Goal: Task Accomplishment & Management: Manage account settings

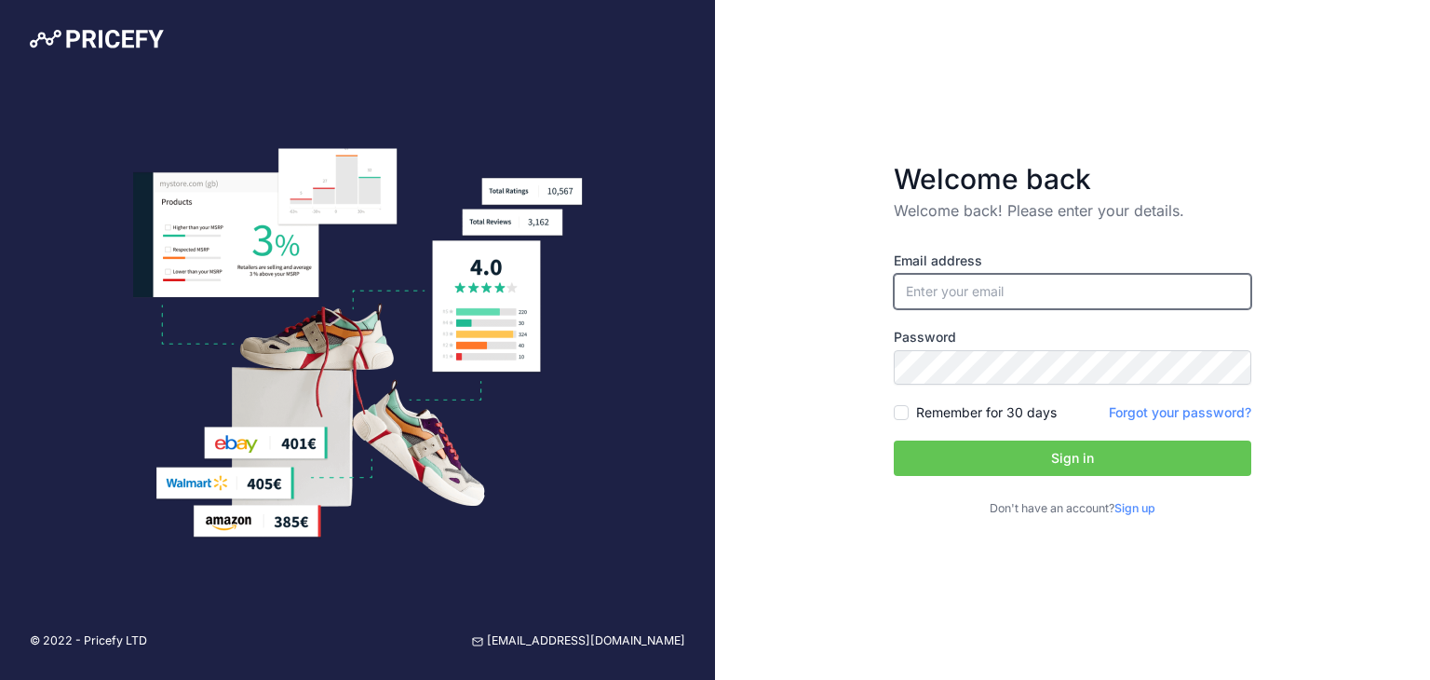
click at [982, 295] on input "email" at bounding box center [1073, 291] width 358 height 35
click at [1250, 251] on div "Email address Password Remember for 30 days Sign up" at bounding box center [1073, 370] width 358 height 296
click at [1140, 507] on link "Sign up" at bounding box center [1135, 508] width 41 height 14
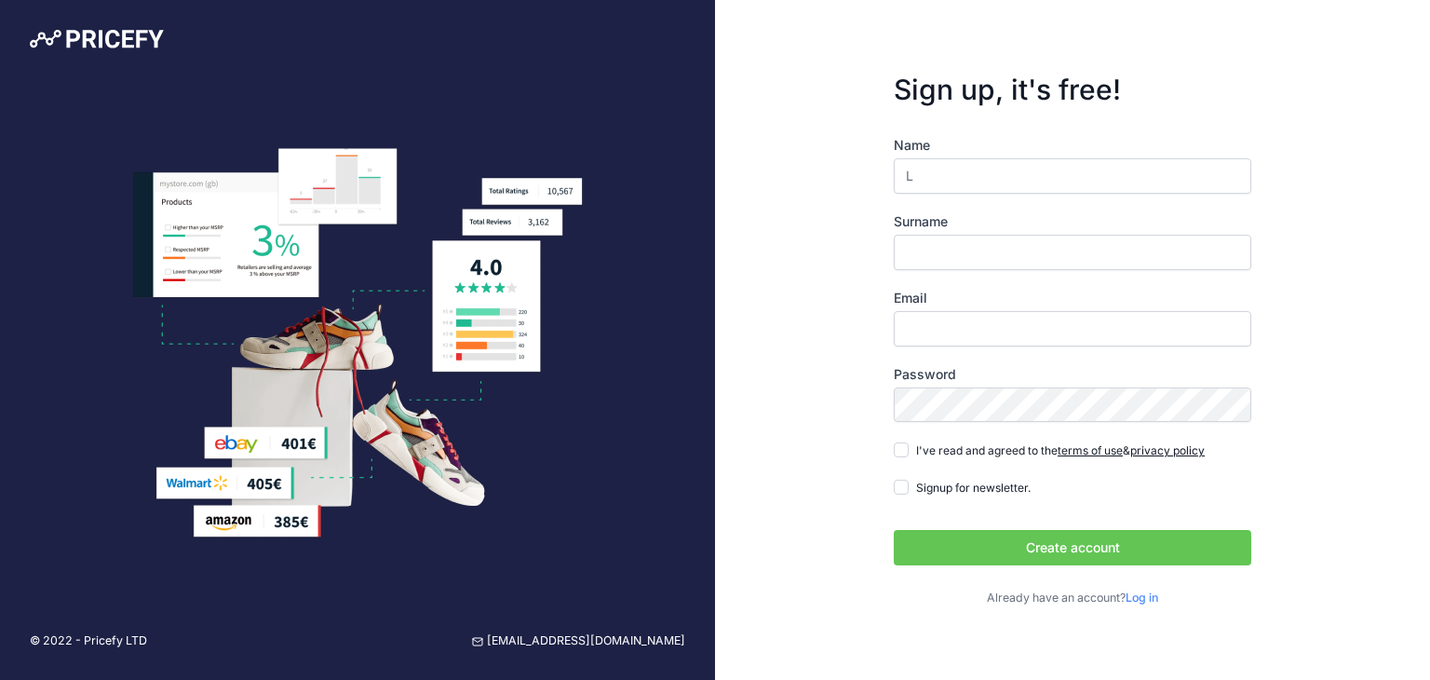
type input "Larissa"
type input "Schroeder Welter"
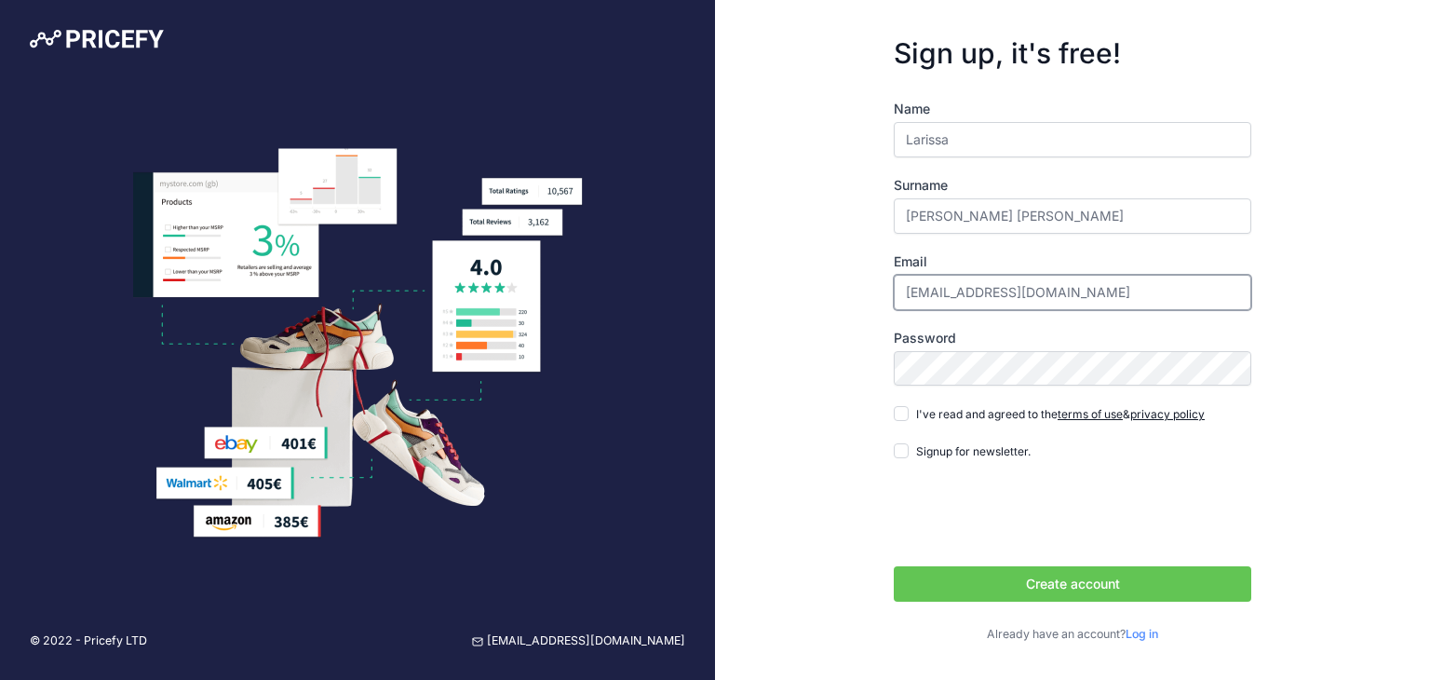
drag, startPoint x: 1117, startPoint y: 291, endPoint x: 846, endPoint y: 291, distance: 271.0
click at [846, 291] on div "Sign up, it's free! Name Larissa Surname Schroeder Welter Email ursinha_gummy@h…" at bounding box center [1072, 340] width 715 height 680
type input "laridesign77@gmail.com"
drag, startPoint x: 1036, startPoint y: 227, endPoint x: 974, endPoint y: 210, distance: 64.9
click at [974, 210] on input "Schroeder Welter" at bounding box center [1073, 215] width 358 height 35
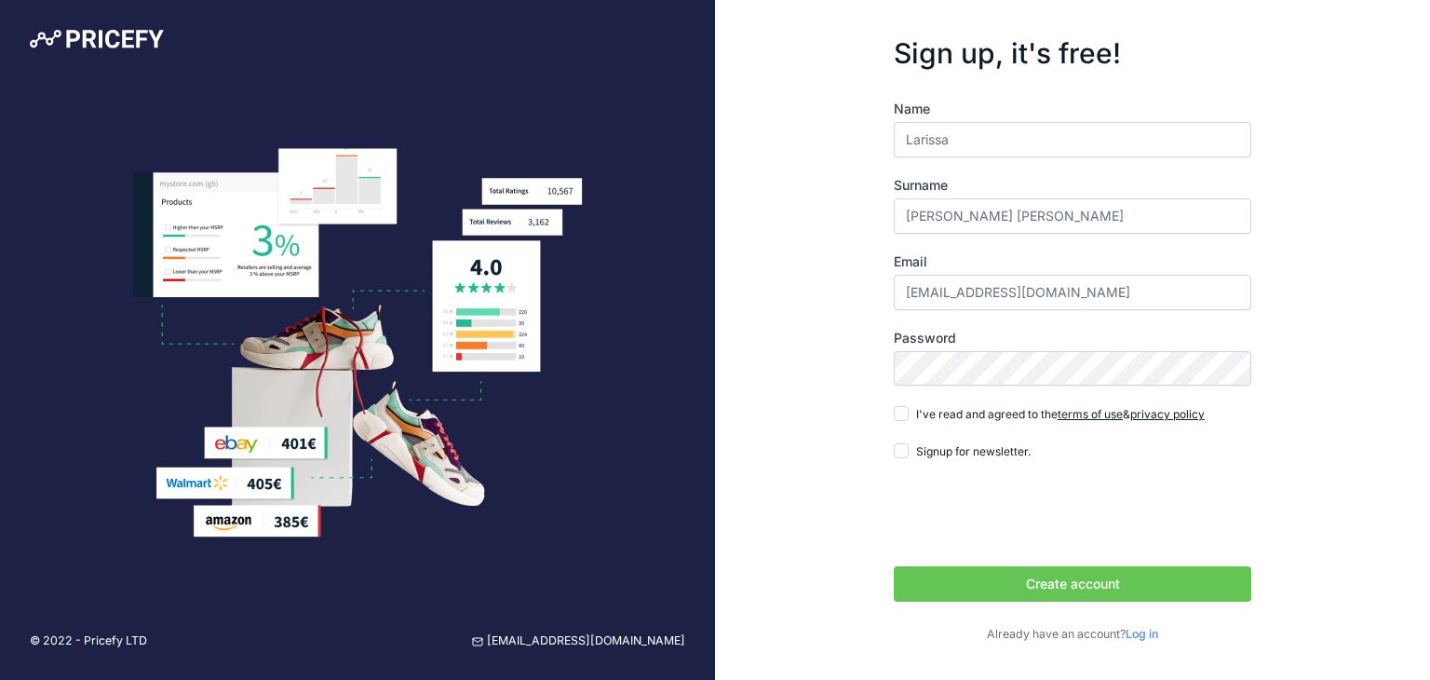
click at [1293, 284] on div "Sign up, it's free! Name Larissa Surname Schroeder Welter Email laridesign77@gm…" at bounding box center [1072, 340] width 715 height 680
drag, startPoint x: 1031, startPoint y: 214, endPoint x: 979, endPoint y: 219, distance: 52.4
click at [979, 219] on input "Schroeder Welter" at bounding box center [1073, 215] width 358 height 35
type input "[PERSON_NAME]"
click at [1306, 245] on div "Sign up, it's free! Name Larissa Surname Schroeder Email laridesign77@gmail.com…" at bounding box center [1072, 340] width 715 height 680
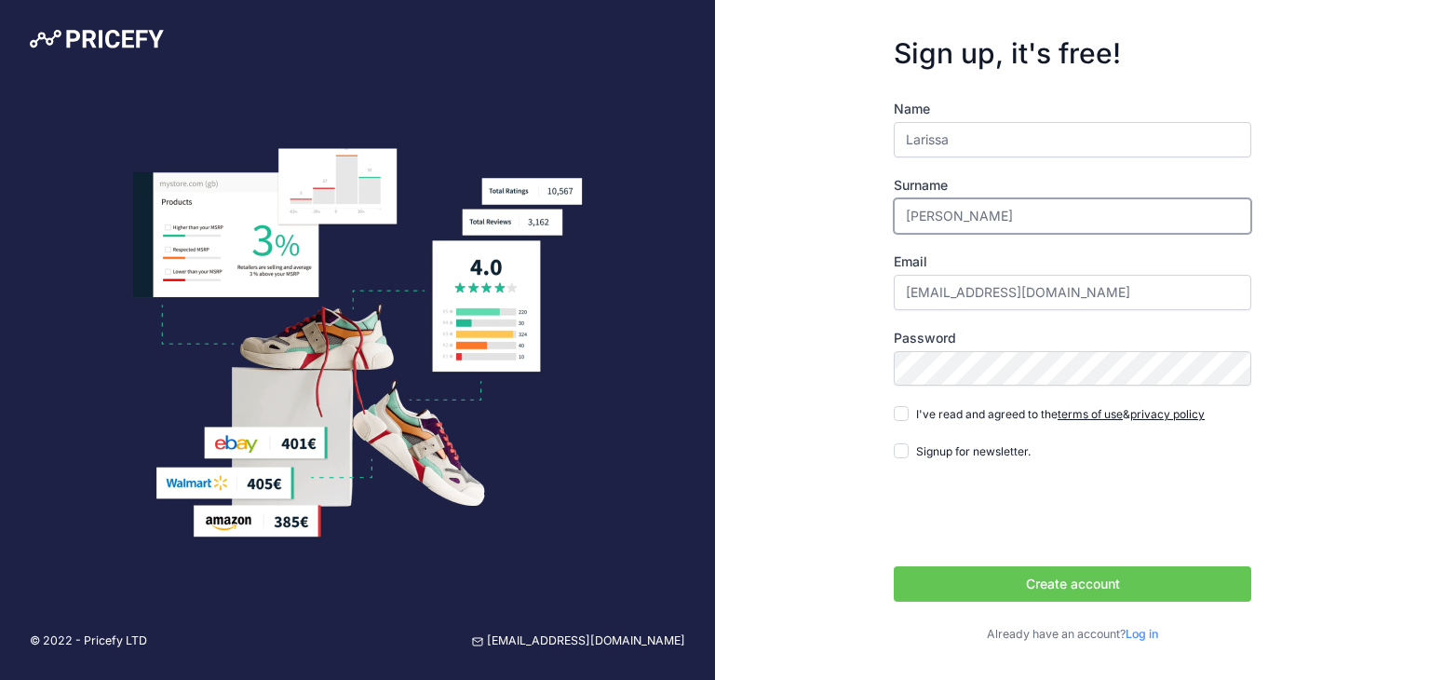
click at [1088, 205] on input "[PERSON_NAME]" at bounding box center [1073, 215] width 358 height 35
click at [1080, 154] on input "Larissa" at bounding box center [1073, 139] width 358 height 35
click at [1302, 247] on div "Sign up, it's free! Name Larissa Surname Schroeder Email laridesign77@gmail.com…" at bounding box center [1072, 340] width 715 height 680
click at [894, 411] on input "I've read and agreed to the terms of use & privacy policy" at bounding box center [901, 413] width 15 height 15
checkbox input "true"
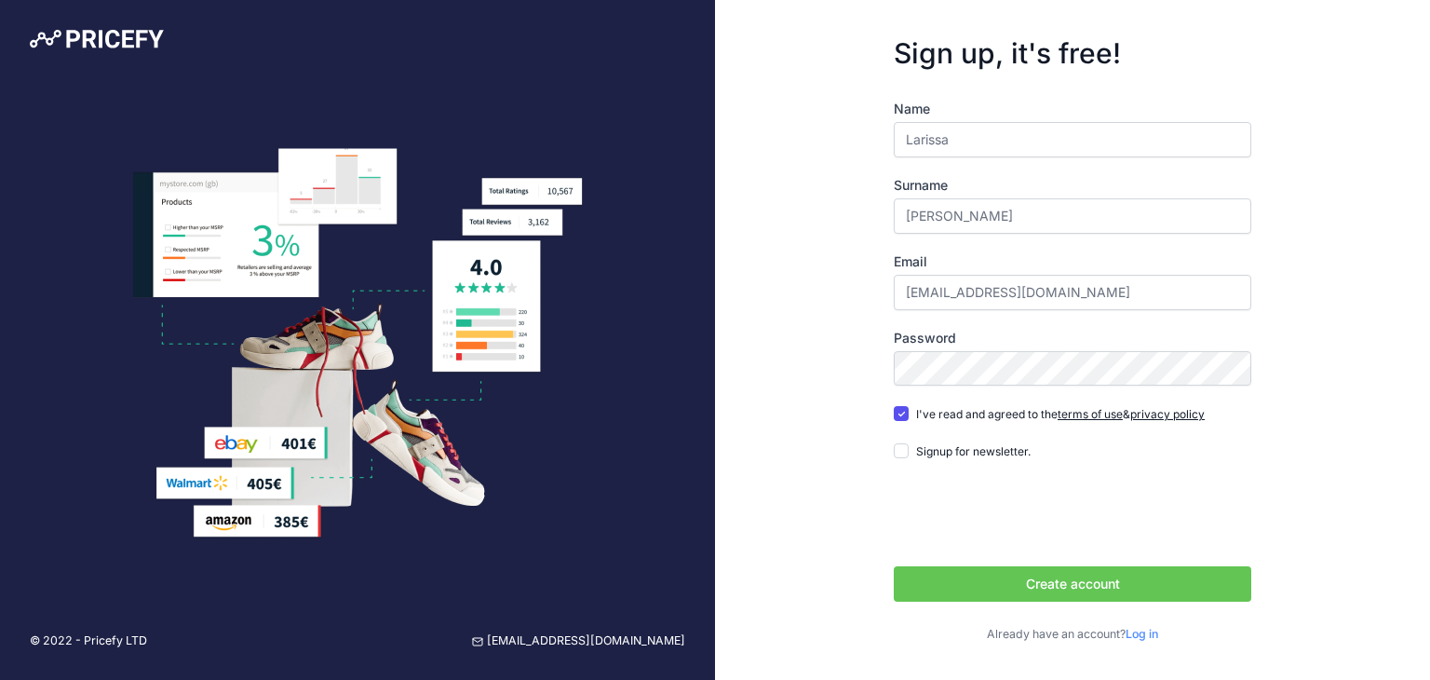
click at [1070, 586] on button "Create account" at bounding box center [1073, 583] width 358 height 35
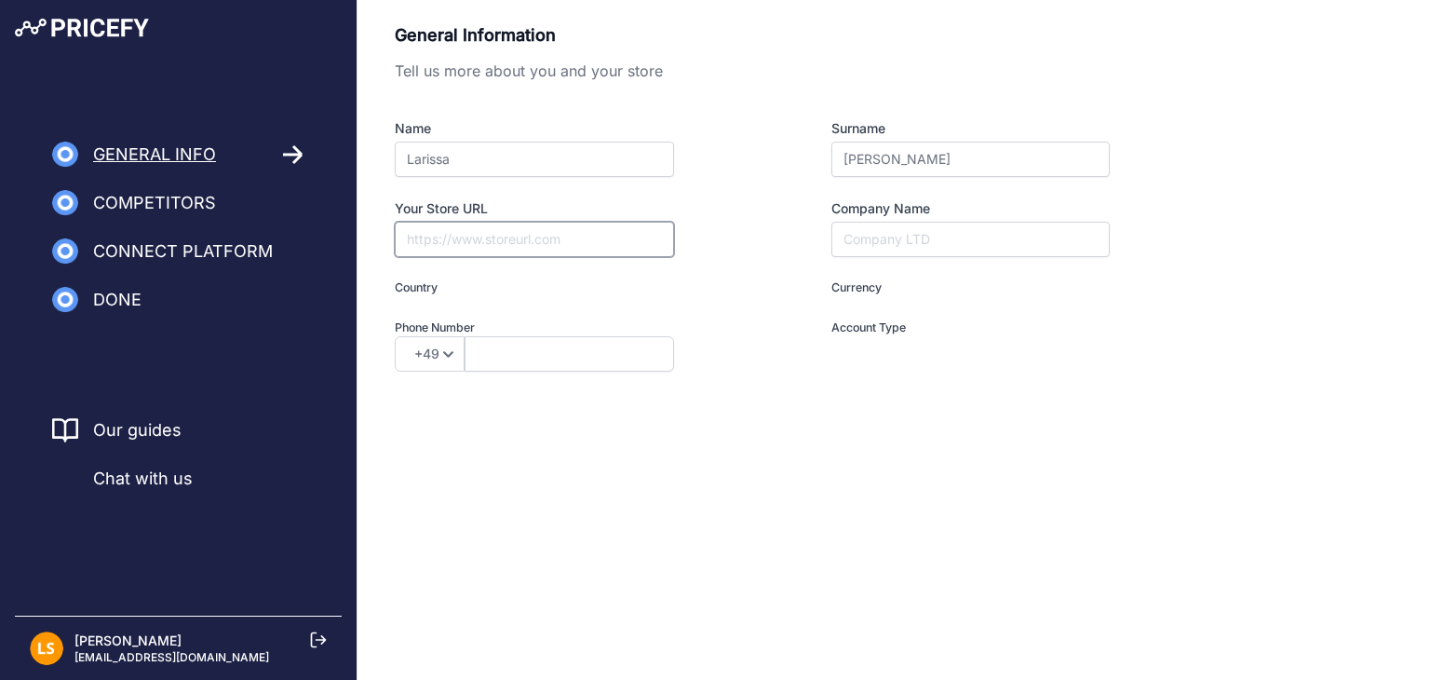
click at [547, 240] on input "Your Store URL" at bounding box center [534, 239] width 279 height 35
type input "http://www.distak.nl"
click at [898, 232] on input "Company Name" at bounding box center [971, 239] width 278 height 35
type input "Distak"
click at [928, 422] on div "General Information Tell us more about you and your store Name Larissa Surname …" at bounding box center [752, 231] width 715 height 419
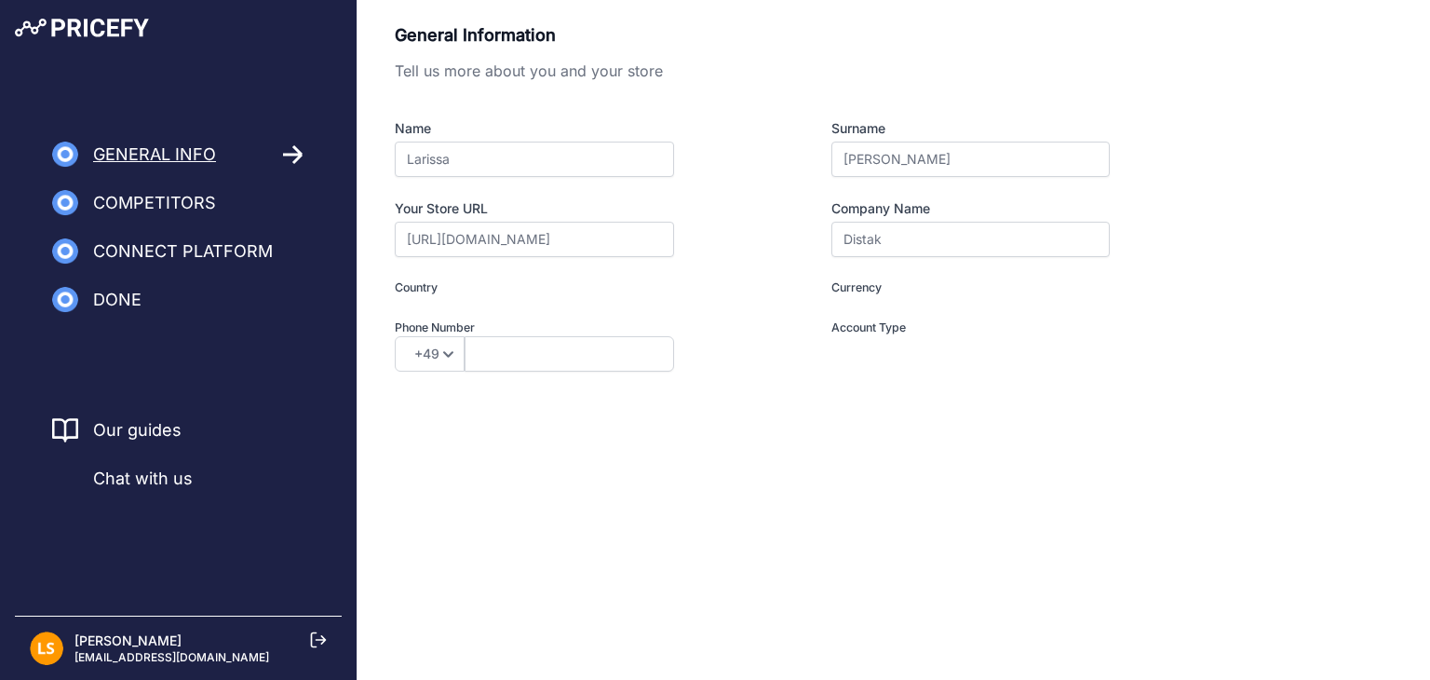
type input "I am a Merchant"
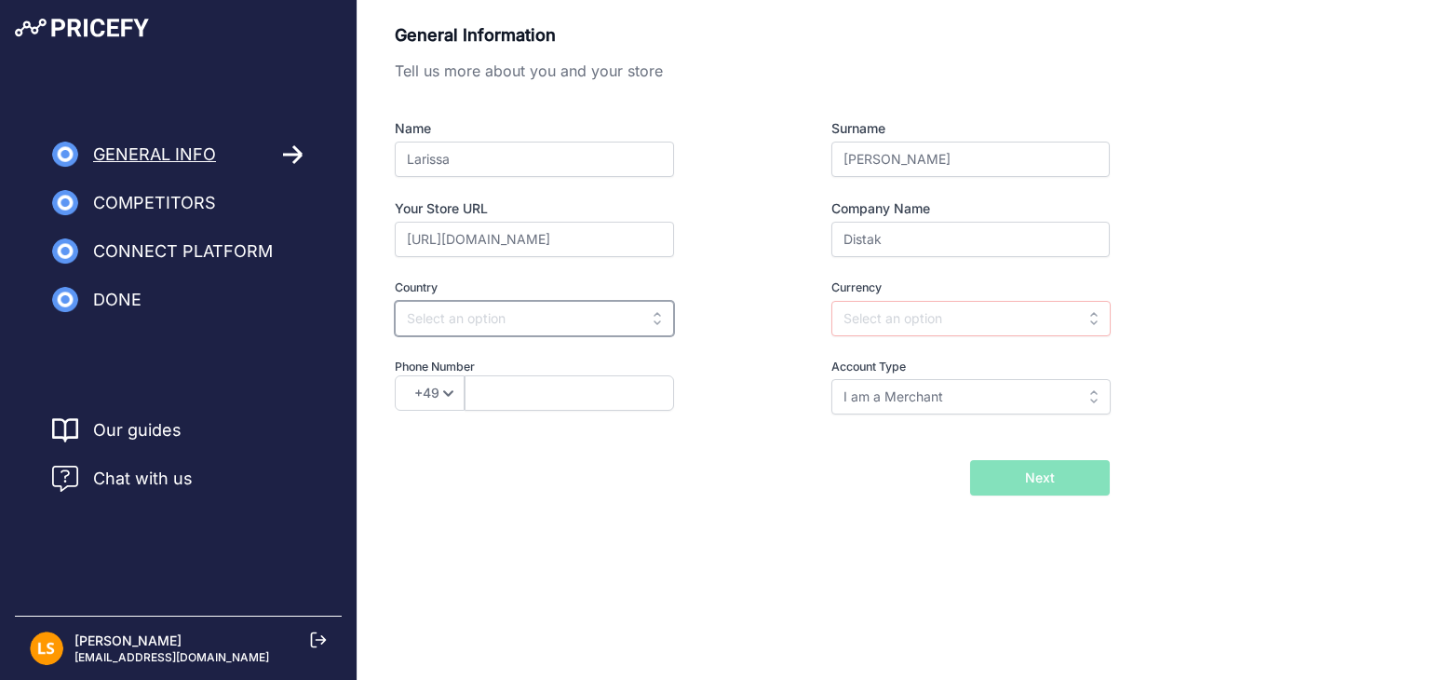
click at [599, 319] on input "text" at bounding box center [534, 318] width 279 height 35
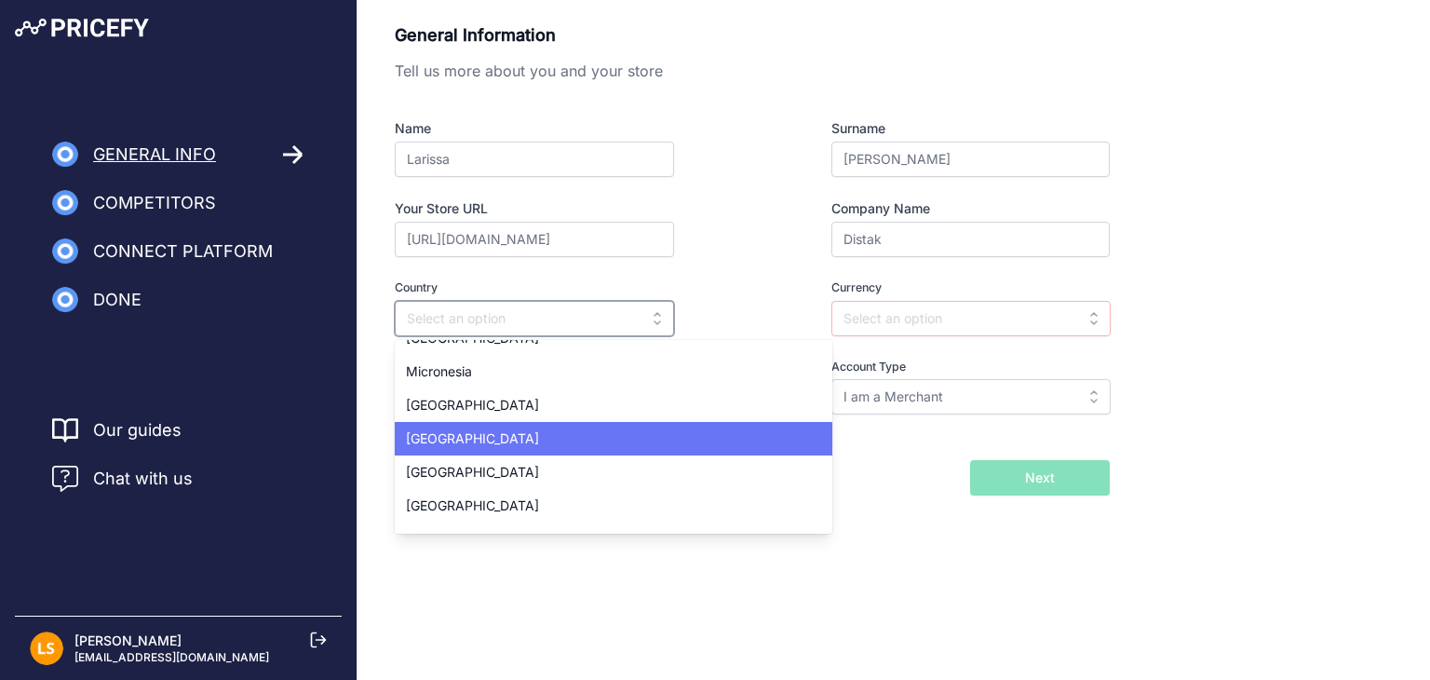
scroll to position [5029, 0]
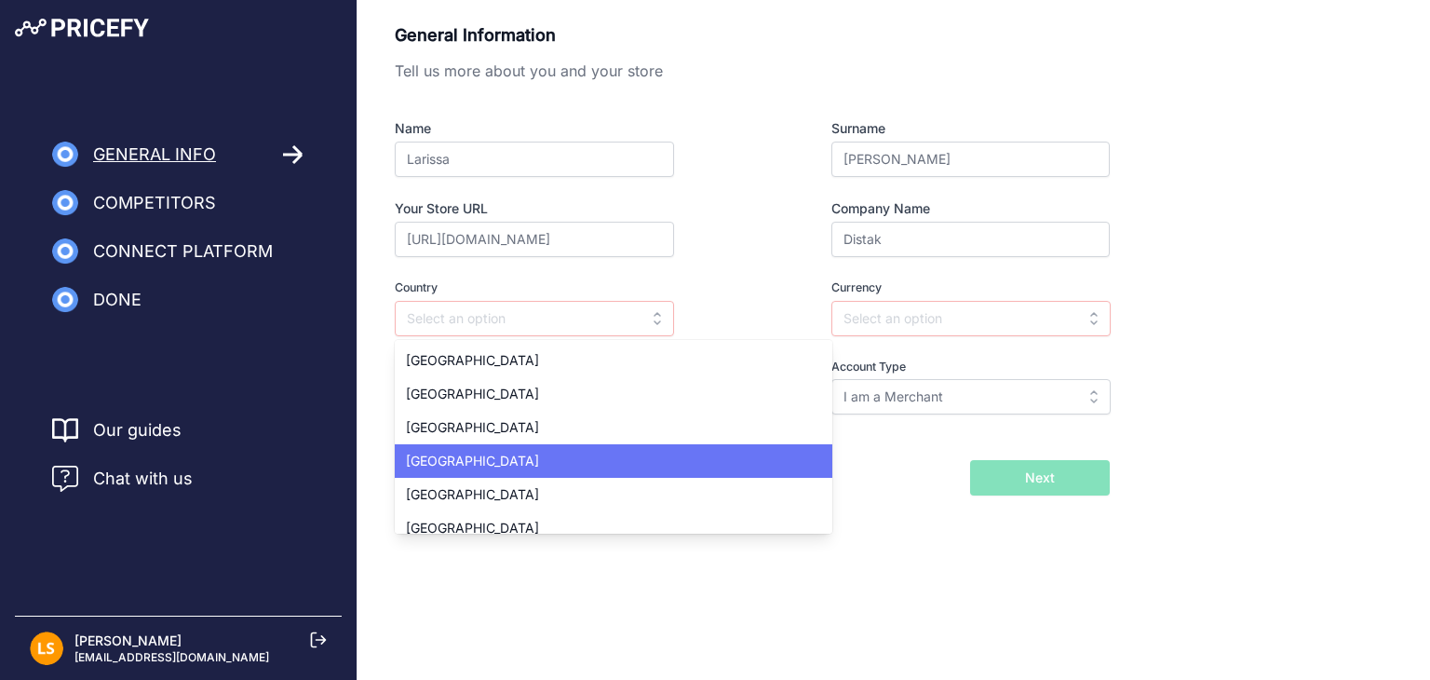
click at [459, 461] on span "Netherlands" at bounding box center [472, 461] width 133 height 16
type input "Netherlands"
type input "EUR"
select select "31"
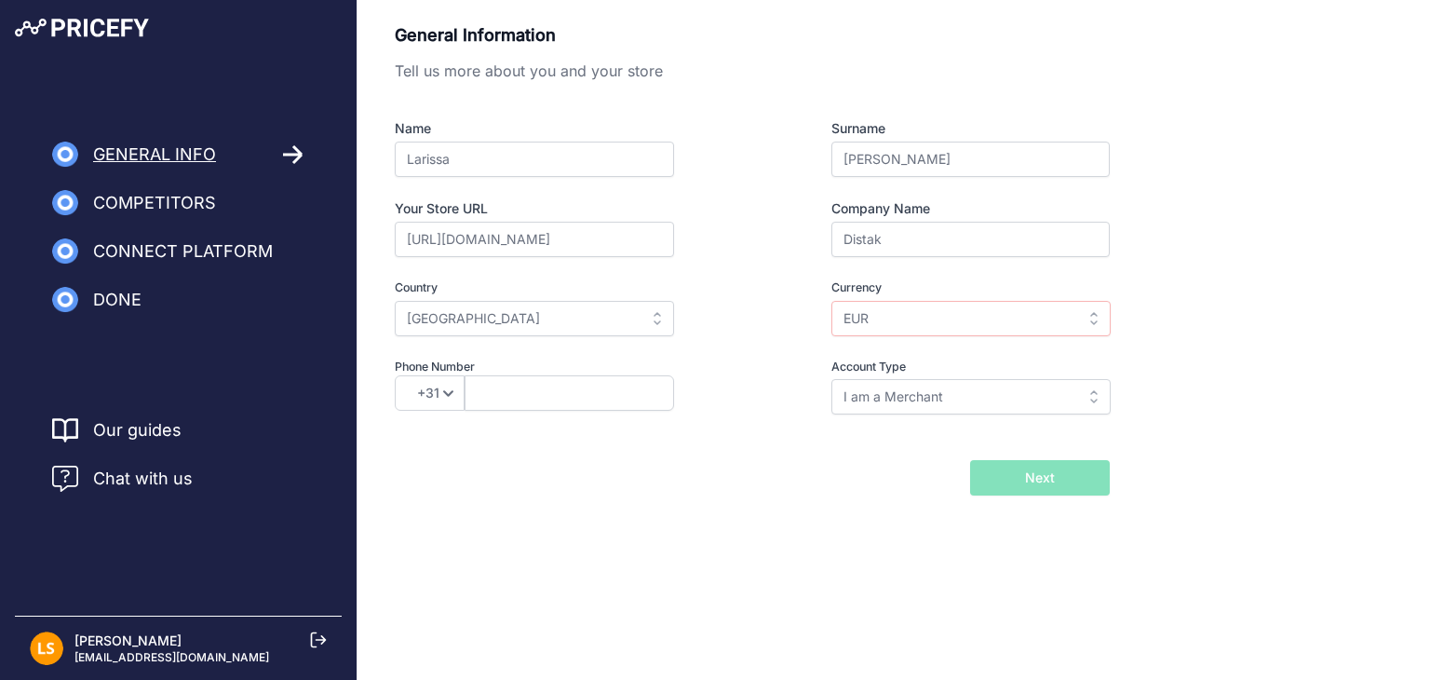
scroll to position [0, 0]
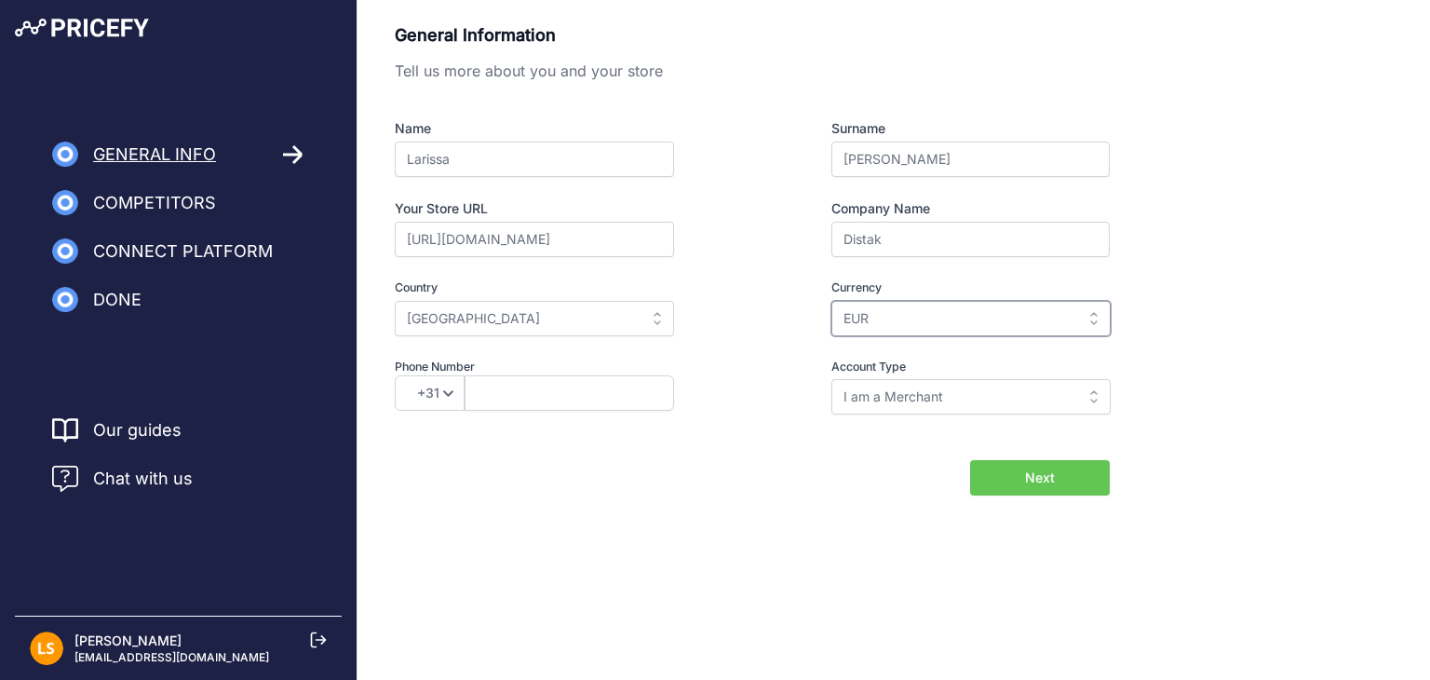
click at [912, 322] on input "EUR" at bounding box center [971, 318] width 279 height 35
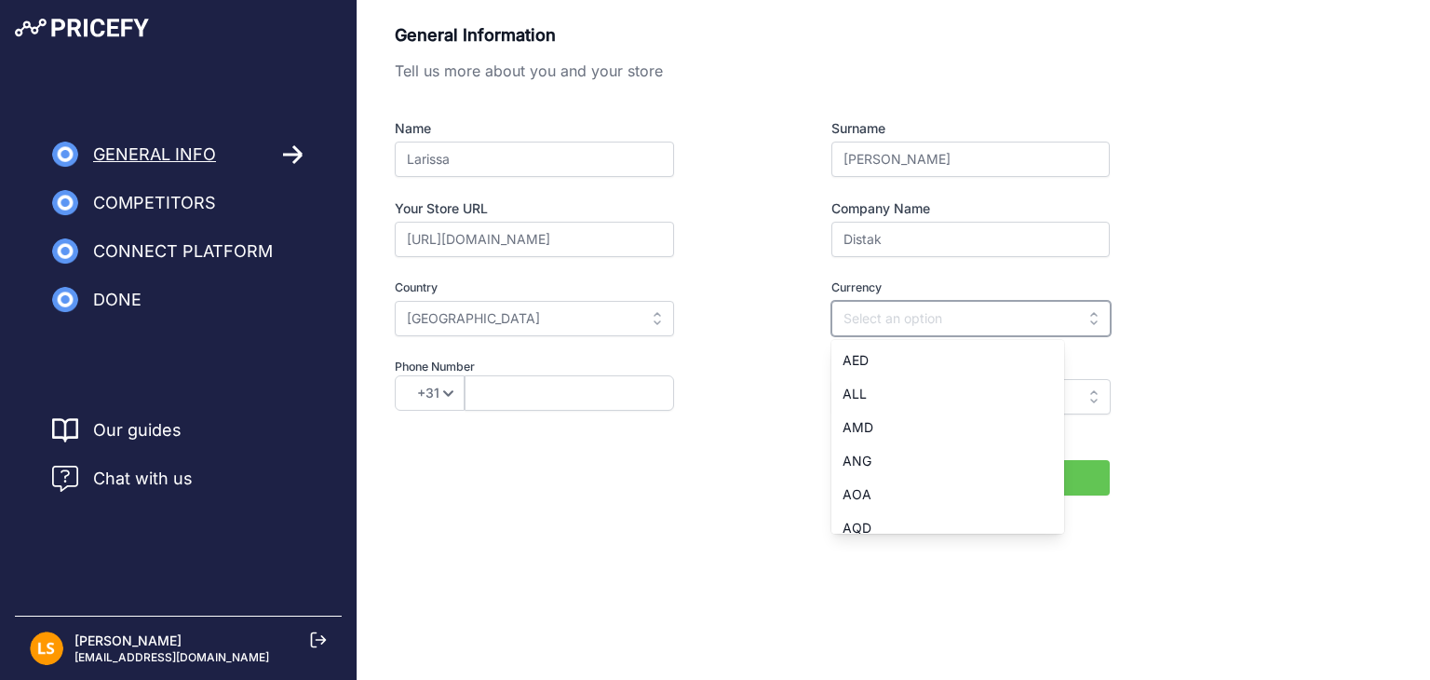
click at [911, 321] on input "text" at bounding box center [971, 318] width 279 height 35
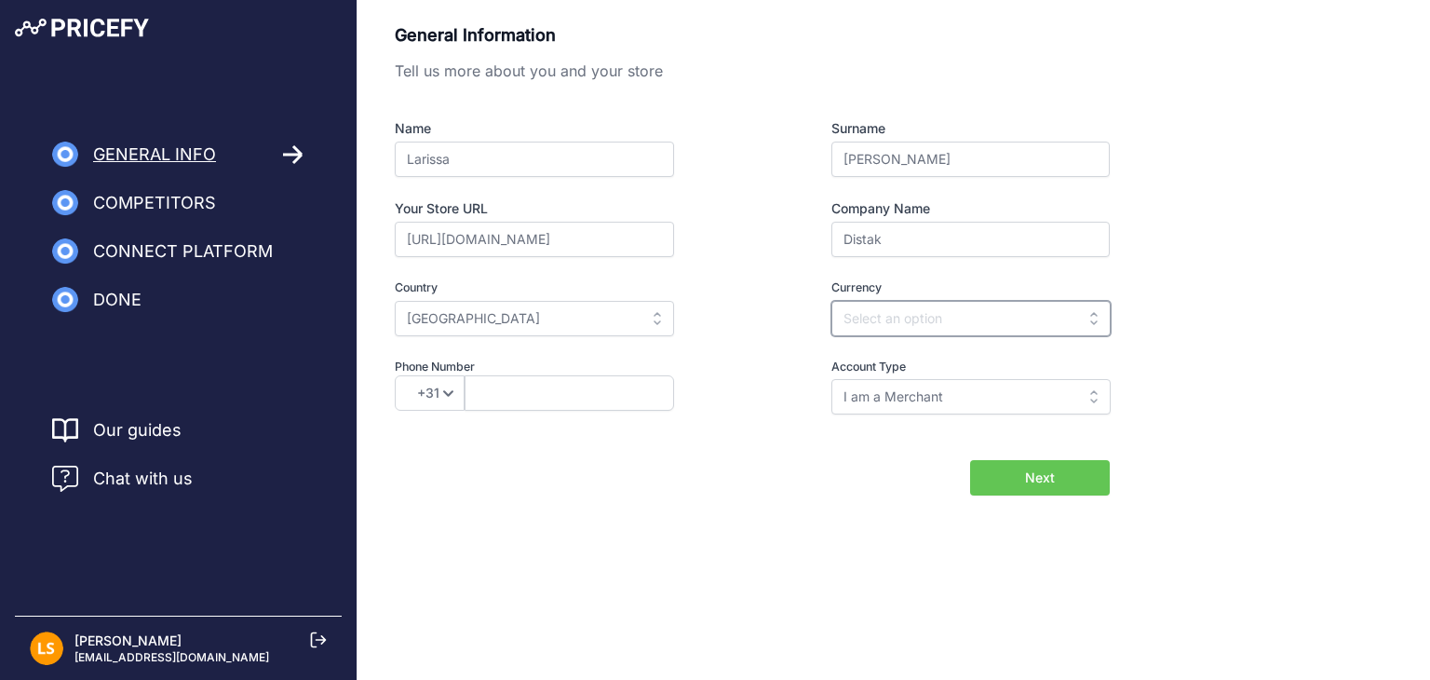
click at [939, 320] on input "text" at bounding box center [971, 318] width 279 height 35
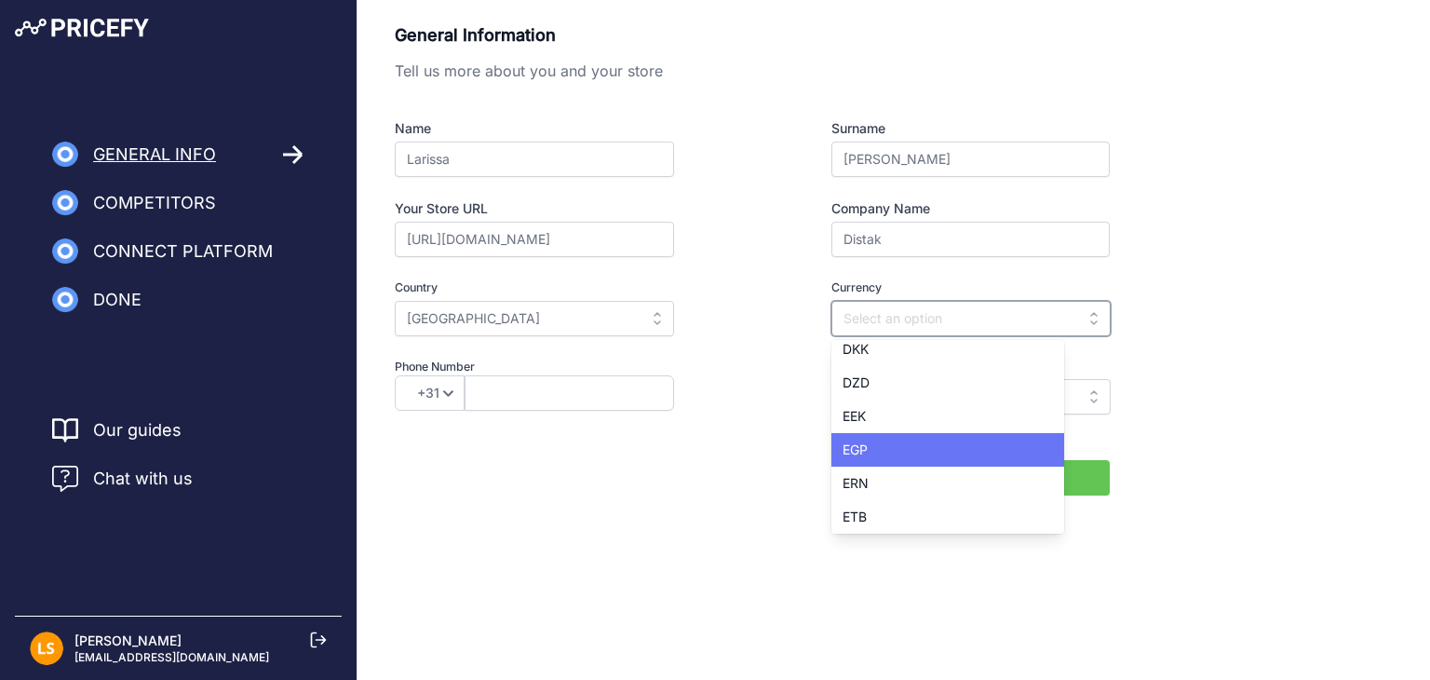
scroll to position [1211, 0]
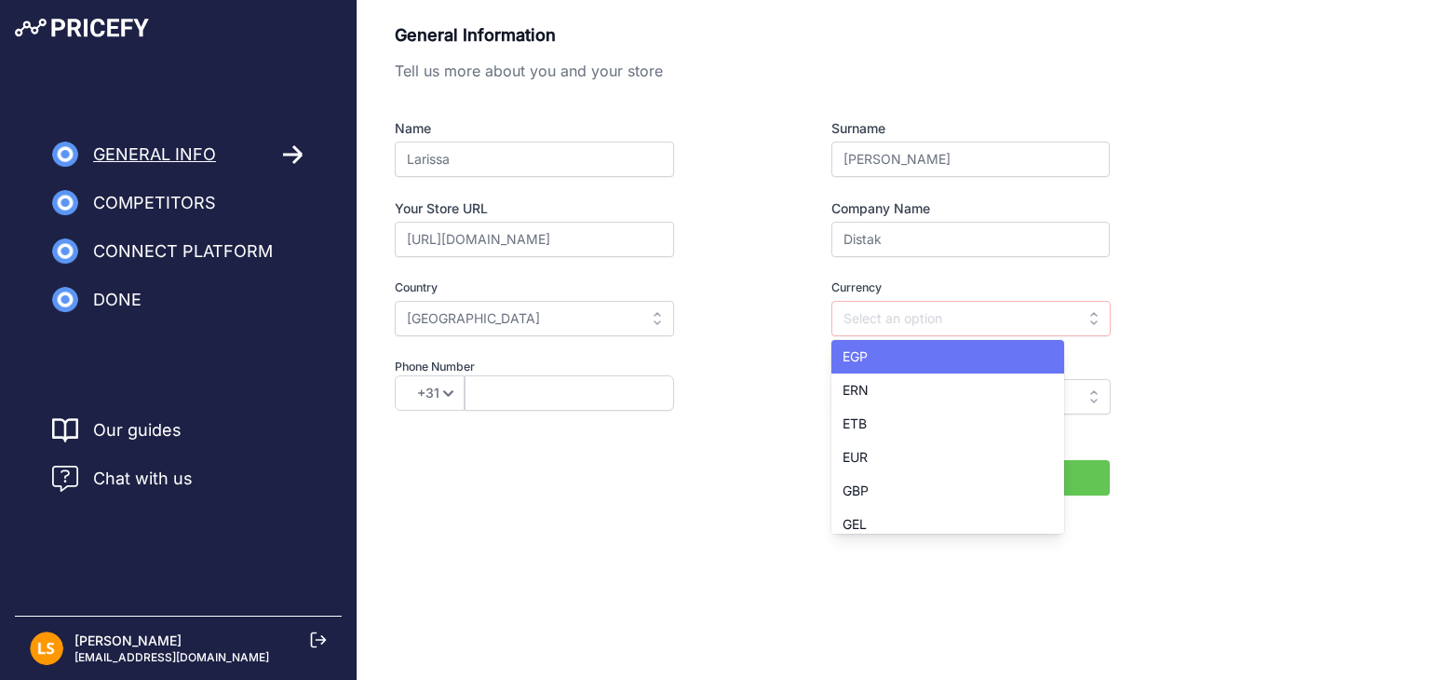
click at [871, 440] on div "EUR" at bounding box center [948, 457] width 233 height 34
type input "EUR"
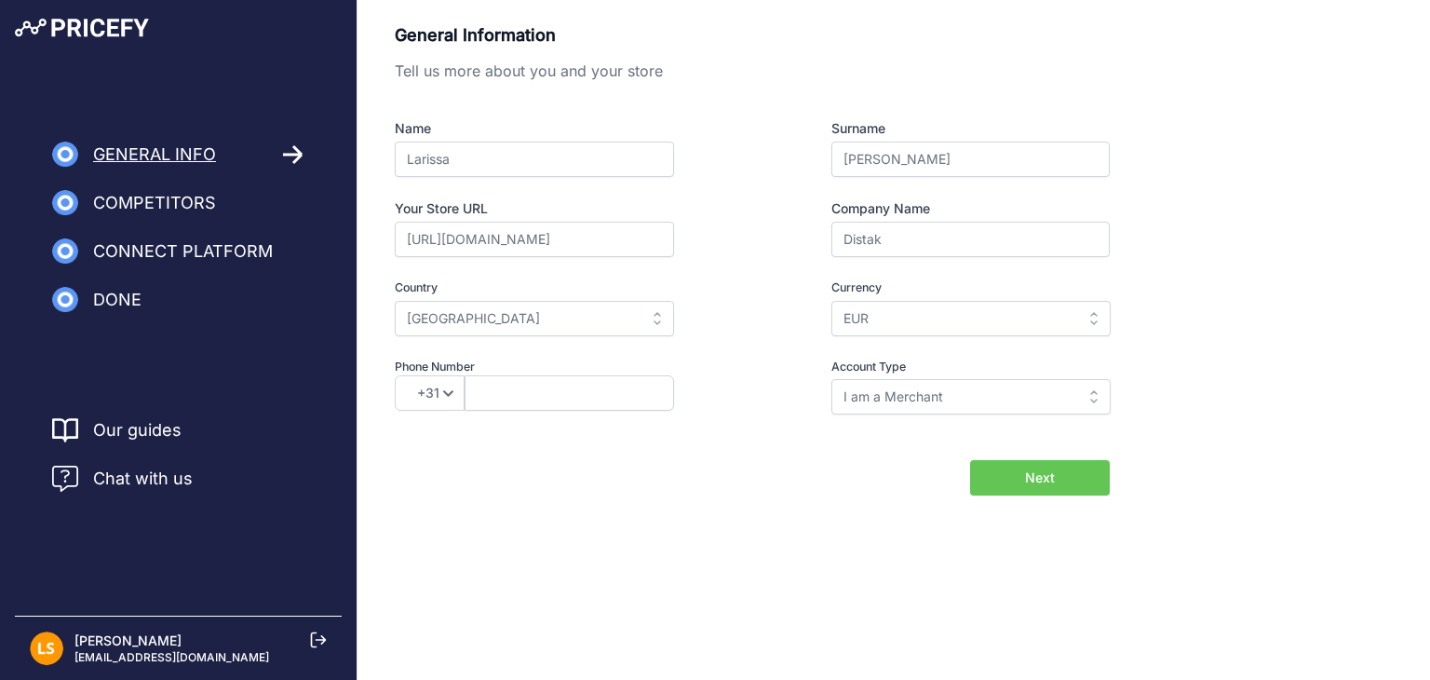
scroll to position [0, 0]
click at [812, 555] on div "General Information Tell us more about you and your store Name Larissa Surname …" at bounding box center [894, 288] width 1073 height 577
click at [946, 396] on input "I am a Merchant" at bounding box center [971, 396] width 279 height 35
click at [771, 440] on div "General Information Tell us more about you and your store Name Larissa Surname …" at bounding box center [752, 231] width 715 height 419
type input "I am a Merchant"
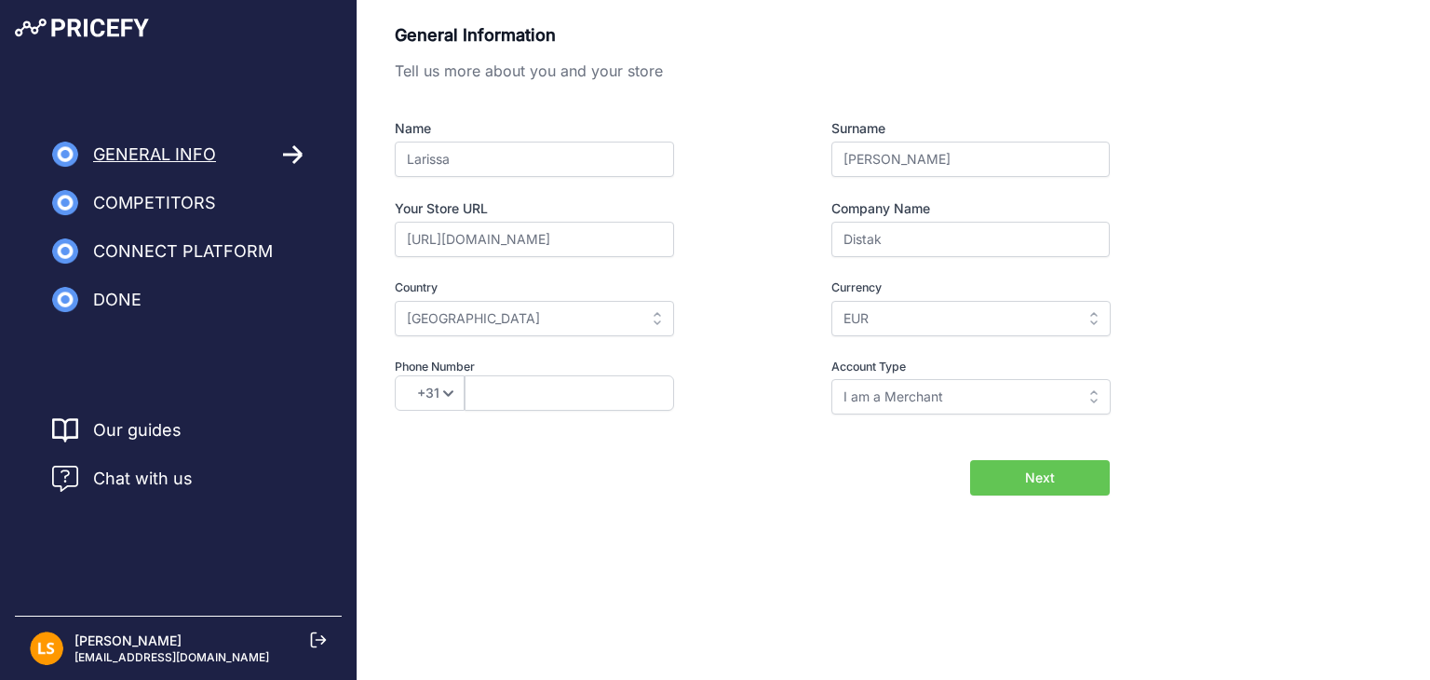
click at [1015, 467] on button "Next" at bounding box center [1040, 477] width 140 height 35
click at [546, 403] on input "text" at bounding box center [570, 392] width 210 height 35
click at [551, 399] on input "text" at bounding box center [570, 392] width 210 height 35
type input "0683944963"
click at [862, 532] on div "General Information Tell us more about you and your store Name Larissa Surname …" at bounding box center [894, 288] width 1073 height 577
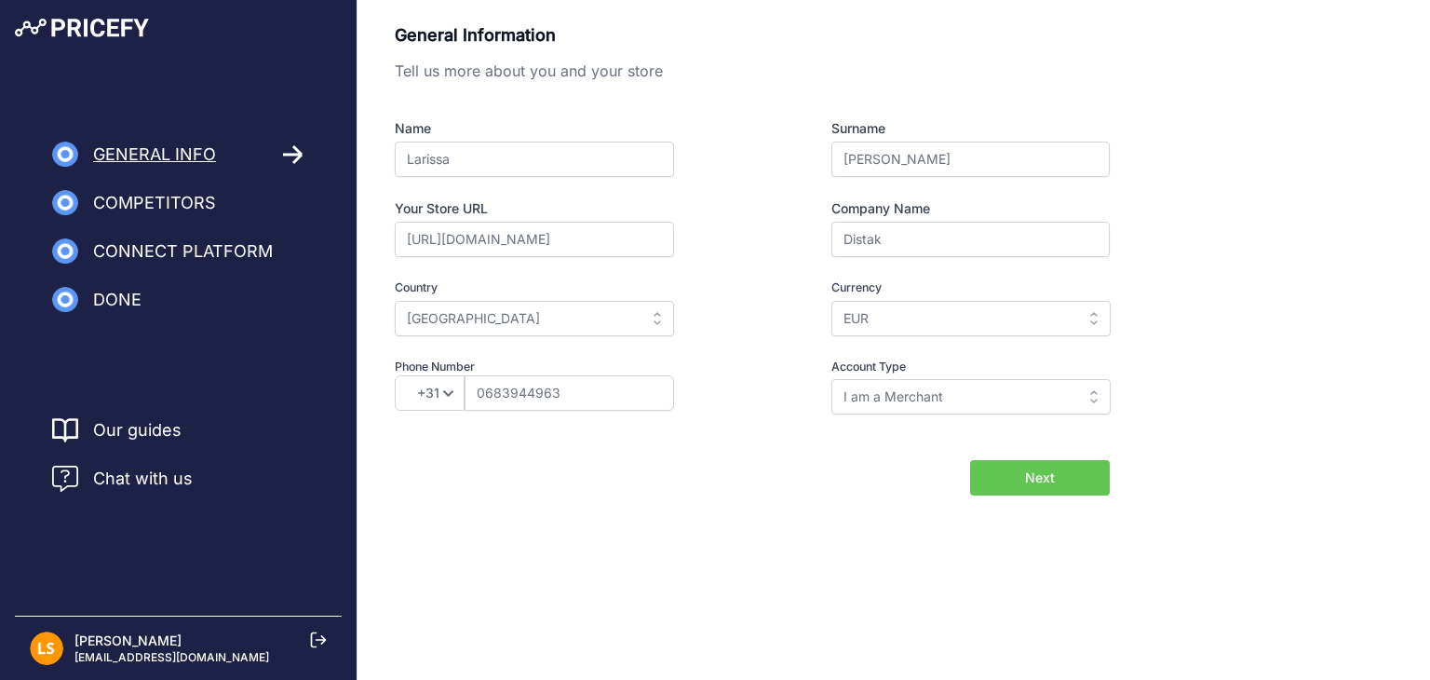
click at [1036, 480] on span "Next" at bounding box center [1040, 477] width 30 height 19
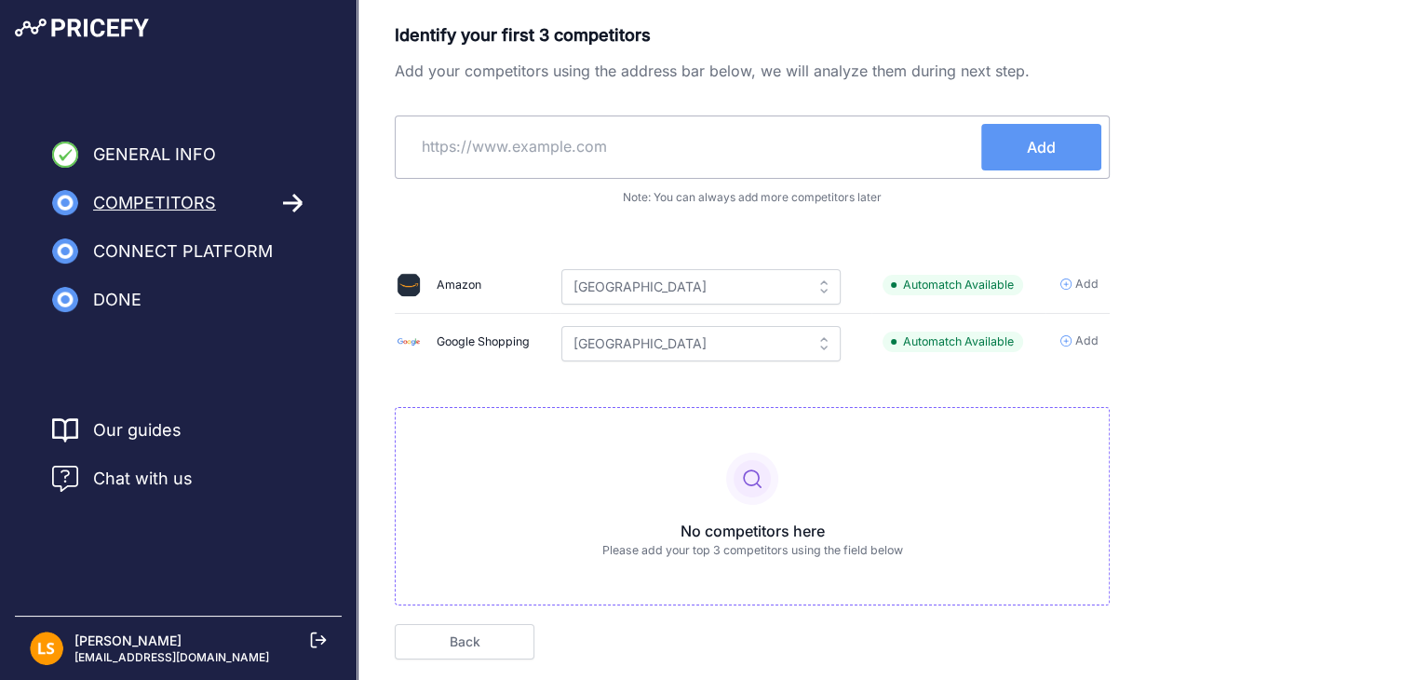
click at [601, 149] on input "text" at bounding box center [692, 146] width 578 height 45
type input "www.tims.nl"
click at [1052, 159] on button "Add" at bounding box center [1042, 147] width 120 height 47
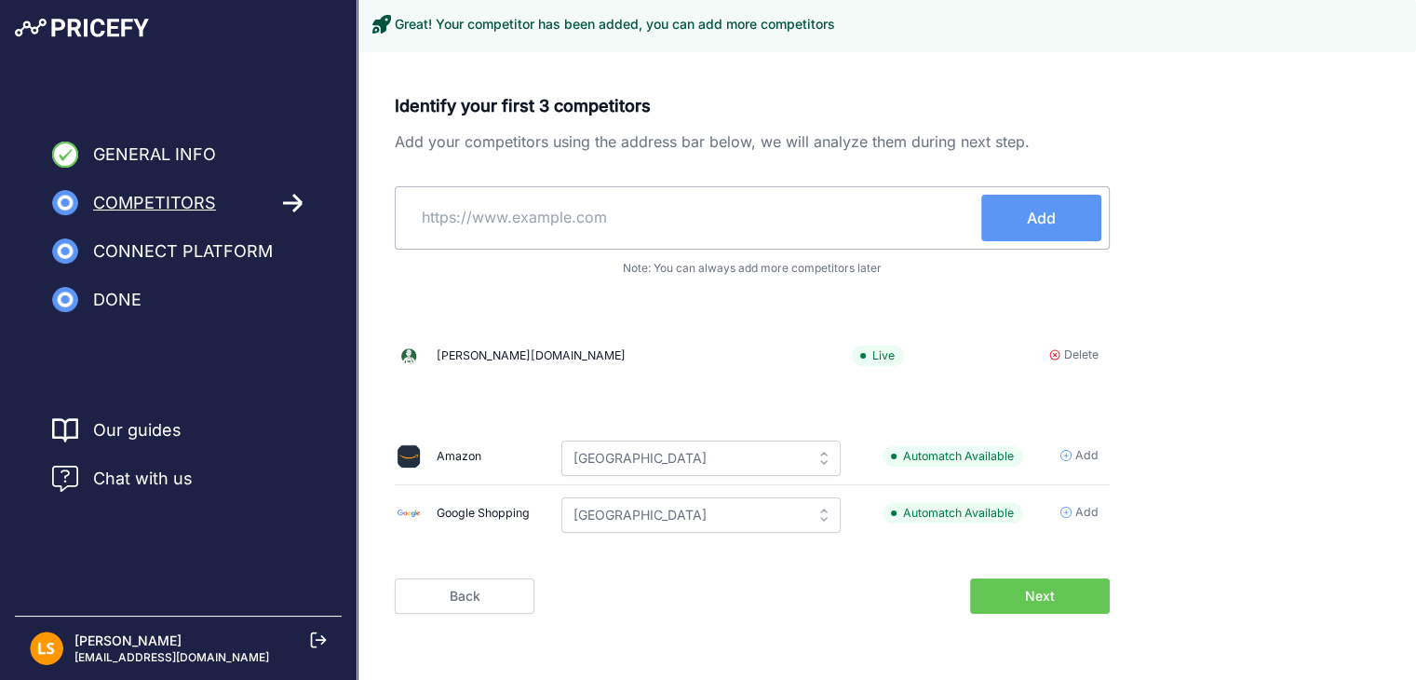
click at [628, 226] on input "text" at bounding box center [692, 217] width 578 height 45
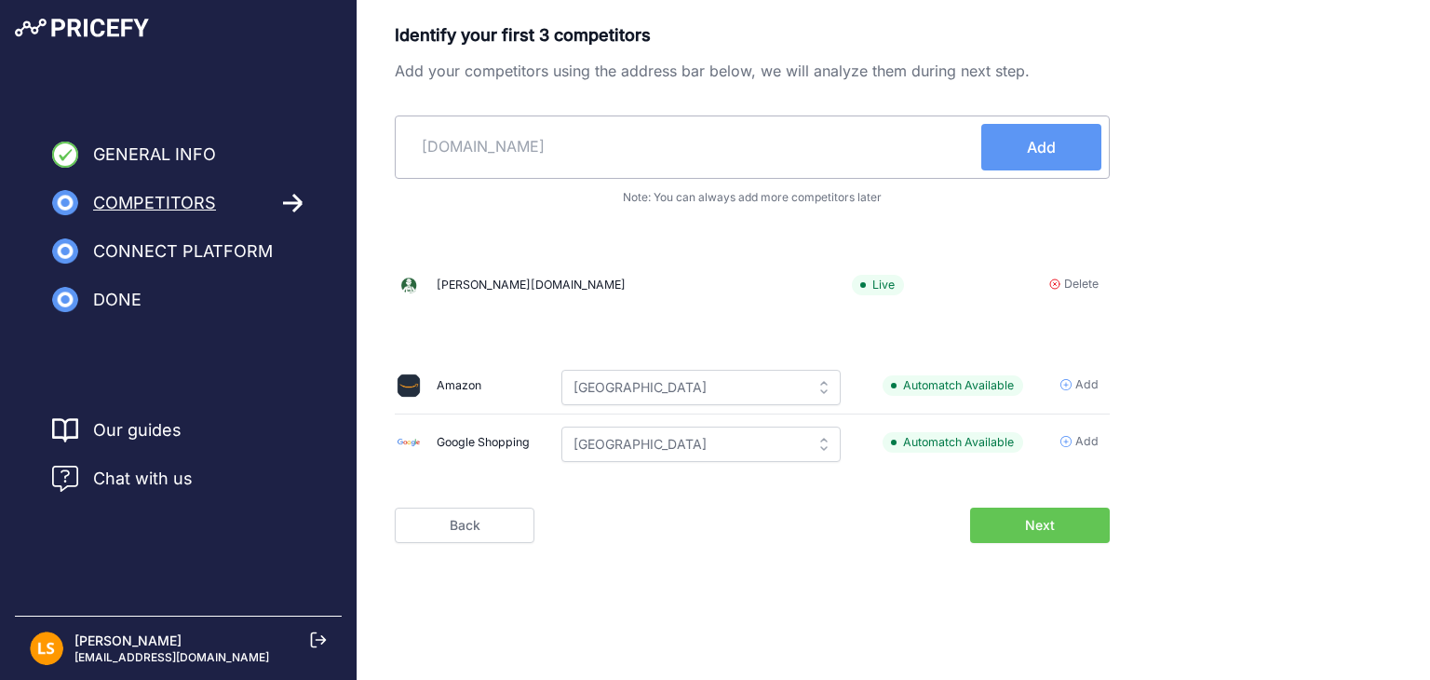
type input "huisdieren.nl"
click at [1053, 147] on span "Add" at bounding box center [1041, 147] width 29 height 22
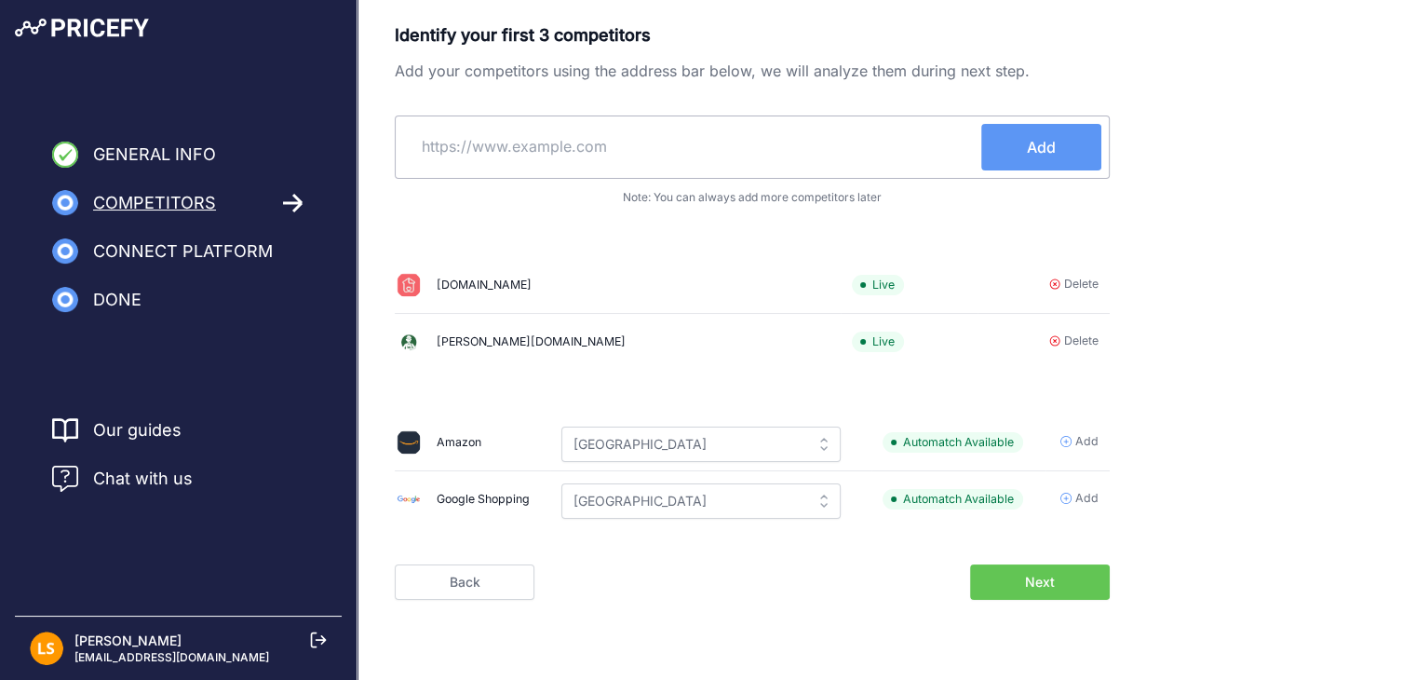
click at [571, 150] on input "text" at bounding box center [692, 146] width 578 height 45
type input "[DOMAIN_NAME]"
click at [1021, 154] on button "Add" at bounding box center [1042, 147] width 120 height 47
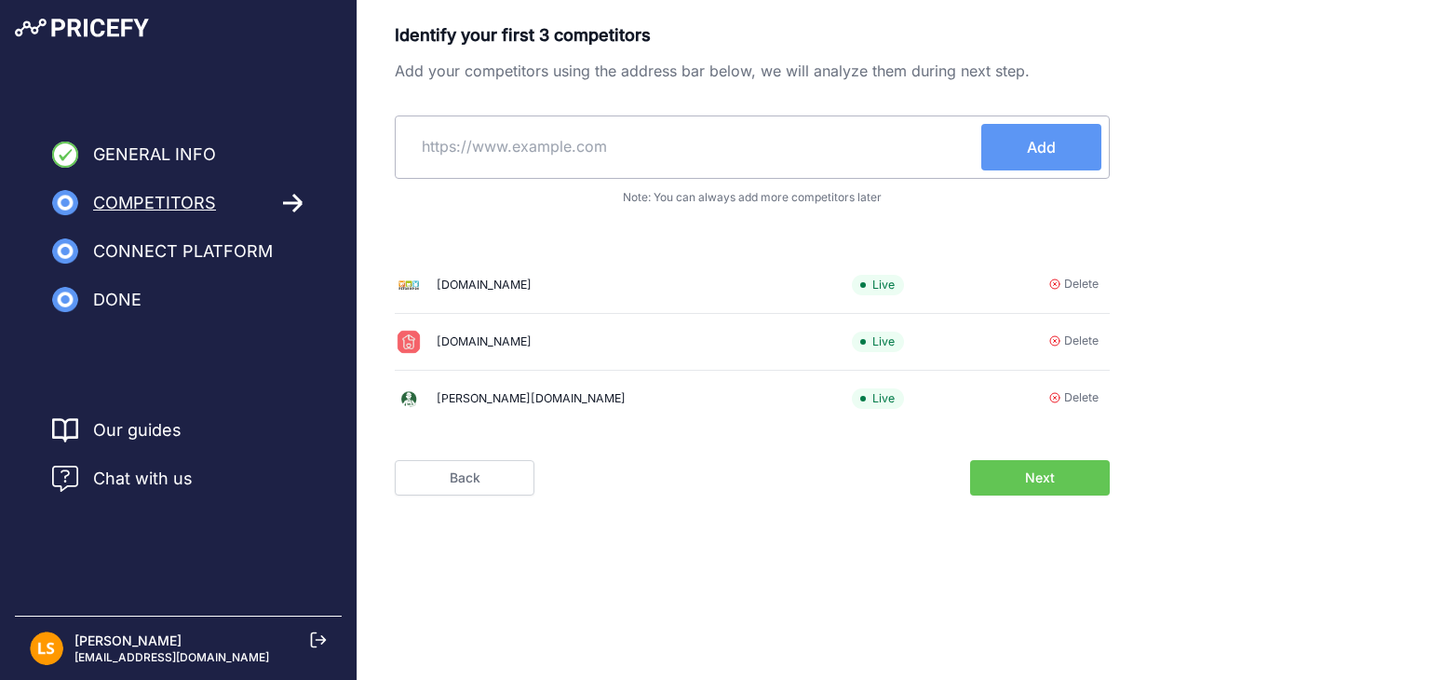
click at [487, 156] on input "text" at bounding box center [692, 146] width 578 height 45
type input "zooplus.nl"
click at [1049, 161] on button "Add" at bounding box center [1042, 147] width 120 height 47
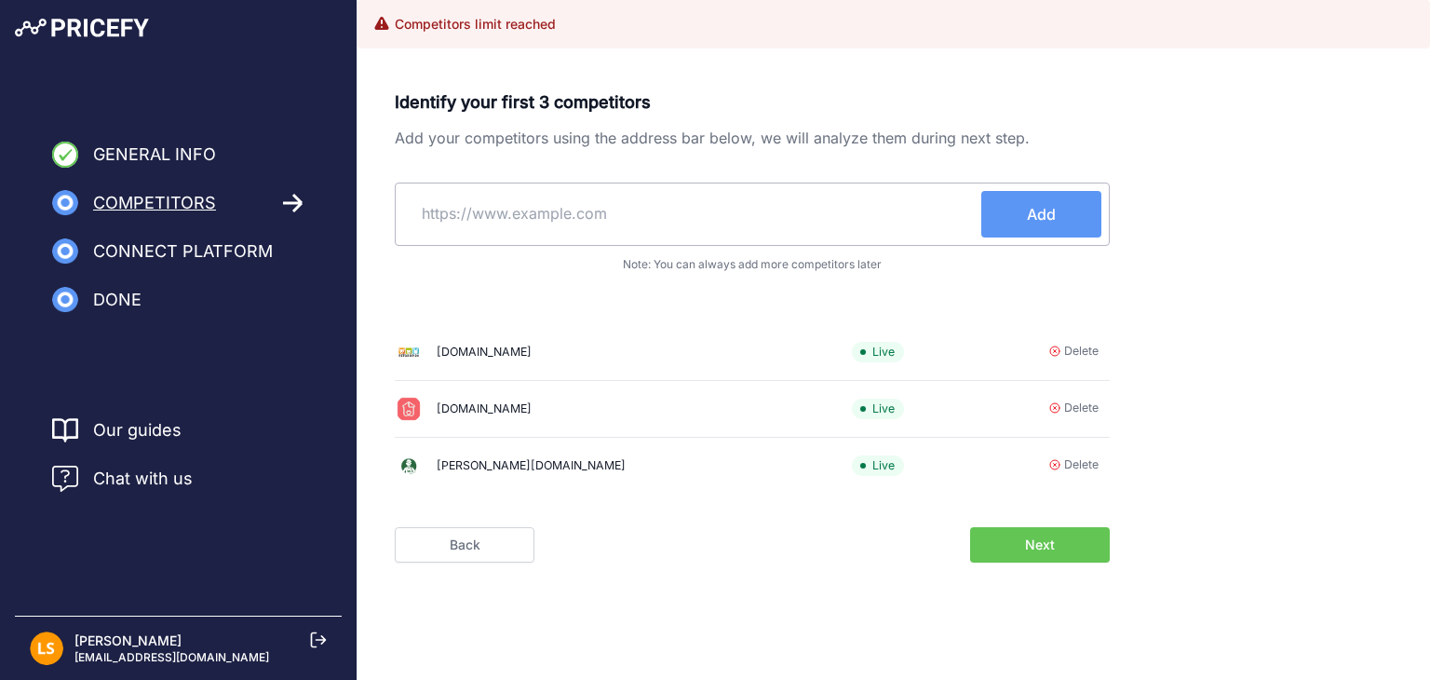
click at [1048, 549] on span "Next" at bounding box center [1040, 544] width 30 height 19
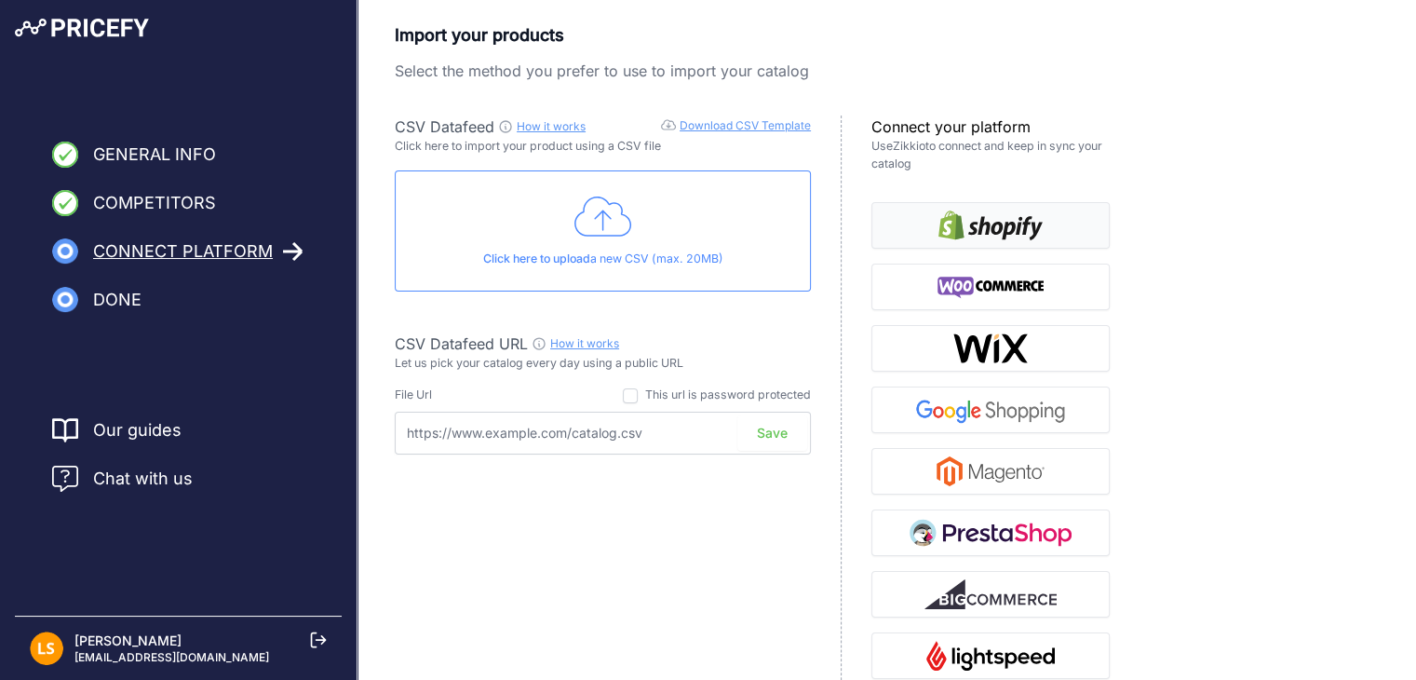
click at [1012, 228] on img "button" at bounding box center [991, 225] width 104 height 30
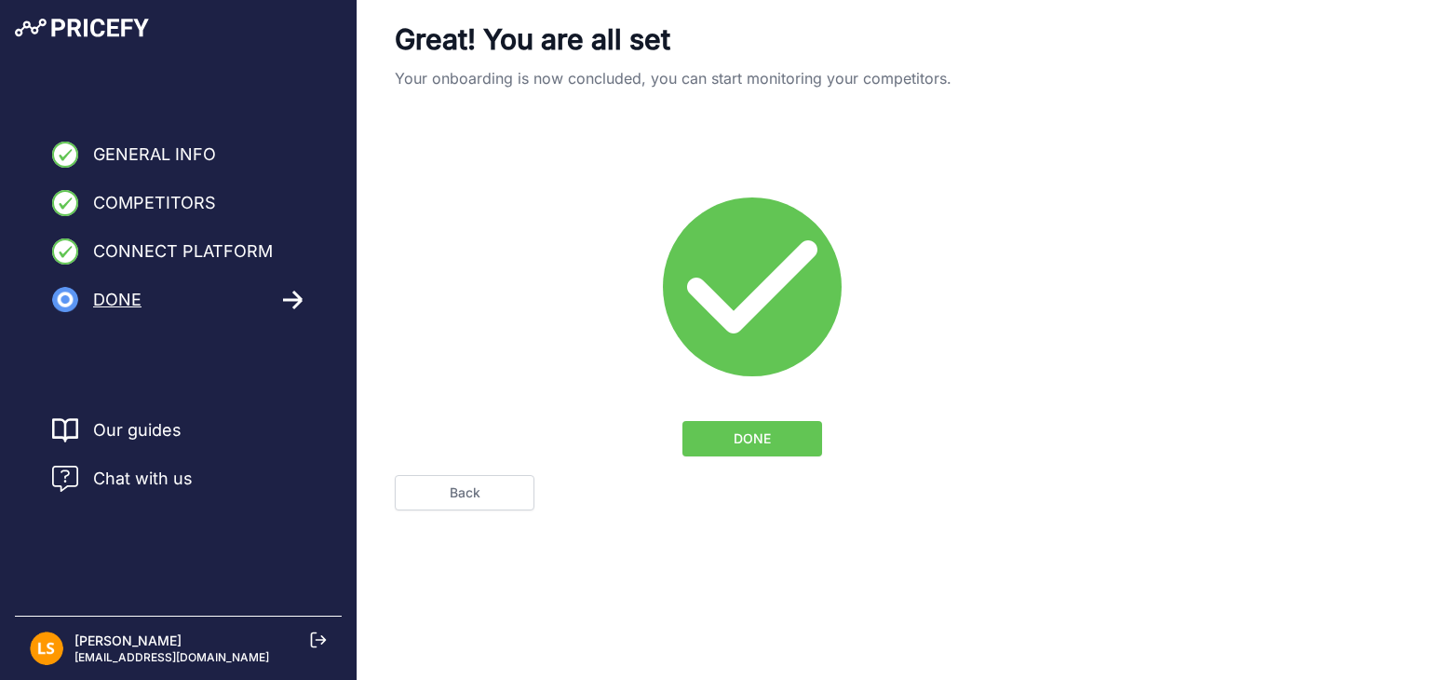
click at [757, 437] on span "DONE" at bounding box center [752, 438] width 37 height 19
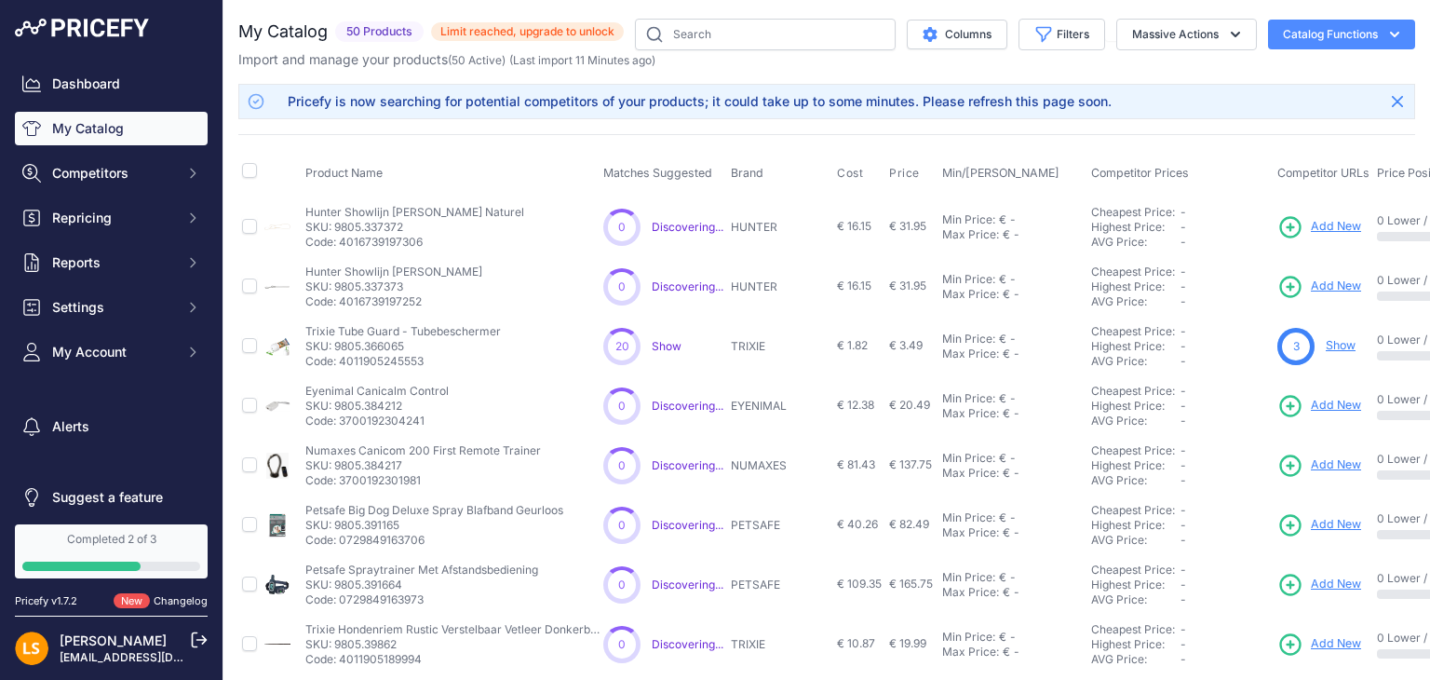
click at [536, 30] on span "Limit reached, upgrade to unlock" at bounding box center [527, 31] width 193 height 19
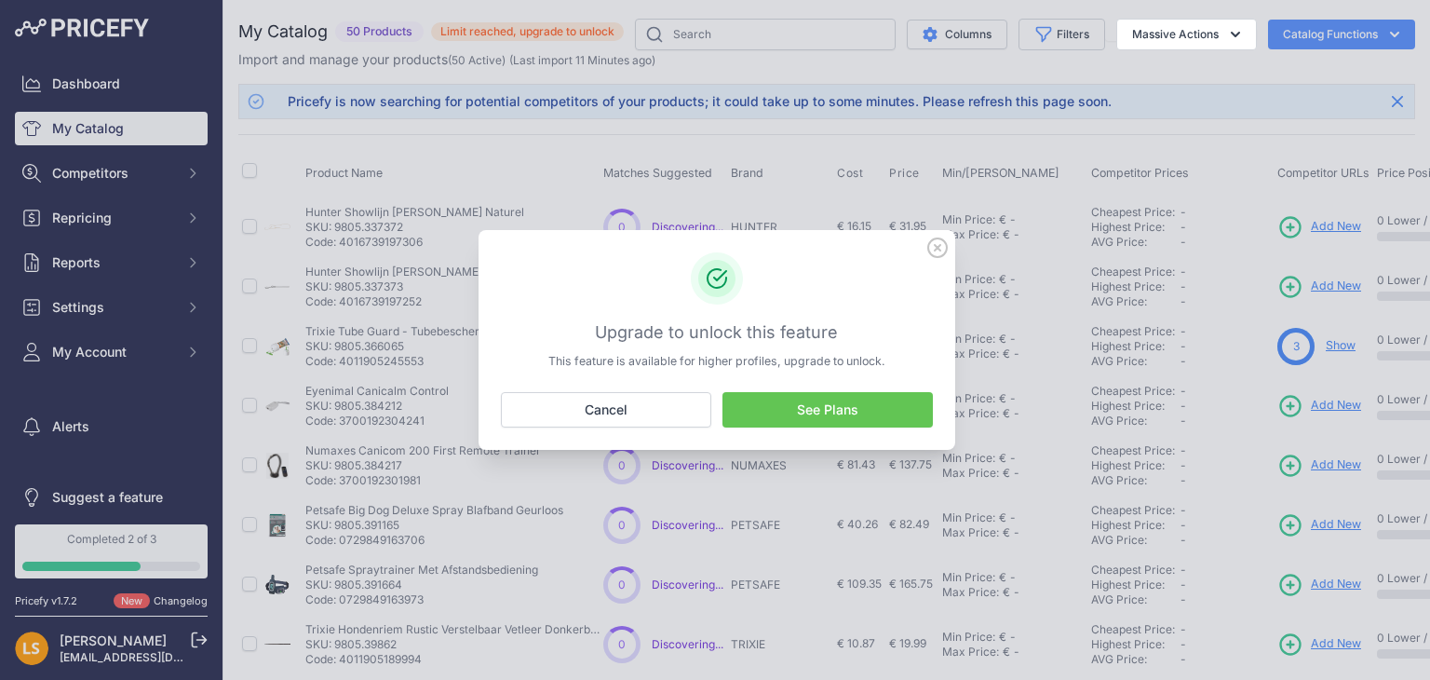
click at [833, 410] on link "See Plans" at bounding box center [828, 409] width 210 height 35
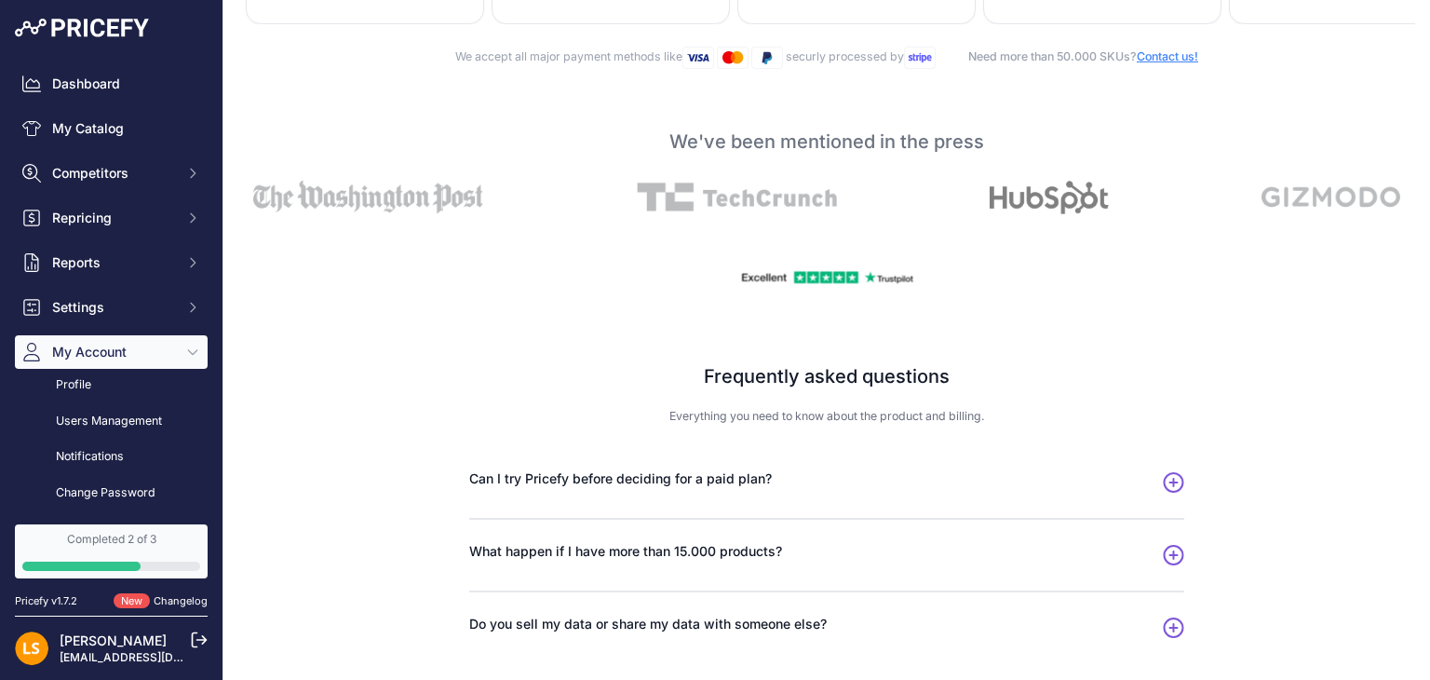
scroll to position [931, 0]
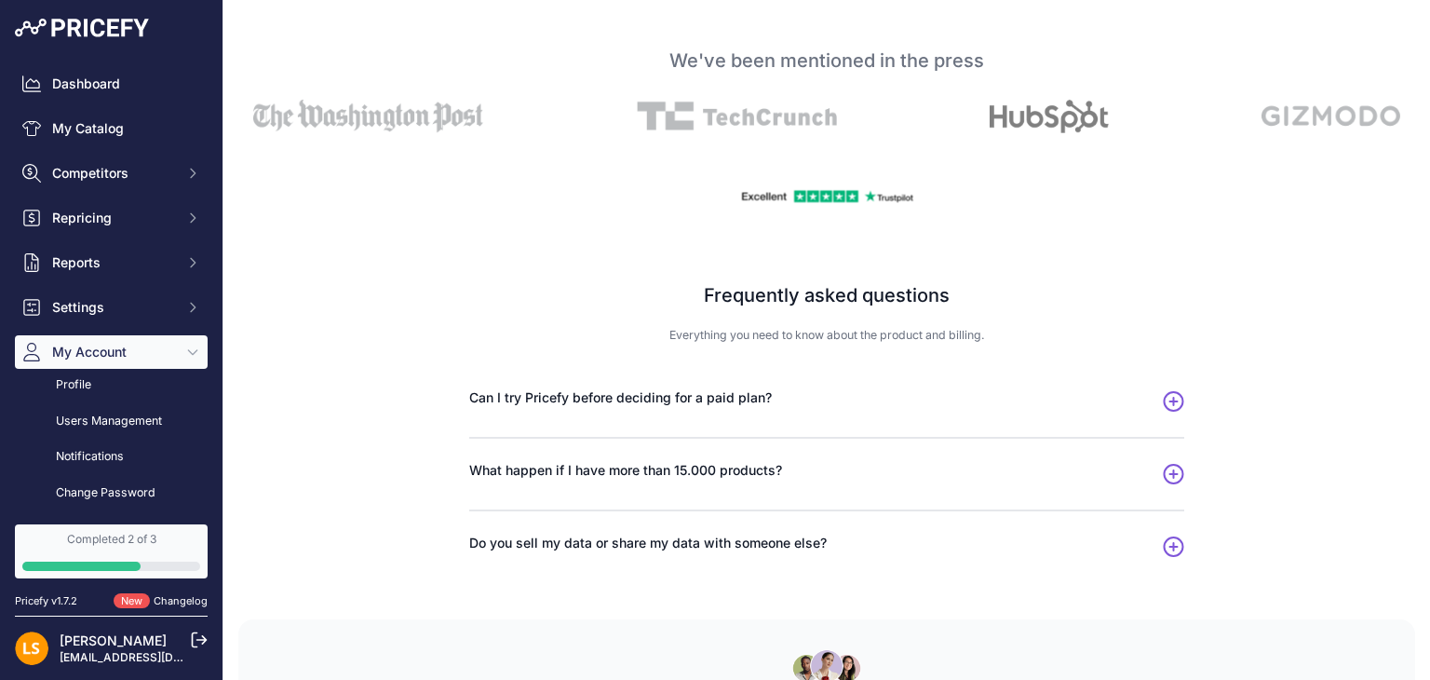
click at [1169, 412] on icon "button" at bounding box center [1173, 401] width 21 height 20
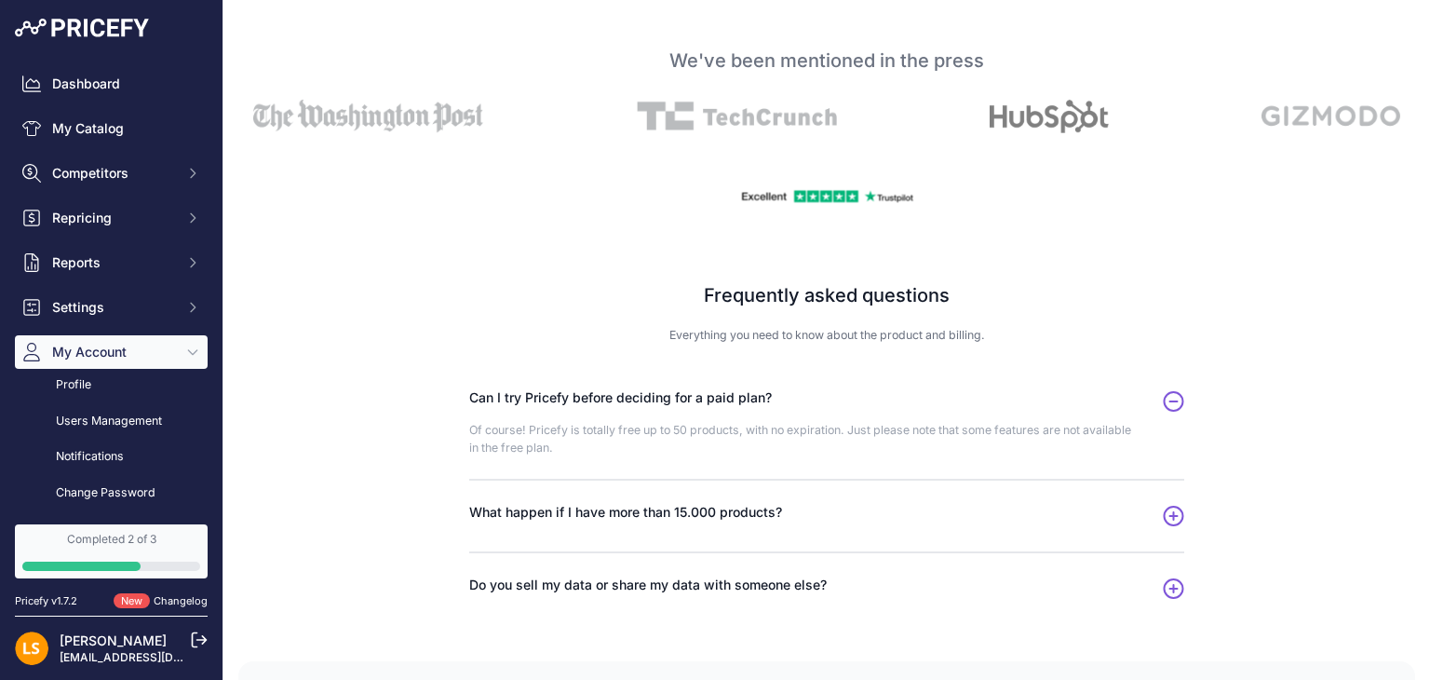
scroll to position [1024, 0]
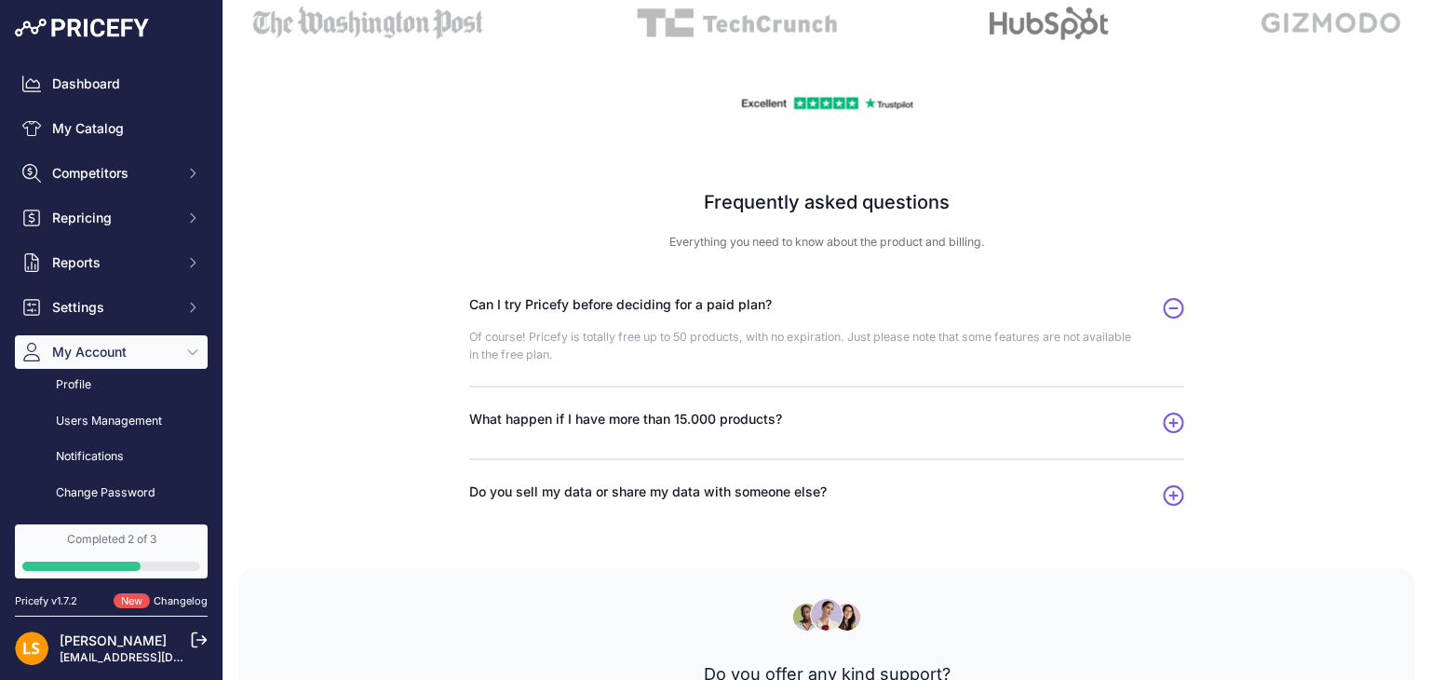
click at [1168, 428] on icon "button" at bounding box center [1173, 423] width 21 height 20
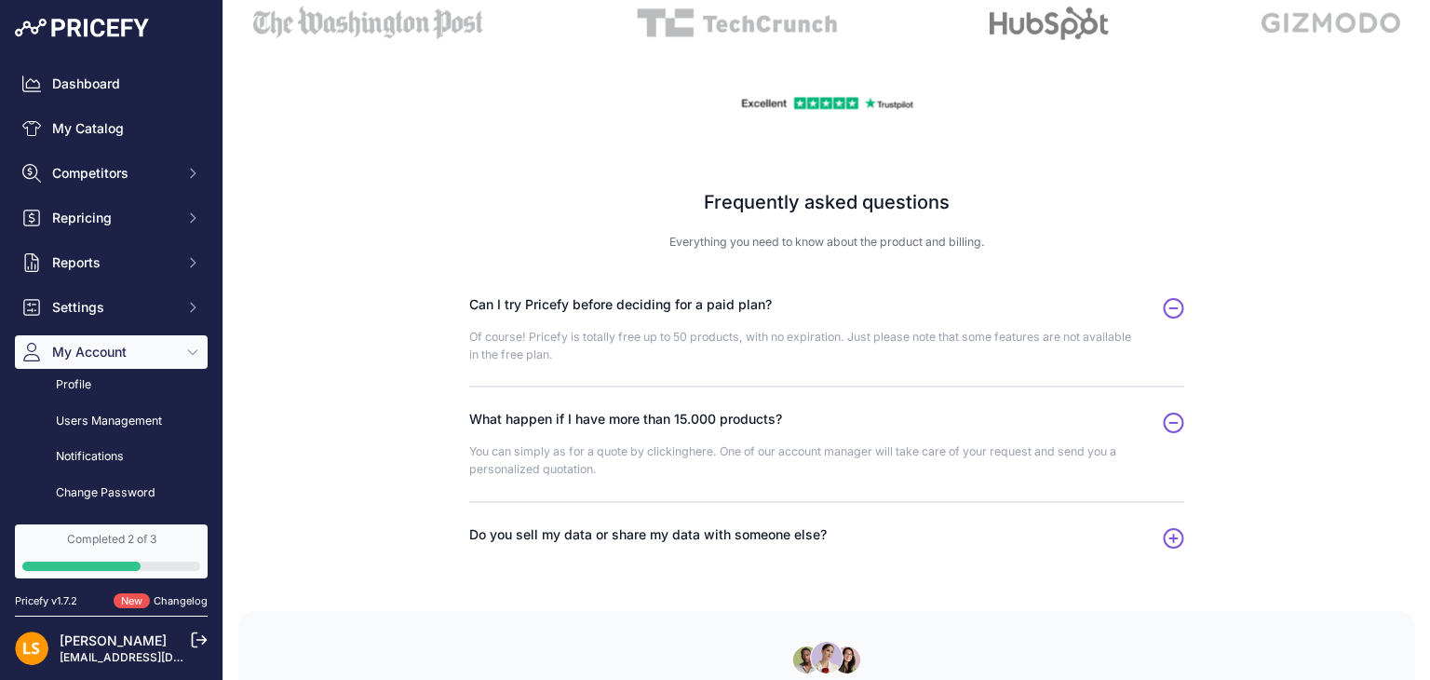
click at [1171, 549] on icon "button" at bounding box center [1173, 538] width 21 height 20
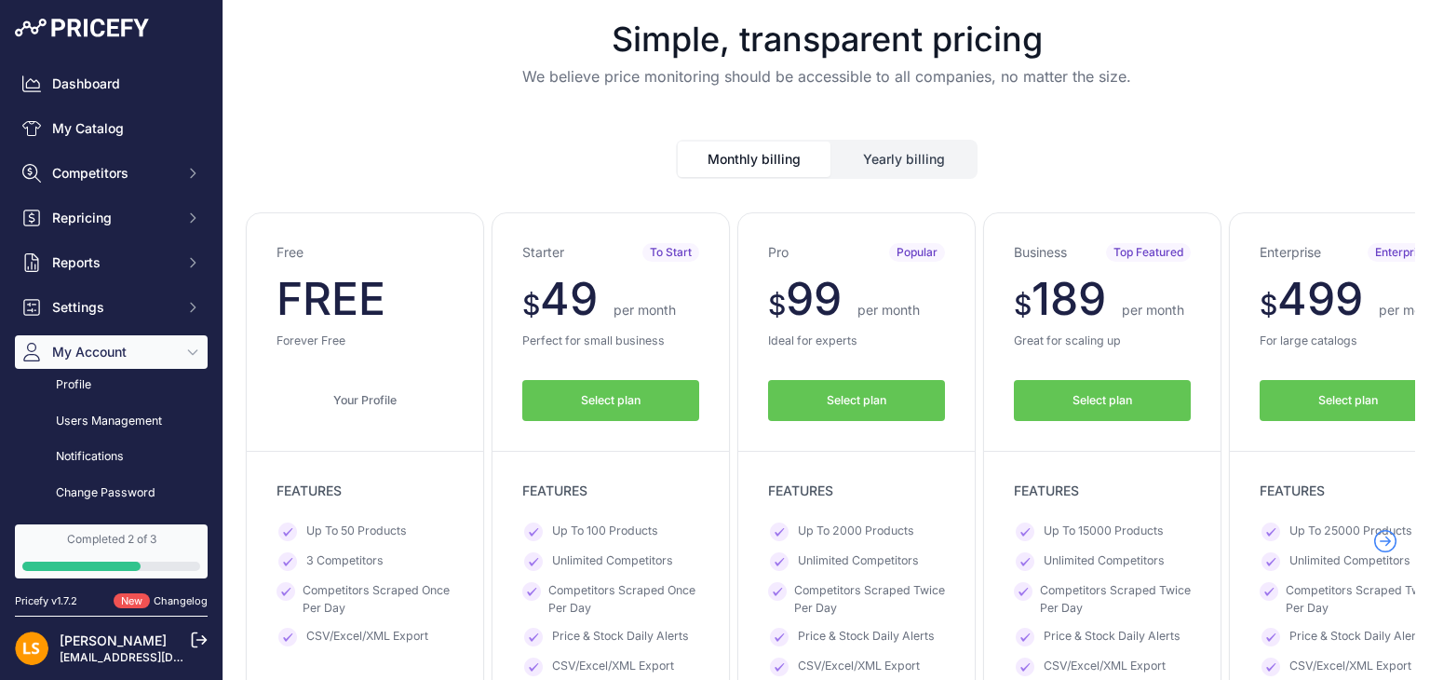
scroll to position [0, 0]
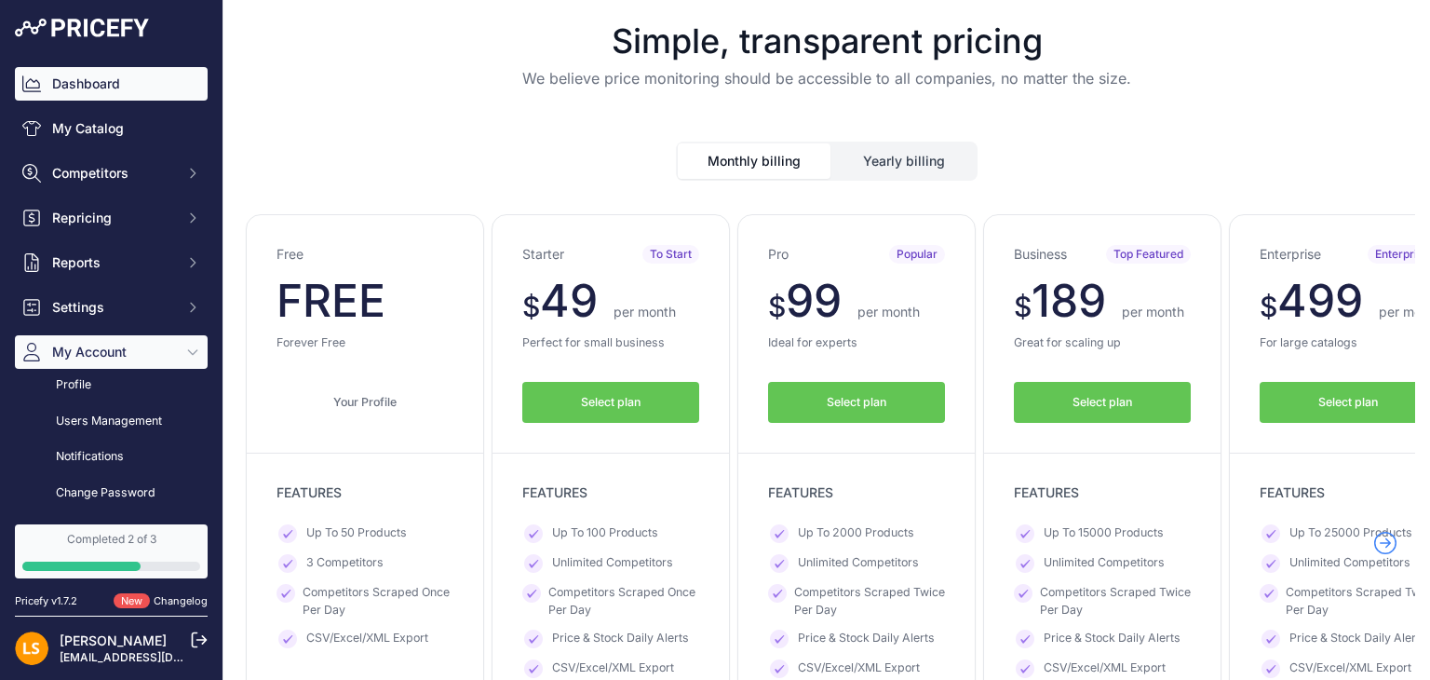
click at [111, 70] on link "Dashboard" at bounding box center [111, 84] width 193 height 34
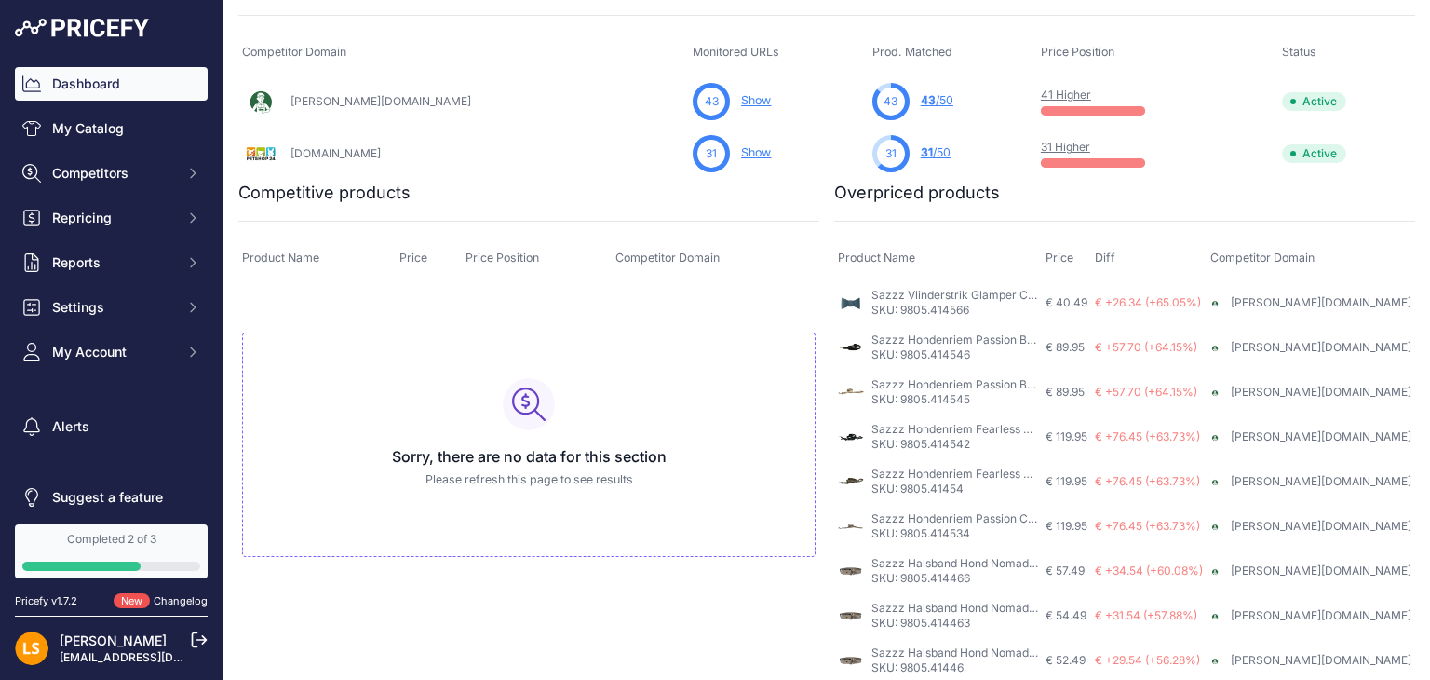
scroll to position [652, 0]
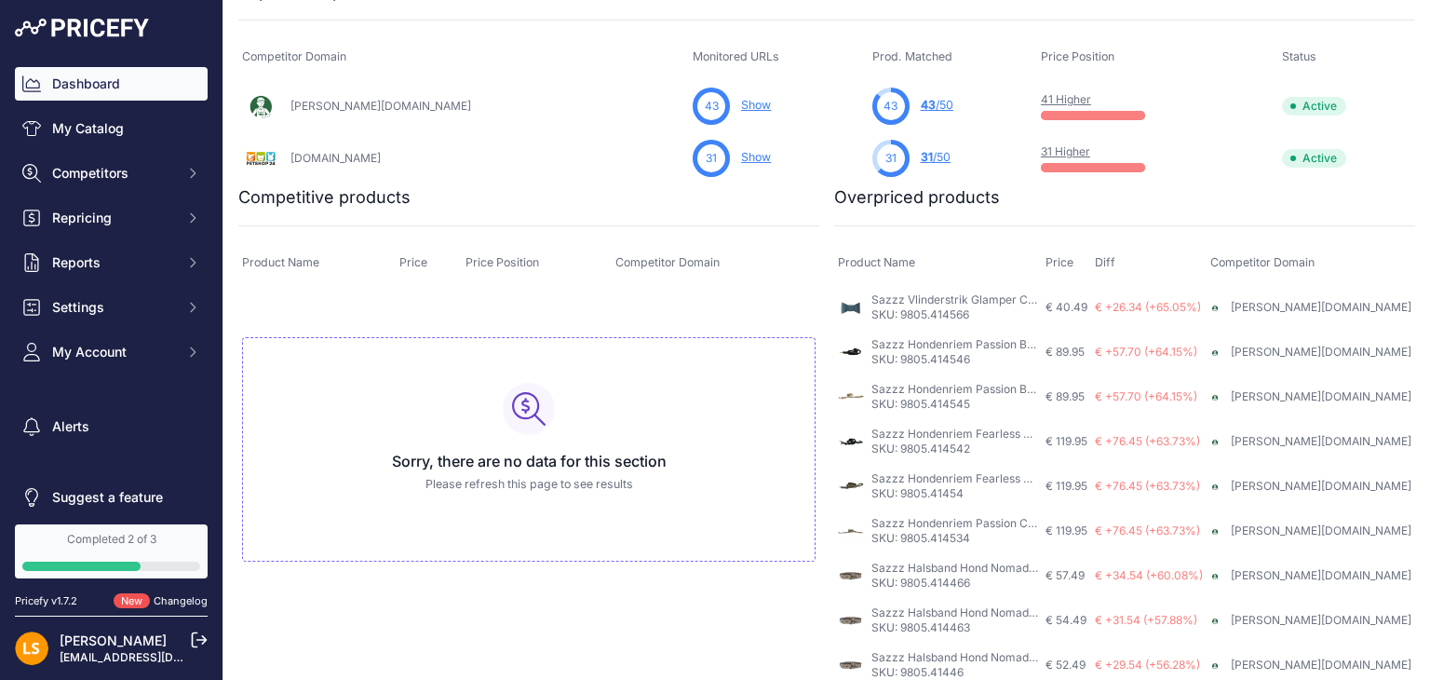
scroll to position [671, 0]
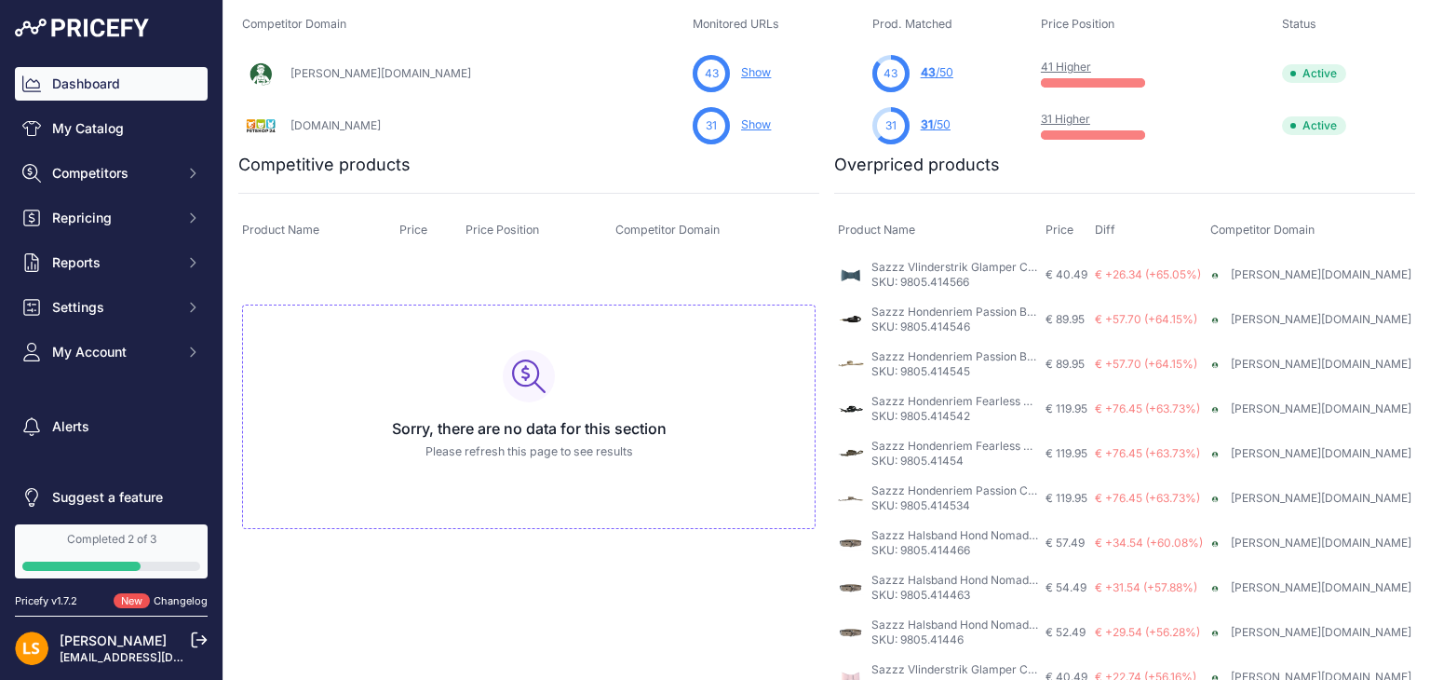
click at [954, 277] on p "SKU: 9805.414566" at bounding box center [955, 282] width 167 height 15
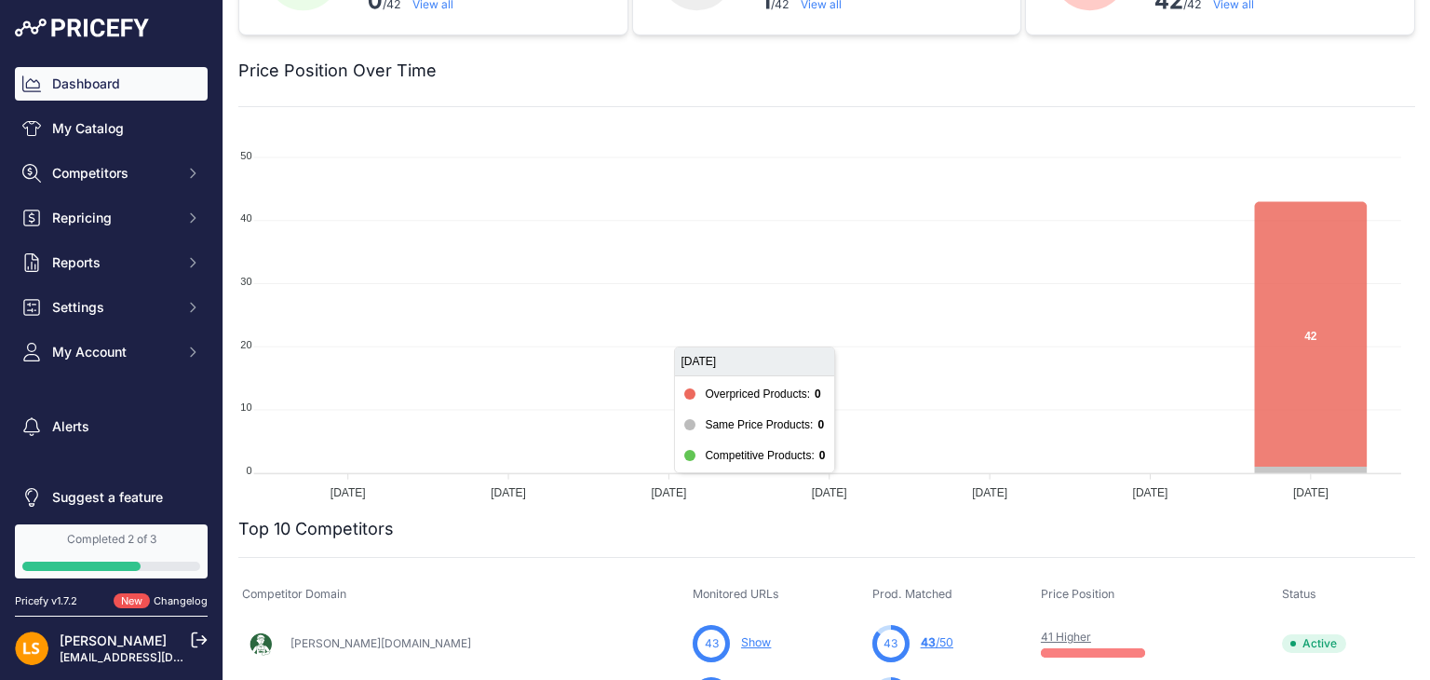
scroll to position [0, 0]
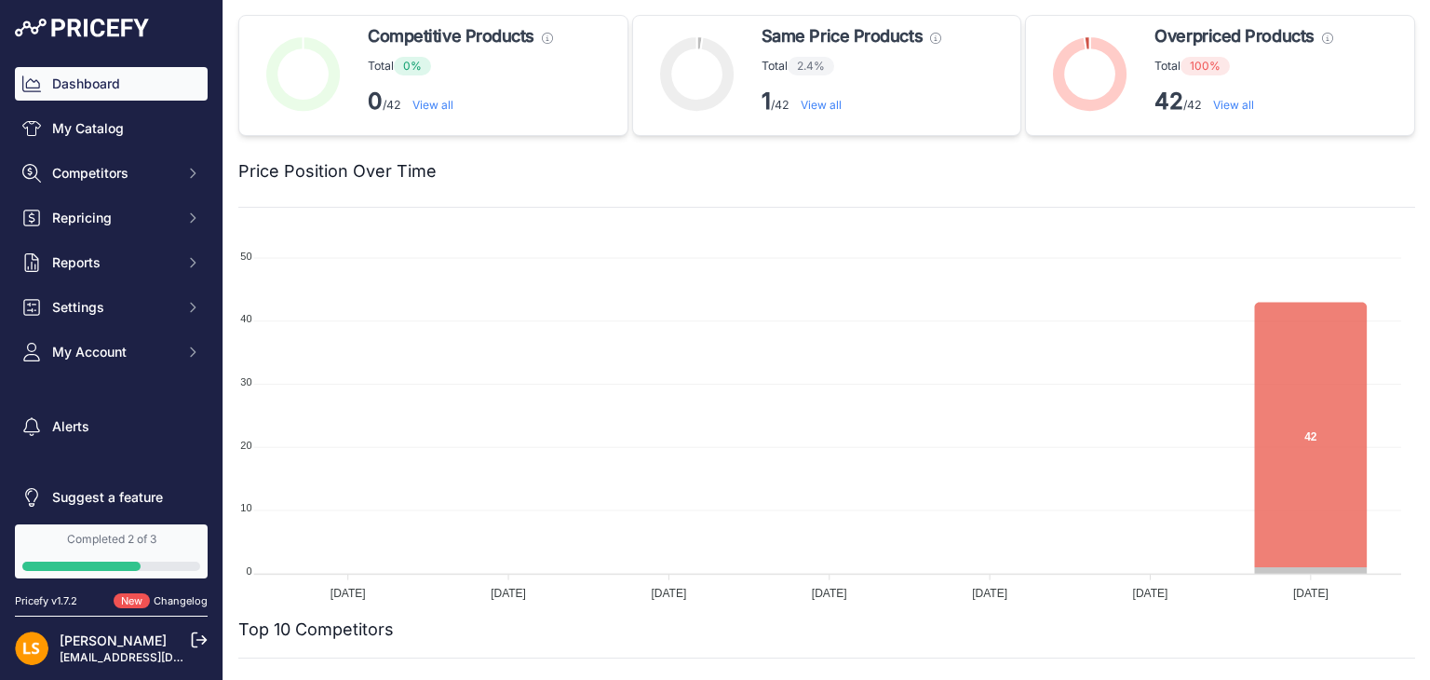
click at [1235, 103] on link "View all" at bounding box center [1233, 105] width 41 height 14
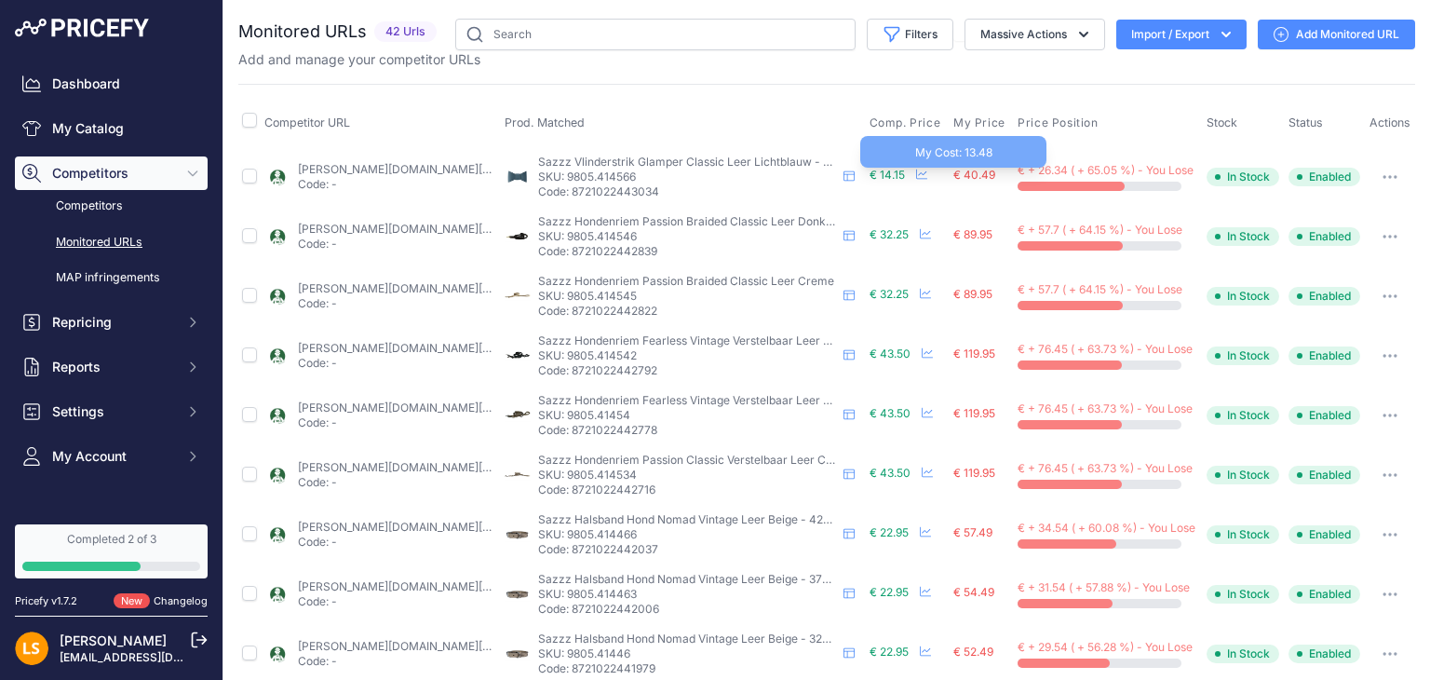
click at [972, 175] on span "€ 40.49" at bounding box center [975, 175] width 42 height 14
click at [973, 177] on span "€ 40.49" at bounding box center [975, 175] width 42 height 14
click at [1373, 169] on button "button" at bounding box center [1390, 177] width 37 height 26
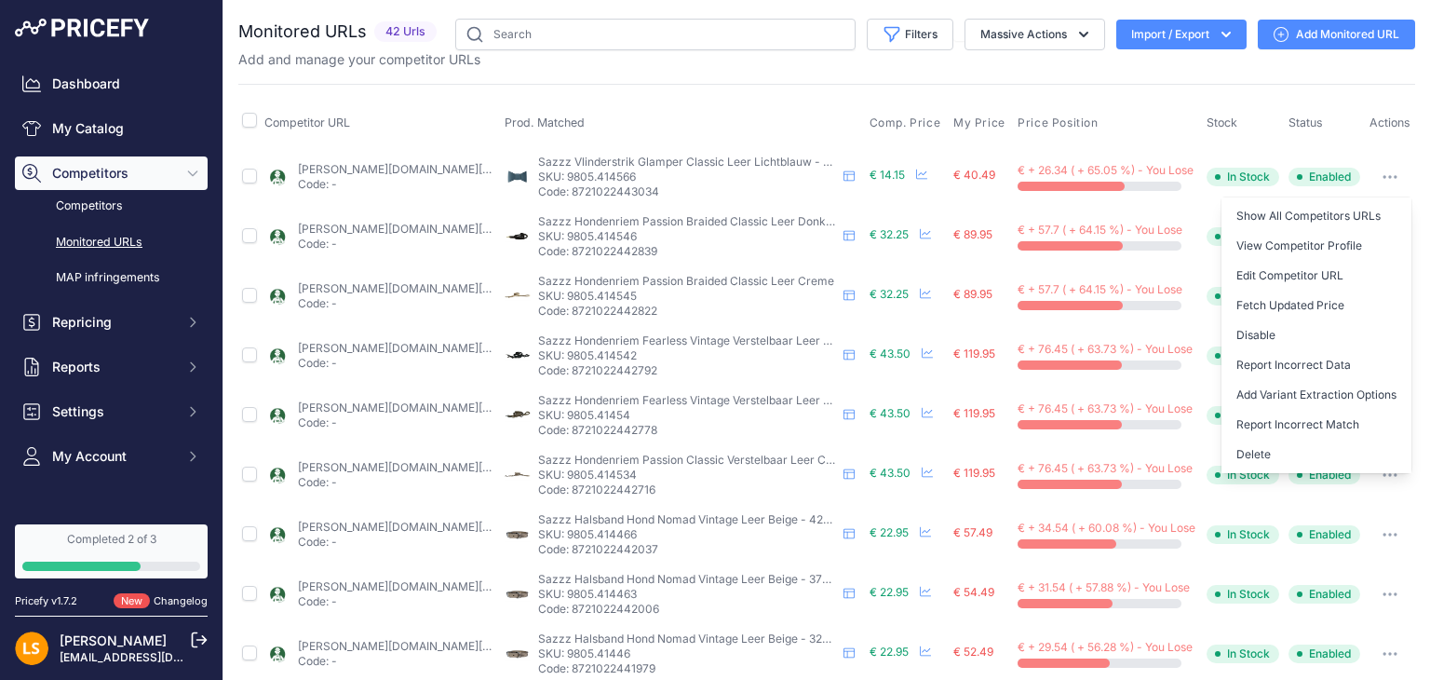
click at [1130, 118] on th "Price Position" at bounding box center [1108, 123] width 189 height 47
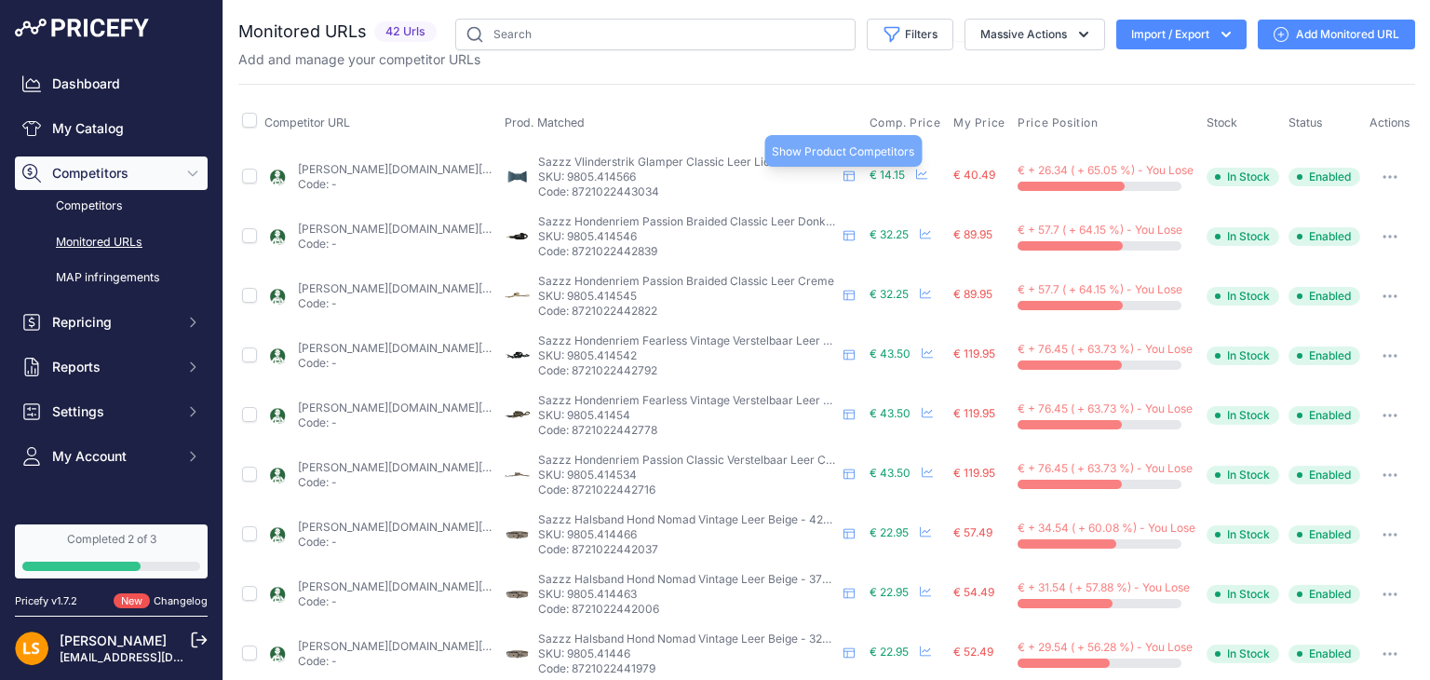
click at [847, 176] on icon at bounding box center [849, 175] width 11 height 11
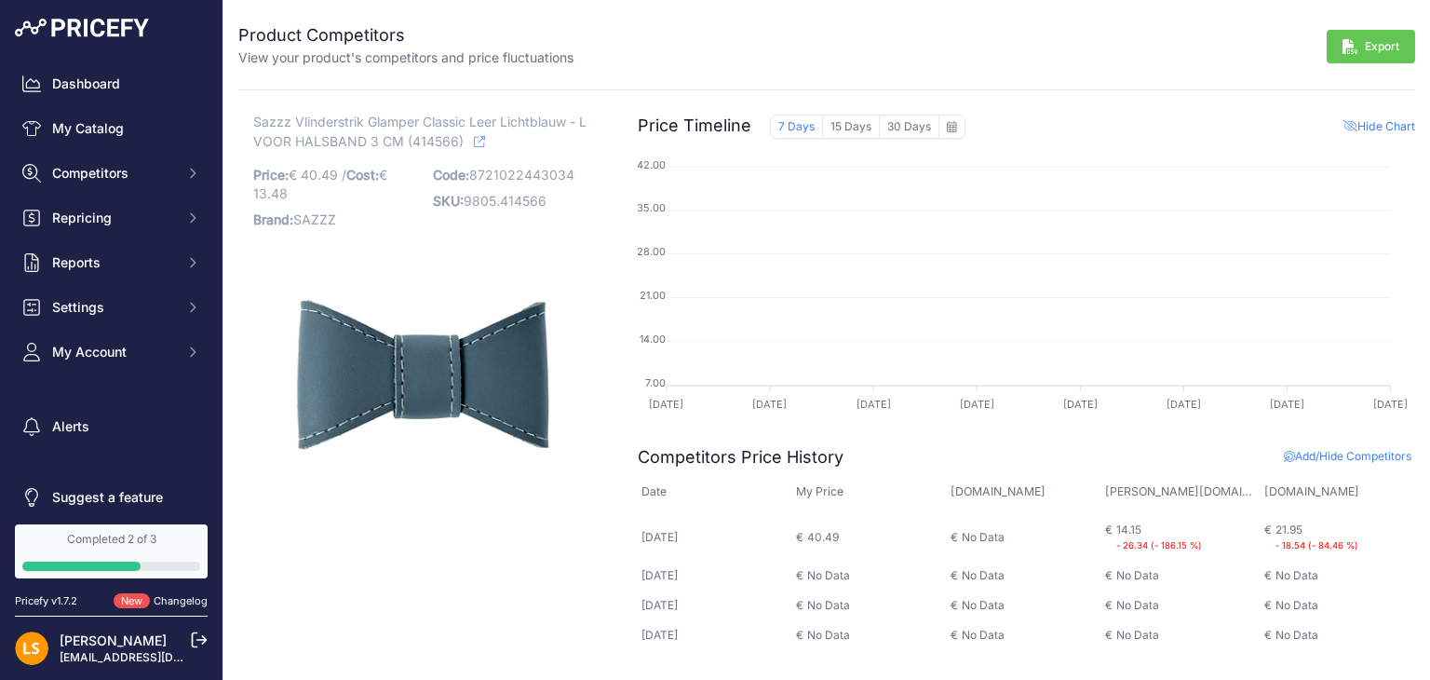
drag, startPoint x: 257, startPoint y: 120, endPoint x: 574, endPoint y: 115, distance: 316.7
click at [574, 115] on span "Sazzz Vlinderstrik Glamper Classic Leer Lichtblauw - L VOOR HALSBAND 3 CM (4145…" at bounding box center [419, 131] width 333 height 43
copy span "Sazzz Vlinderstrik Glamper Classic [PERSON_NAME]"
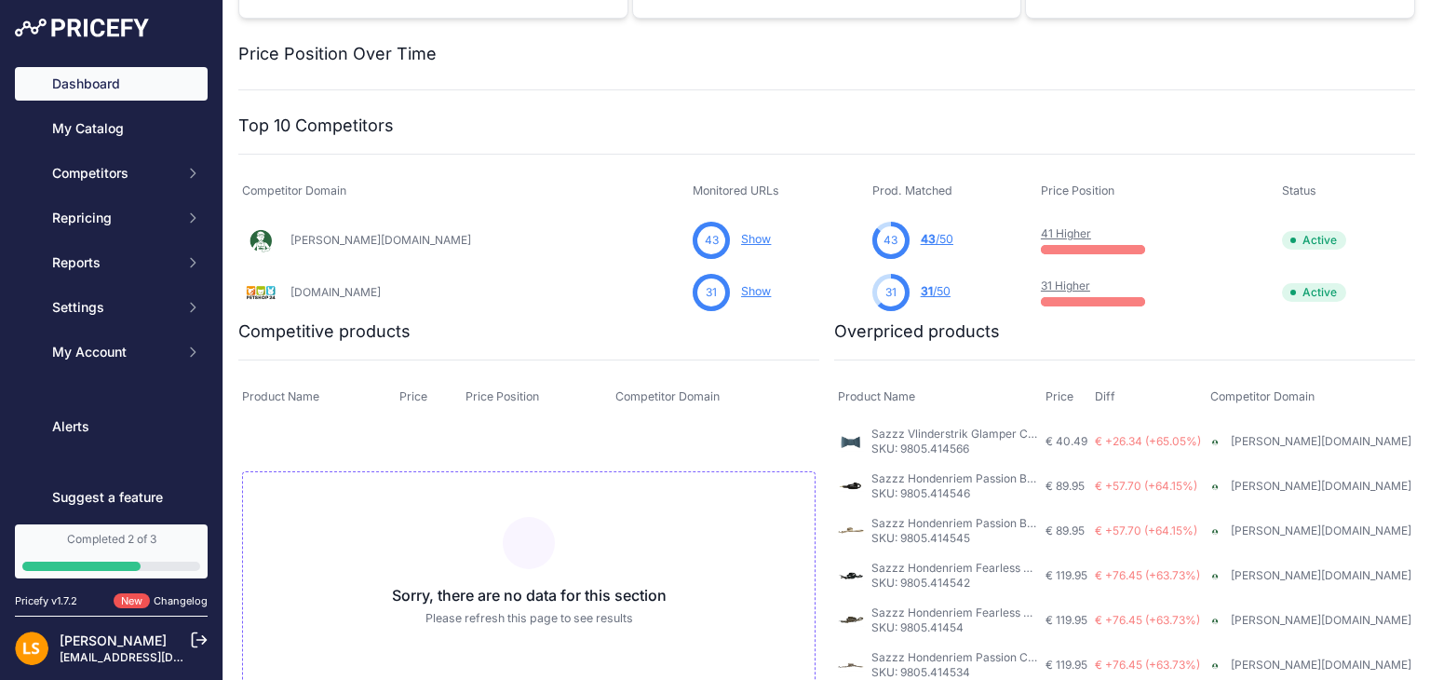
scroll to position [279, 0]
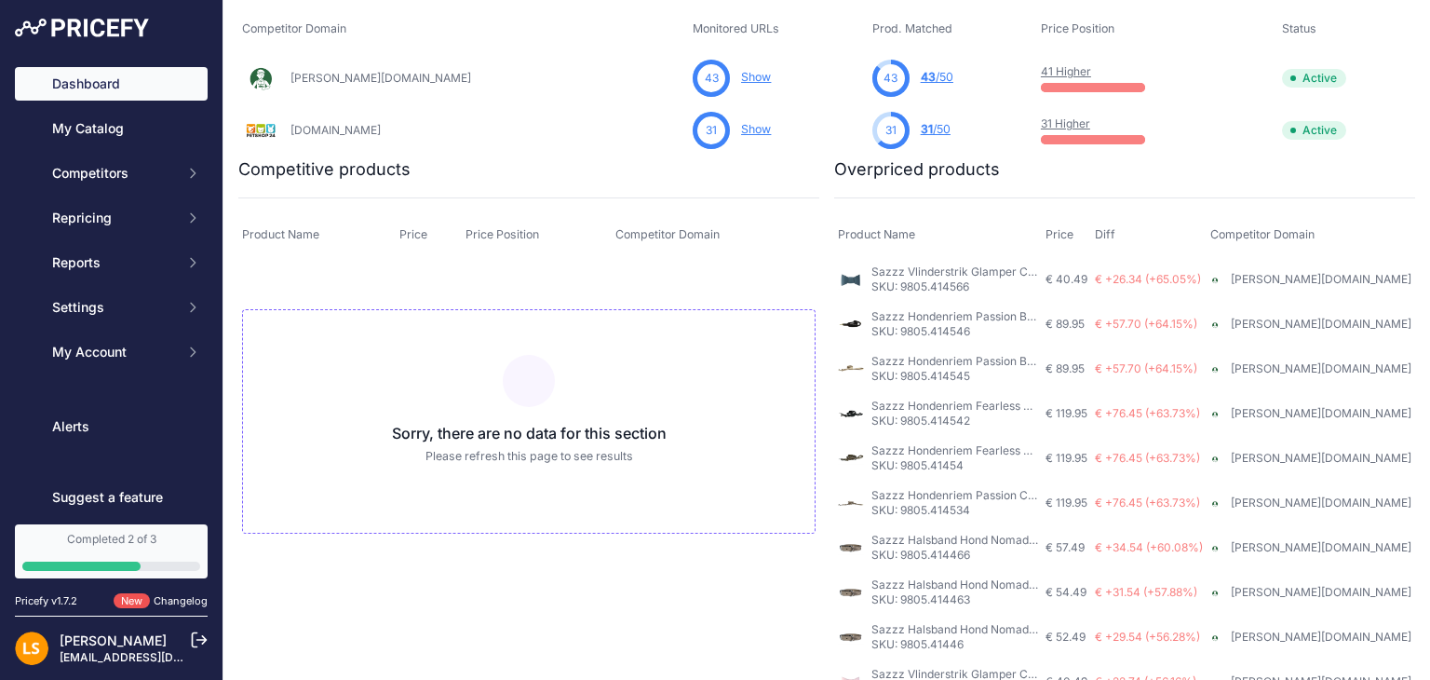
click at [941, 284] on p "SKU: 9805.414566" at bounding box center [955, 286] width 167 height 15
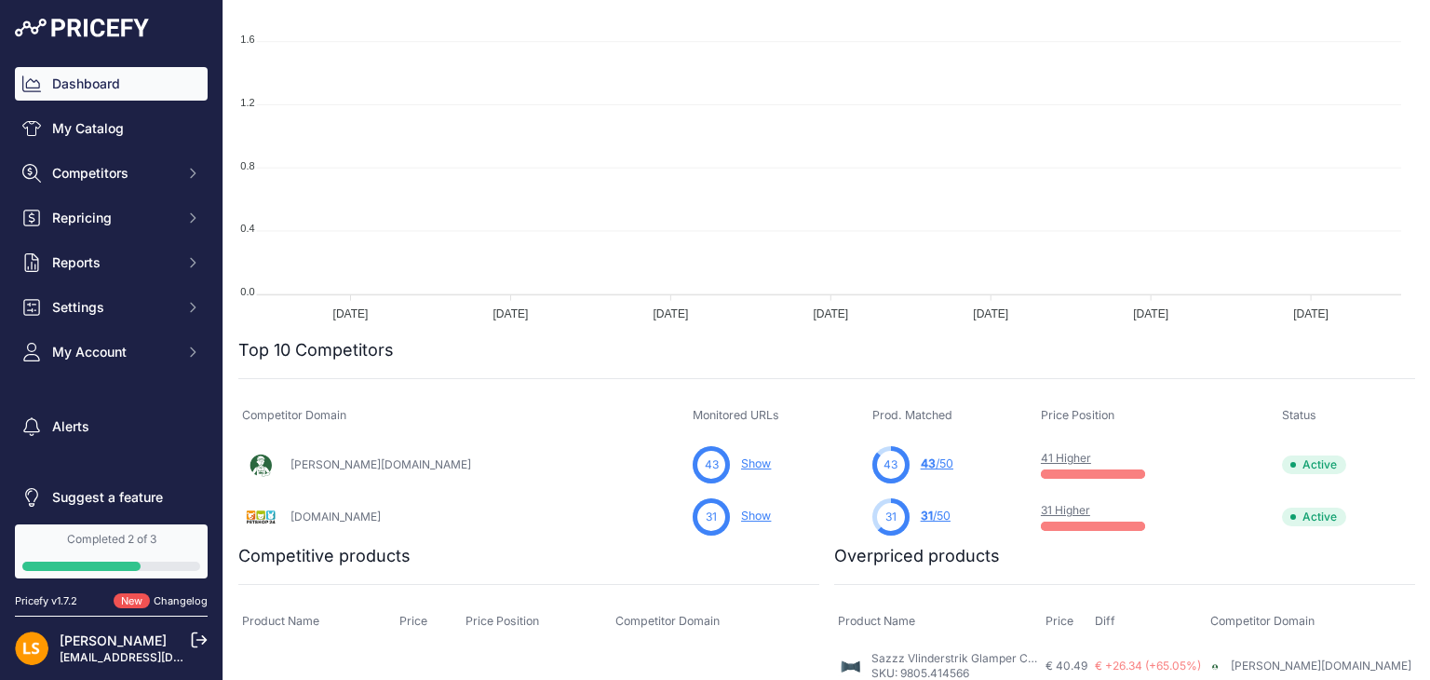
scroll to position [666, 0]
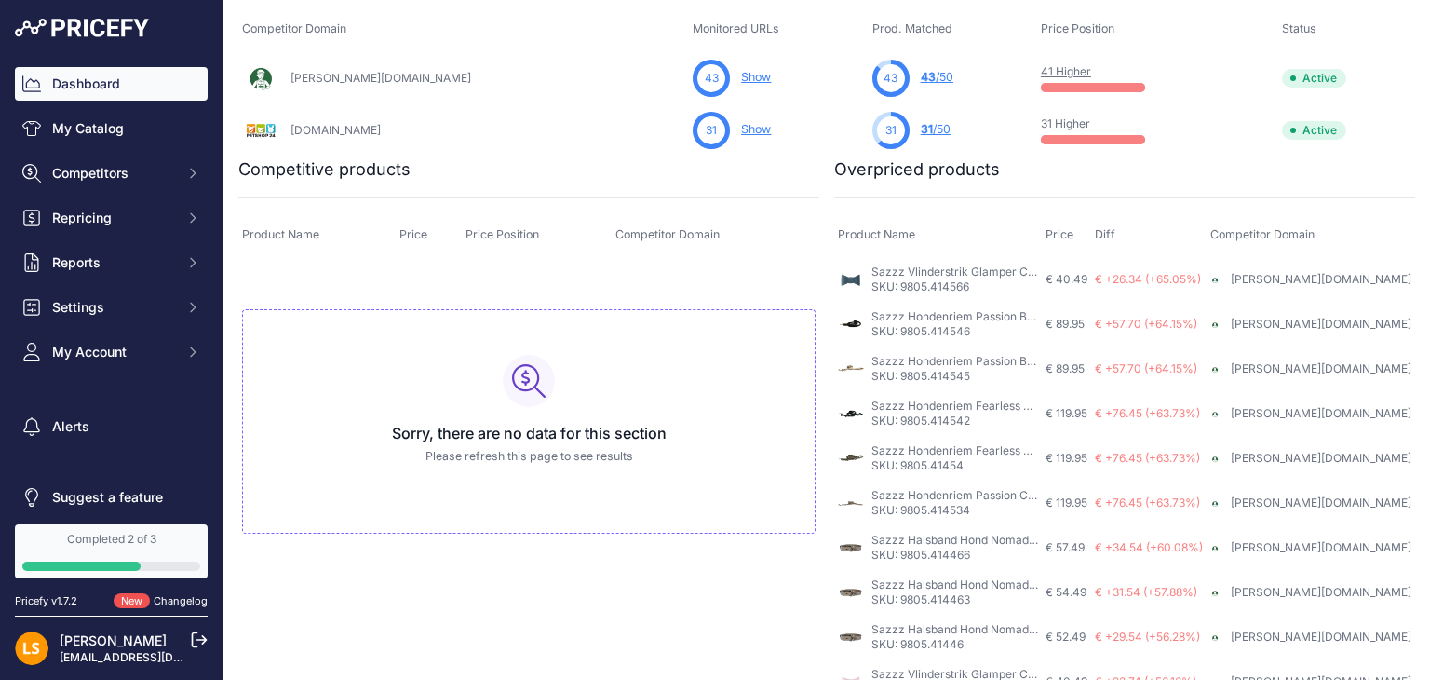
click at [949, 275] on link "Sazzz Vlinderstrik Glamper Classic Leer Lichtblauw - L VOOR HALSBAND 3 CM (4145…" at bounding box center [1107, 271] width 470 height 14
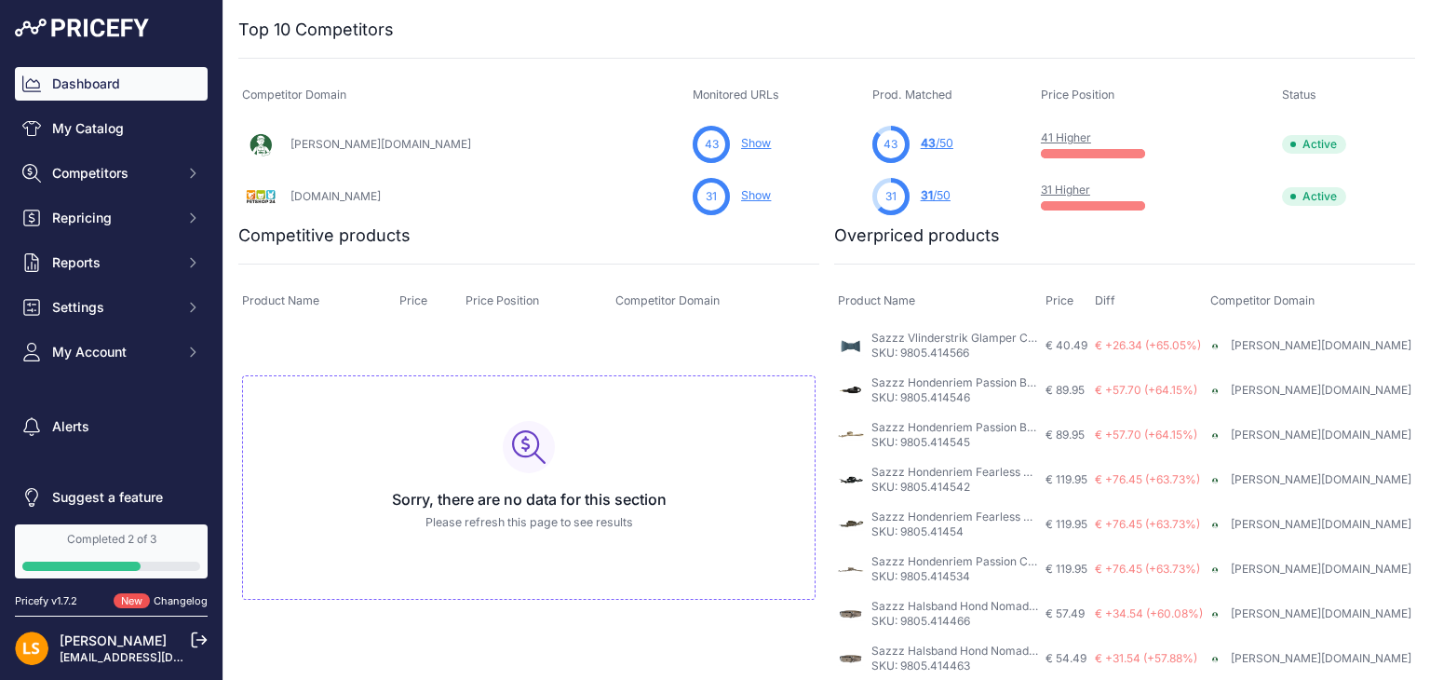
scroll to position [573, 0]
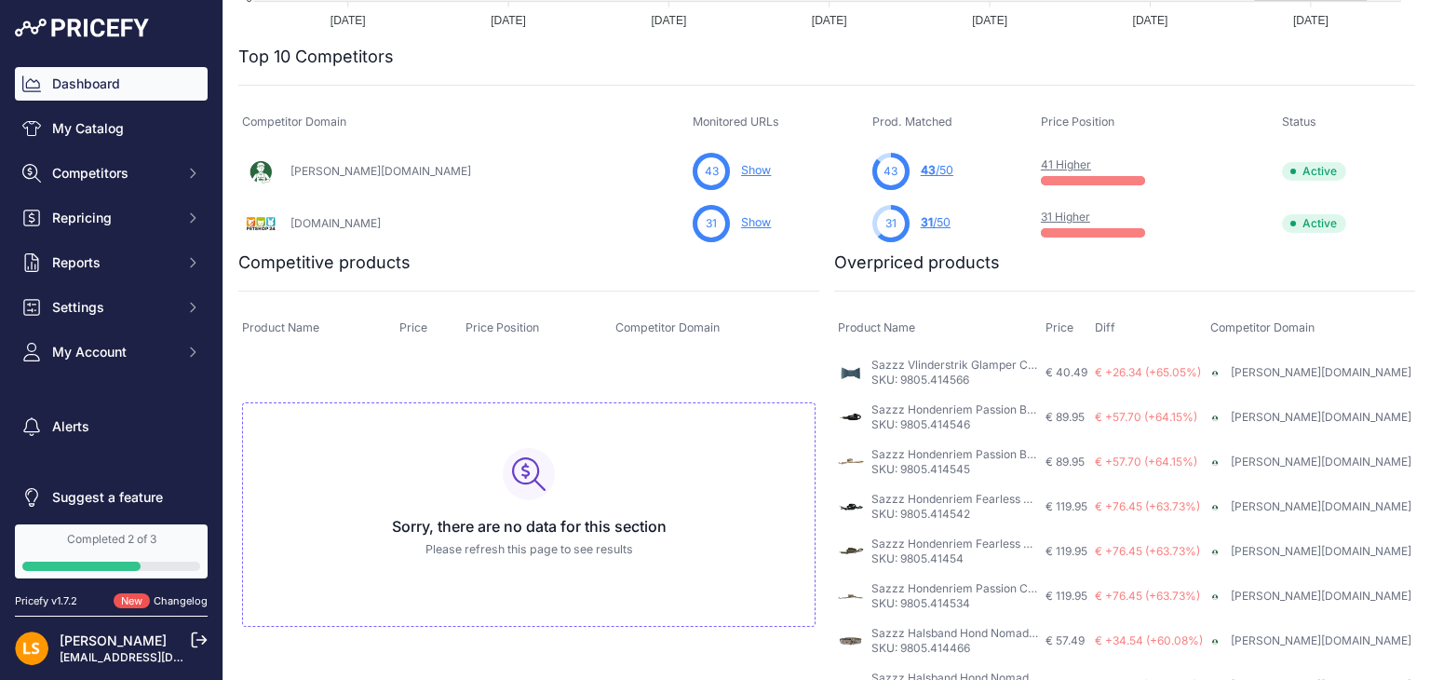
click at [914, 371] on link "Sazzz Vlinderstrik Glamper Classic Leer Lichtblauw - L VOOR HALSBAND 3 CM (4145…" at bounding box center [1107, 365] width 470 height 14
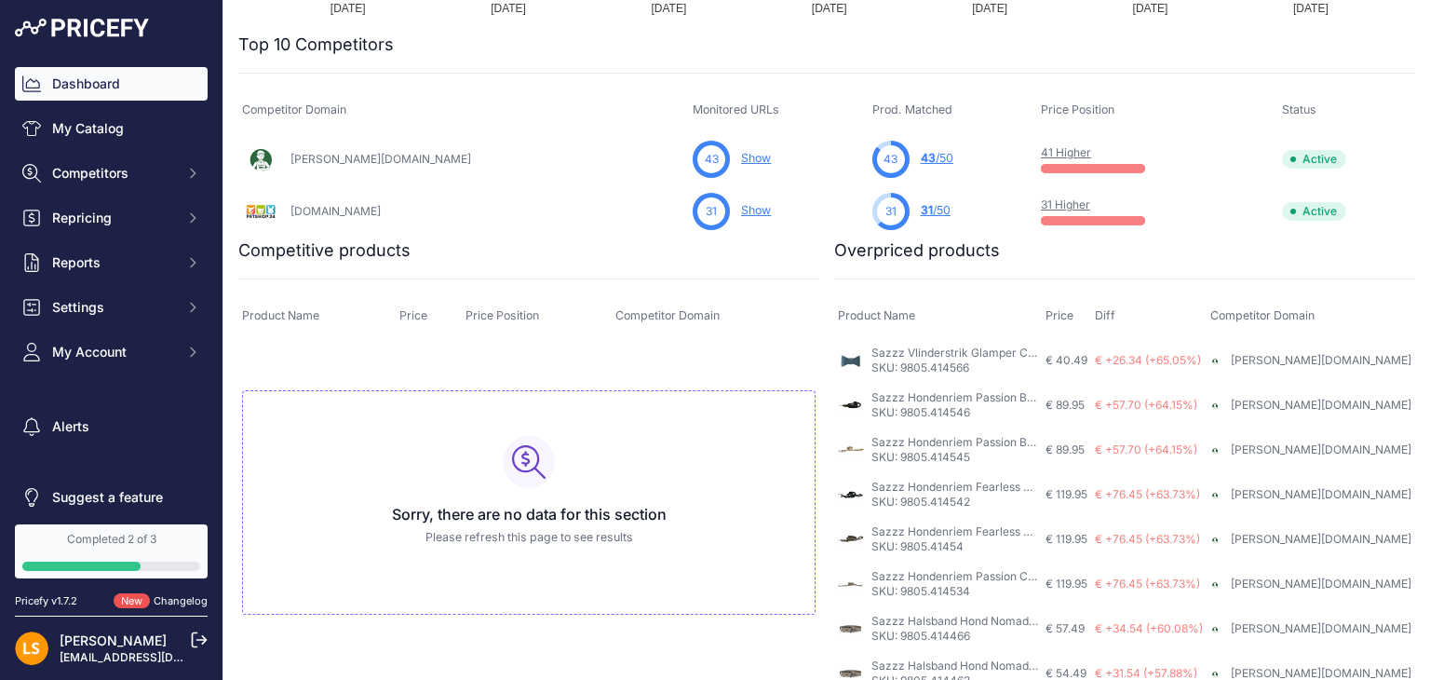
scroll to position [577, 0]
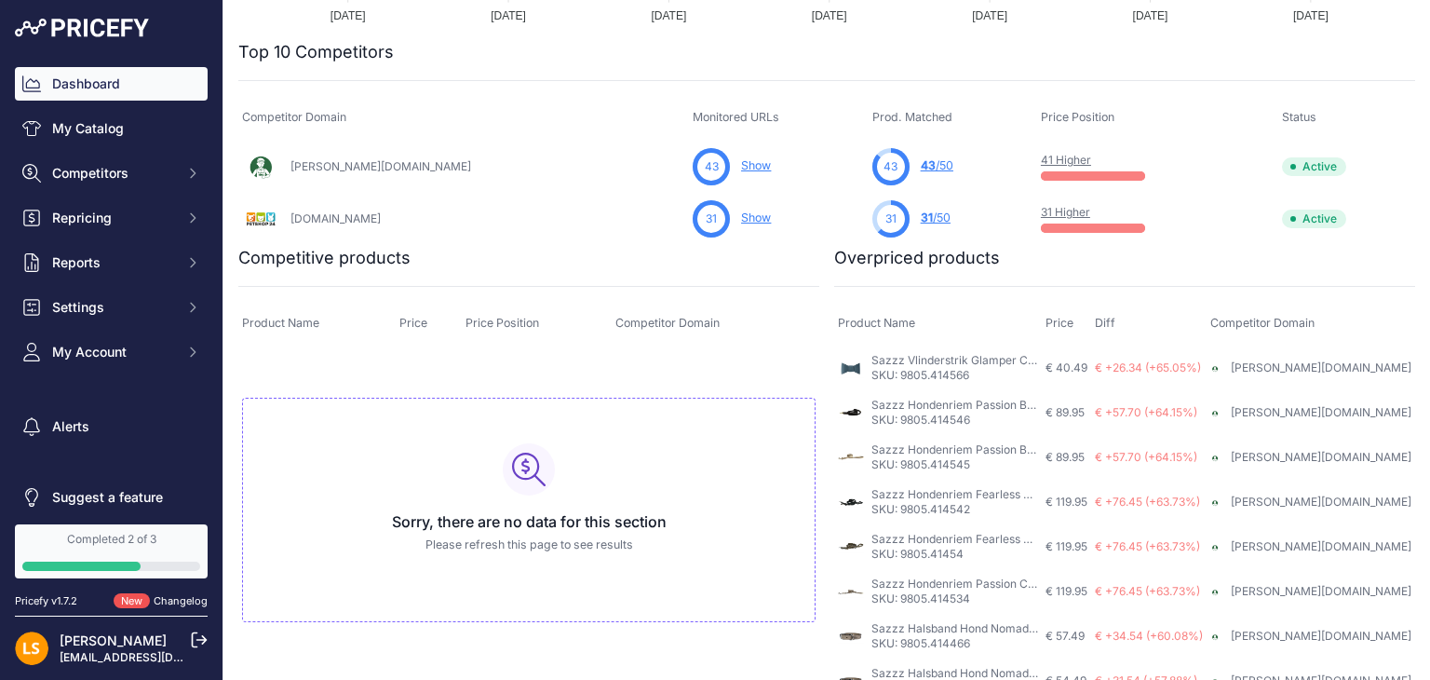
click at [1088, 371] on span "€ 40.49" at bounding box center [1067, 367] width 42 height 14
click at [1201, 370] on span "€ +26.34 (+65.05%)" at bounding box center [1148, 367] width 106 height 14
click at [983, 456] on link "Sazzz Hondenriem Passion Braided Classic Leer Creme" at bounding box center [1020, 449] width 296 height 14
drag, startPoint x: 962, startPoint y: 427, endPoint x: 893, endPoint y: 428, distance: 68.9
click at [893, 427] on p "SKU: 9805.414546" at bounding box center [955, 420] width 167 height 15
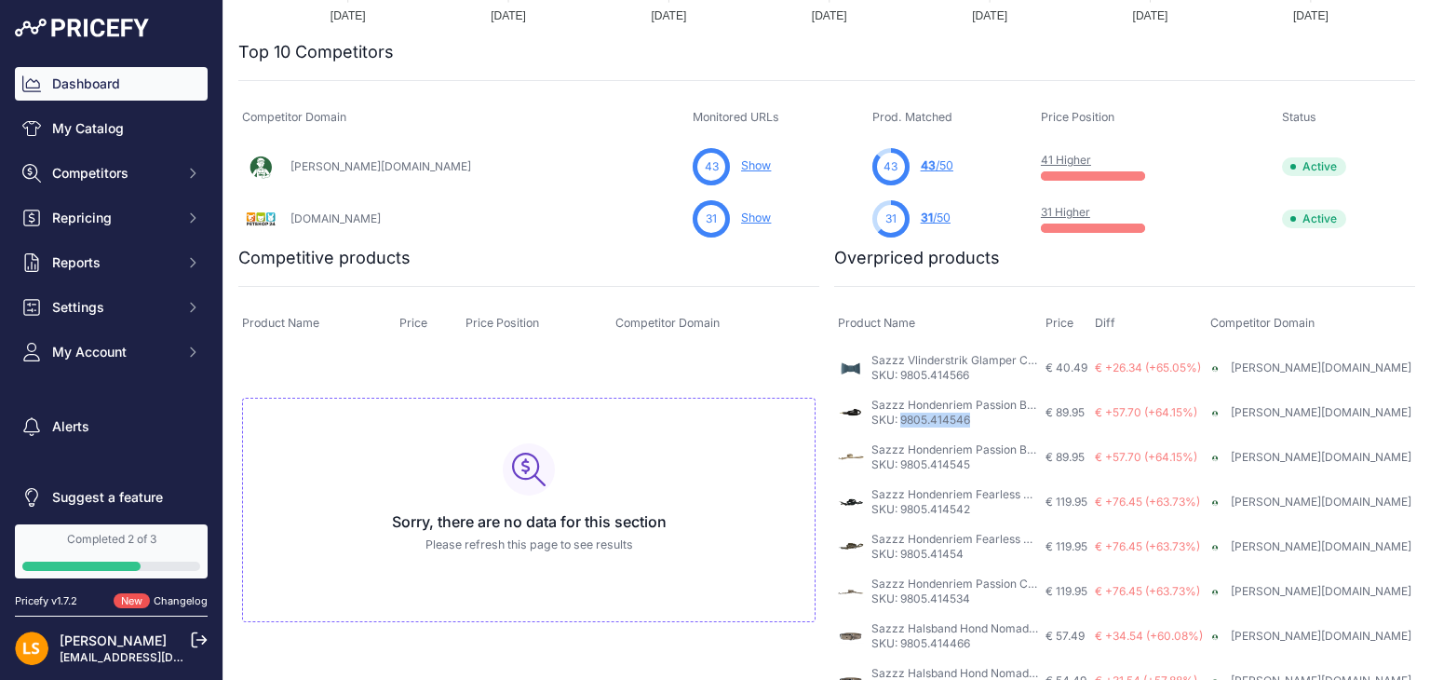
copy p "9805.414546"
drag, startPoint x: 1053, startPoint y: 411, endPoint x: 864, endPoint y: 414, distance: 189.1
click at [864, 414] on div "Sazzz Hondenriem Passion Braided Classic Leer Donker Bruin SKU: 9805.414546" at bounding box center [938, 413] width 200 height 30
copy link "Sazzz Hondenriem Passion Braided"
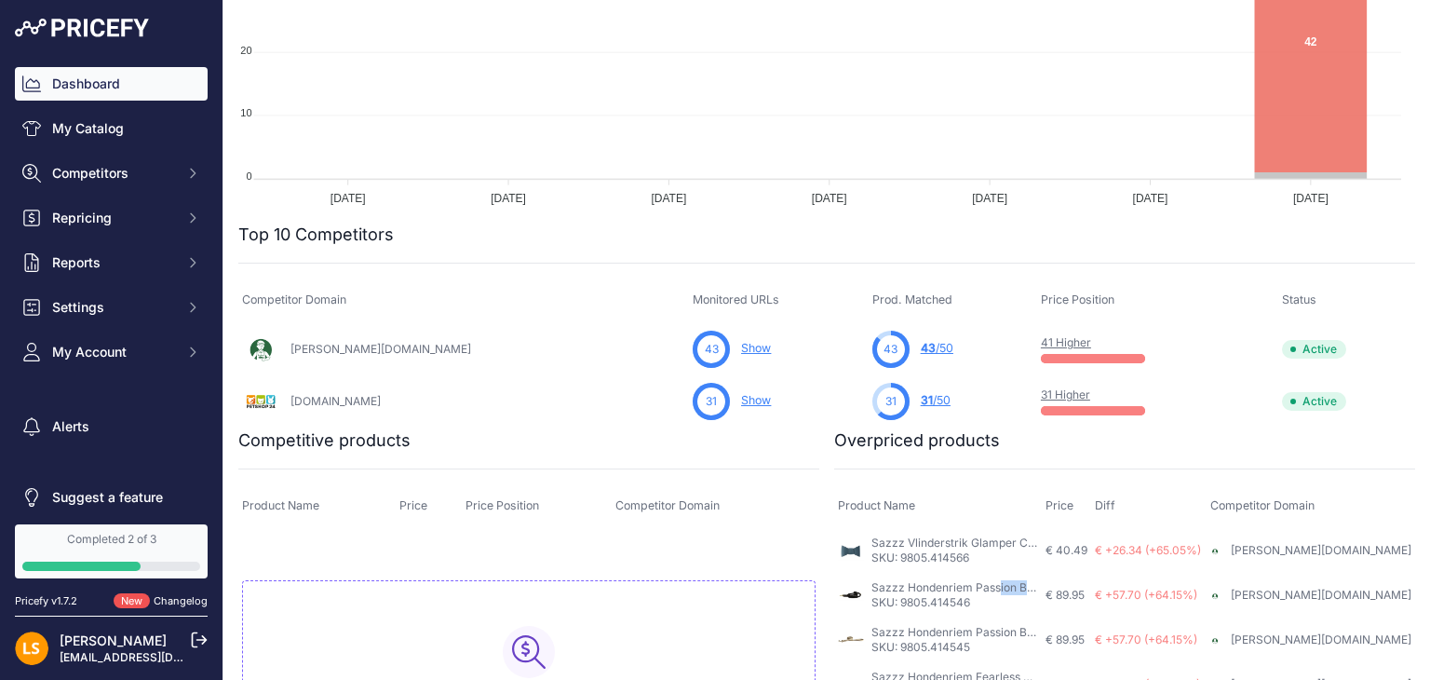
scroll to position [391, 0]
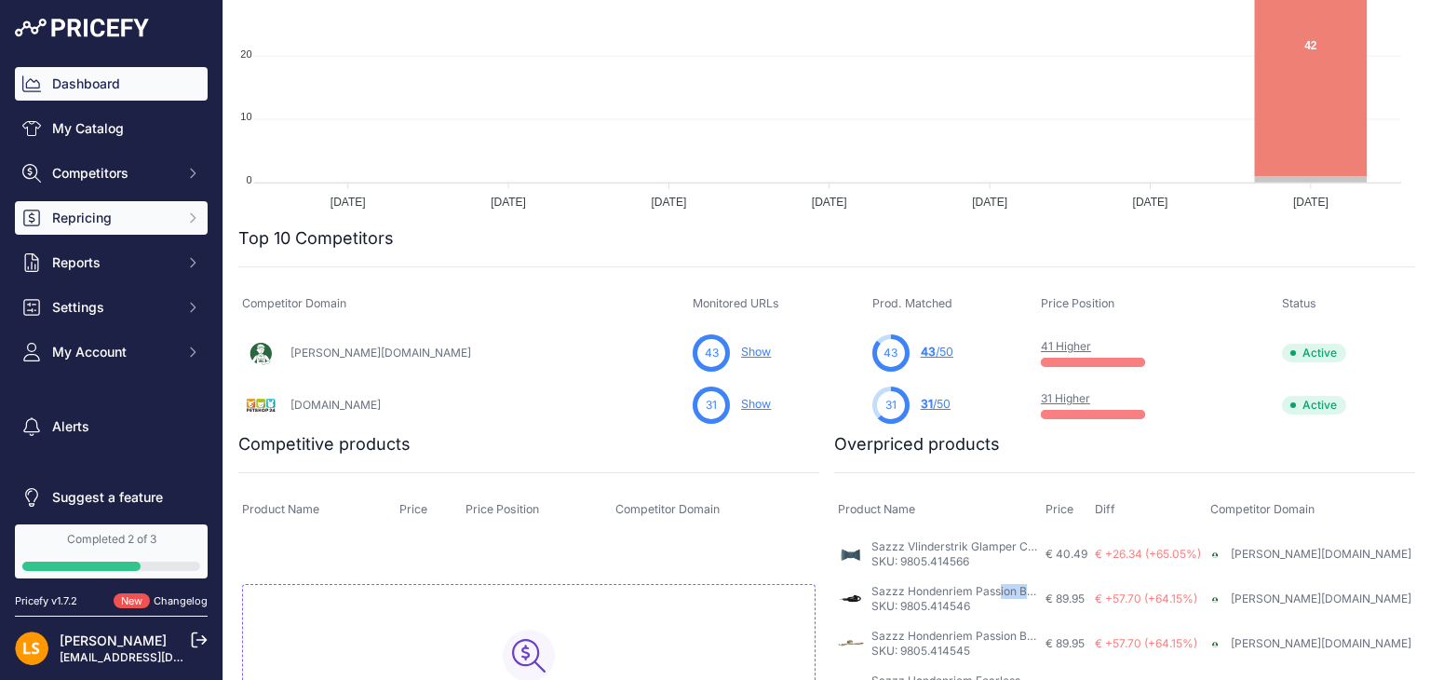
click at [106, 221] on span "Repricing" at bounding box center [113, 218] width 122 height 19
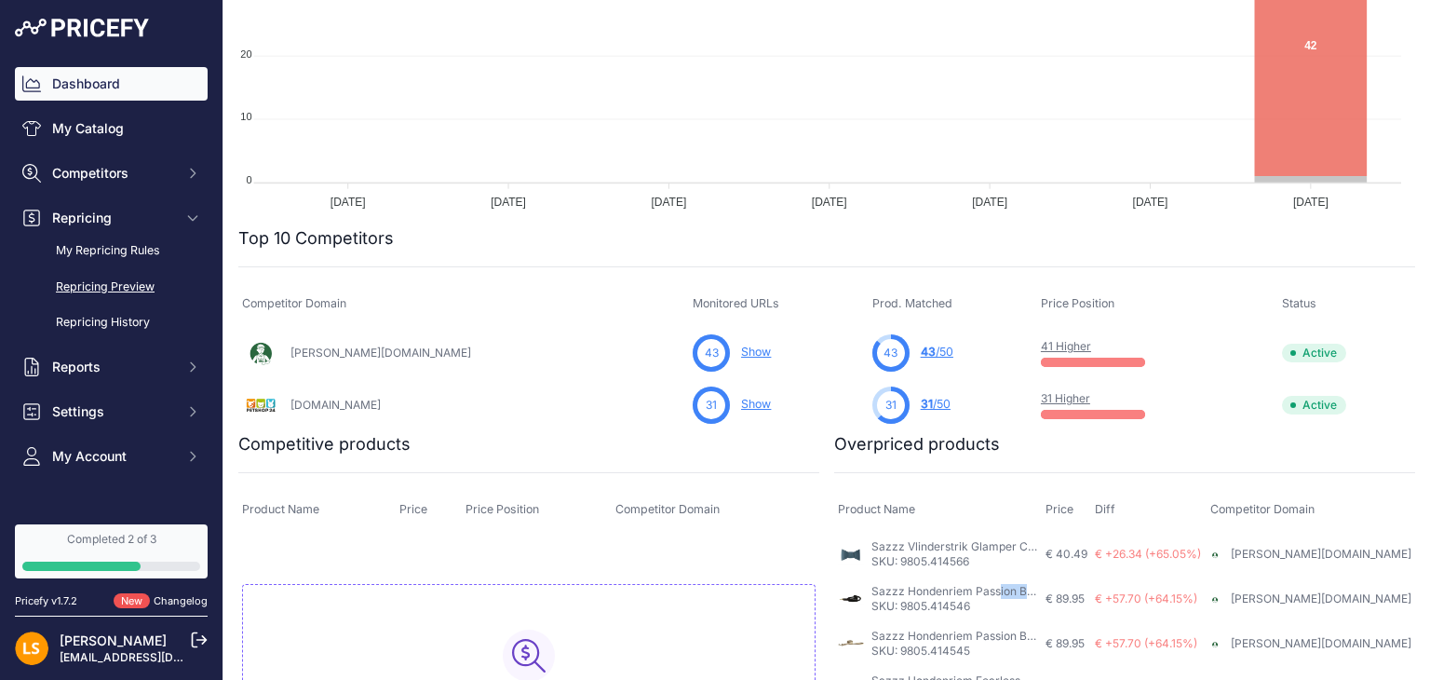
click at [97, 291] on link "Repricing Preview" at bounding box center [111, 287] width 193 height 33
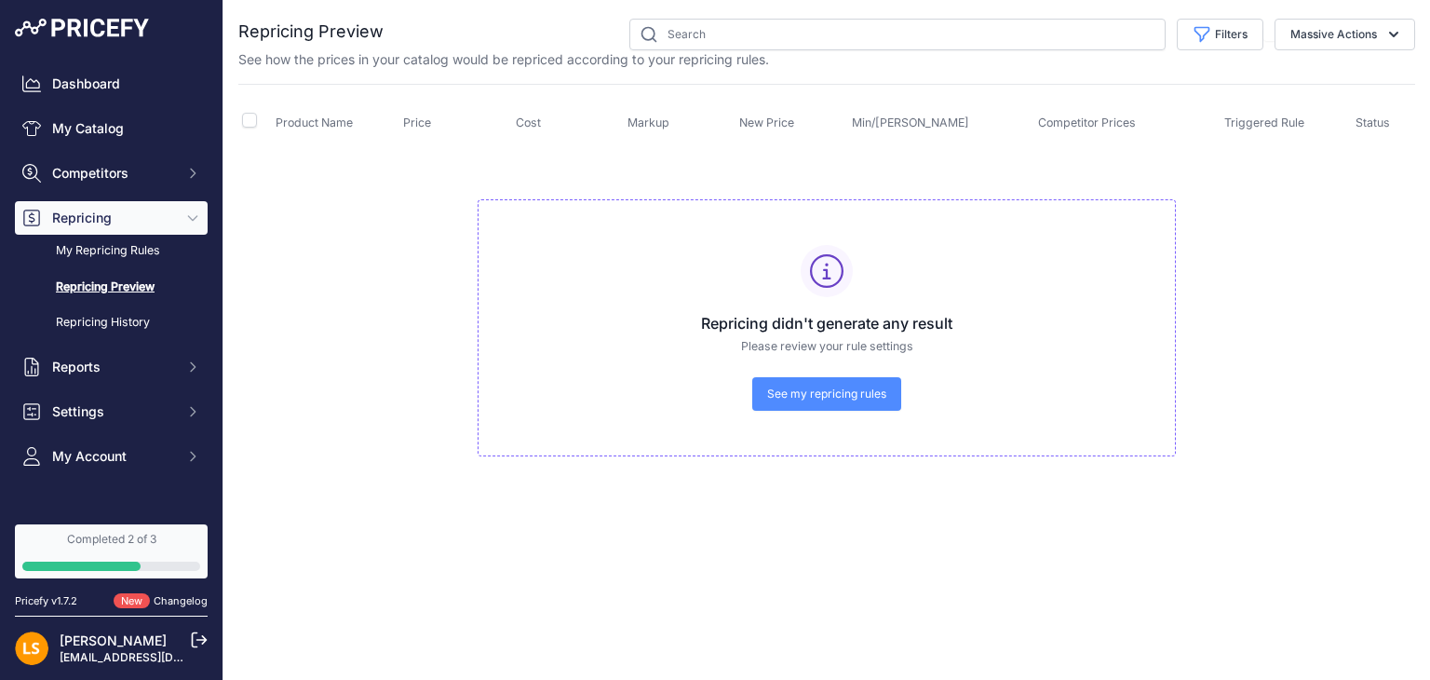
click at [827, 393] on span "See my repricing rules" at bounding box center [826, 393] width 119 height 15
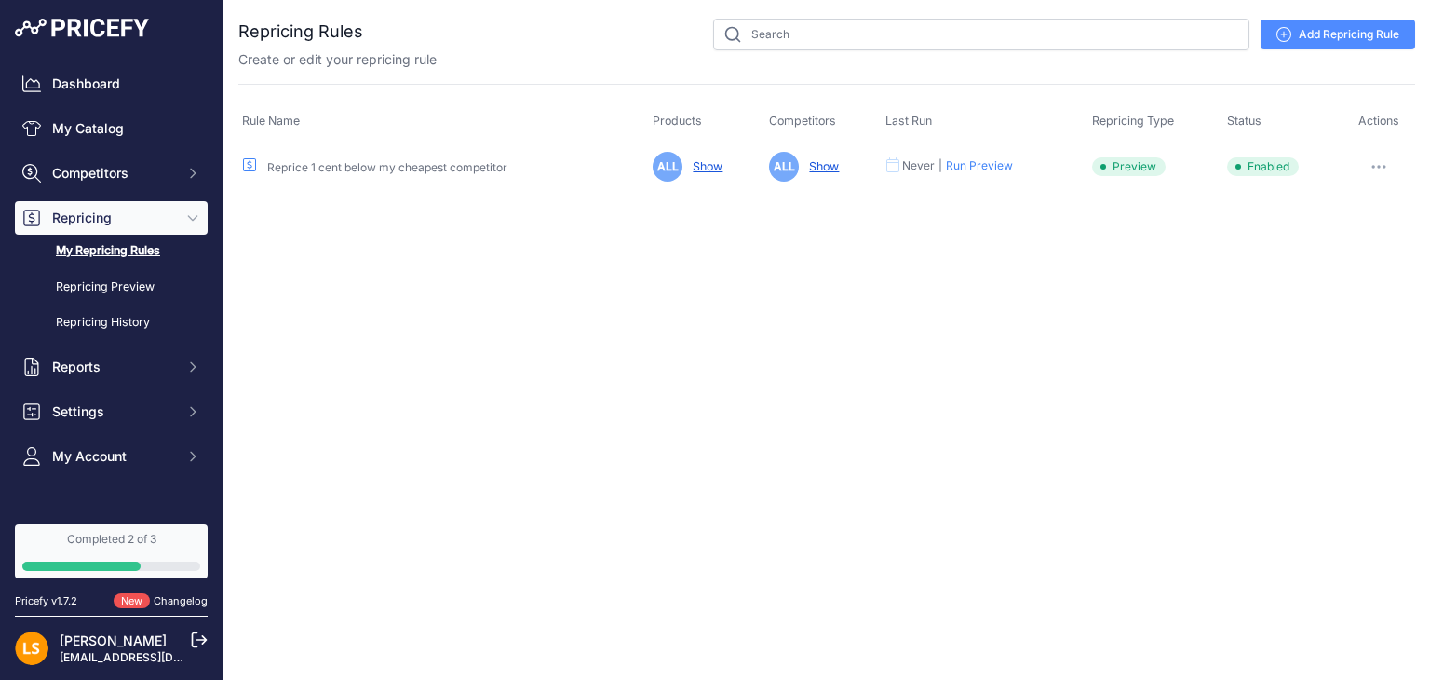
click at [1334, 34] on link "Add Repricing Rule" at bounding box center [1338, 35] width 155 height 30
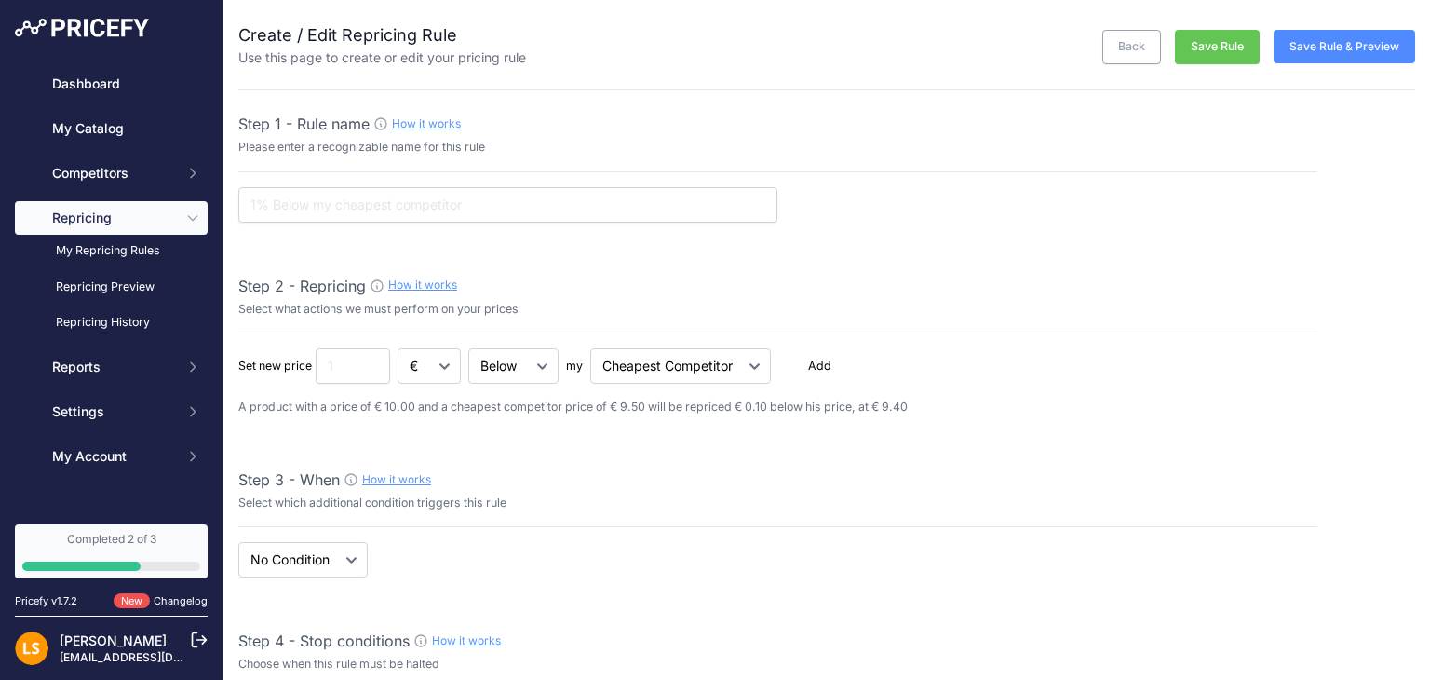
type input "0.1"
select select "none"
select select "7"
type input "99"
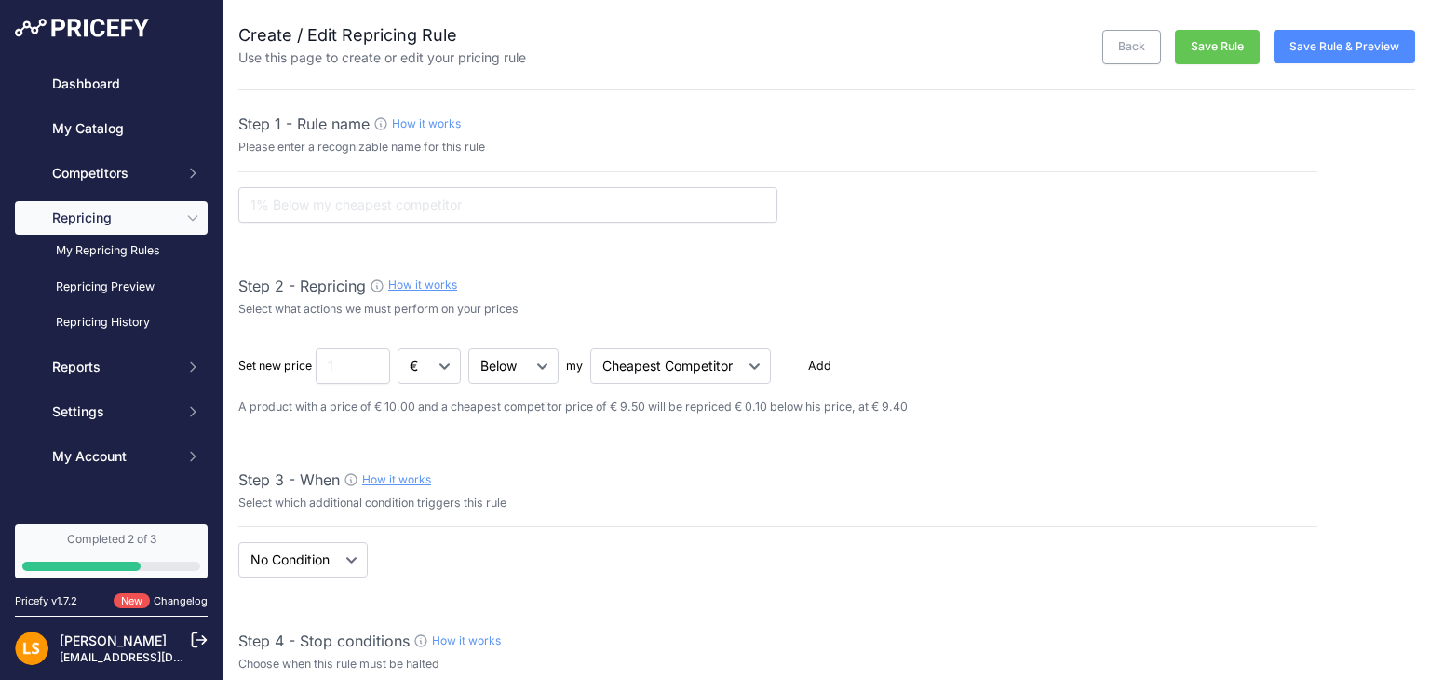
type input "50"
type input "https://s3.us-west-2.amazonaws.com/download.pricefy.io/exports/repricing/4534-1…"
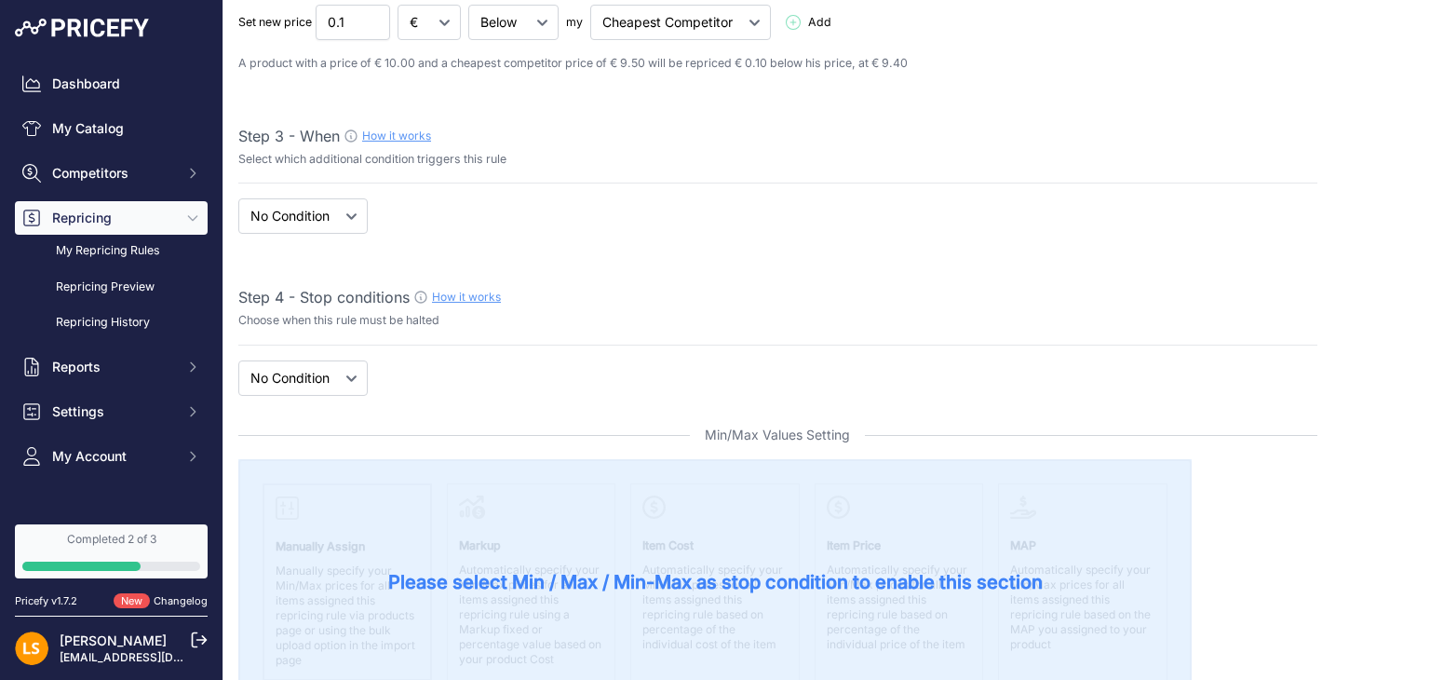
scroll to position [373, 0]
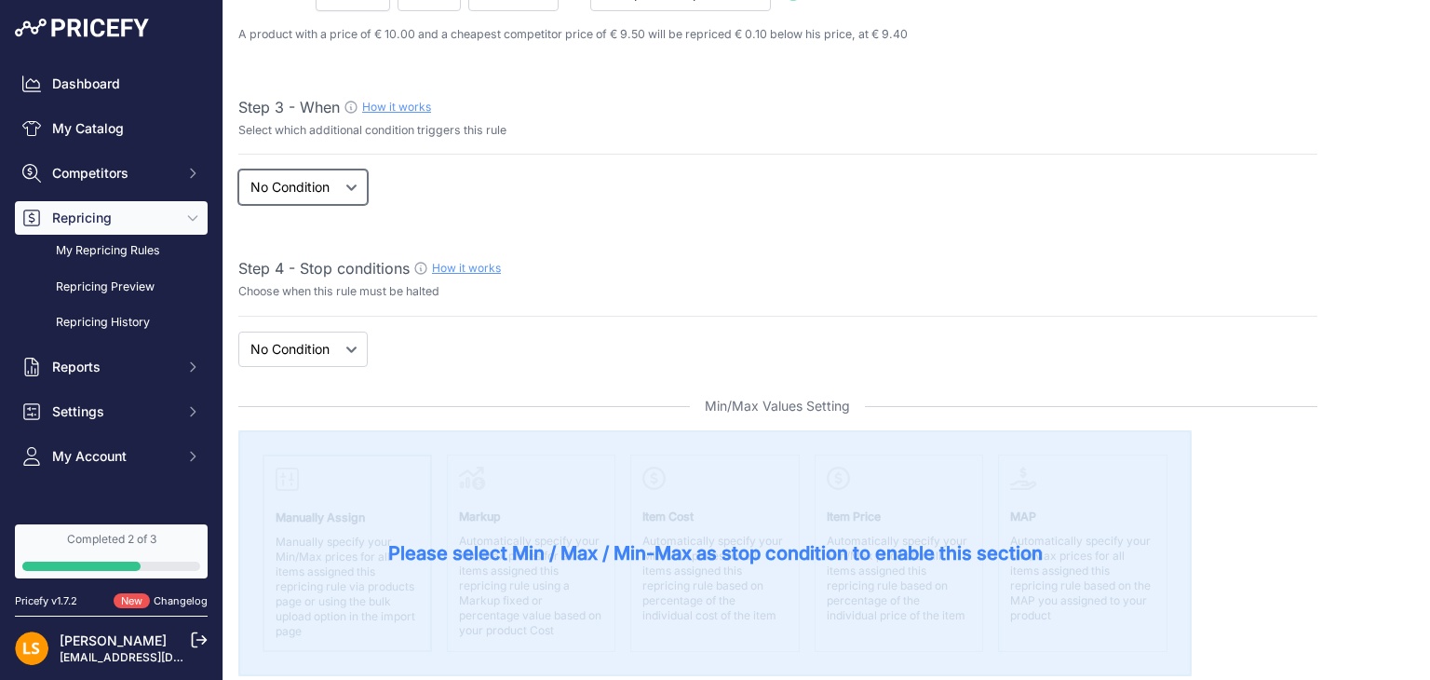
click at [358, 196] on select "When No Condition" at bounding box center [302, 186] width 129 height 35
click at [354, 191] on select "When No Condition" at bounding box center [302, 186] width 129 height 35
click at [328, 190] on select "When No Condition" at bounding box center [302, 186] width 129 height 35
select select "when"
click at [238, 169] on select "When No Condition" at bounding box center [302, 186] width 129 height 35
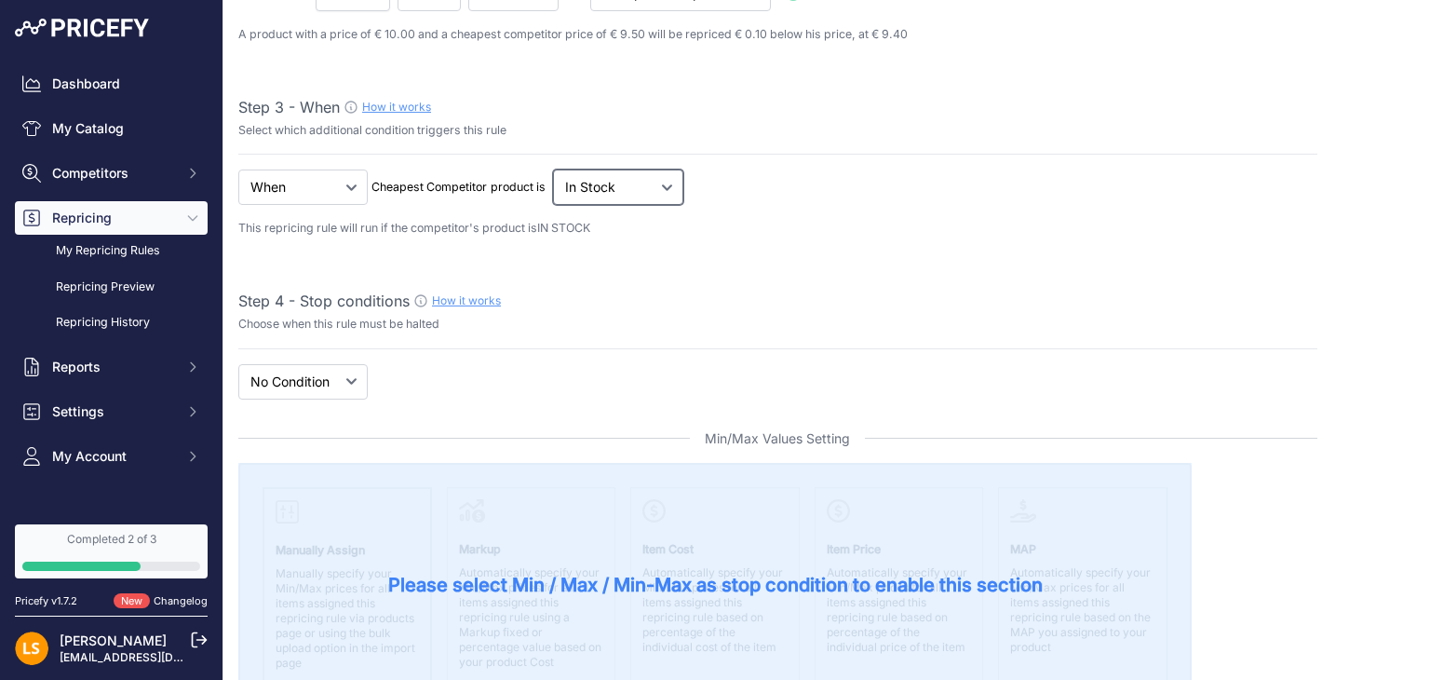
click at [652, 195] on select "Out Of Stock In Stock" at bounding box center [618, 186] width 130 height 35
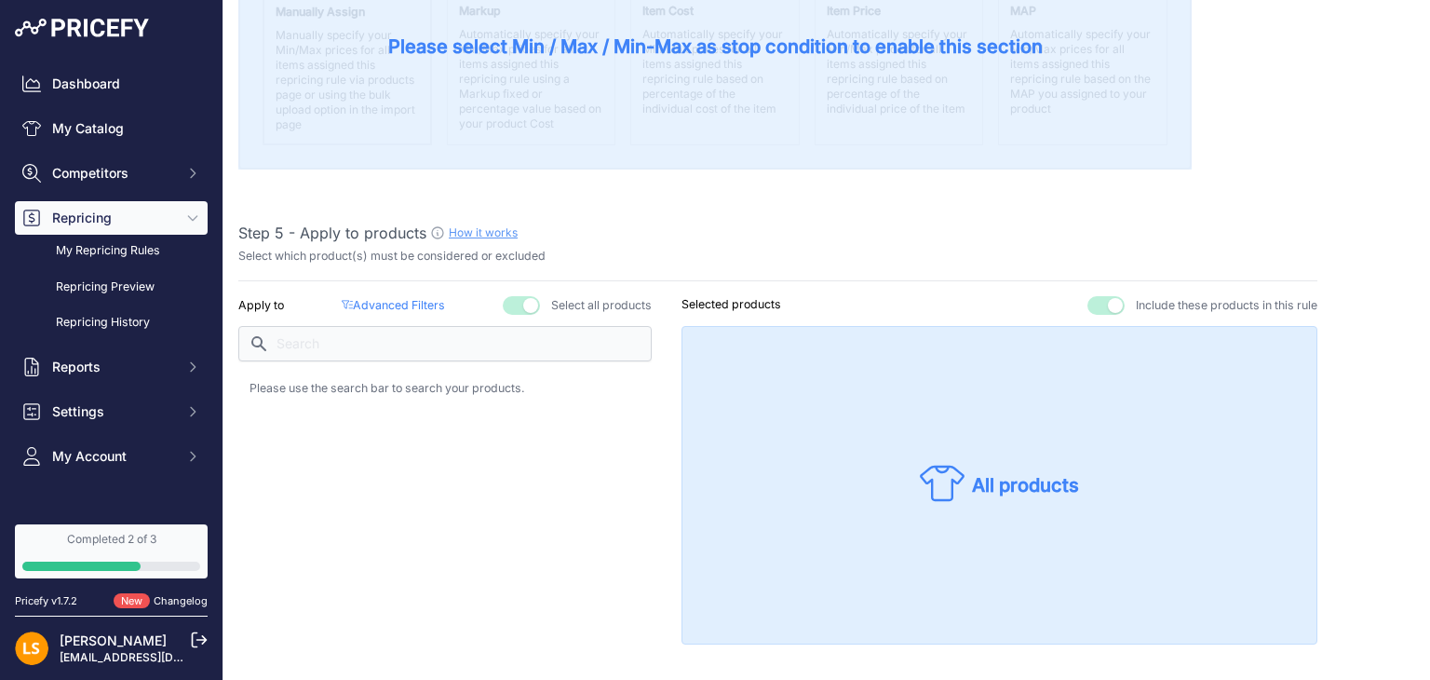
scroll to position [931, 0]
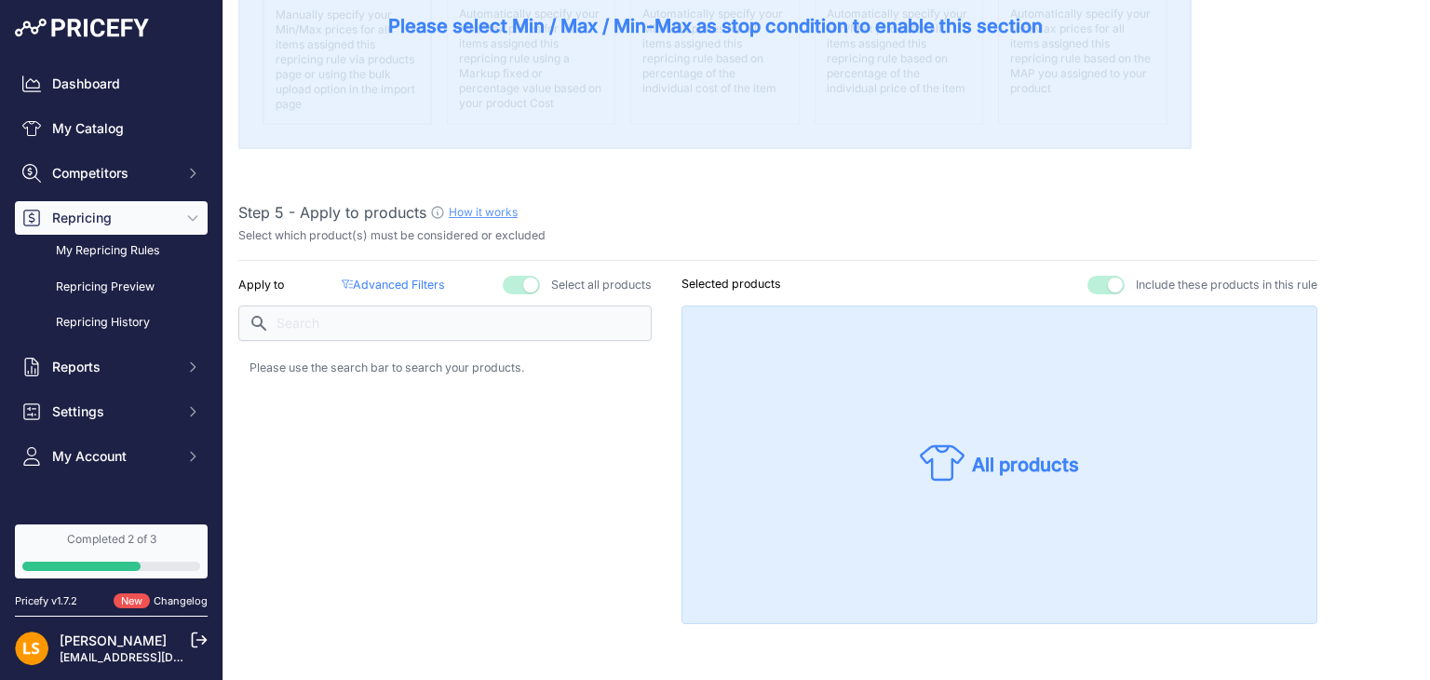
click at [488, 210] on link "How it works" at bounding box center [483, 212] width 69 height 14
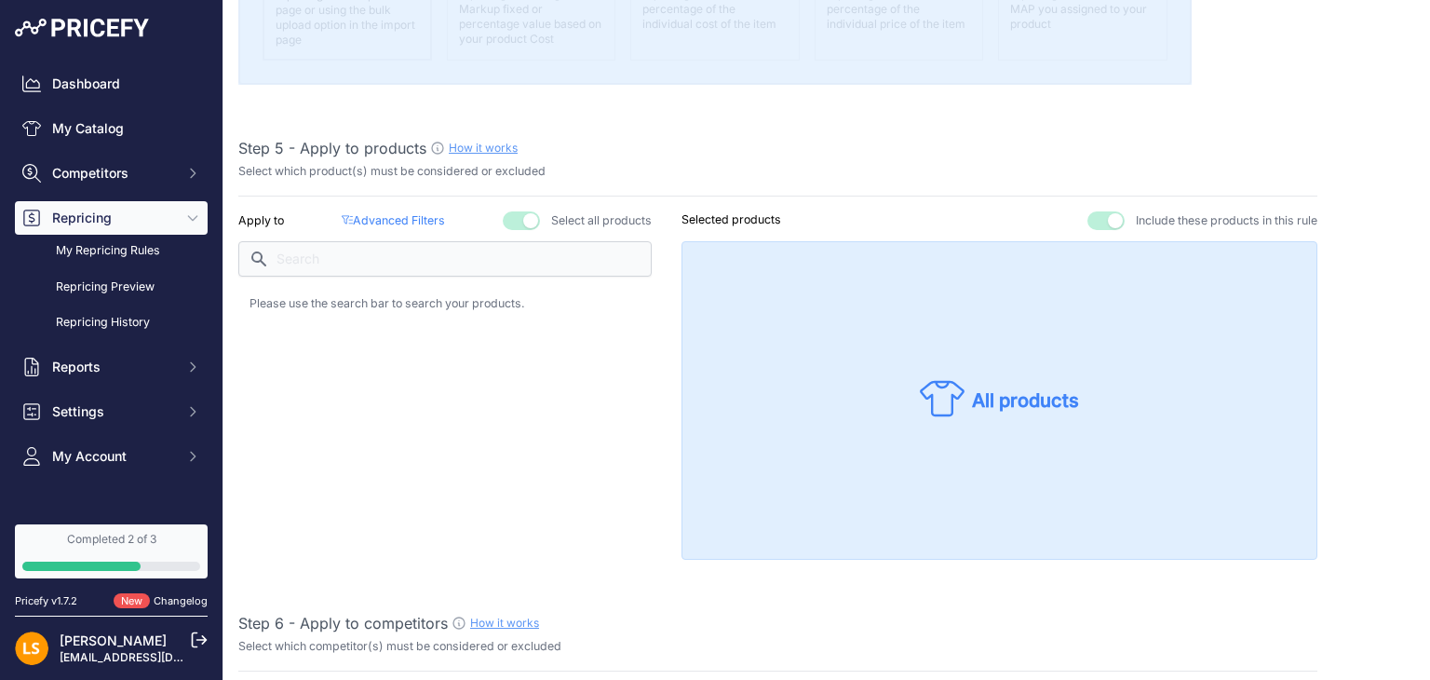
scroll to position [1024, 0]
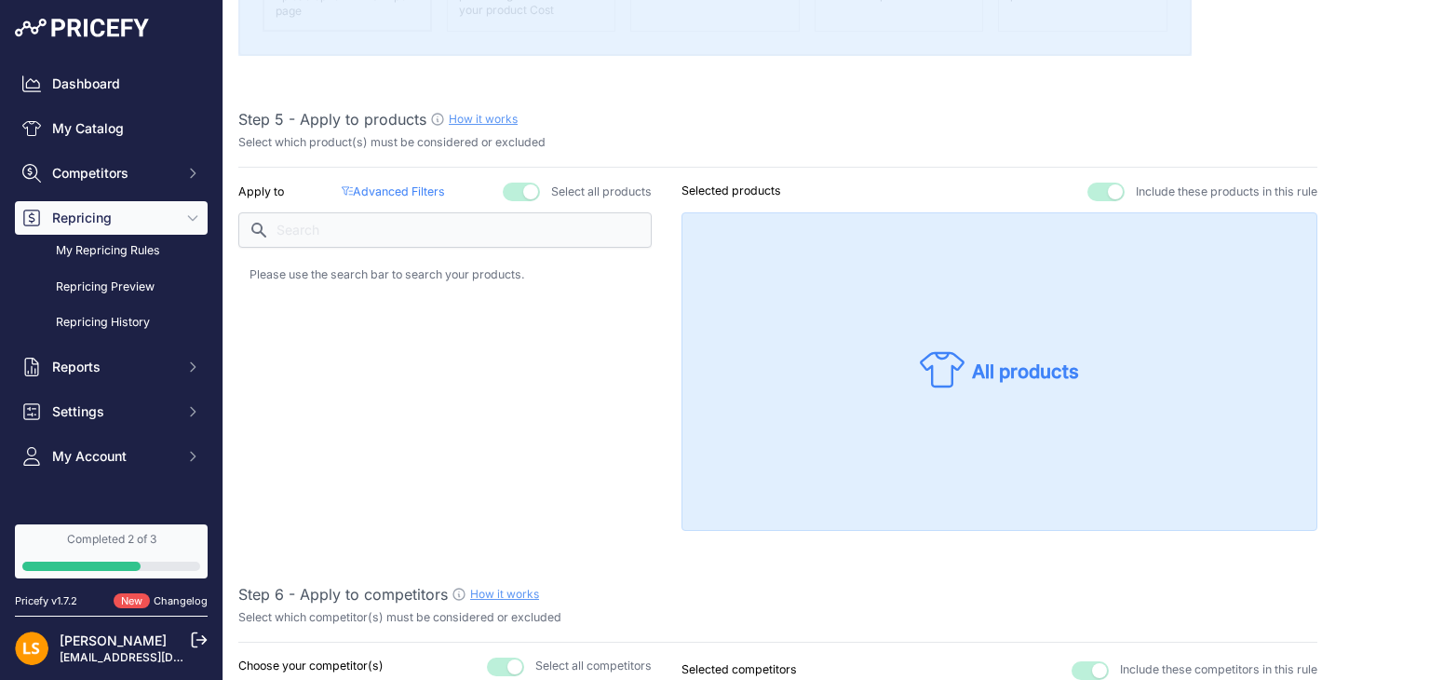
click at [413, 185] on p "Advanced Filters ( false )" at bounding box center [393, 192] width 103 height 18
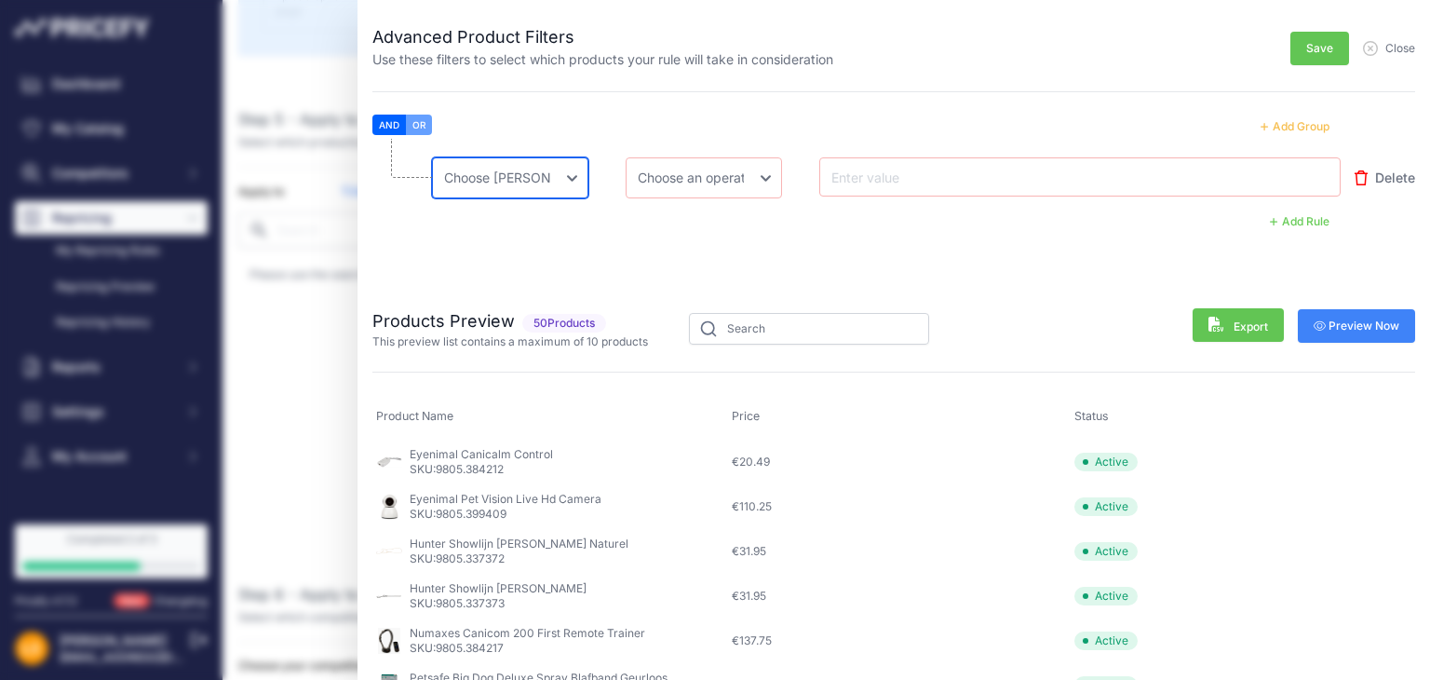
click at [575, 183] on select "Choose an field Name Price Cost MAP Brand Min Price Max Price SKU GTIN/EAN/ASIN…" at bounding box center [510, 177] width 156 height 41
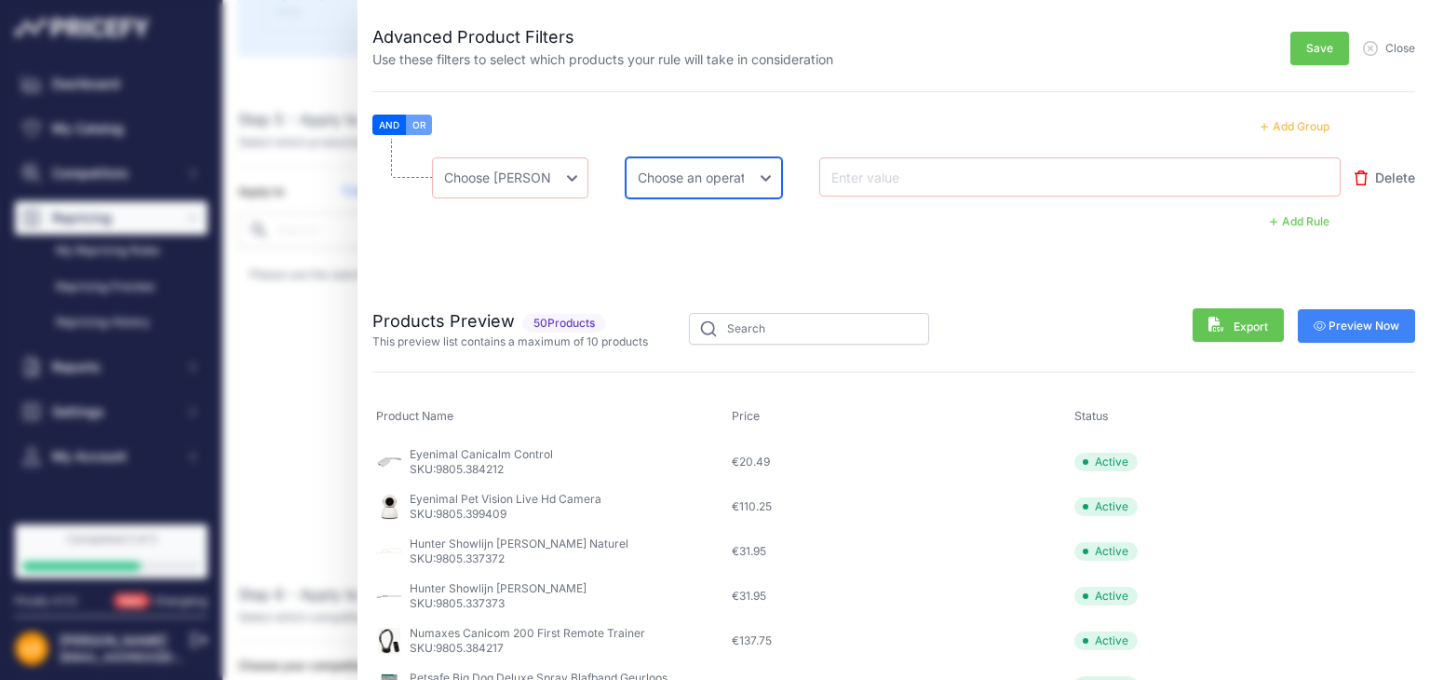
click at [728, 188] on select "Choose an operator Equal Not Equal In Not In Less Less or Equal Greater Greater…" at bounding box center [704, 177] width 156 height 41
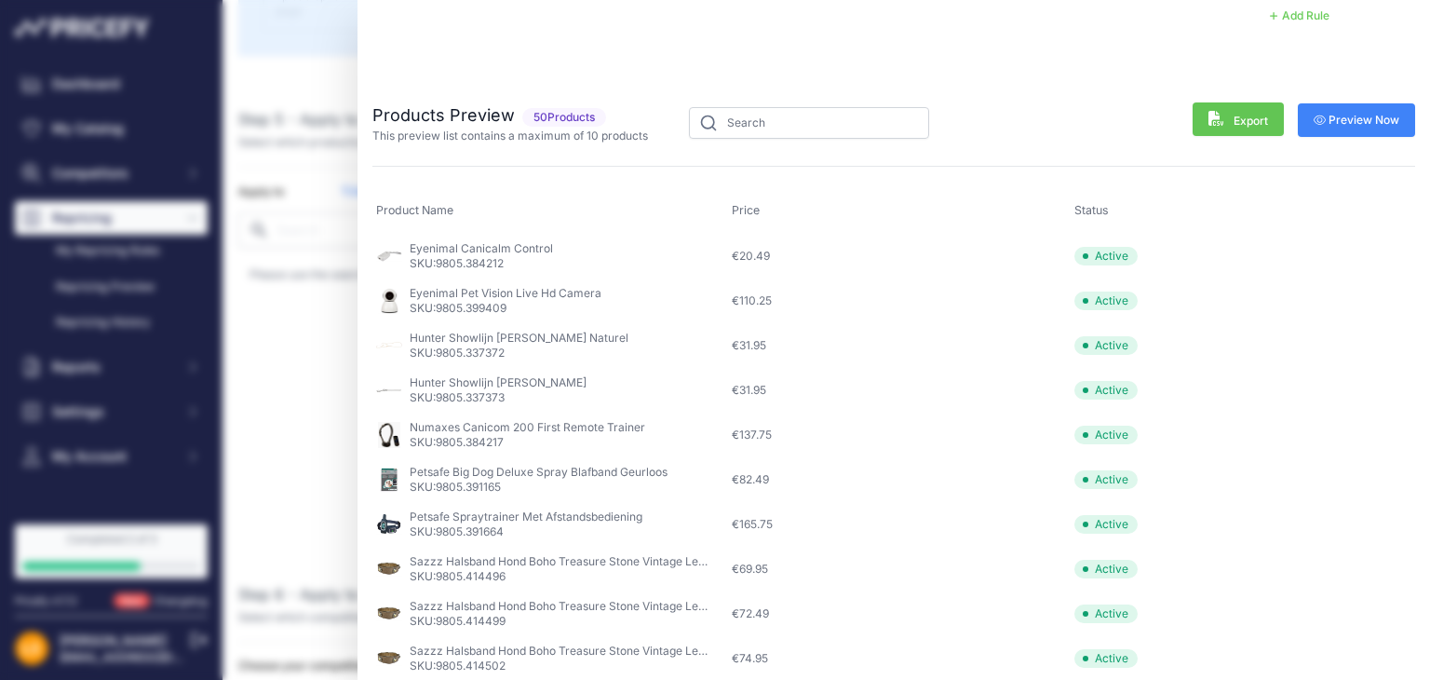
scroll to position [0, 0]
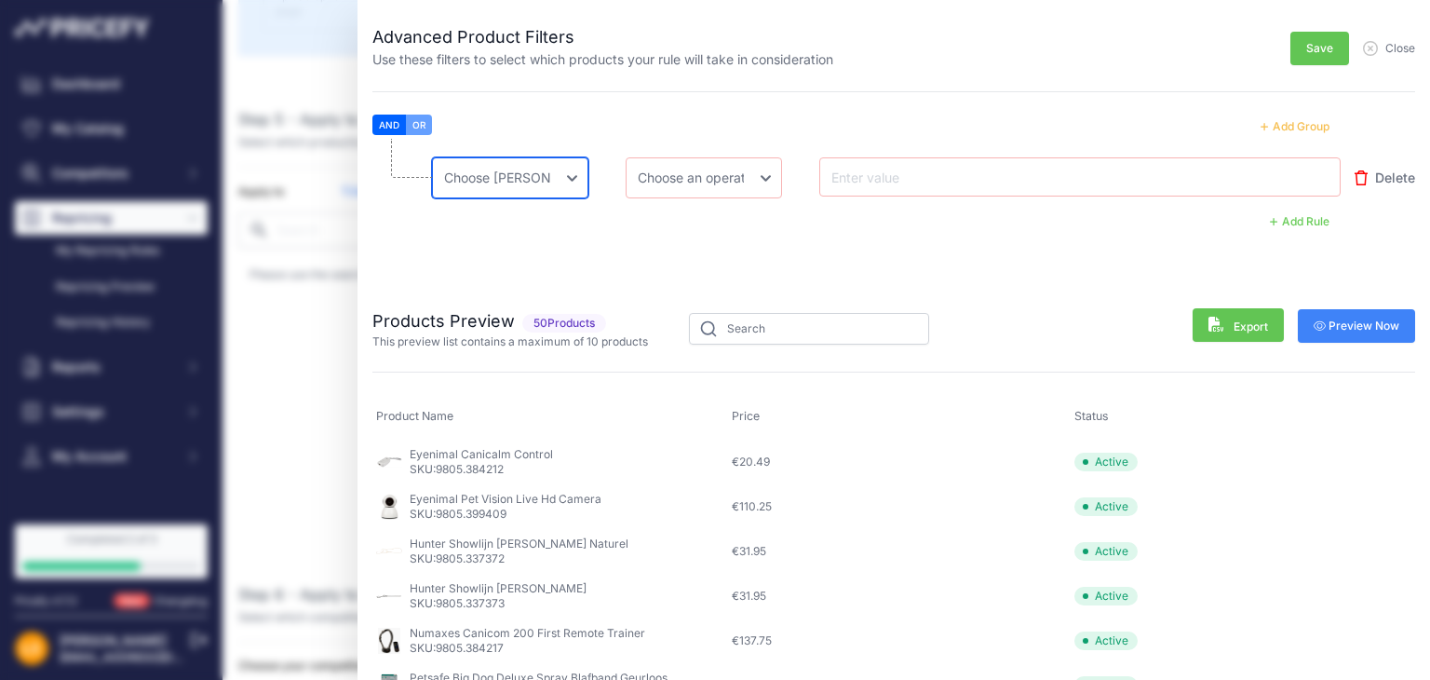
click at [566, 170] on select "Choose an field Name Price Cost MAP Brand Min Price Max Price SKU GTIN/EAN/ASIN…" at bounding box center [510, 177] width 156 height 41
click at [566, 171] on select "Choose an field Name Price Cost MAP Brand Min Price Max Price SKU GTIN/EAN/ASIN…" at bounding box center [510, 177] width 156 height 41
click at [563, 164] on select "Choose an field Name Price Cost MAP Brand Min Price Max Price SKU GTIN/EAN/ASIN…" at bounding box center [510, 177] width 156 height 41
select select "mp.name"
click at [432, 157] on select "Choose an field Name Price Cost MAP Brand Min Price Max Price SKU GTIN/EAN/ASIN…" at bounding box center [510, 177] width 156 height 41
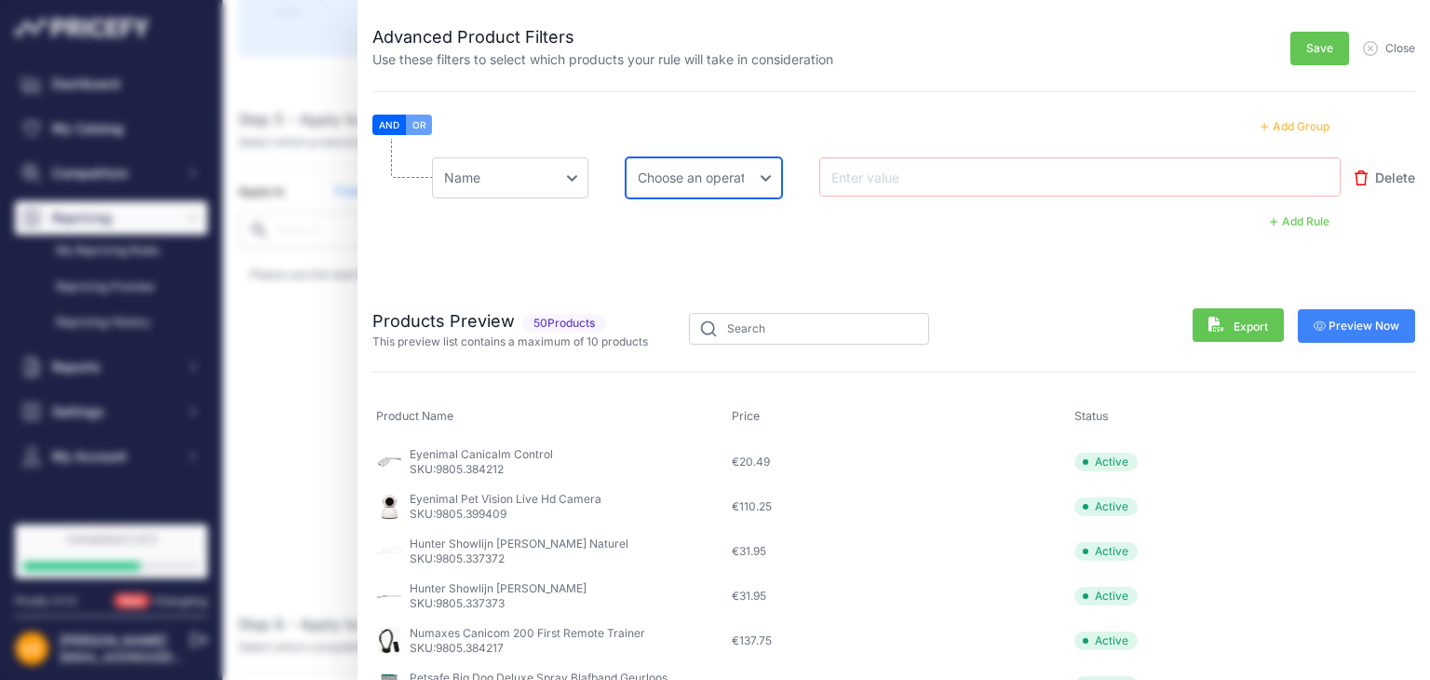
click at [700, 180] on select "Choose an operator Equal Not Equal In Not In Less Less or Equal Greater Greater…" at bounding box center [704, 177] width 156 height 41
select select "equal"
click at [626, 157] on select "Choose an operator Equal Not Equal In Not In Less Less or Equal Greater Greater…" at bounding box center [704, 177] width 156 height 41
click at [871, 177] on input "text" at bounding box center [902, 177] width 149 height 22
click at [890, 250] on li "Choose an field Name Price Cost MAP Brand Min Price Max Price SKU GTIN/EAN/ASIN…" at bounding box center [894, 209] width 1043 height 140
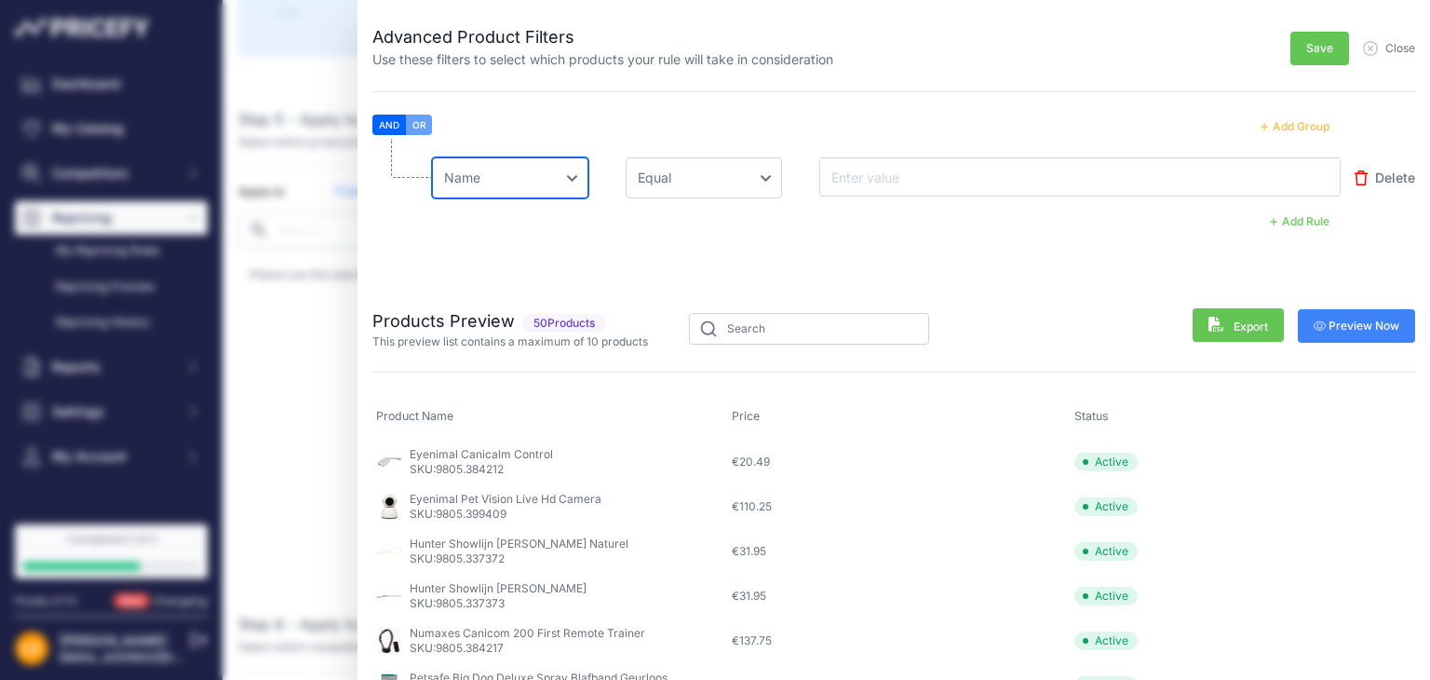
click at [584, 180] on select "Choose an field Name Price Cost MAP Brand Min Price Max Price SKU GTIN/EAN/ASIN…" at bounding box center [510, 177] width 156 height 41
select select "mp.sku"
click at [432, 157] on select "Choose an field Name Price Cost MAP Brand Min Price Max Price SKU GTIN/EAN/ASIN…" at bounding box center [510, 177] width 156 height 41
click at [735, 176] on select "Choose an operator Equal Not Equal In Not In Less Less or Equal Greater Greater…" at bounding box center [704, 177] width 156 height 41
click at [847, 174] on input "text" at bounding box center [902, 177] width 149 height 22
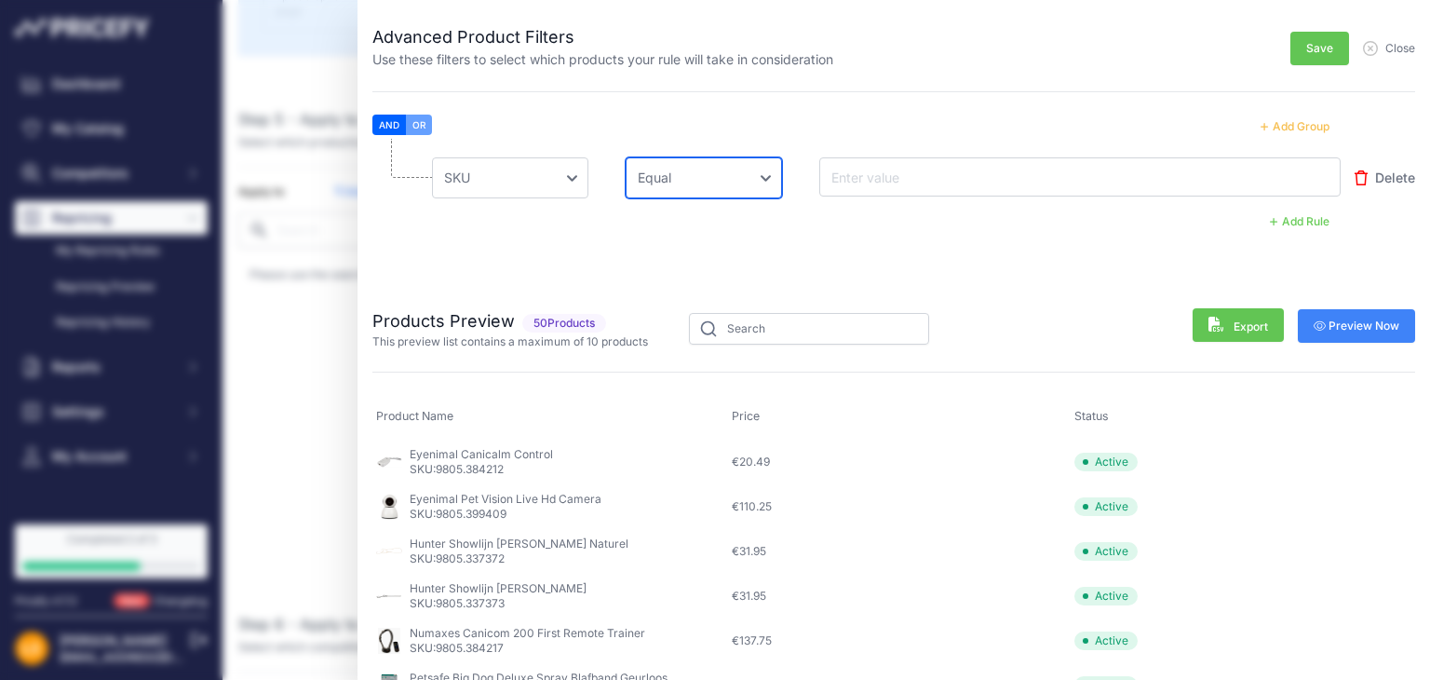
click at [721, 176] on select "Choose an operator Equal Not Equal In Not In Less Less or Equal Greater Greater…" at bounding box center [704, 177] width 156 height 41
select select "null"
click at [626, 157] on select "Choose an operator Equal Not Equal In Not In Less Less or Equal Greater Greater…" at bounding box center [704, 177] width 156 height 41
click at [879, 180] on input "text" at bounding box center [902, 177] width 149 height 22
click at [534, 181] on select "Choose an field Name Price Cost MAP Brand Min Price Max Price SKU GTIN/EAN/ASIN…" at bounding box center [510, 177] width 156 height 41
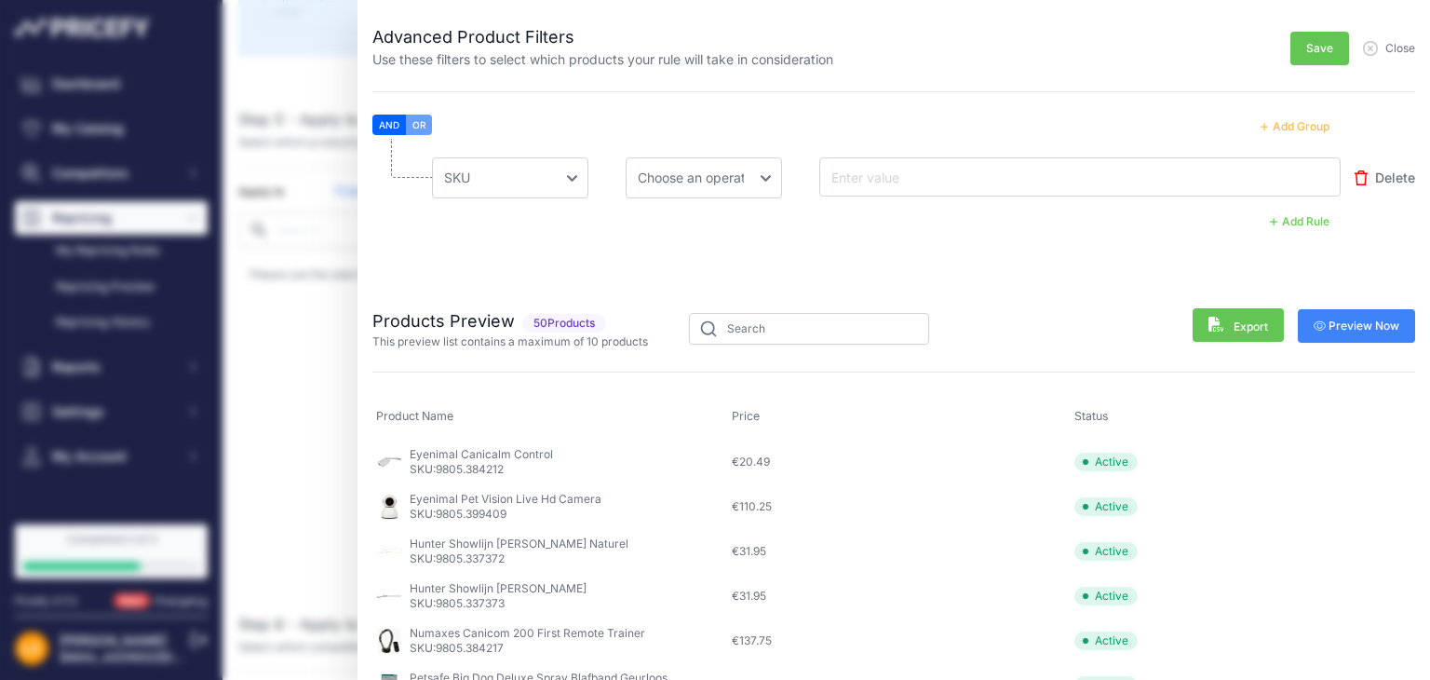
click at [711, 264] on li "Choose an field Name Price Cost MAP Brand Min Price Max Price SKU GTIN/EAN/ASIN…" at bounding box center [894, 209] width 1043 height 140
click at [1274, 124] on button "Add Group" at bounding box center [1295, 127] width 91 height 24
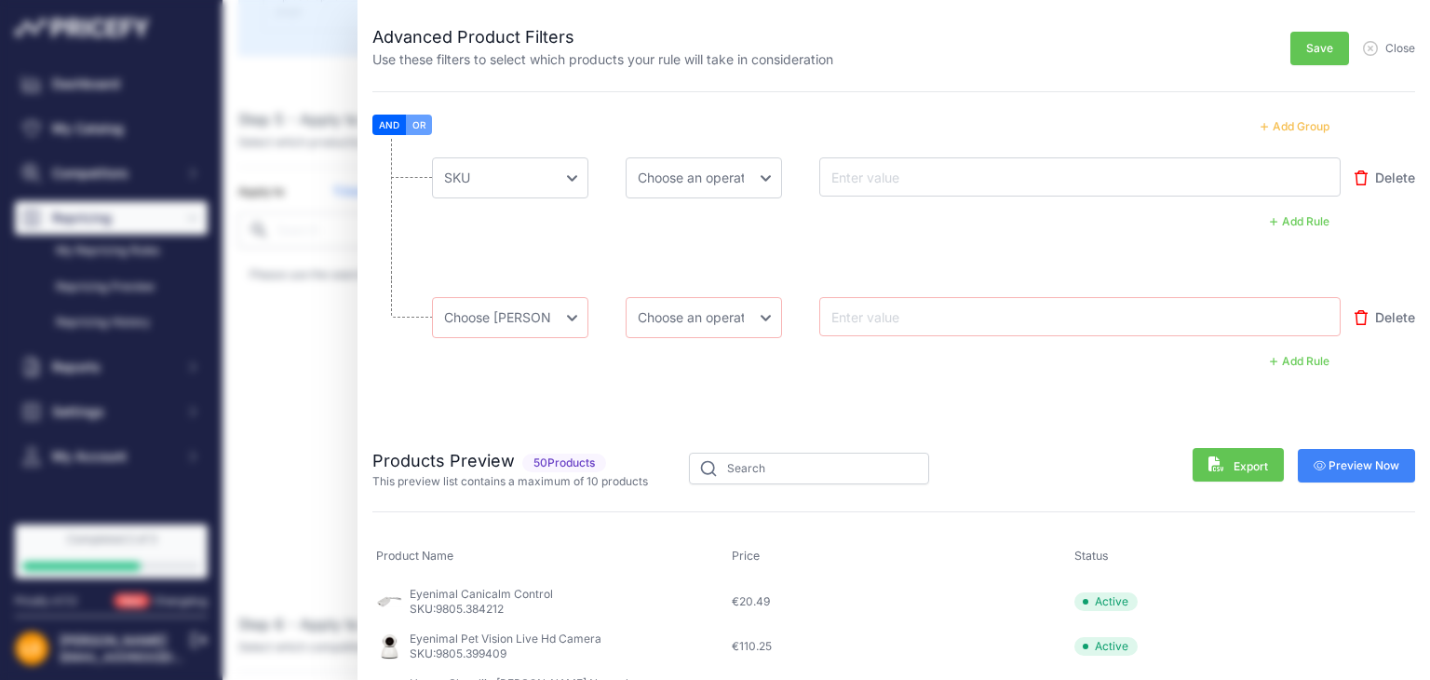
click at [1306, 221] on button "Add Rule" at bounding box center [1300, 222] width 82 height 24
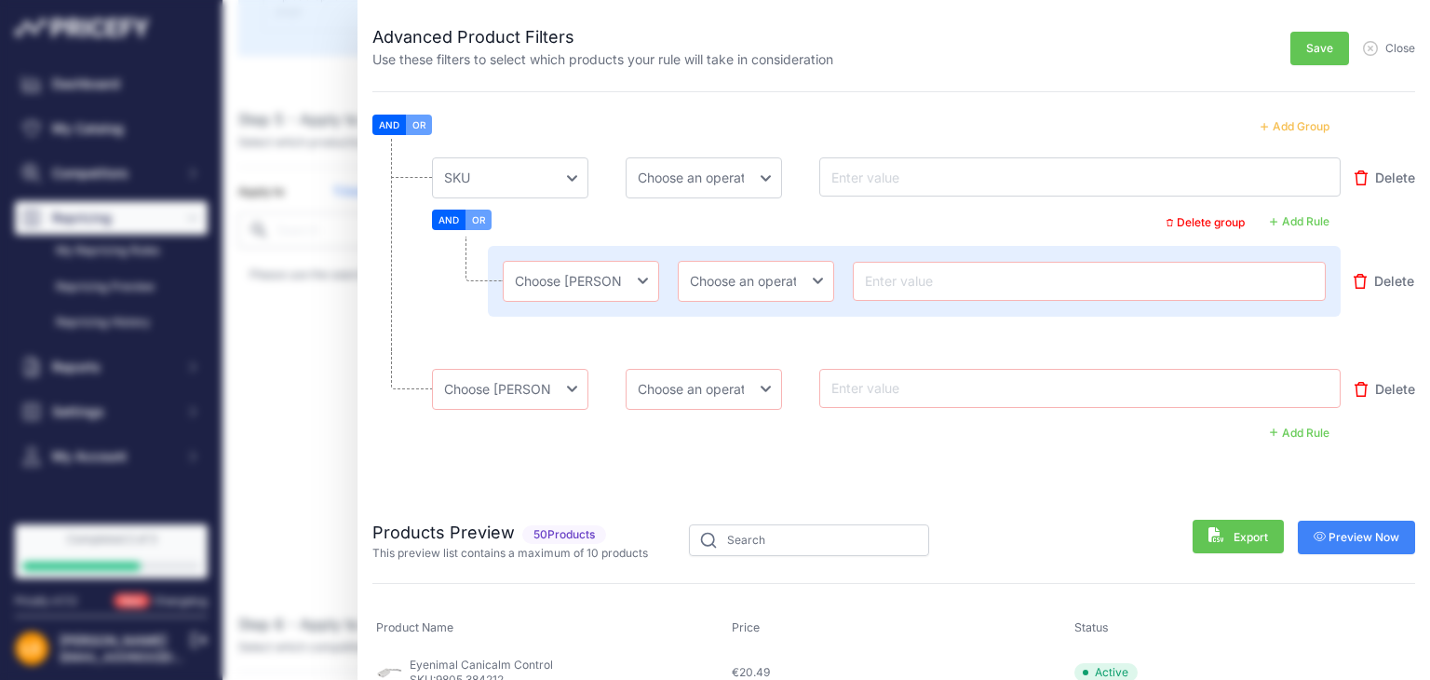
click at [891, 289] on input "text" at bounding box center [1089, 281] width 456 height 22
click at [794, 288] on select "Choose an operator Equal Not Equal In Not In Less Less or Equal Greater Greater…" at bounding box center [756, 281] width 156 height 41
select select "equal"
click at [678, 261] on select "Choose an operator Equal Not Equal In Not In Less Less or Equal Greater Greater…" at bounding box center [756, 281] width 156 height 41
click at [920, 294] on div at bounding box center [1089, 281] width 473 height 39
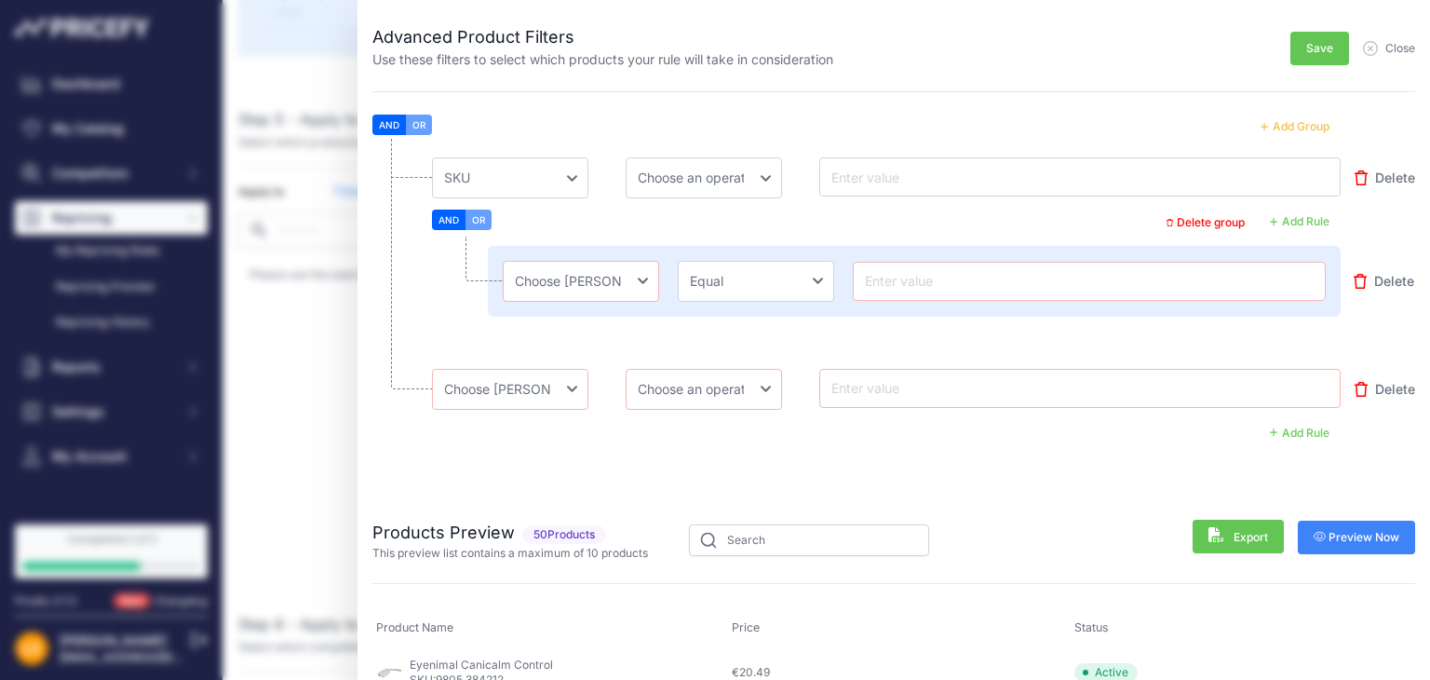
click at [942, 216] on div "AND OR" at bounding box center [886, 222] width 909 height 25
click at [560, 183] on select "Choose an field Name Price Cost MAP Brand Min Price Max Price SKU GTIN/EAN/ASIN…" at bounding box center [510, 177] width 156 height 41
click at [432, 157] on select "Choose an field Name Price Cost MAP Brand Min Price Max Price SKU GTIN/EAN/ASIN…" at bounding box center [510, 177] width 156 height 41
click at [585, 221] on div "AND OR" at bounding box center [886, 222] width 909 height 25
click at [562, 182] on select "Choose an field Name Price Cost MAP Brand Min Price Max Price SKU GTIN/EAN/ASIN…" at bounding box center [510, 177] width 156 height 41
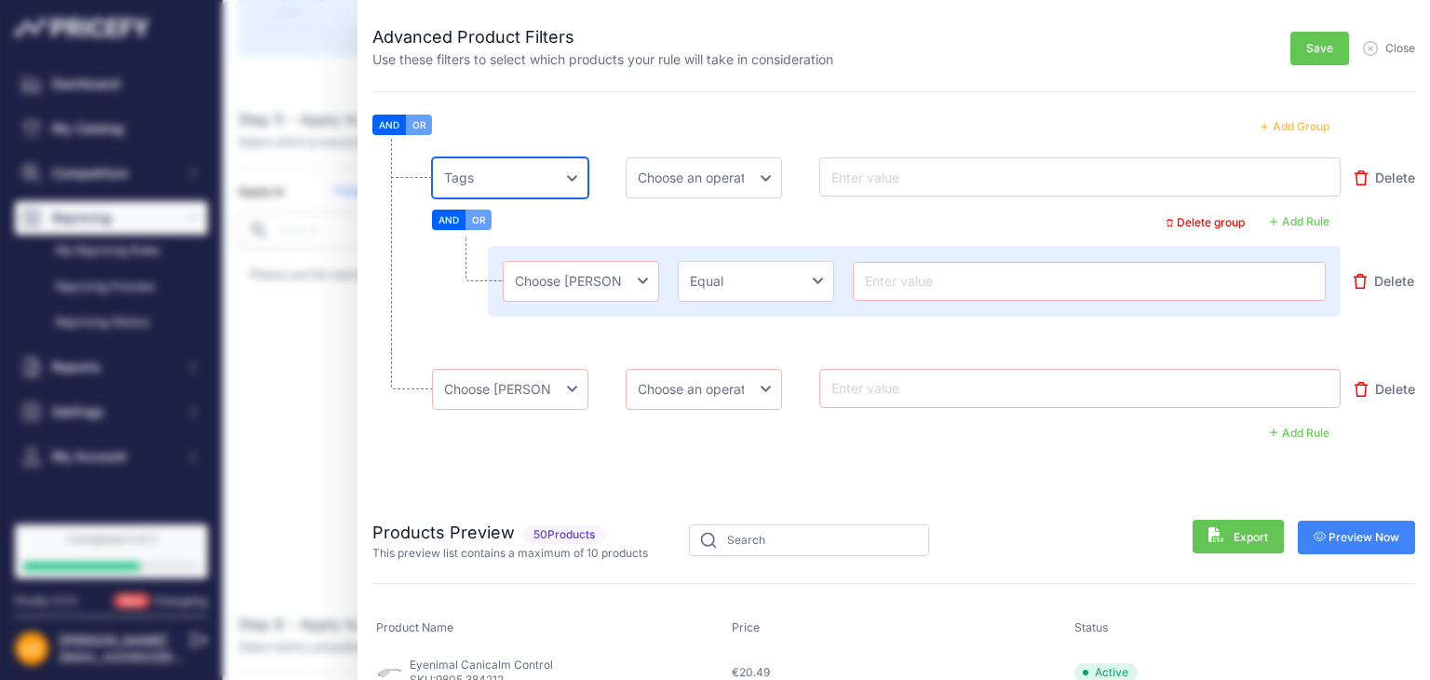
select select "mp.brand"
click at [432, 157] on select "Choose an field Name Price Cost MAP Brand Min Price Max Price SKU GTIN/EAN/ASIN…" at bounding box center [510, 177] width 156 height 41
click at [619, 246] on div "Choose an field Name Price Cost MAP Brand Min Price Max Price SKU GTIN/EAN/ASIN…" at bounding box center [914, 281] width 853 height 71
click at [740, 191] on select "Choose an operator Equal Not Equal In Not In Less Less or Equal Greater Greater…" at bounding box center [704, 177] width 156 height 41
click at [844, 226] on div "AND OR" at bounding box center [886, 222] width 909 height 25
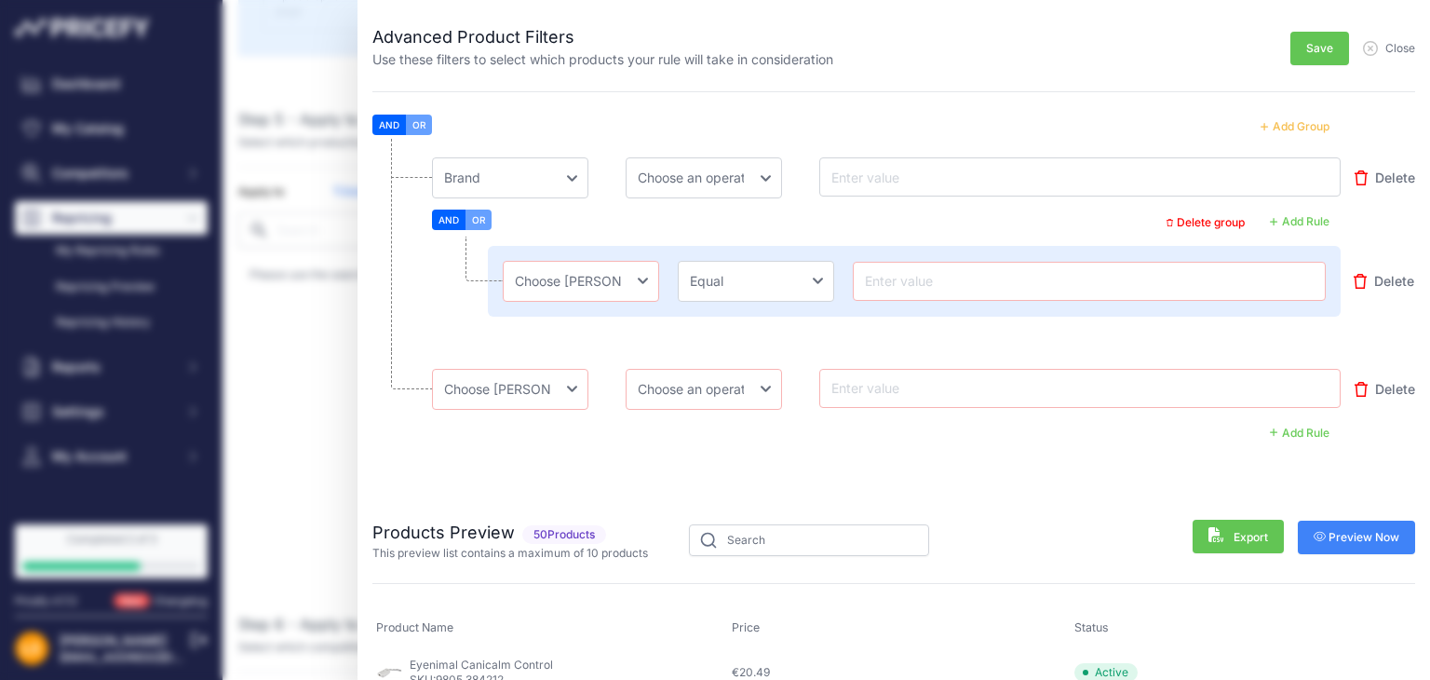
click at [1364, 46] on icon "button" at bounding box center [1371, 49] width 14 height 14
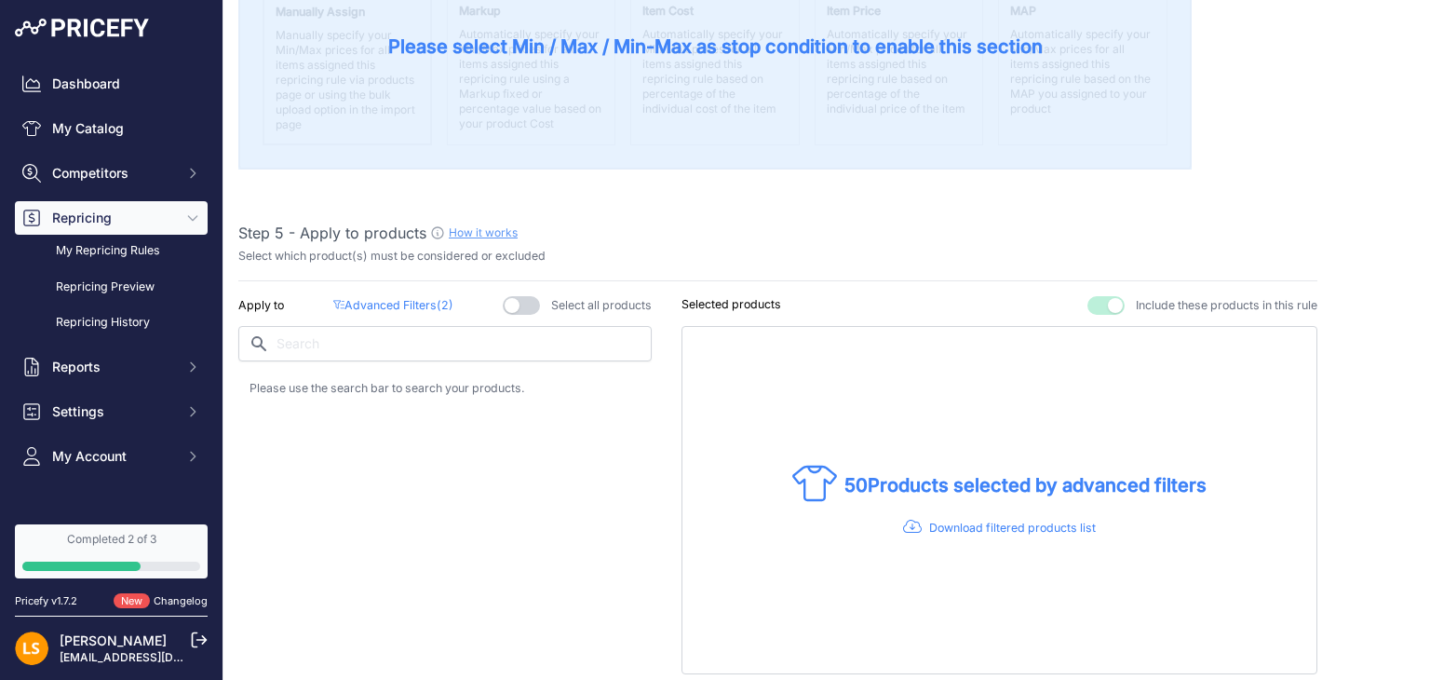
scroll to position [1024, 0]
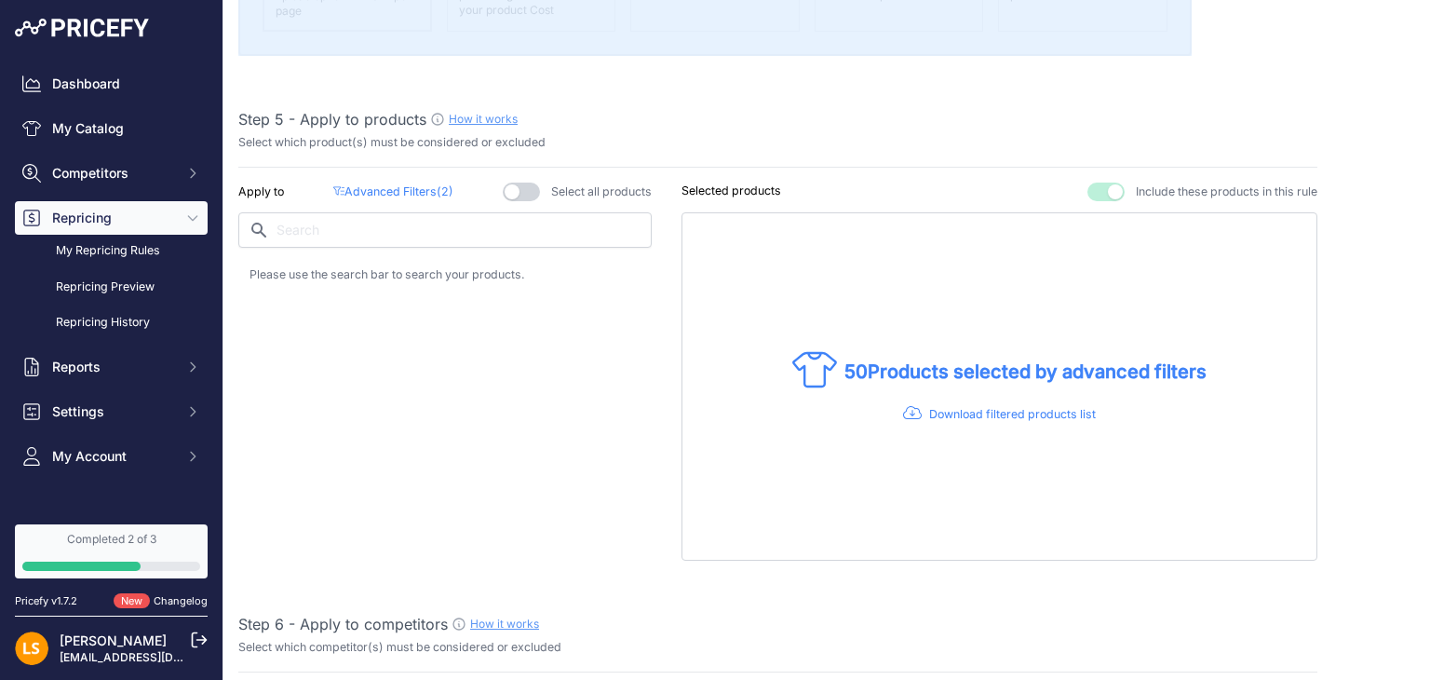
click at [525, 187] on button "button" at bounding box center [521, 192] width 37 height 19
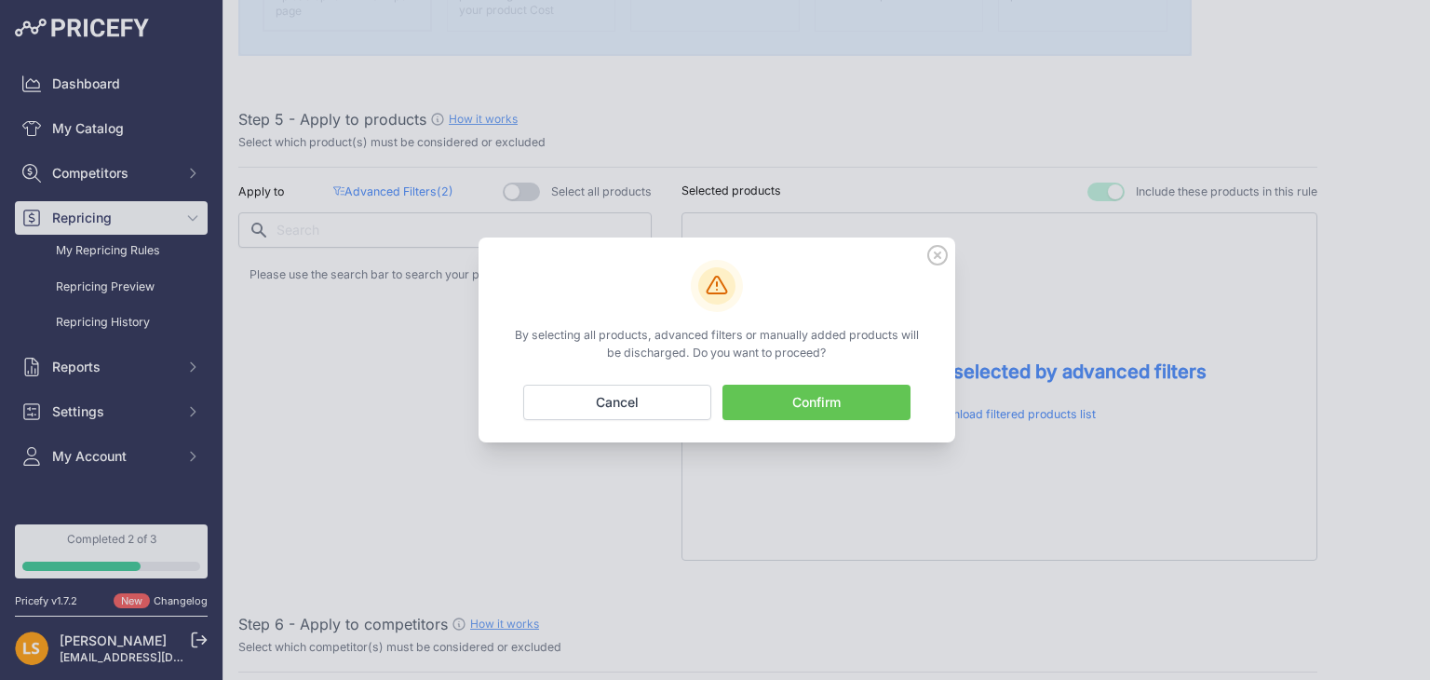
click at [939, 259] on icon at bounding box center [938, 255] width 20 height 20
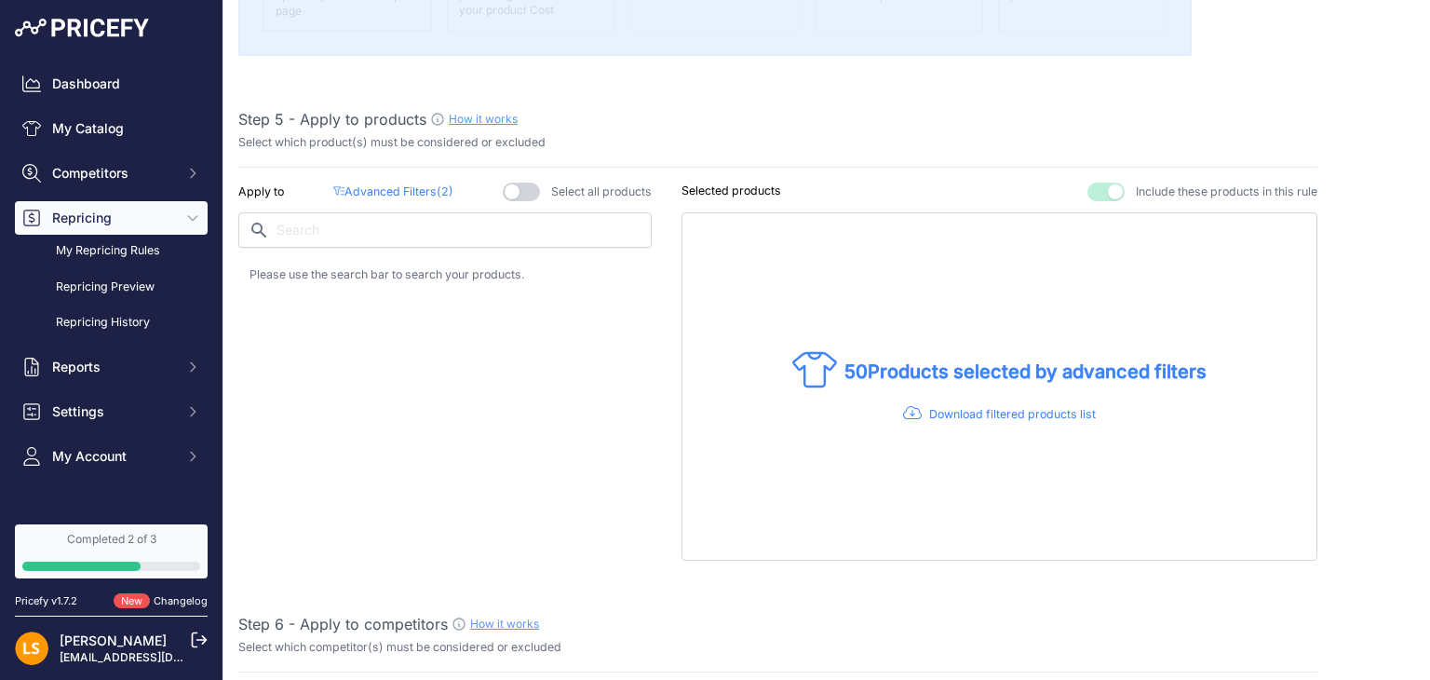
click at [731, 183] on p "Selected products" at bounding box center [732, 192] width 100 height 18
click at [708, 189] on p "Selected products" at bounding box center [732, 192] width 100 height 18
click at [476, 347] on div "Apply to Advanced Filters ( 2 ) Select all products" at bounding box center [444, 372] width 413 height 378
click at [433, 239] on input "text" at bounding box center [444, 229] width 413 height 35
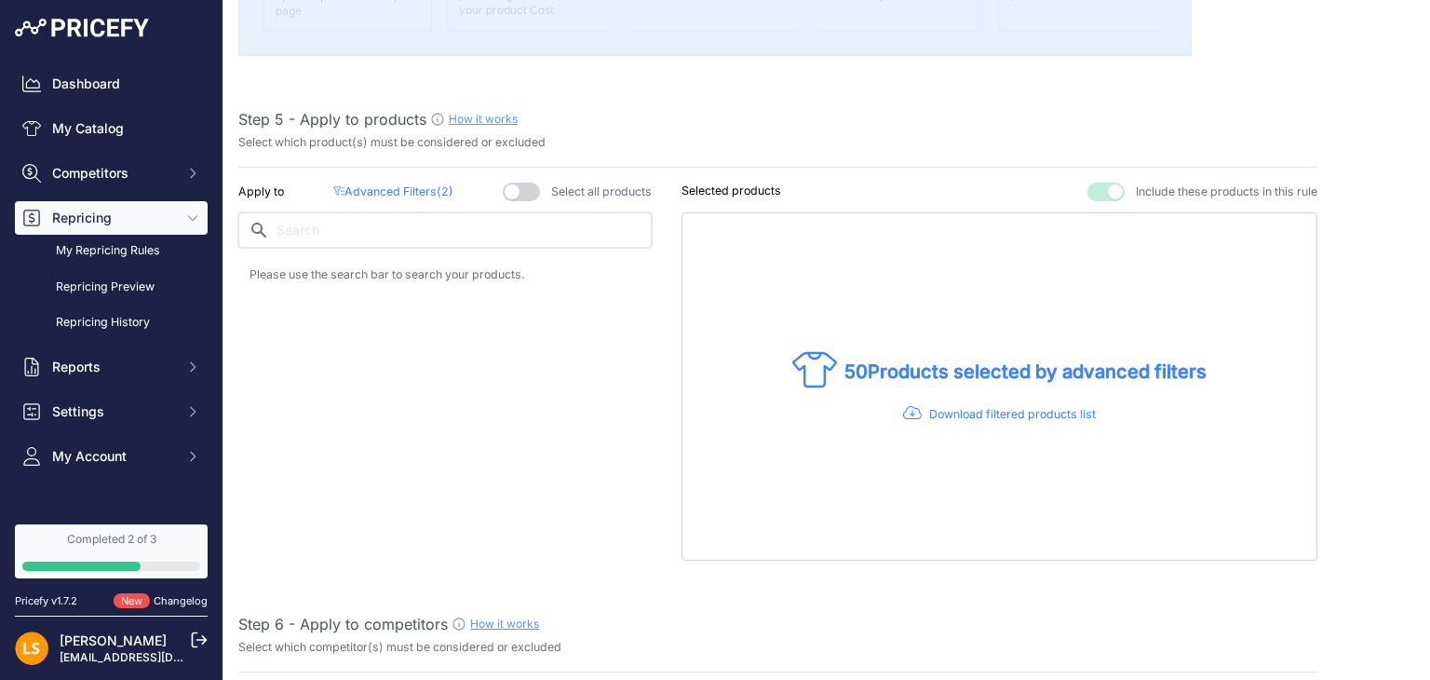
click at [435, 233] on input "text" at bounding box center [444, 229] width 413 height 35
click at [878, 369] on p "50 Products selected by advanced filters" at bounding box center [1026, 372] width 362 height 26
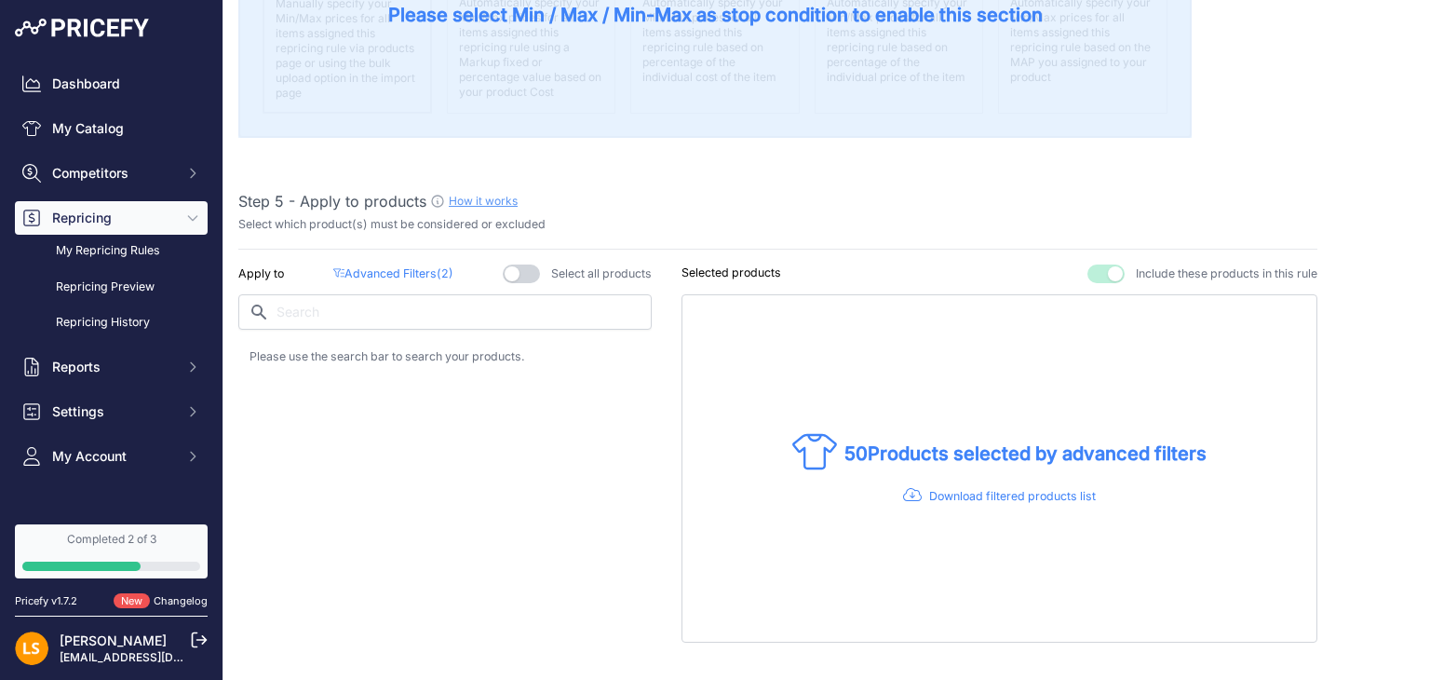
scroll to position [931, 0]
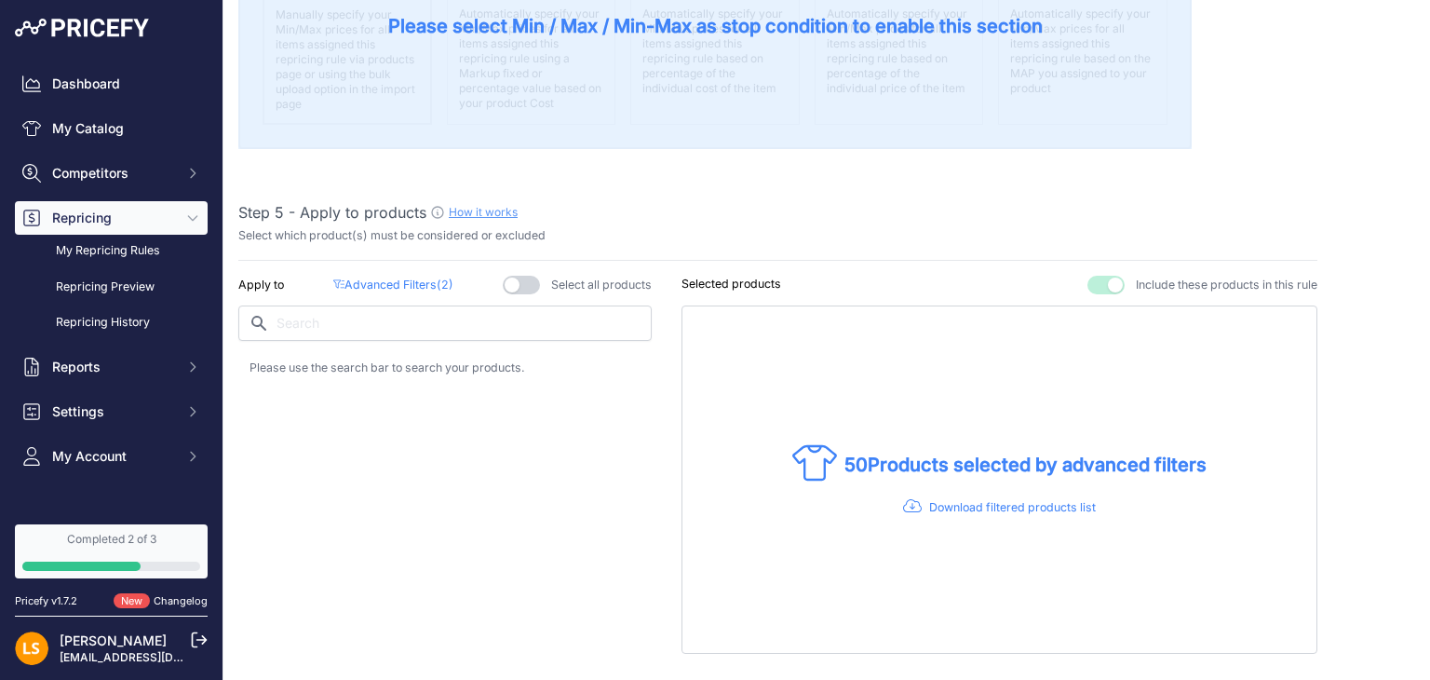
click at [1088, 286] on button "button" at bounding box center [1106, 285] width 37 height 19
click at [1077, 284] on button "button" at bounding box center [1085, 285] width 37 height 19
click at [705, 284] on p "Selected products" at bounding box center [732, 285] width 100 height 18
click at [522, 282] on button "button" at bounding box center [521, 285] width 37 height 19
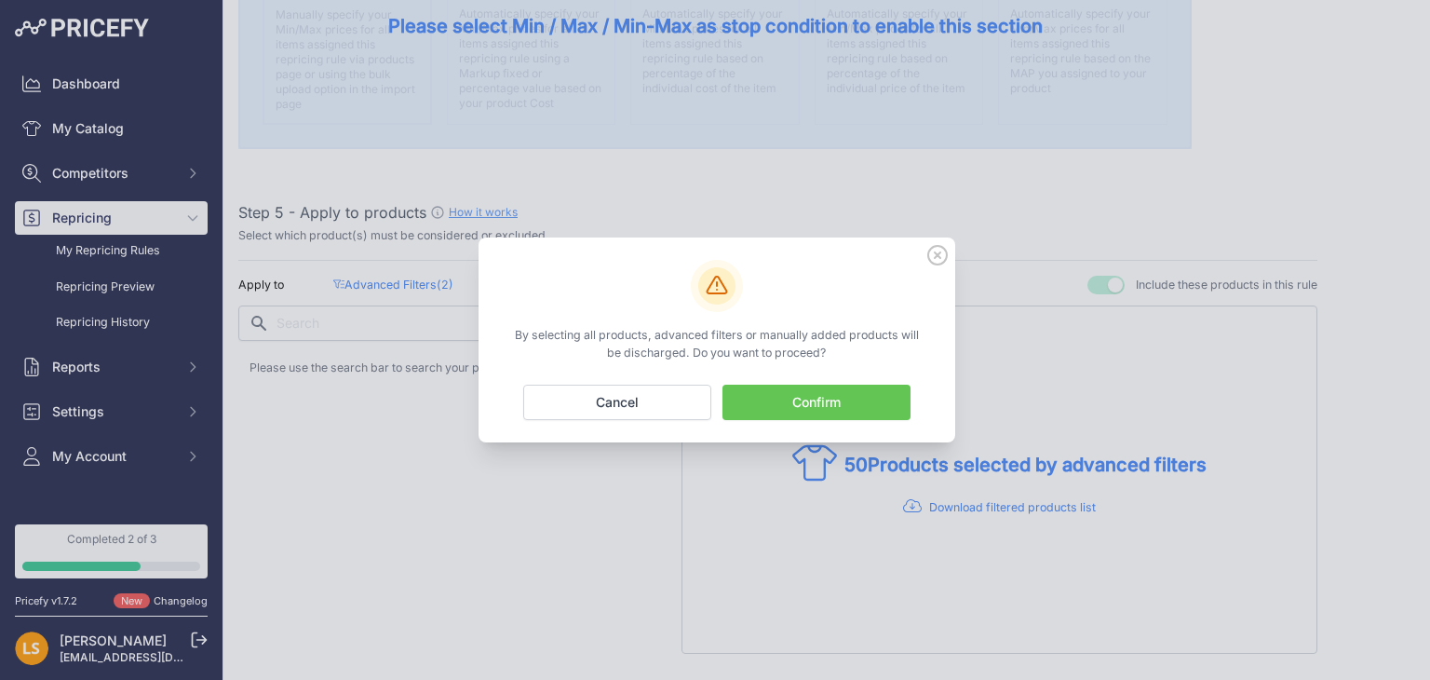
click at [774, 406] on button "Confirm" at bounding box center [817, 402] width 188 height 35
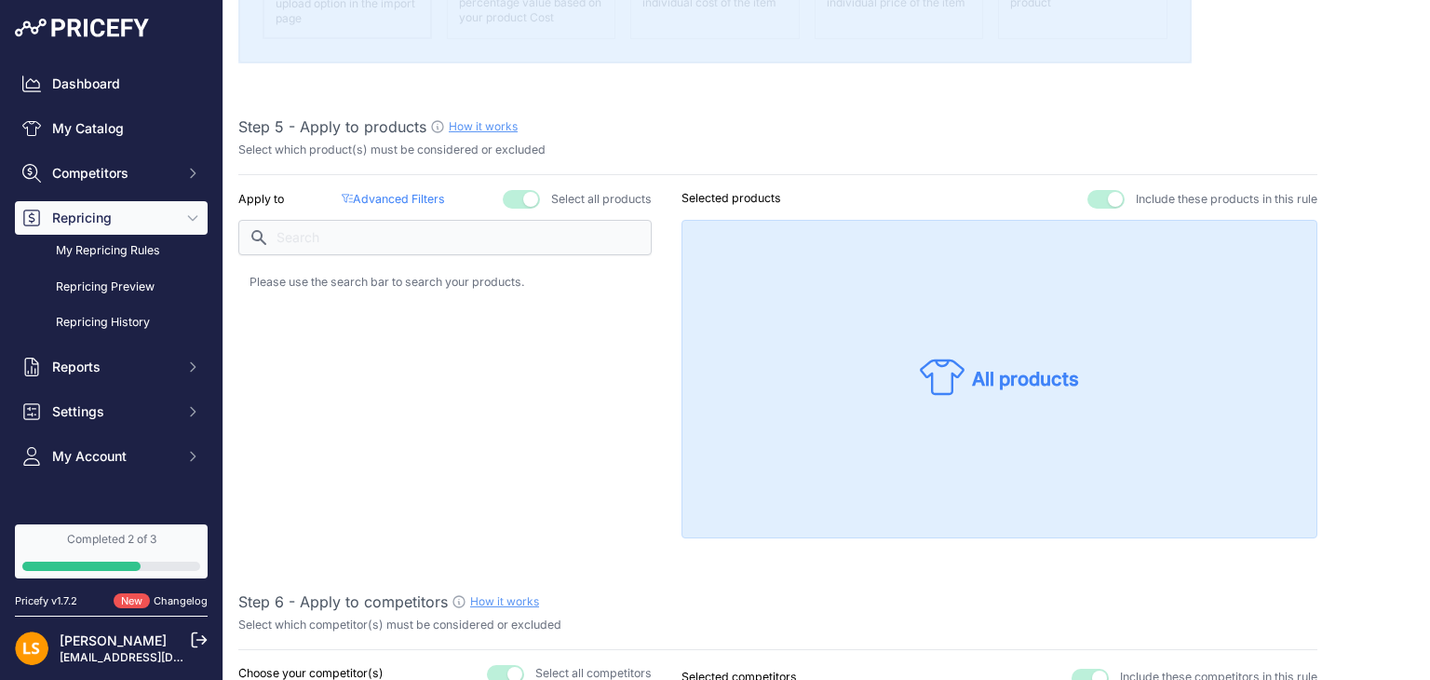
scroll to position [1118, 0]
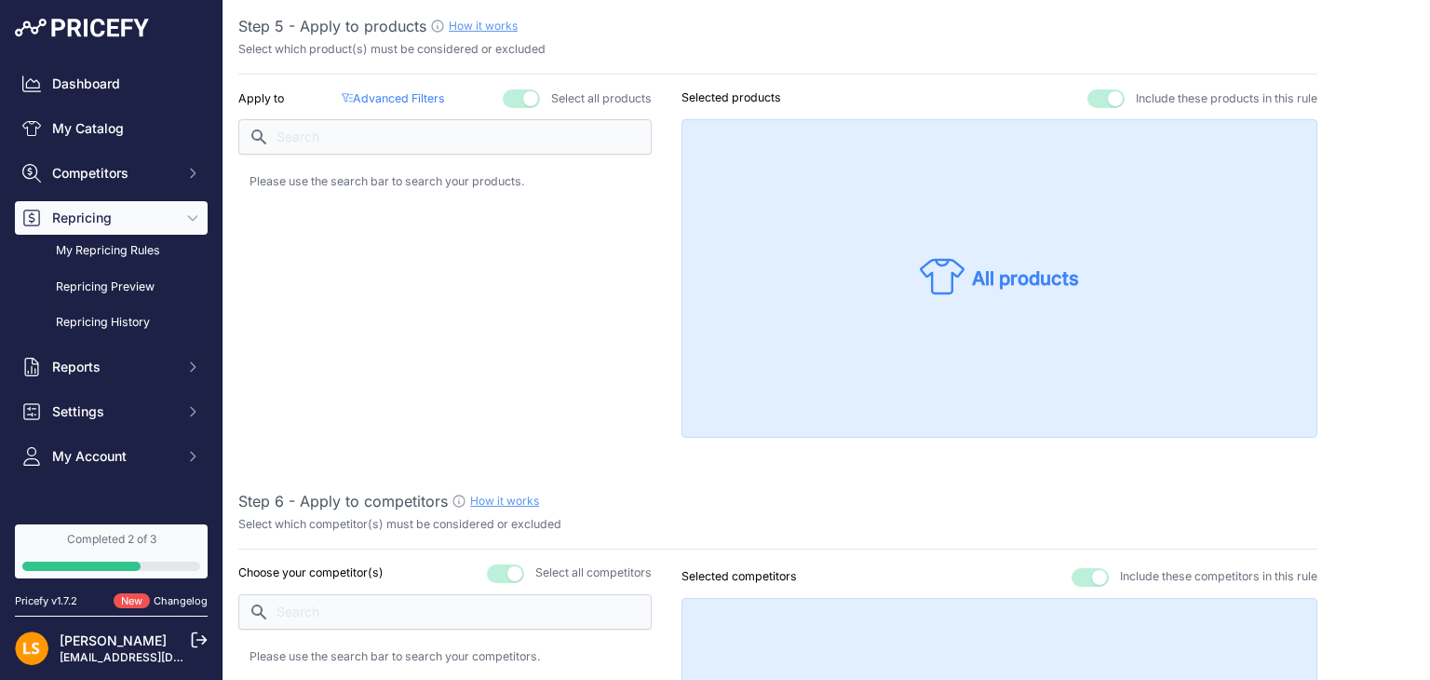
click at [517, 94] on button "button" at bounding box center [521, 98] width 37 height 19
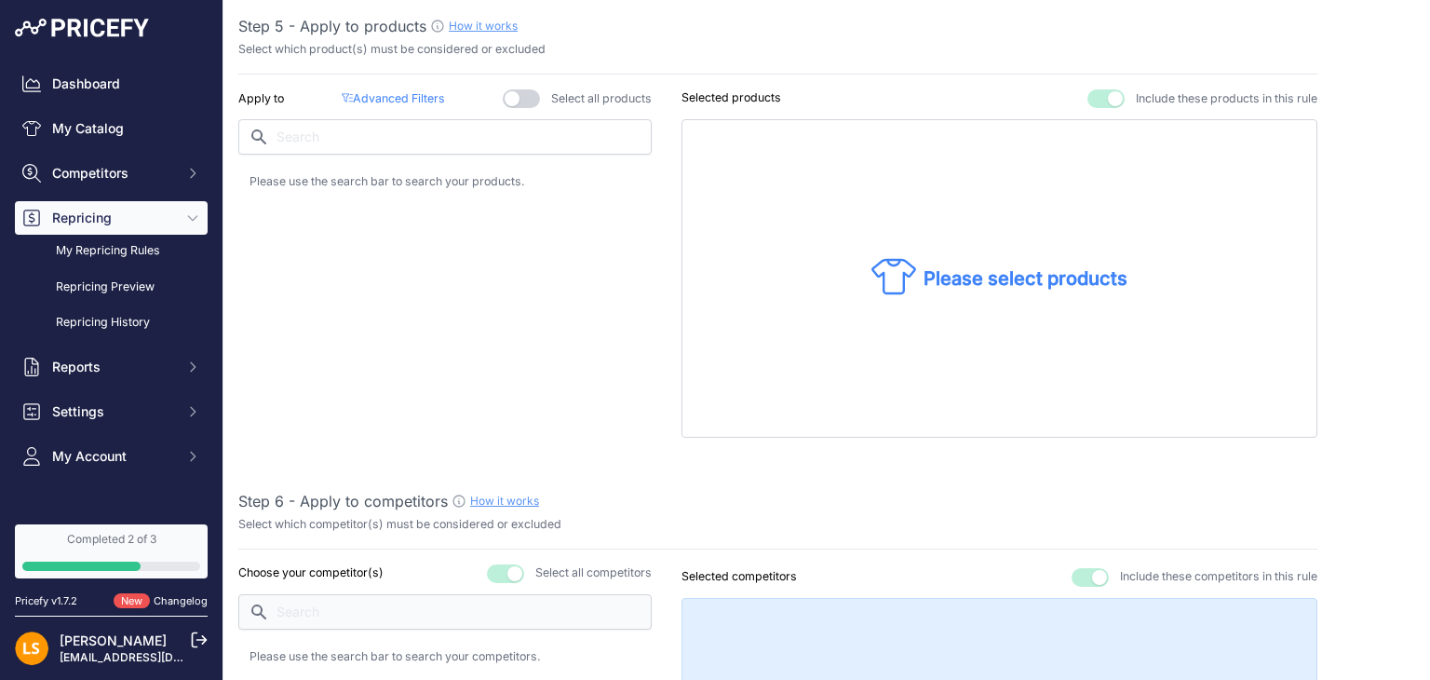
click at [957, 272] on p "Please select products" at bounding box center [1026, 278] width 204 height 26
click at [666, 183] on div "Apply to Advanced Filters ( false ) Select all products Selected products 50" at bounding box center [777, 263] width 1079 height 348
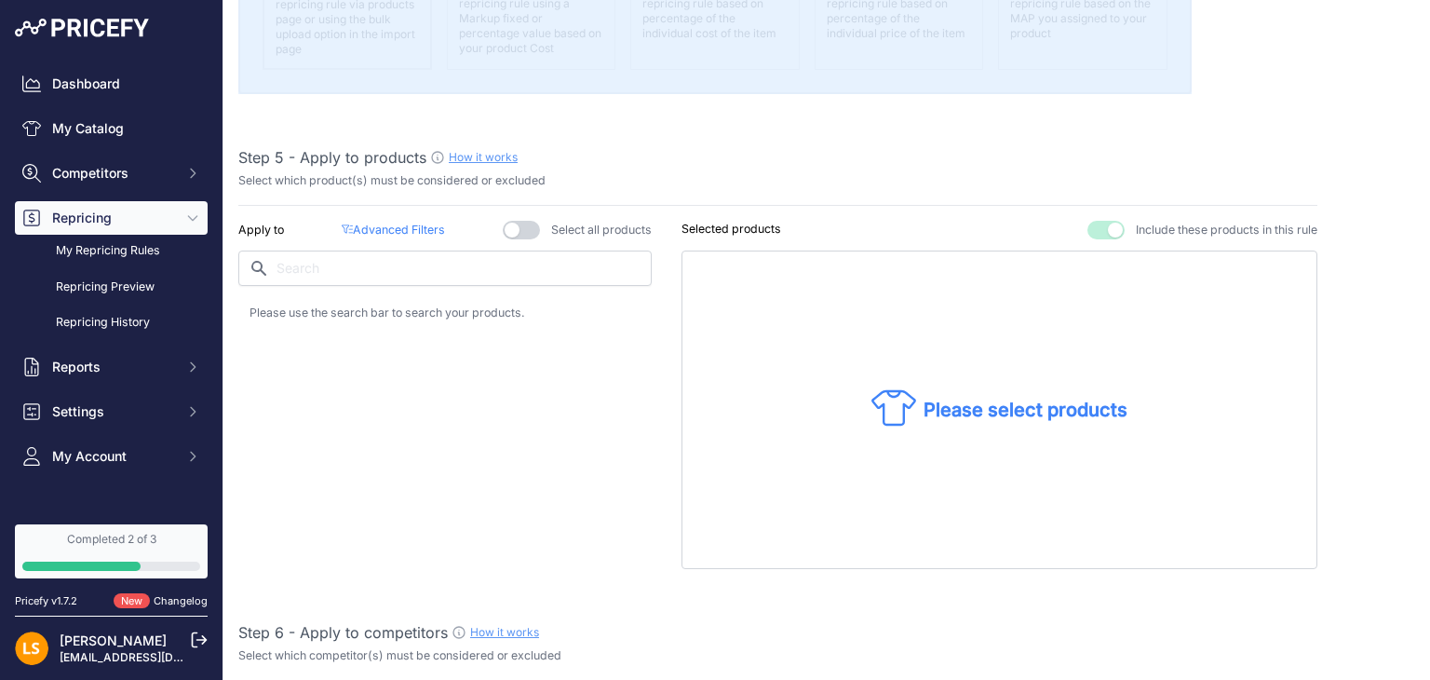
scroll to position [931, 0]
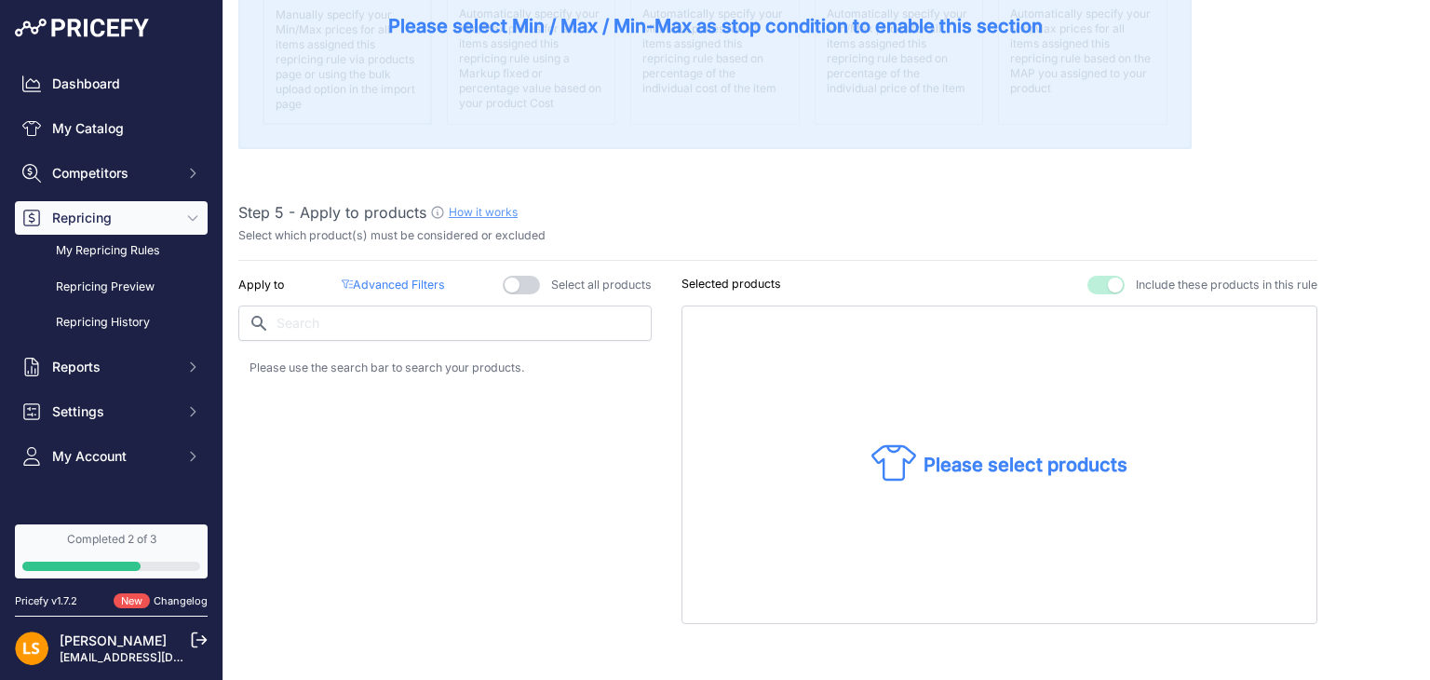
click at [1080, 414] on div "Please select products" at bounding box center [999, 464] width 635 height 318
drag, startPoint x: 961, startPoint y: 530, endPoint x: 656, endPoint y: 414, distance: 326.6
click at [954, 525] on div "Please select products" at bounding box center [999, 464] width 635 height 318
drag, startPoint x: 499, startPoint y: 385, endPoint x: 478, endPoint y: 351, distance: 39.8
click at [498, 385] on div "Apply to Advanced Filters ( false ) Select all products" at bounding box center [444, 450] width 413 height 348
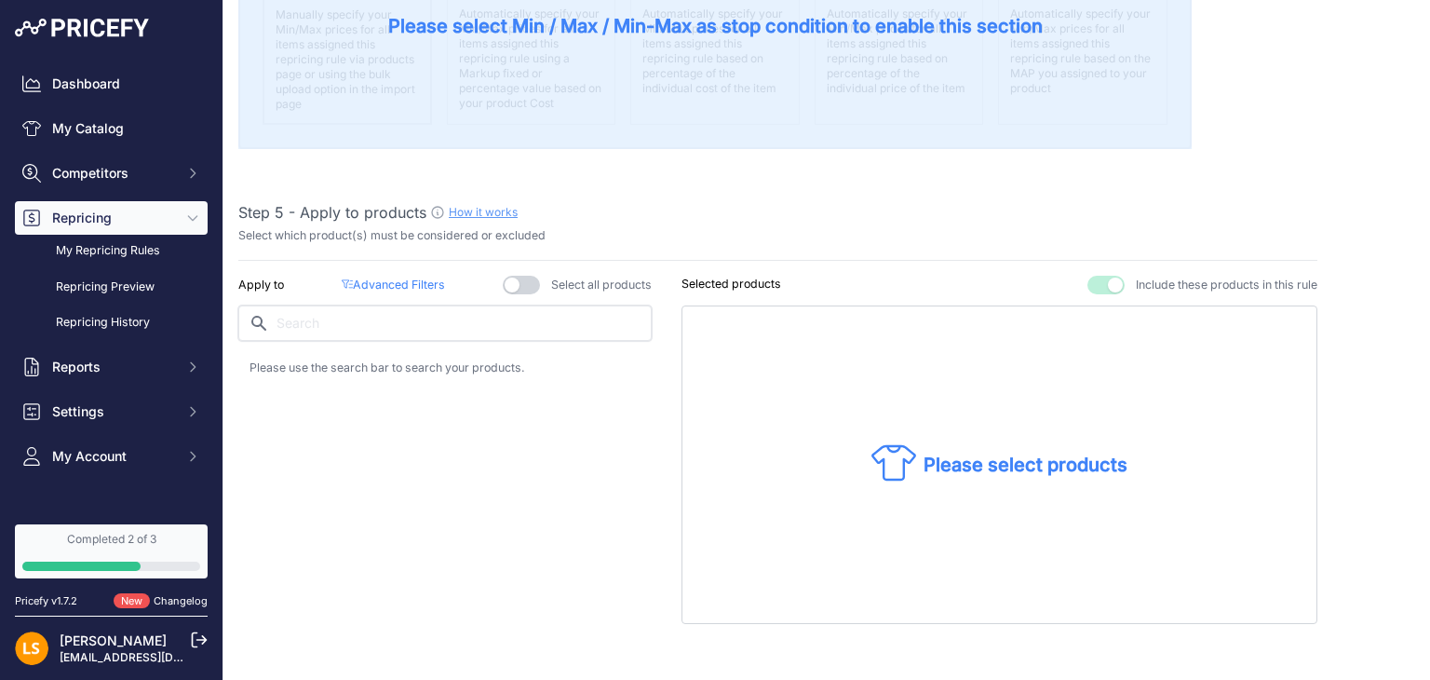
click at [473, 332] on input "text" at bounding box center [444, 322] width 413 height 35
drag, startPoint x: 946, startPoint y: 452, endPoint x: 978, endPoint y: 477, distance: 40.4
click at [947, 452] on p "Please select products" at bounding box center [1026, 465] width 204 height 26
click at [1035, 465] on p "Please select products" at bounding box center [1026, 465] width 204 height 26
click at [1034, 464] on p "Please select products" at bounding box center [1026, 465] width 204 height 26
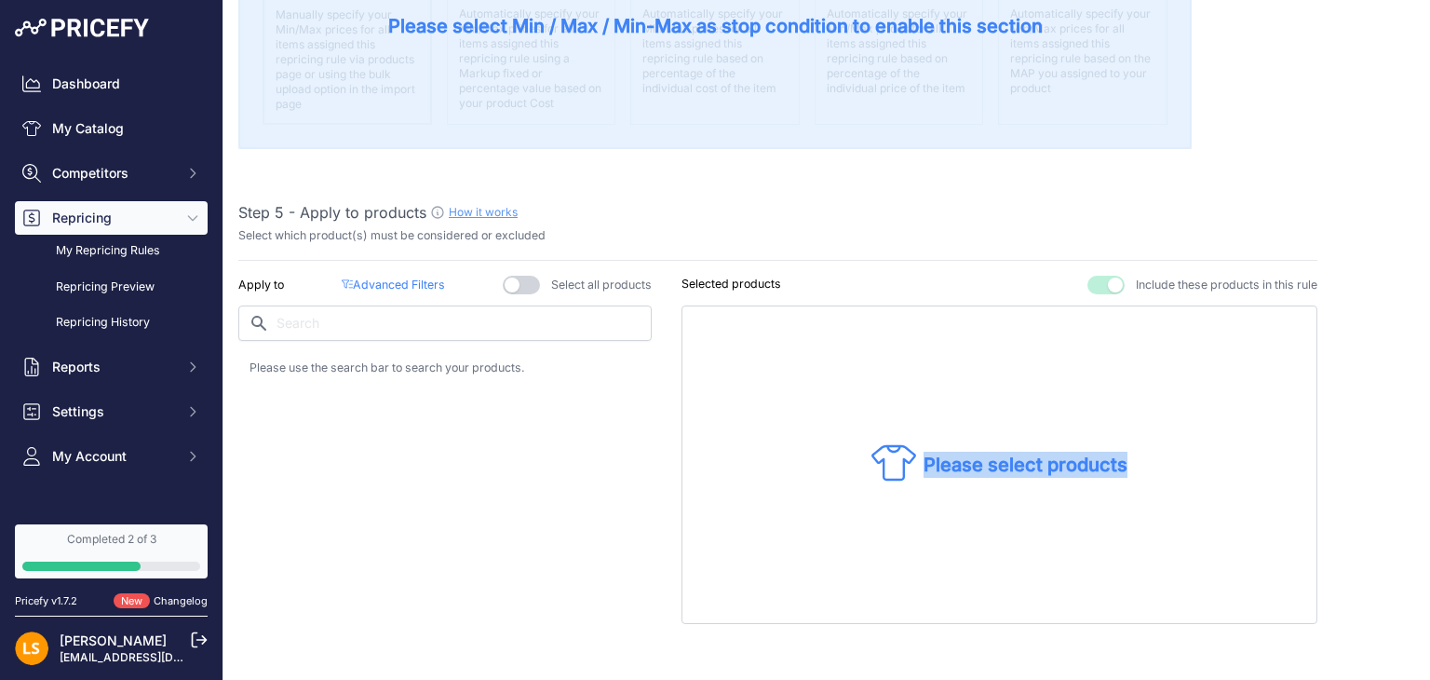
click at [1034, 464] on p "Please select products" at bounding box center [1026, 465] width 204 height 26
click at [1050, 422] on div "Please select products" at bounding box center [999, 464] width 635 height 318
click at [721, 279] on p "Selected products" at bounding box center [732, 285] width 100 height 18
click at [586, 427] on div "Apply to Advanced Filters ( false ) Select all products" at bounding box center [444, 450] width 413 height 348
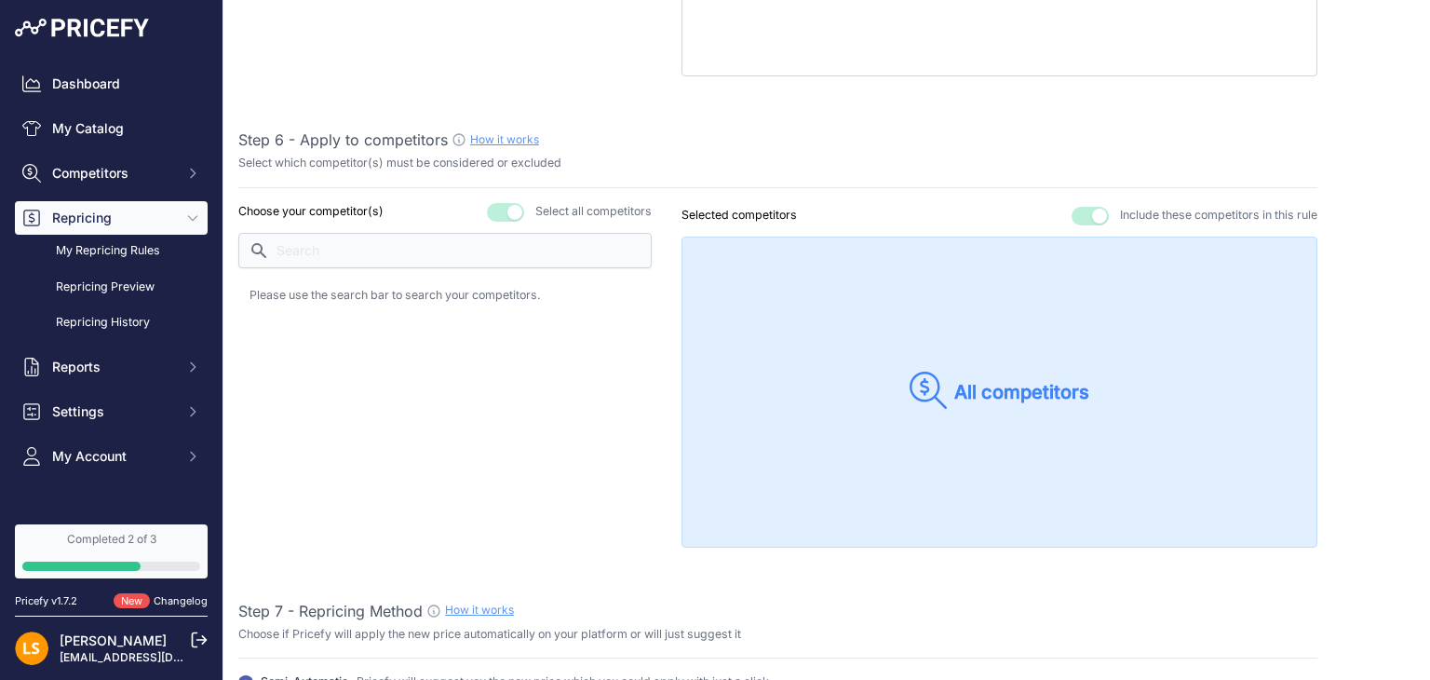
scroll to position [1490, 0]
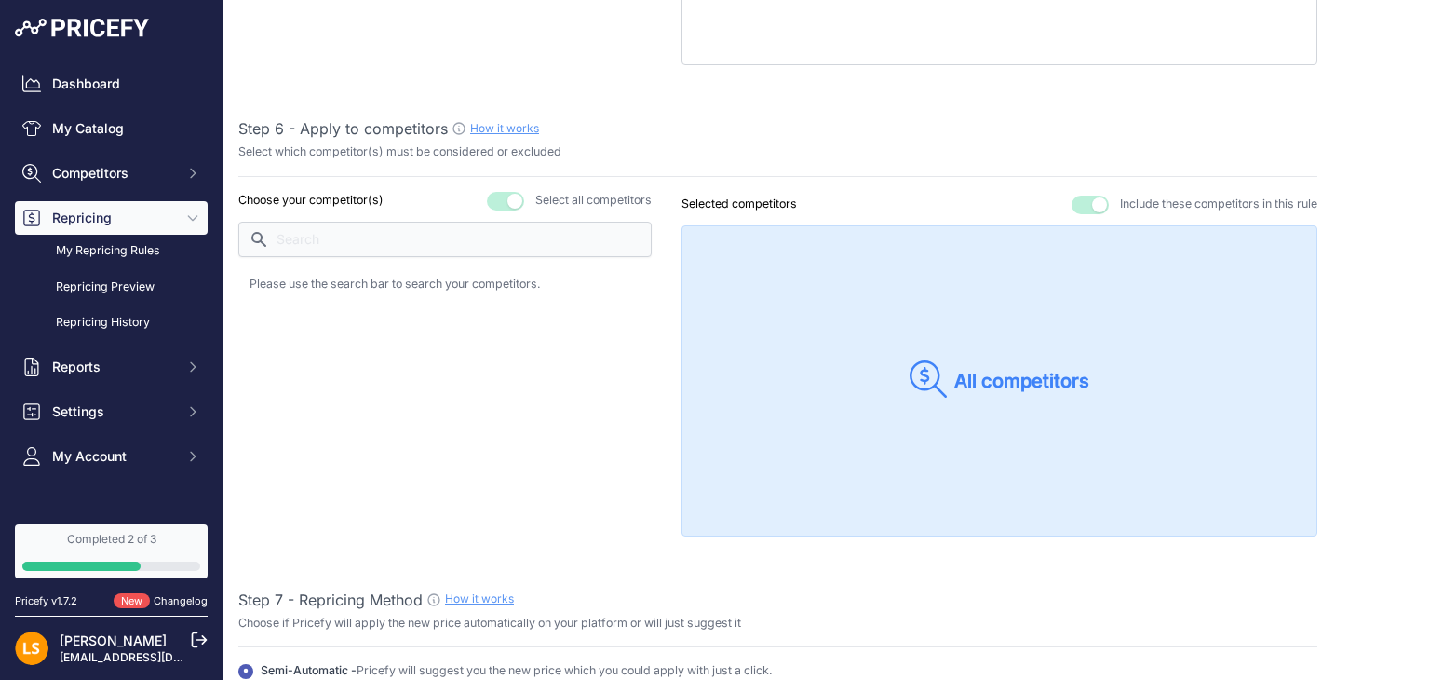
click at [425, 253] on div "Choose your competitor(s) Select all competitors" at bounding box center [444, 364] width 413 height 345
drag, startPoint x: 872, startPoint y: 370, endPoint x: 980, endPoint y: 382, distance: 108.7
click at [875, 370] on div "All competitors" at bounding box center [999, 380] width 635 height 311
click at [980, 382] on p "All competitors" at bounding box center [1022, 381] width 135 height 26
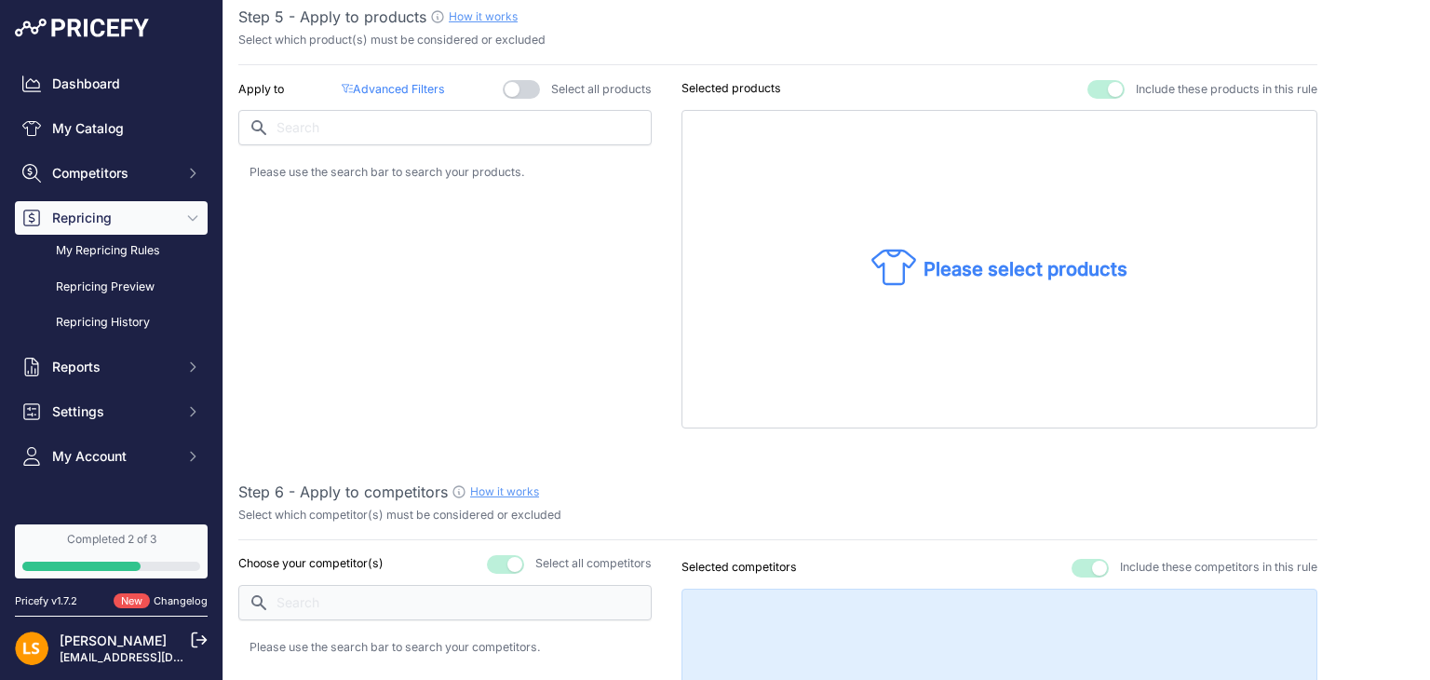
scroll to position [1118, 0]
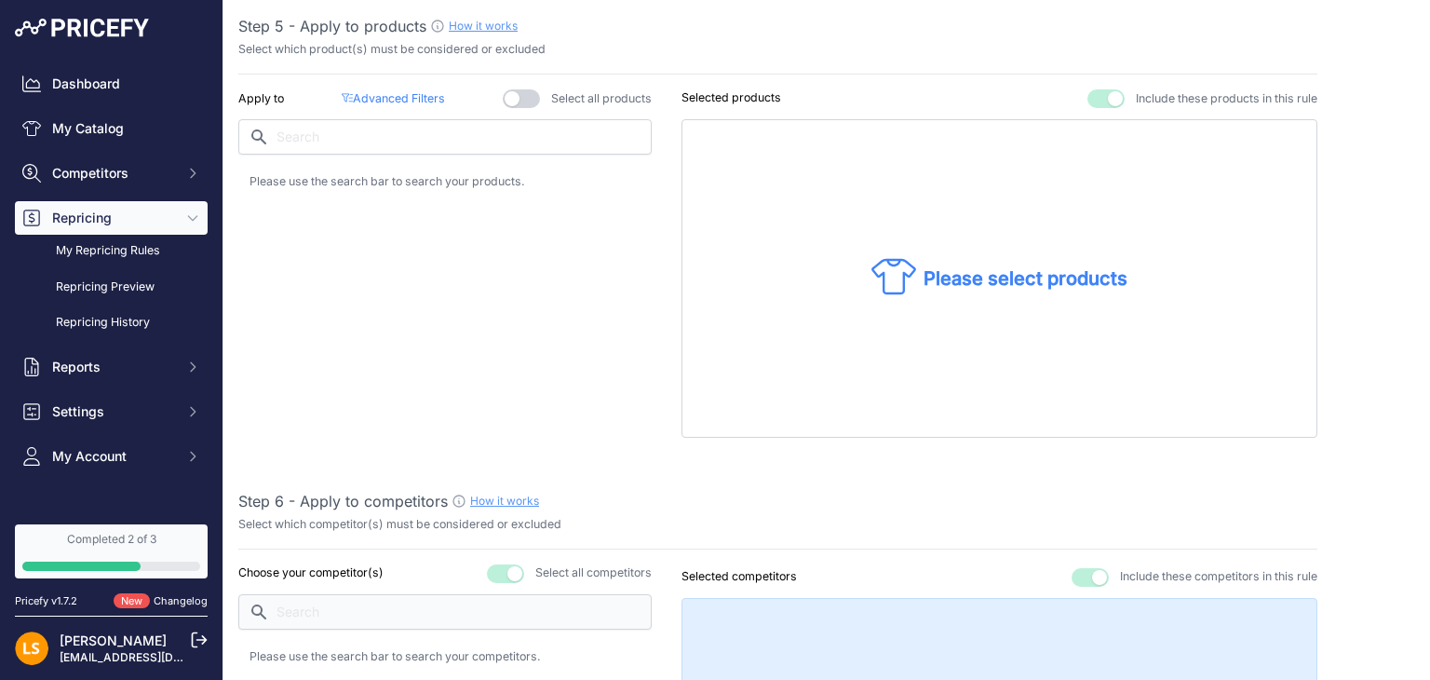
click at [525, 90] on button "button" at bounding box center [521, 98] width 37 height 19
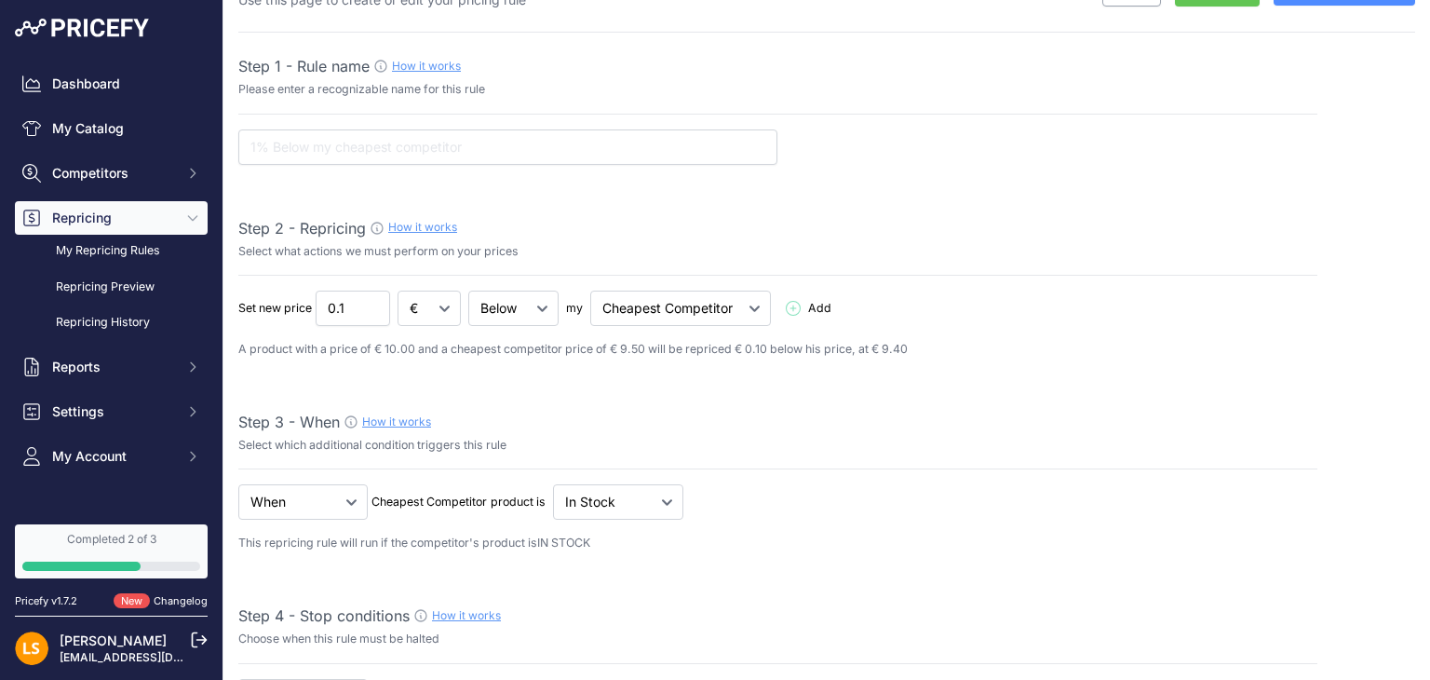
scroll to position [0, 0]
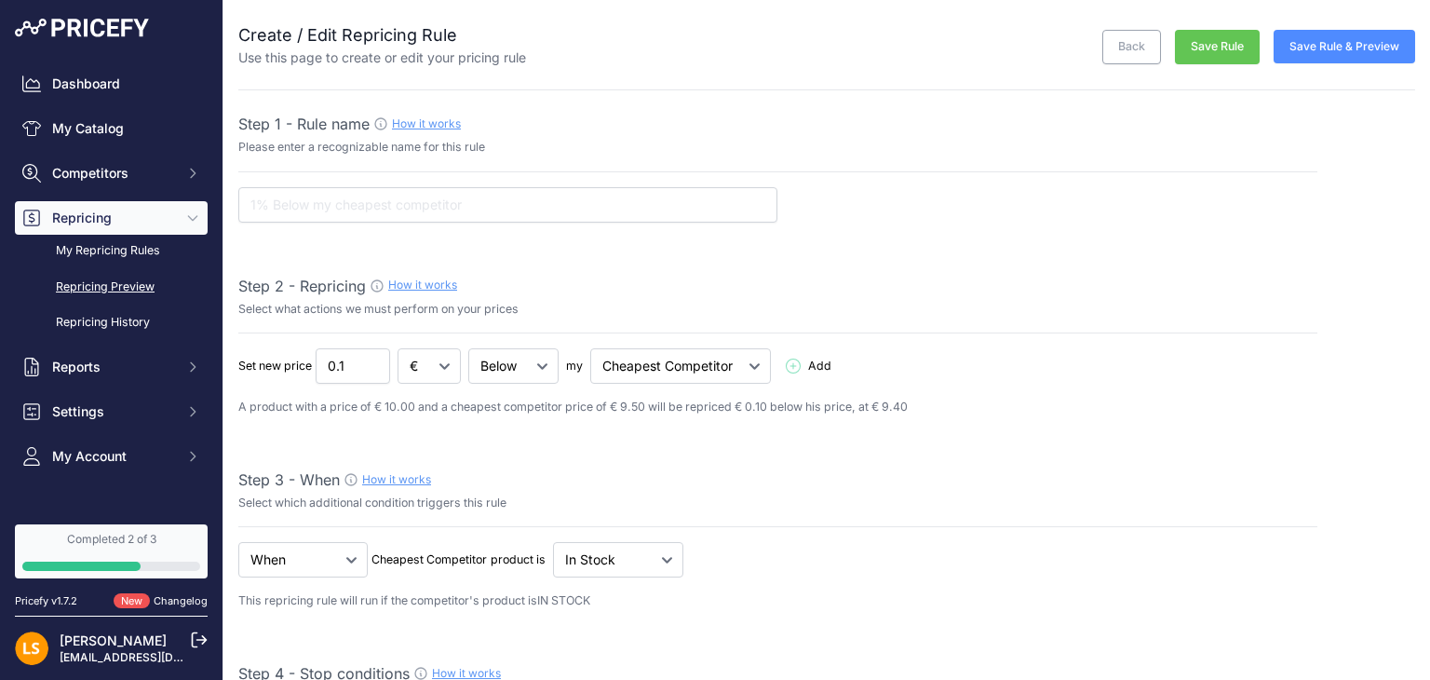
click at [104, 291] on link "Repricing Preview" at bounding box center [111, 287] width 193 height 33
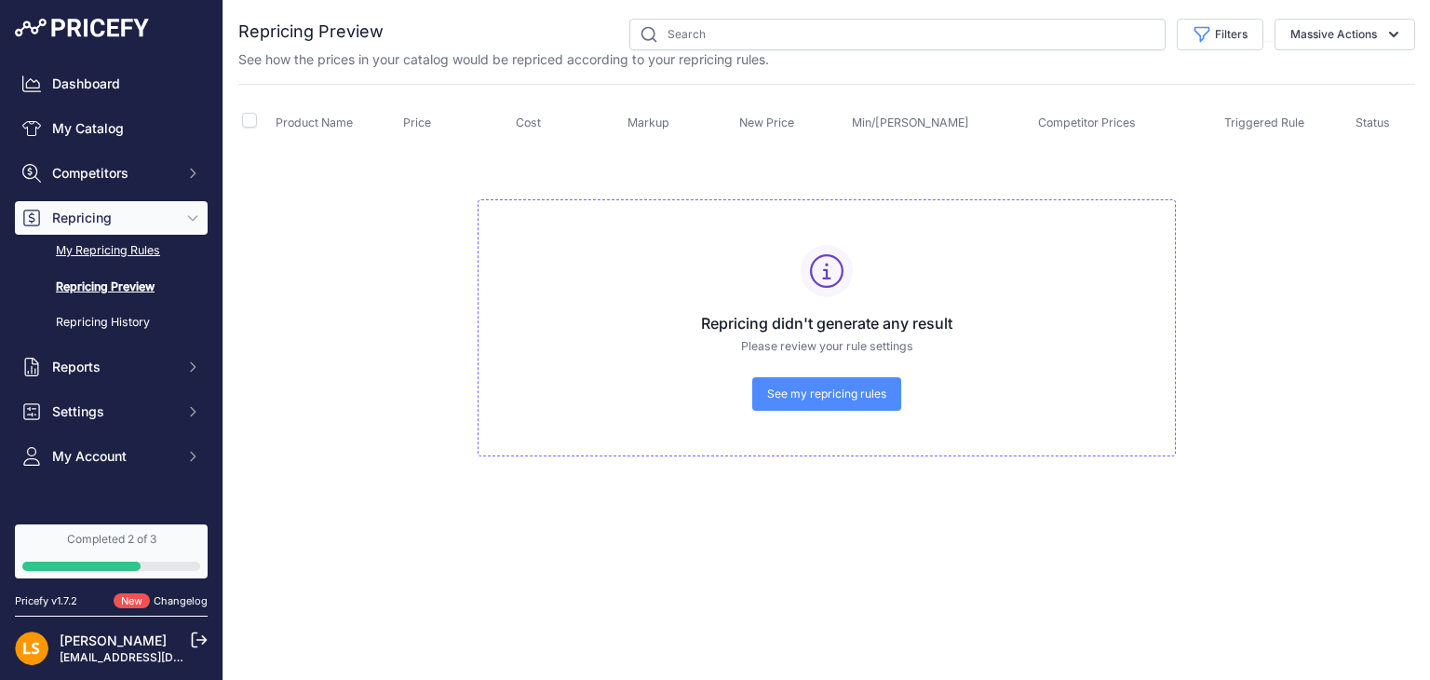
click at [105, 254] on link "My Repricing Rules" at bounding box center [111, 251] width 193 height 33
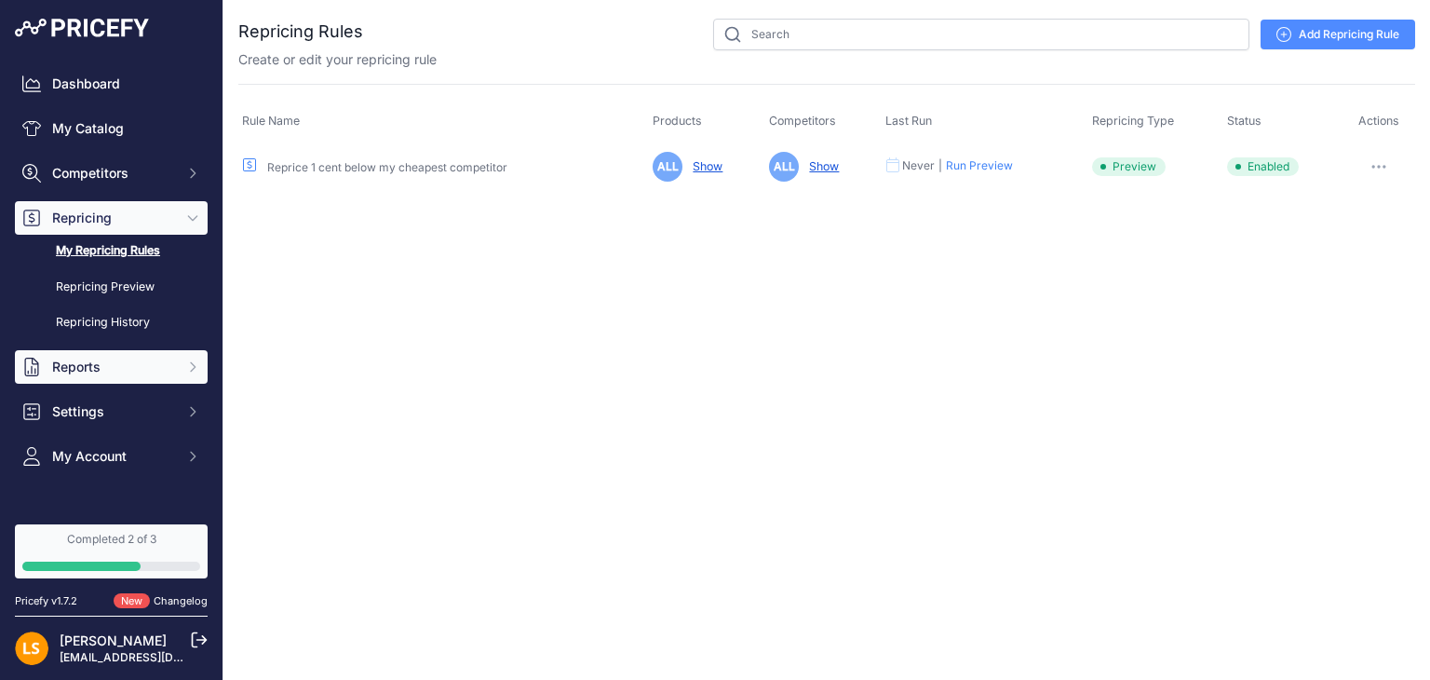
click at [78, 375] on span "Reports" at bounding box center [113, 367] width 122 height 19
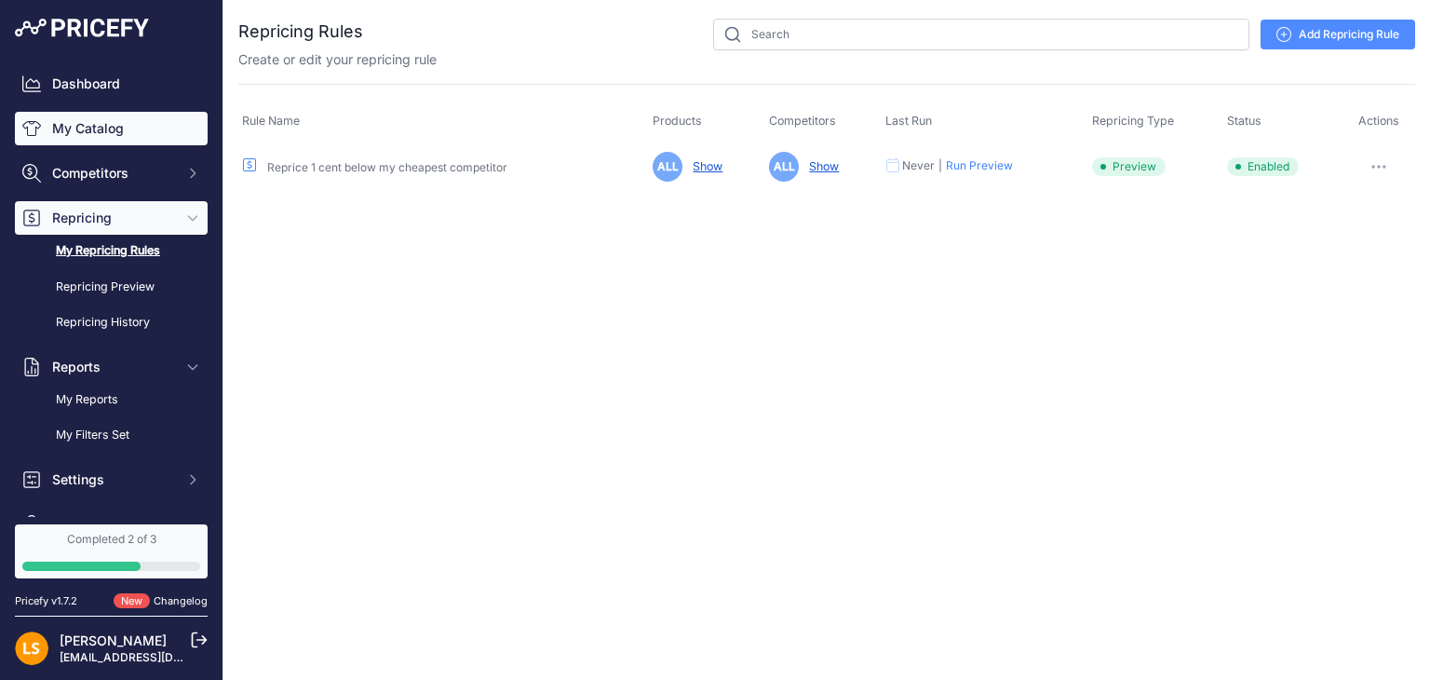
click at [103, 119] on link "My Catalog" at bounding box center [111, 129] width 193 height 34
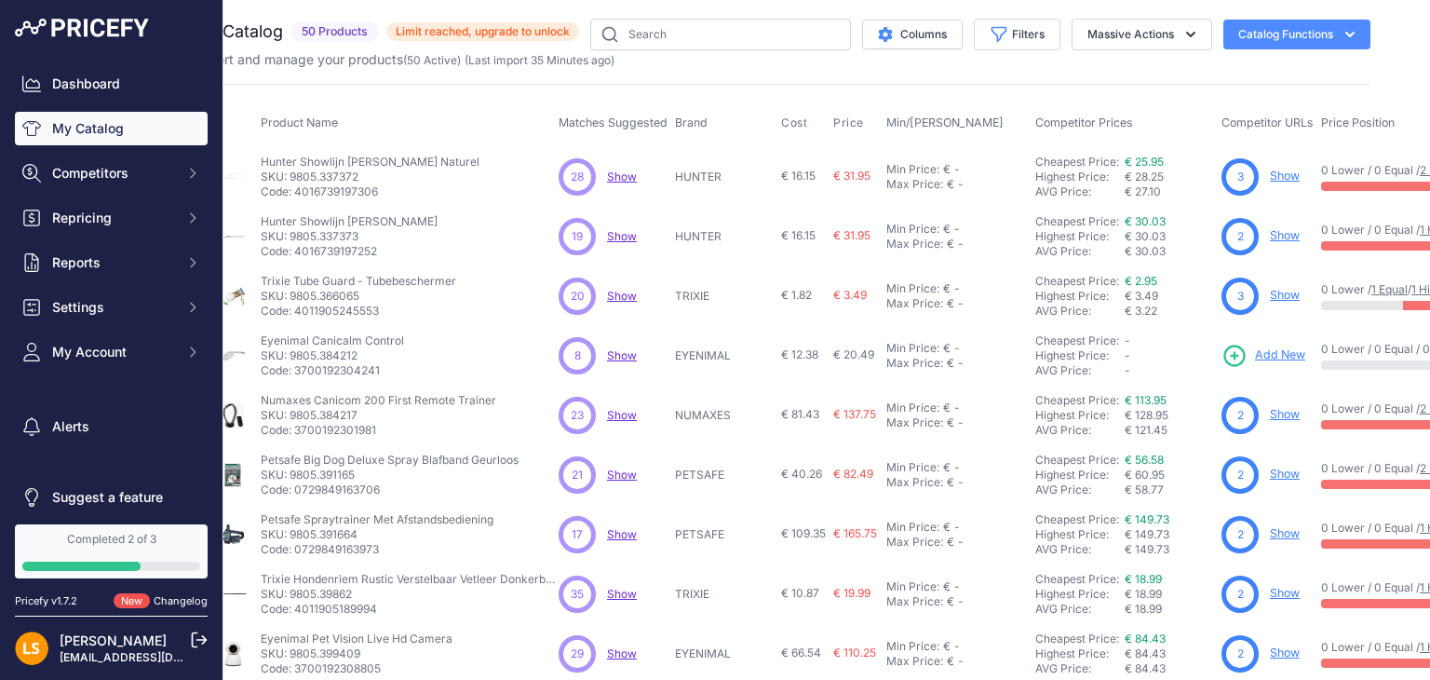
scroll to position [0, 75]
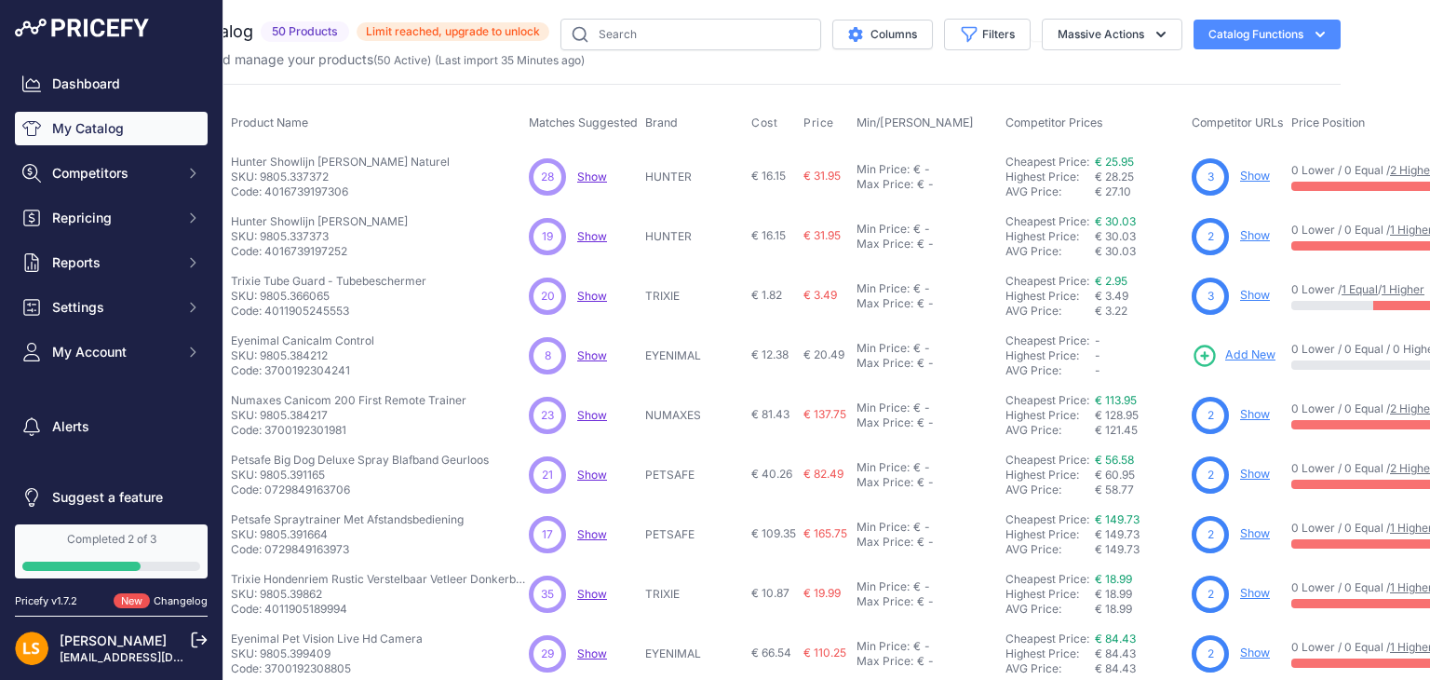
click at [1255, 173] on link "Show" at bounding box center [1255, 176] width 30 height 14
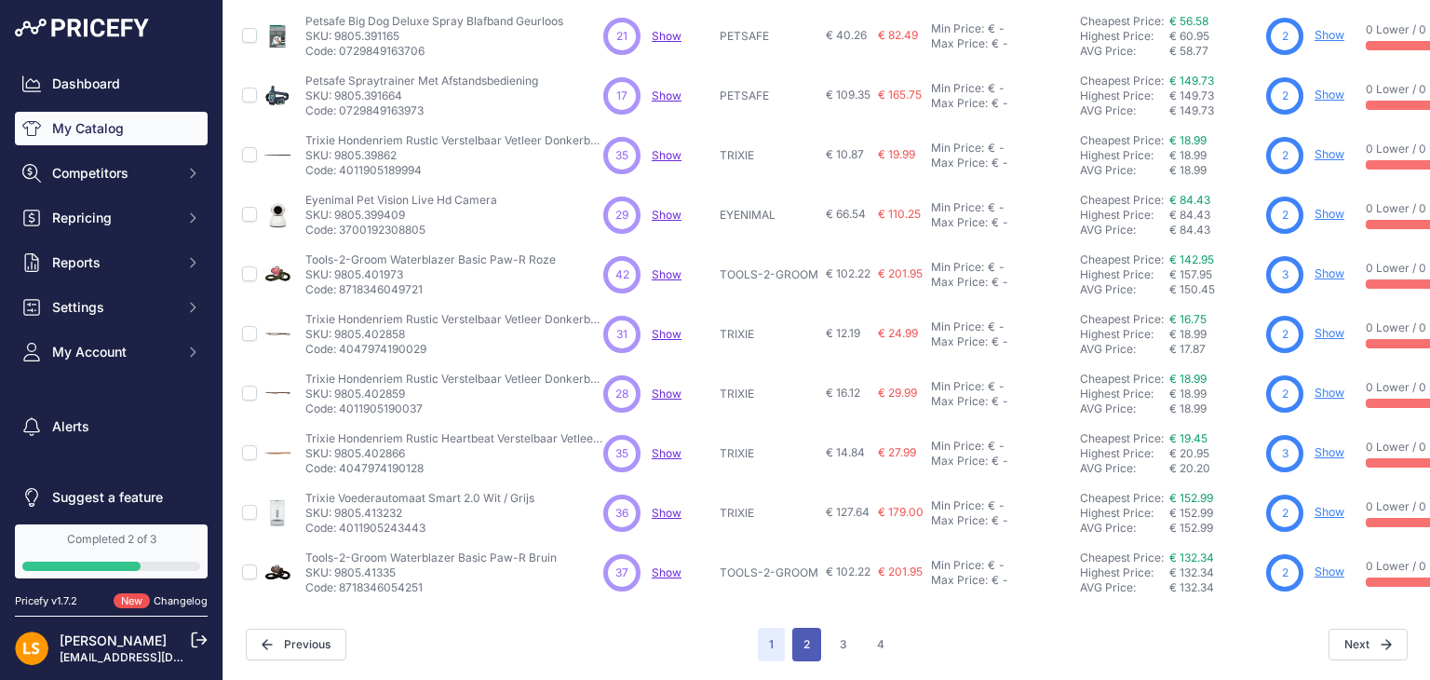
click at [794, 628] on button "2" at bounding box center [807, 645] width 29 height 34
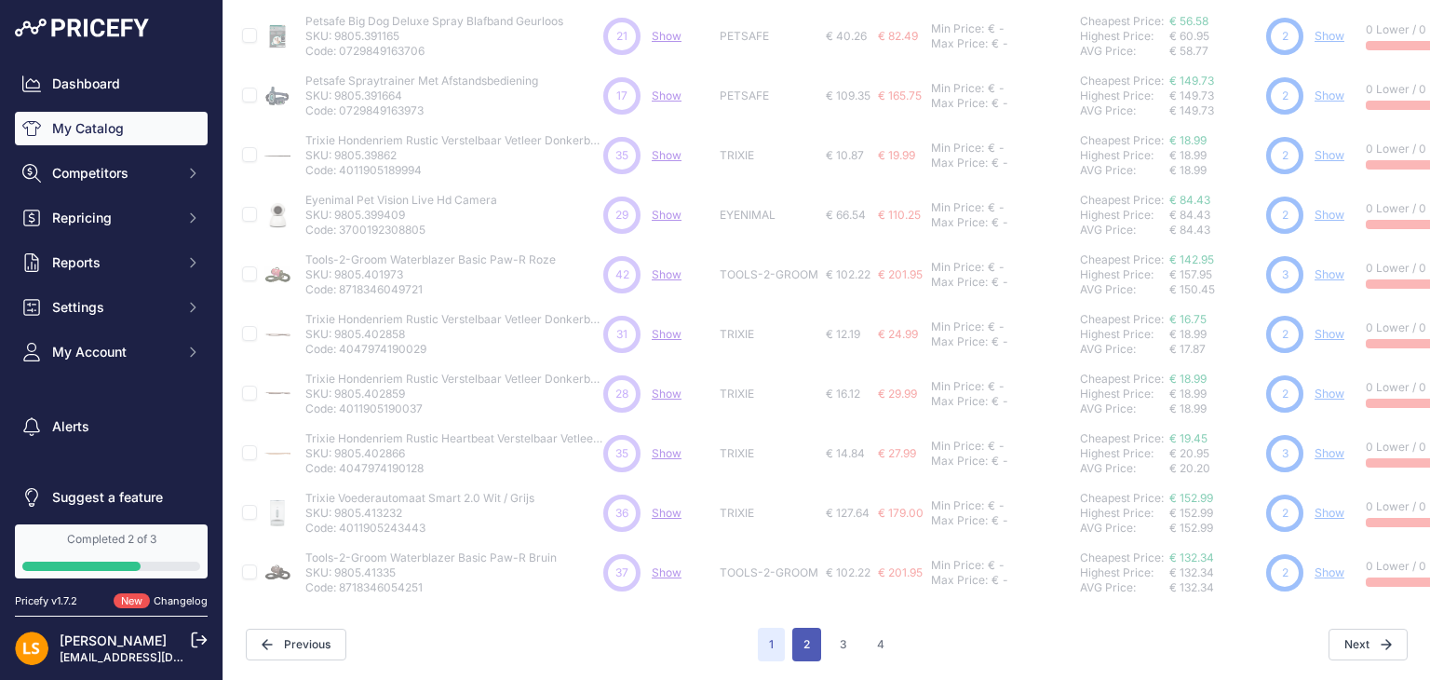
click at [798, 628] on button "2" at bounding box center [807, 645] width 29 height 34
click at [841, 633] on button "3" at bounding box center [844, 645] width 30 height 34
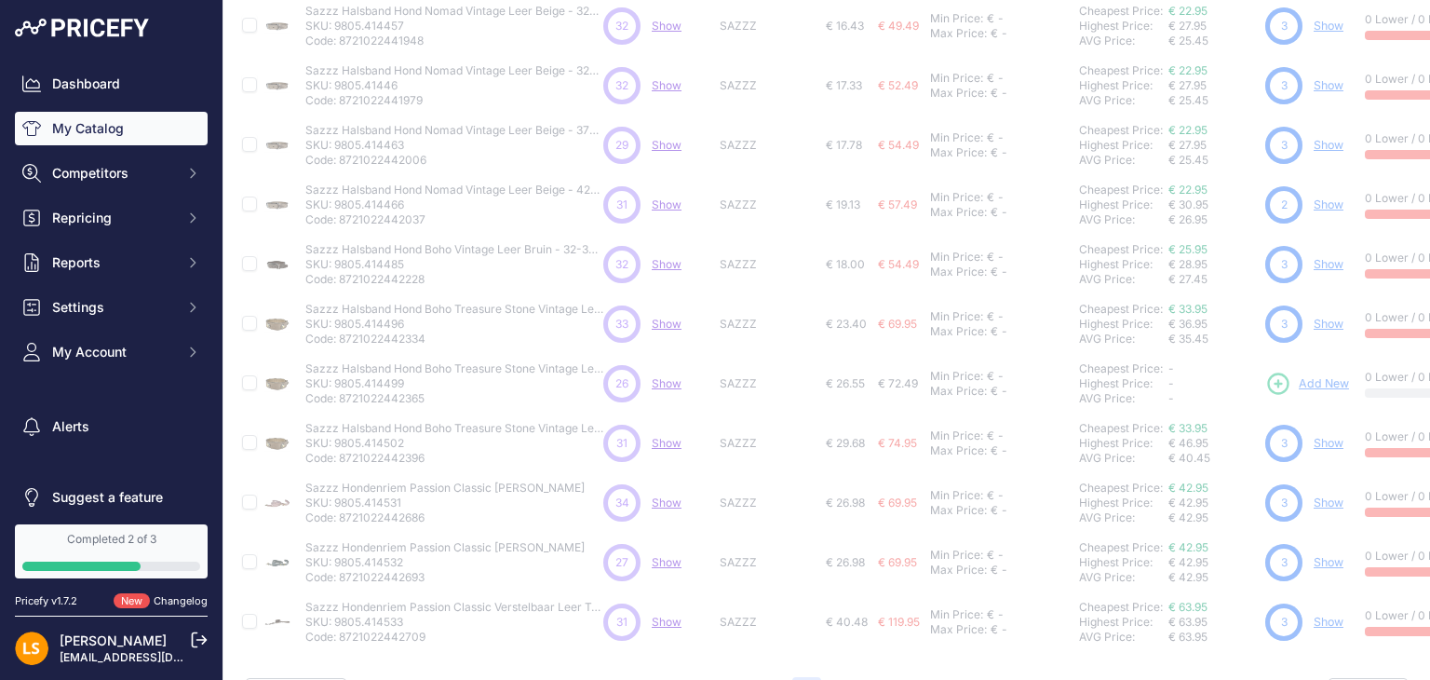
scroll to position [498, 0]
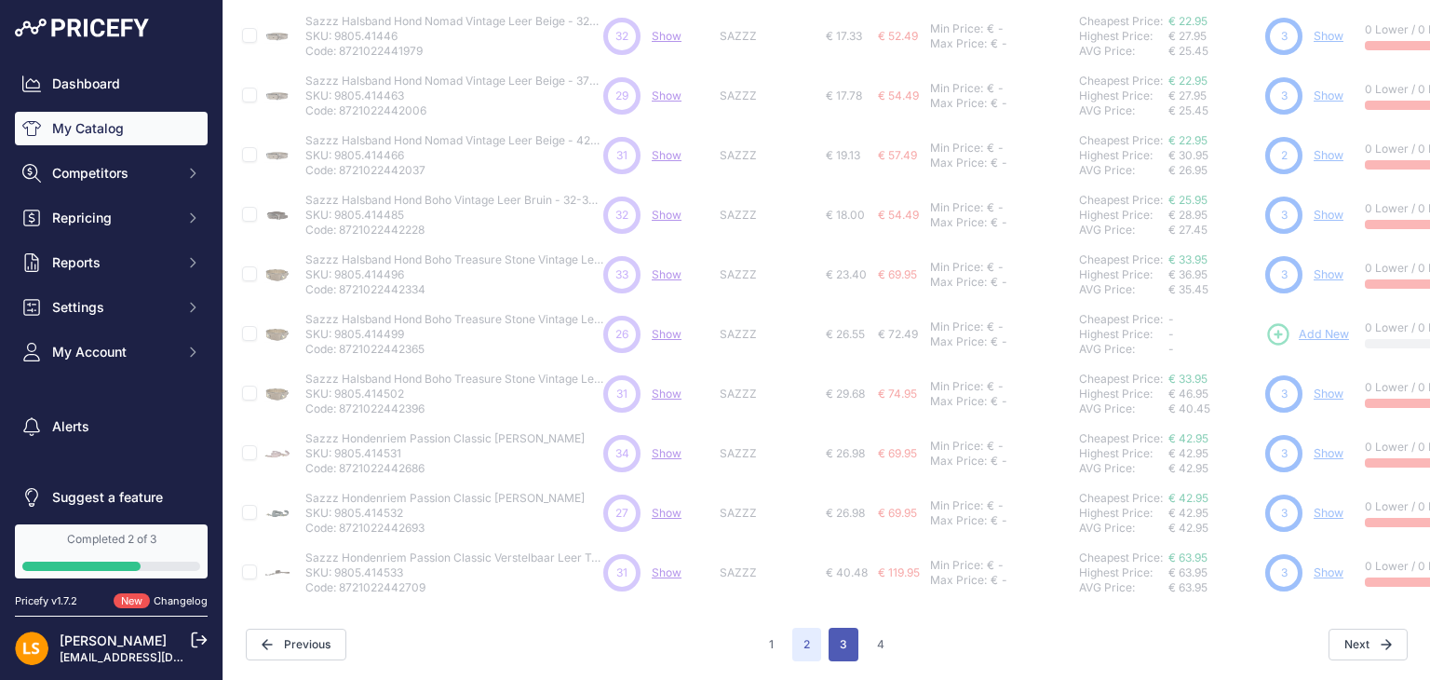
click at [834, 630] on button "3" at bounding box center [844, 645] width 30 height 34
click at [836, 630] on button "3" at bounding box center [844, 645] width 30 height 34
click at [842, 631] on button "3" at bounding box center [844, 645] width 30 height 34
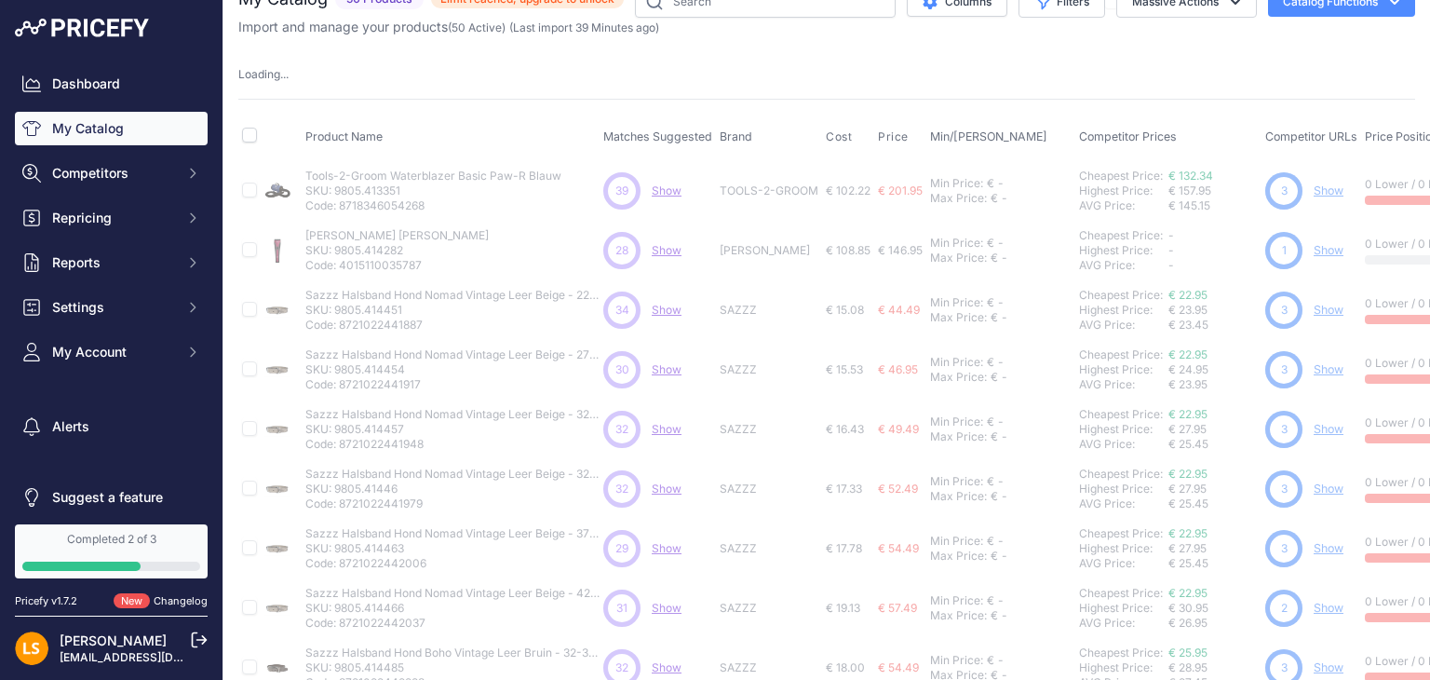
scroll to position [15, 0]
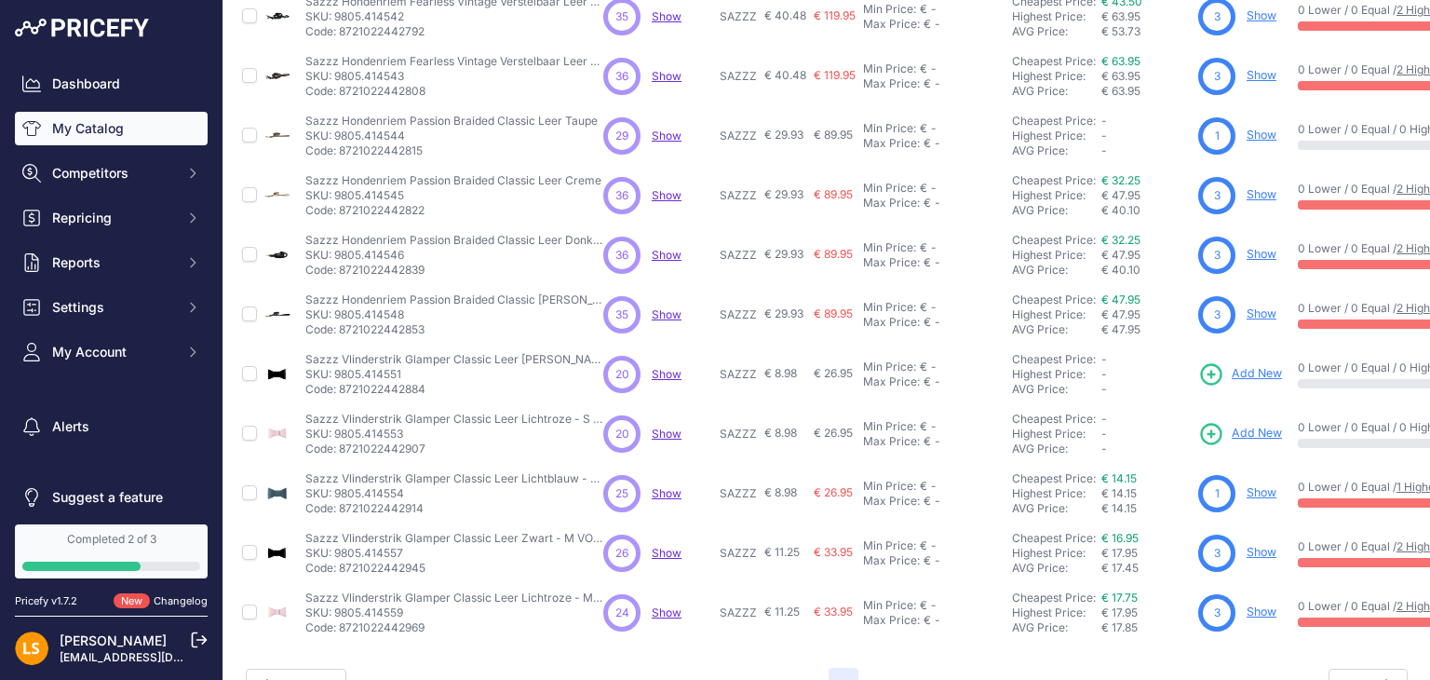
scroll to position [451, 0]
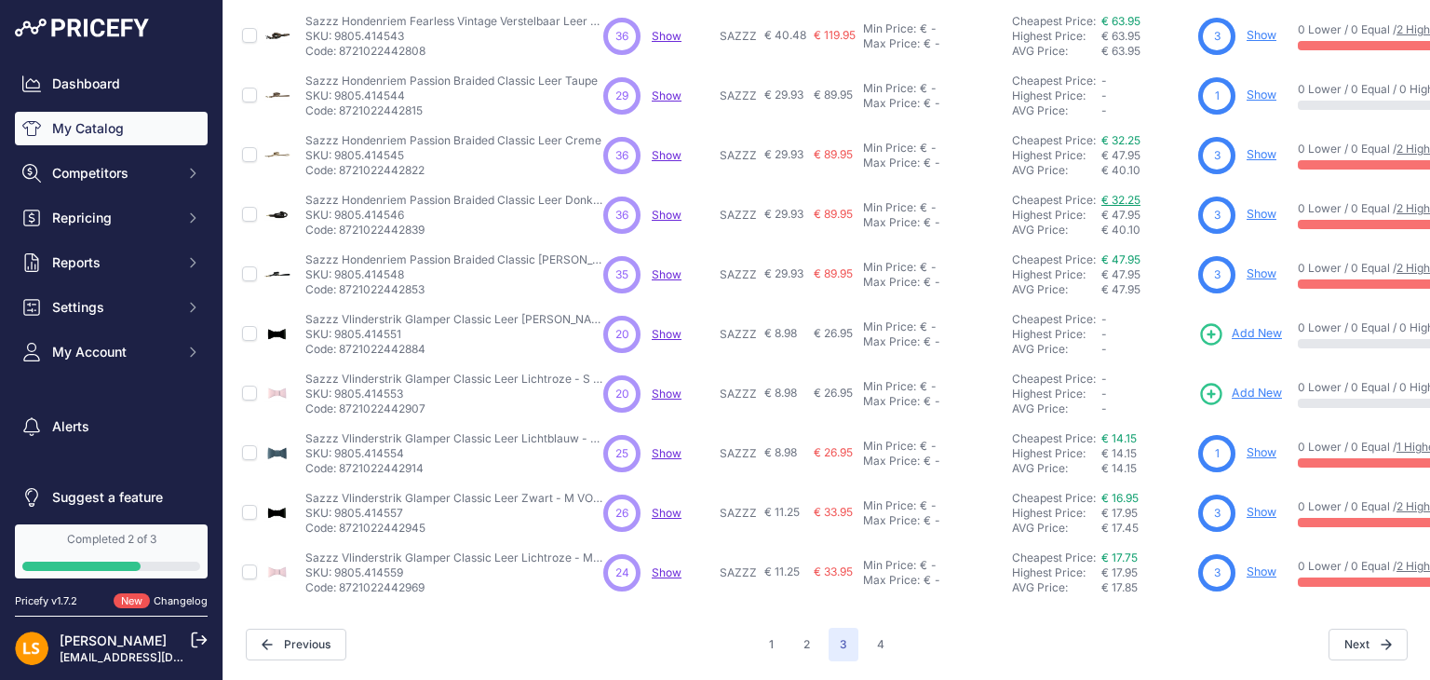
click at [1128, 193] on link "€ 32.25" at bounding box center [1121, 200] width 39 height 14
click at [1131, 550] on link "€ 17.75" at bounding box center [1120, 557] width 36 height 14
click at [1120, 431] on link "€ 14.15" at bounding box center [1119, 438] width 35 height 14
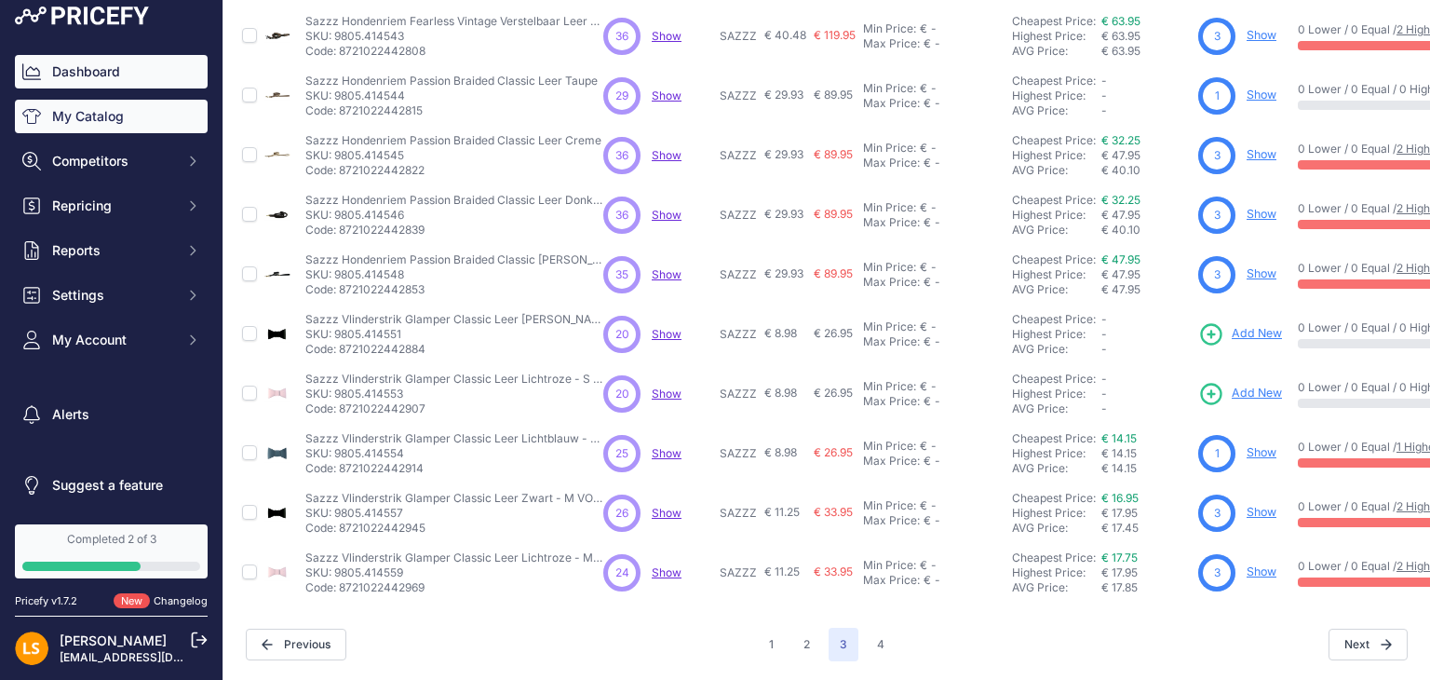
click at [103, 80] on link "Dashboard" at bounding box center [111, 72] width 193 height 34
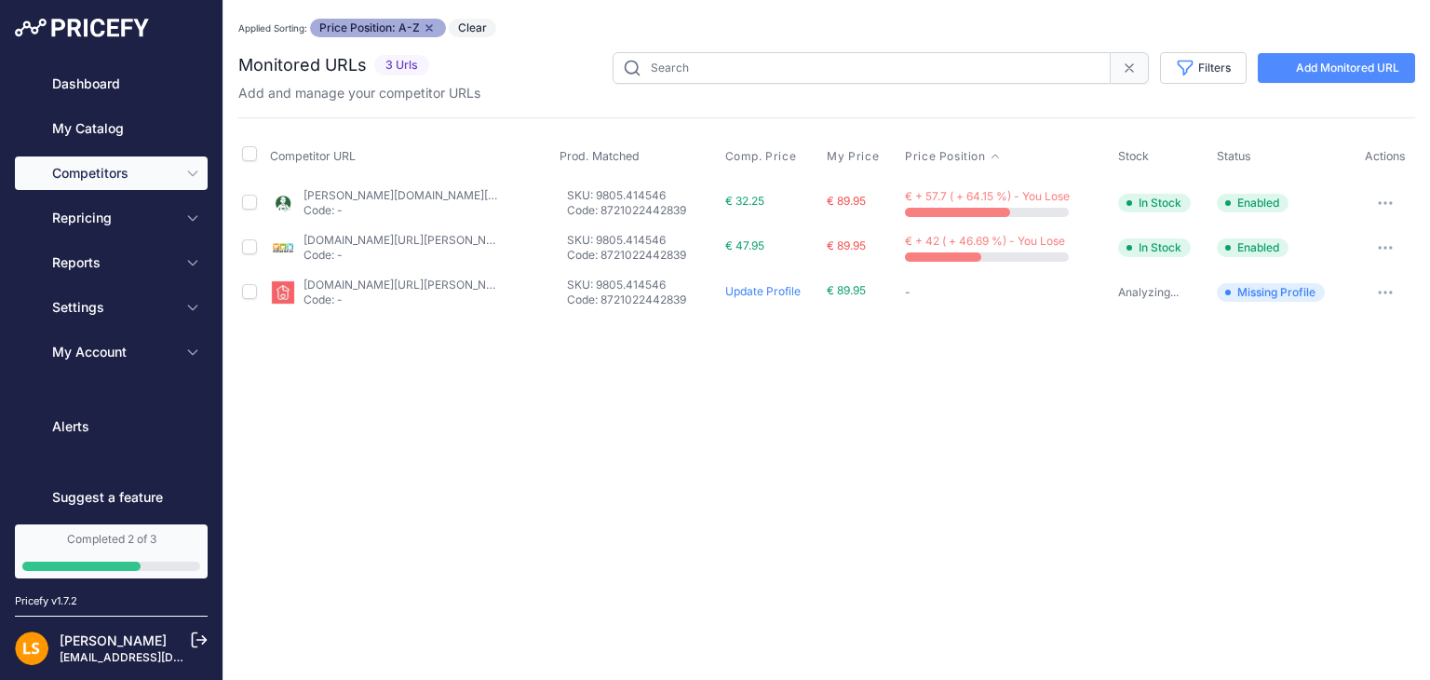
type input "9805.414546"
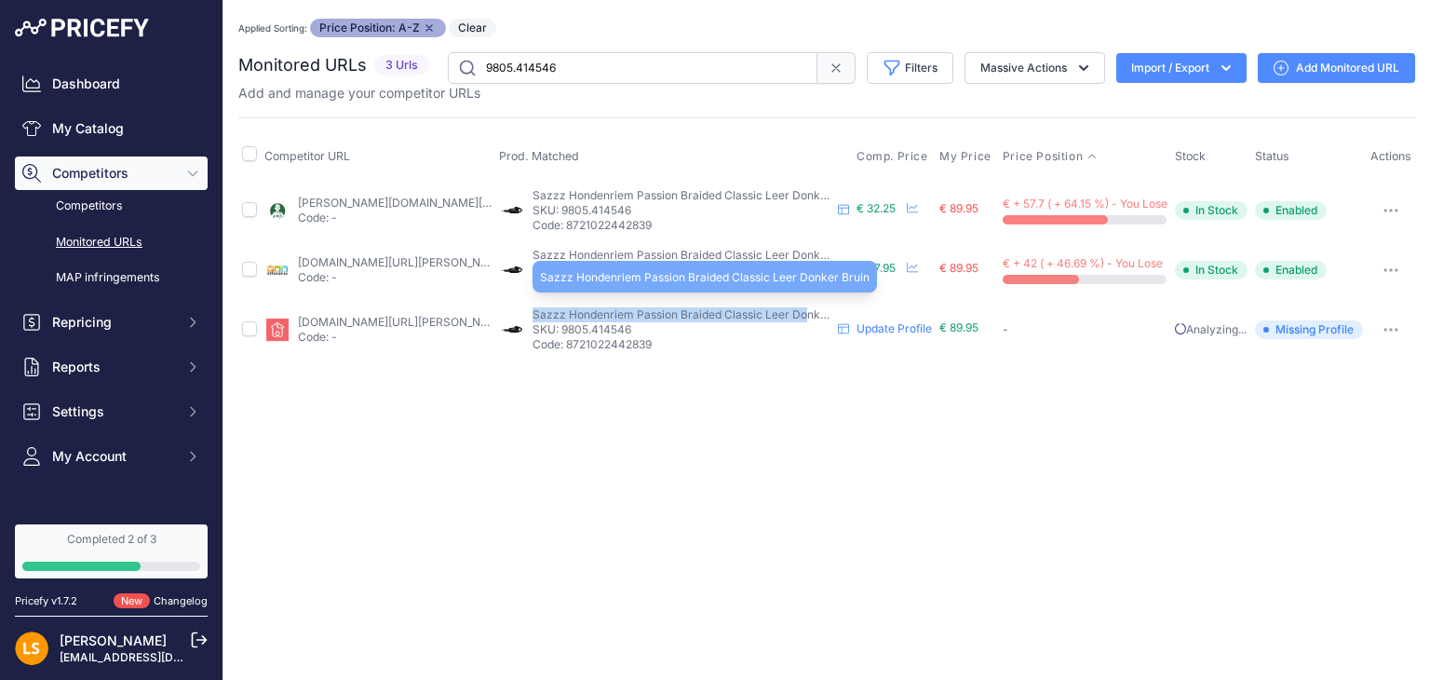
drag, startPoint x: 803, startPoint y: 319, endPoint x: 532, endPoint y: 317, distance: 271.0
click at [533, 317] on span "Sazzz Hondenriem Passion Braided Classic Leer Donker Bruin" at bounding box center [698, 314] width 330 height 14
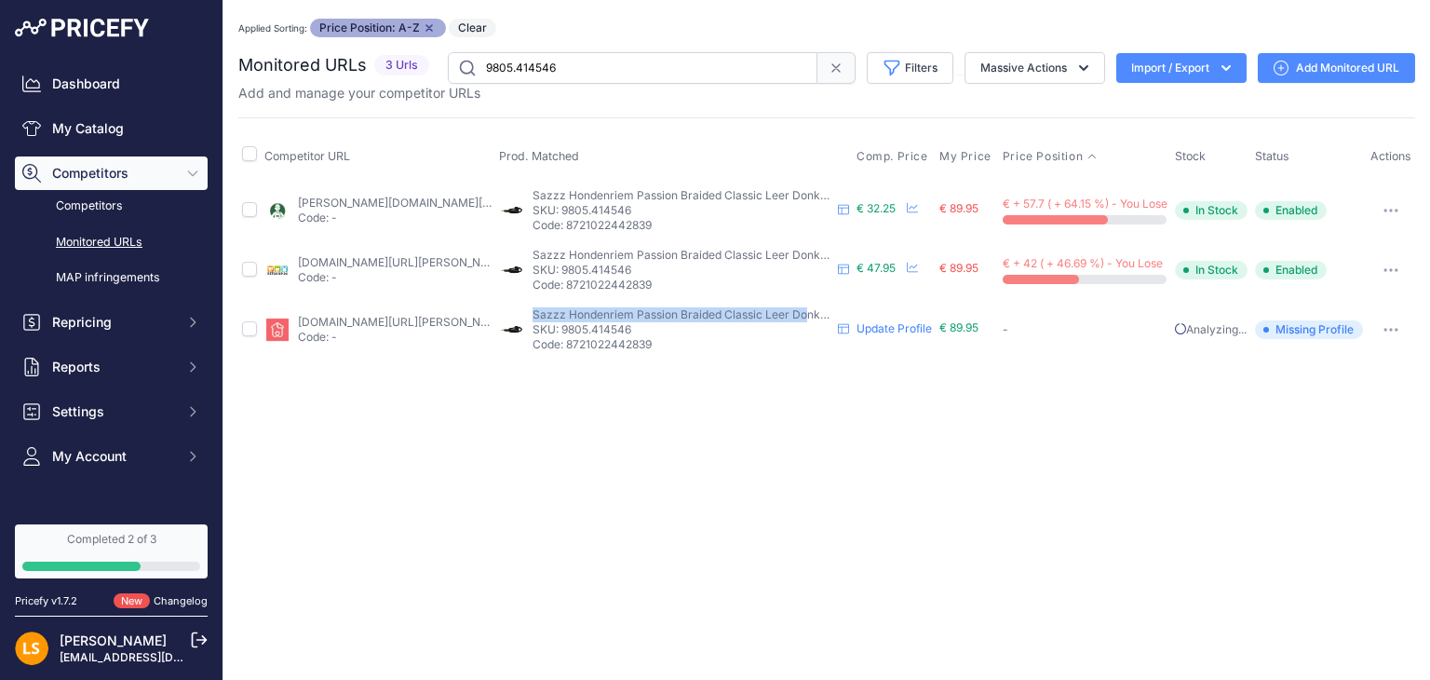
copy span "Sazzz Hondenriem Passion Braided Classic Leer Do"
click at [980, 534] on div "Close You are not connected to the internet. Applied Sorting: Price Position: A…" at bounding box center [827, 340] width 1207 height 680
click at [890, 335] on link "Update Profile" at bounding box center [894, 328] width 75 height 14
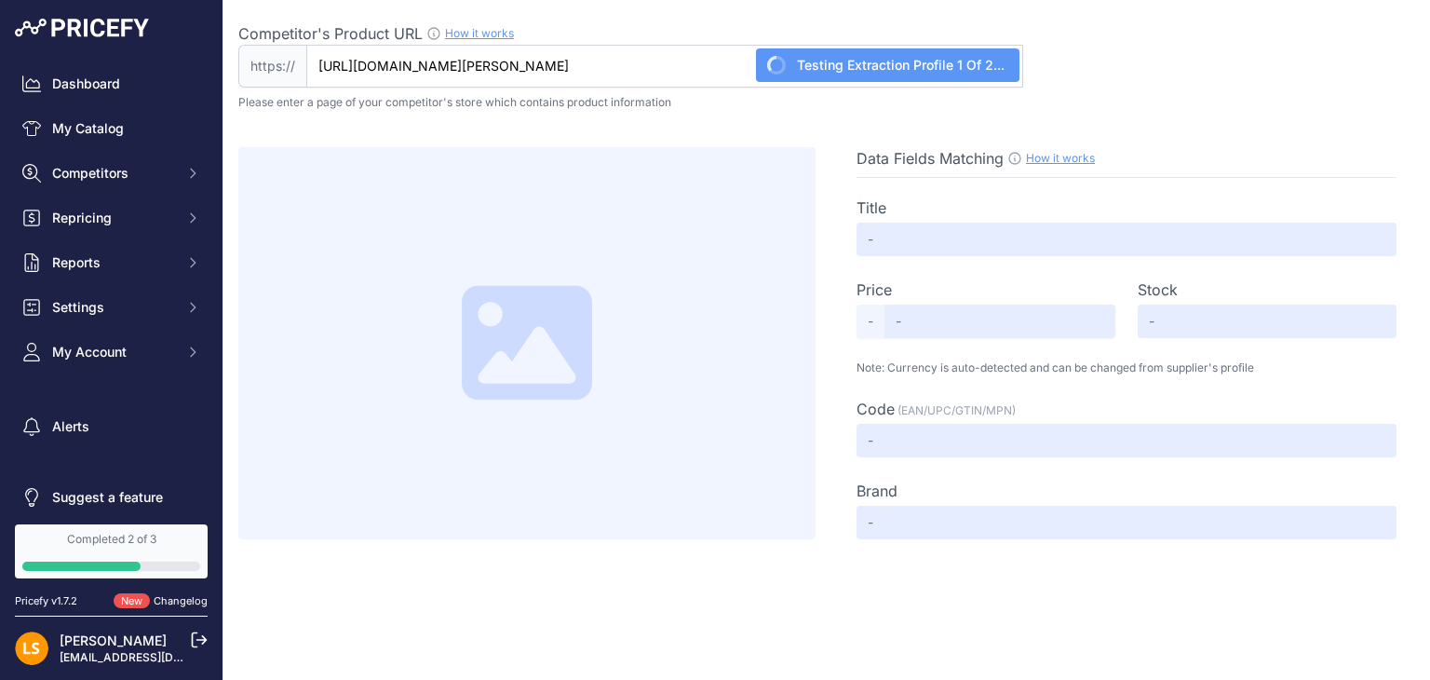
type input "Sazzz hondenriem passion braided classic leer [PERSON_NAME] bruin - [DOMAIN_NAM…"
type input "42.95"
type input "Available"
type input "414546"
type input "Not Found"
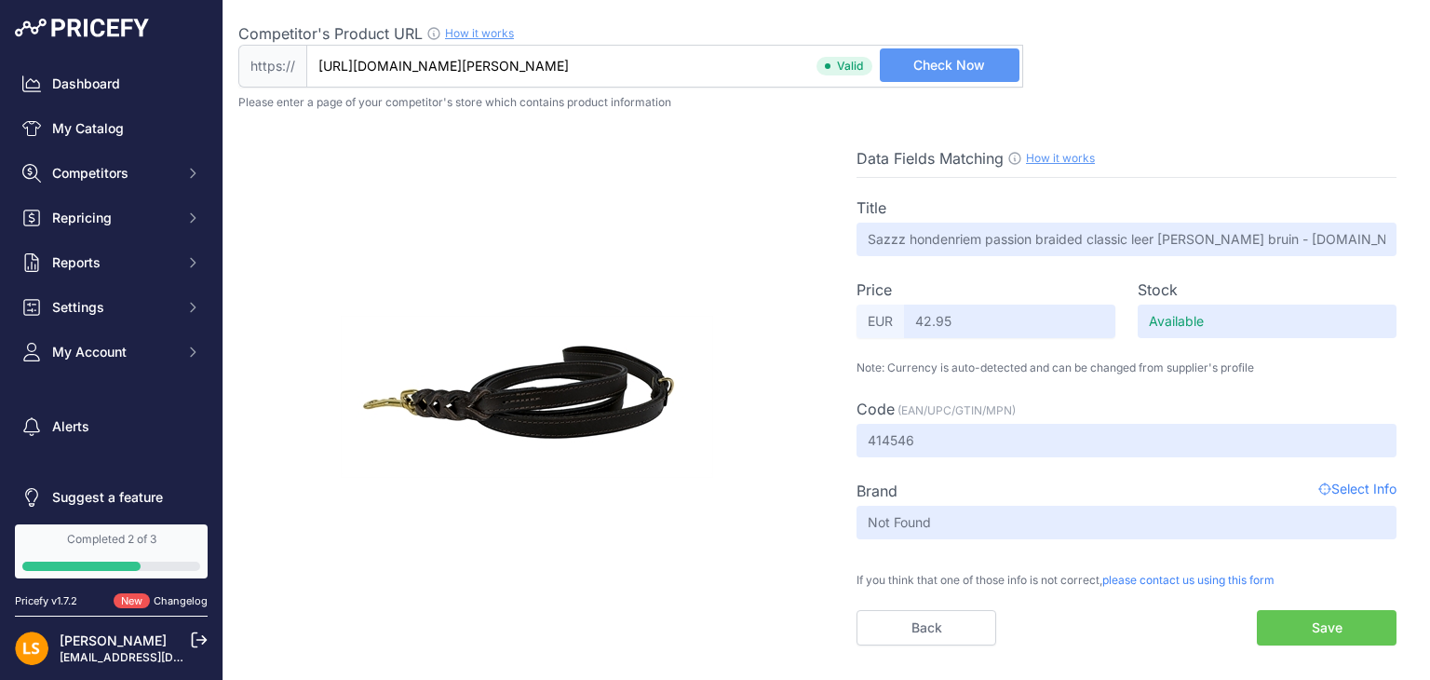
click at [1318, 624] on button "Save" at bounding box center [1327, 627] width 140 height 35
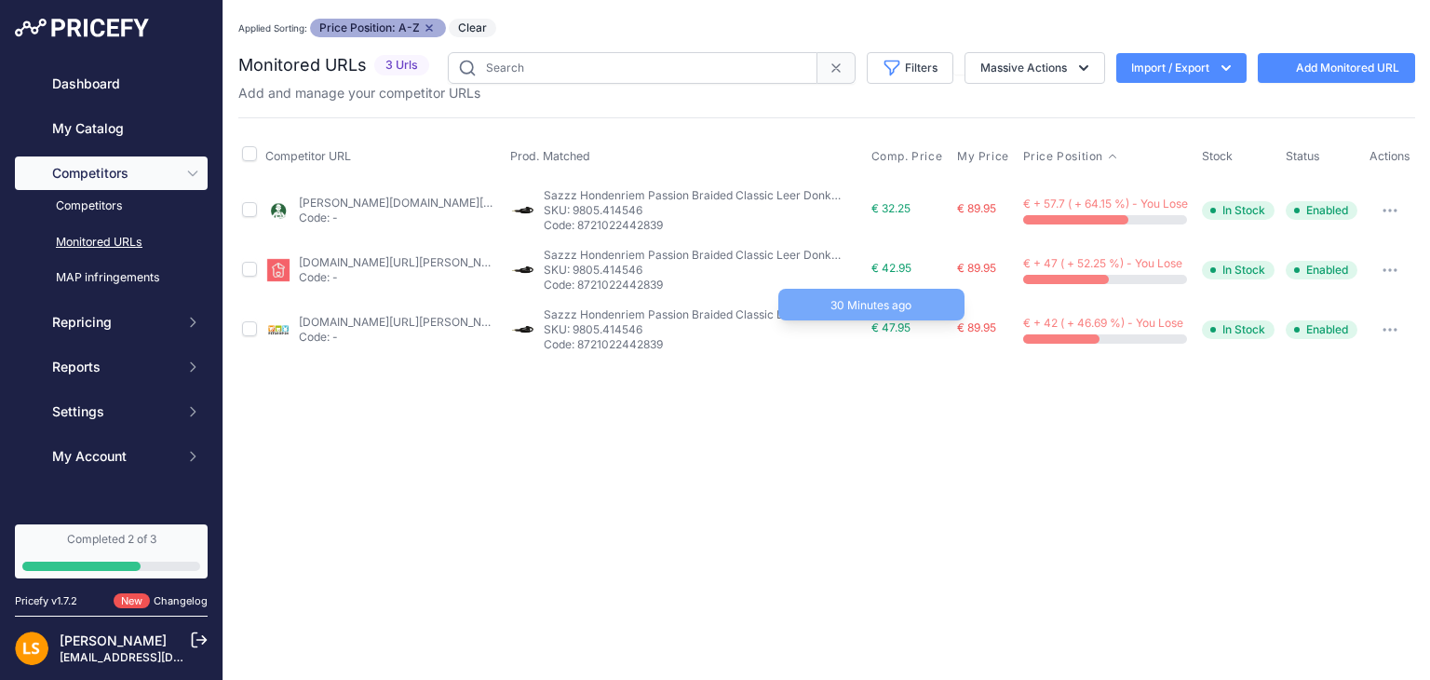
type input "9805.414546"
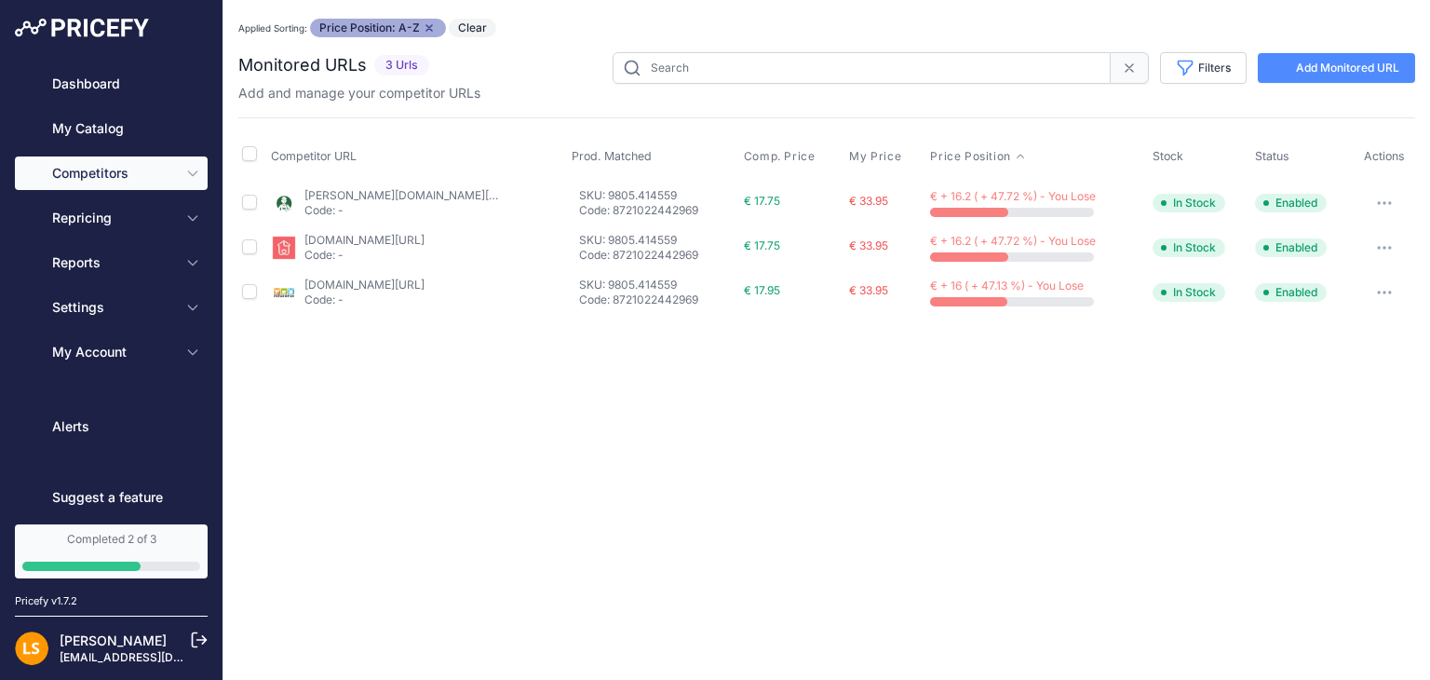
type input "9805.414559"
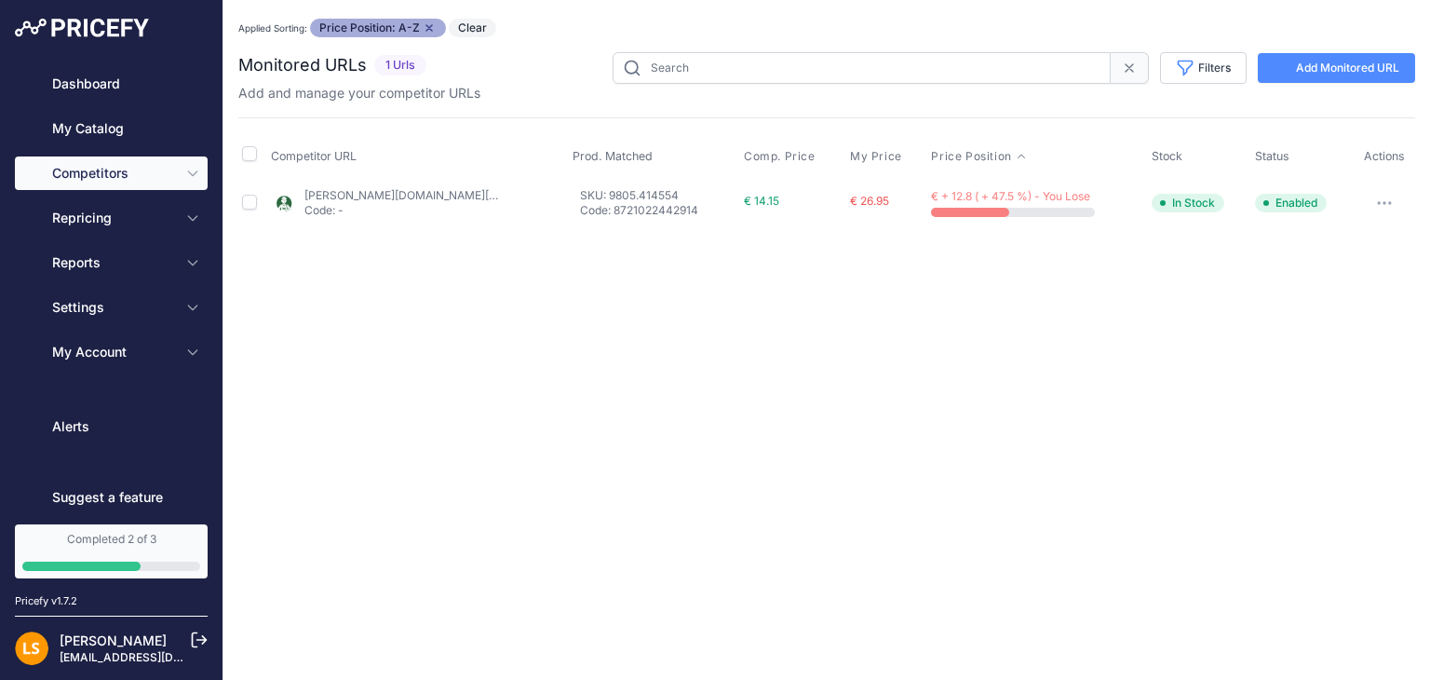
type input "9805.414554"
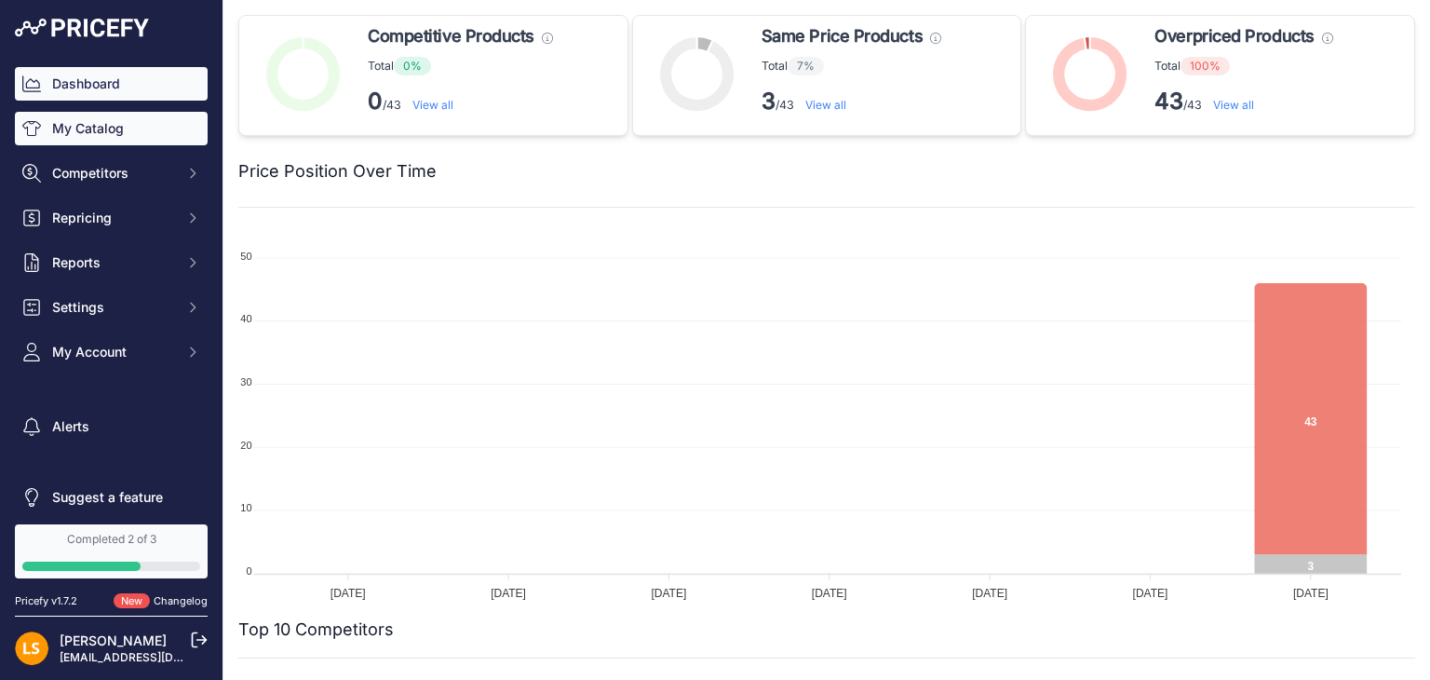
click at [105, 121] on link "My Catalog" at bounding box center [111, 129] width 193 height 34
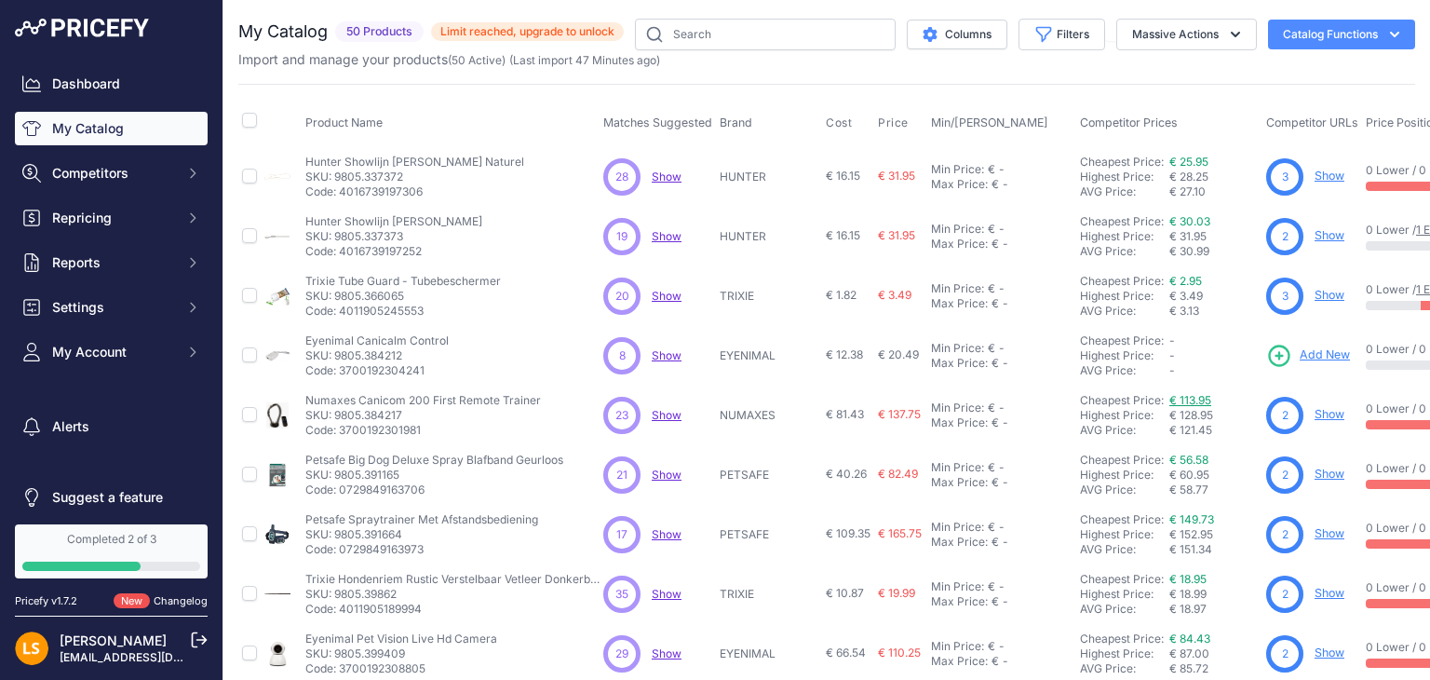
click at [1191, 400] on link "€ 113.95" at bounding box center [1191, 400] width 42 height 14
click at [1204, 43] on button "Massive Actions" at bounding box center [1187, 35] width 141 height 32
click at [1131, 79] on span "Enable" at bounding box center [1143, 78] width 41 height 16
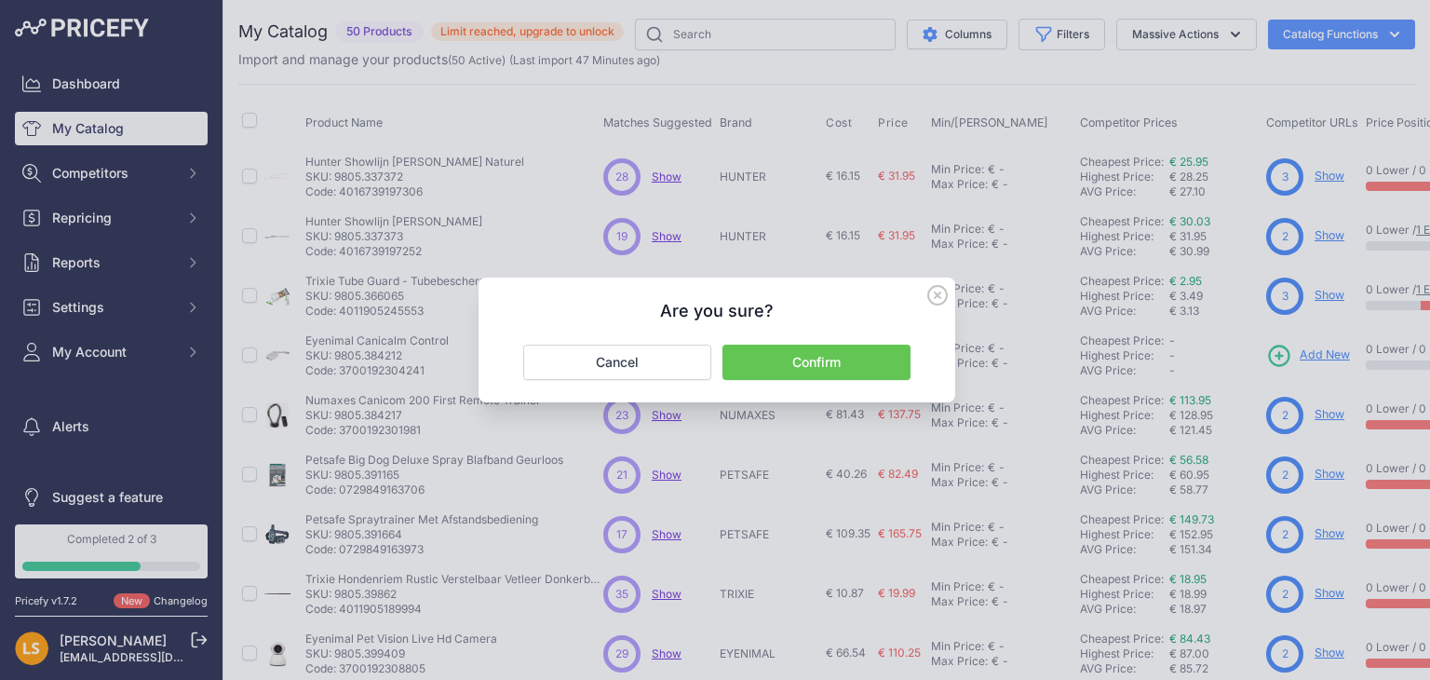
click at [939, 294] on icon at bounding box center [937, 295] width 19 height 19
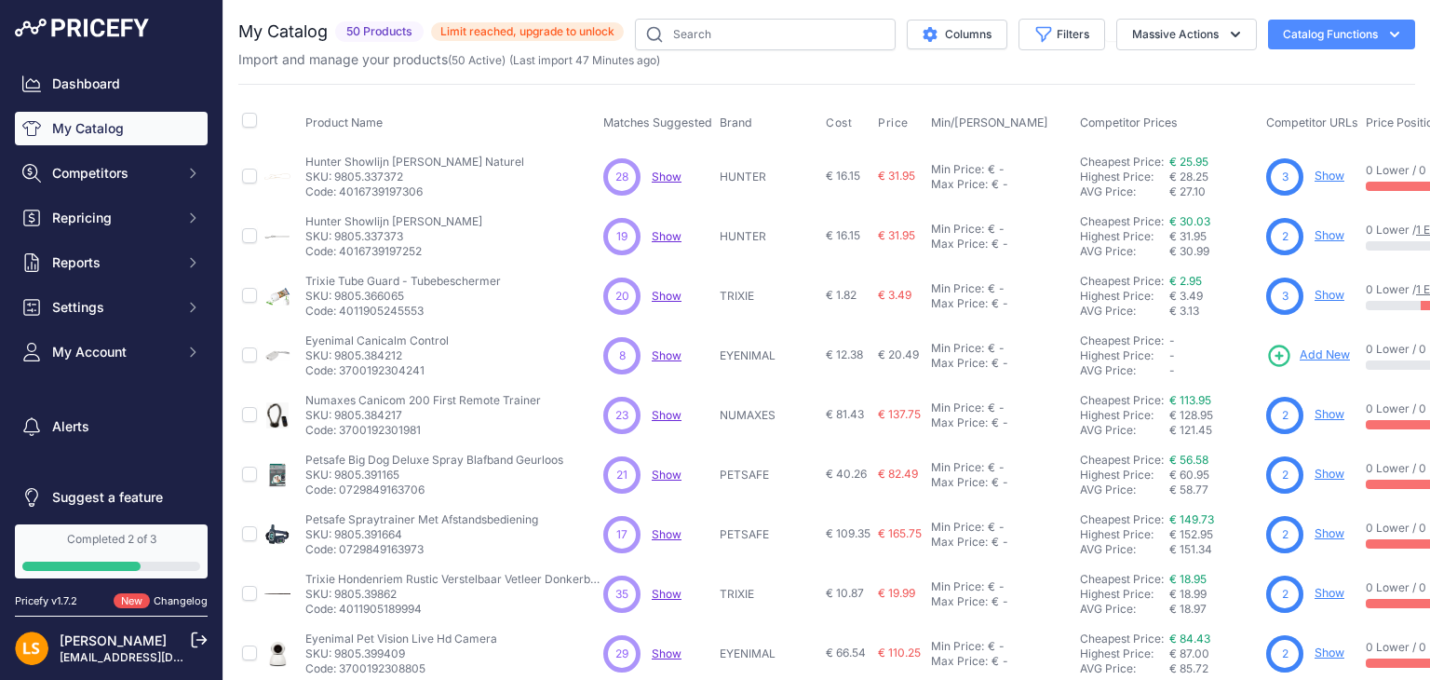
click at [1390, 32] on icon "button" at bounding box center [1394, 35] width 9 height 6
click at [1077, 67] on div "Import and manage your products ( 50 Active ) (Last import 47 Minutes ago)" at bounding box center [826, 59] width 1177 height 19
click at [1226, 38] on icon "button" at bounding box center [1235, 34] width 19 height 19
click at [1144, 84] on span "Enable" at bounding box center [1143, 78] width 41 height 16
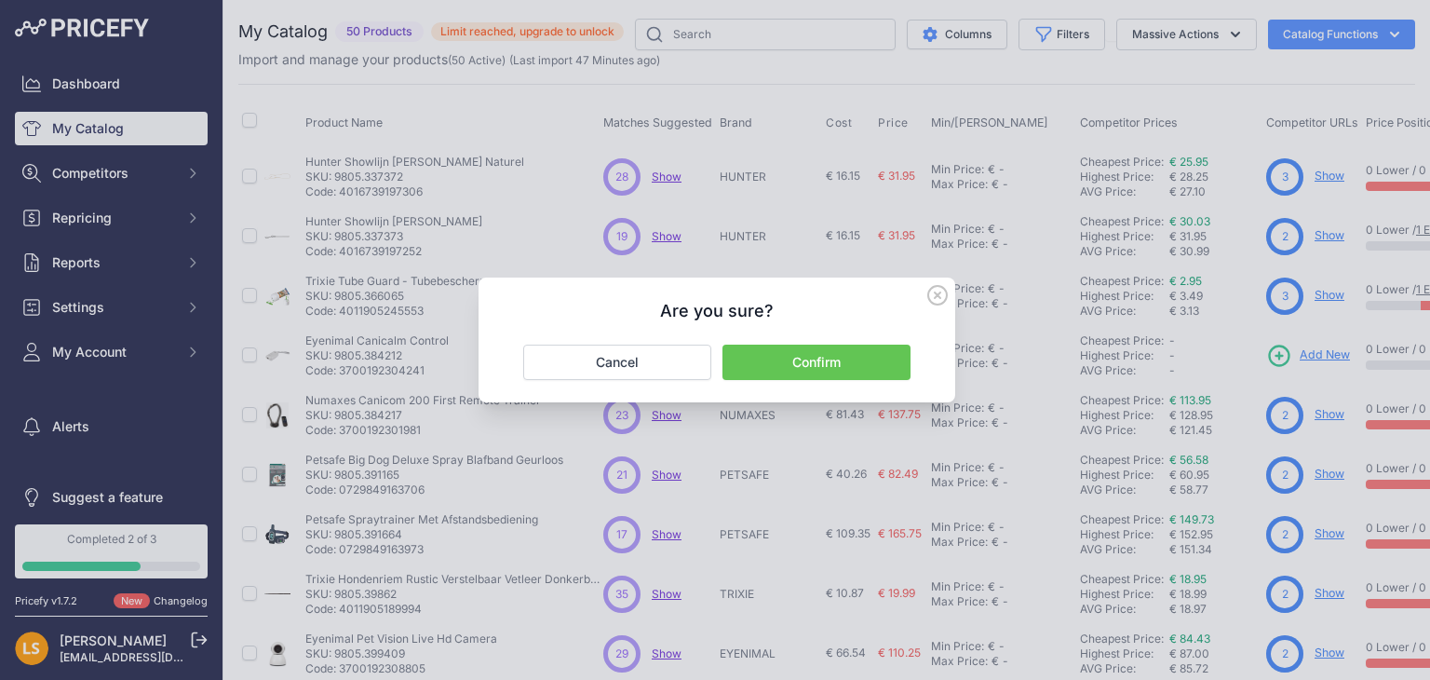
click at [847, 356] on button "Confirm" at bounding box center [817, 362] width 188 height 35
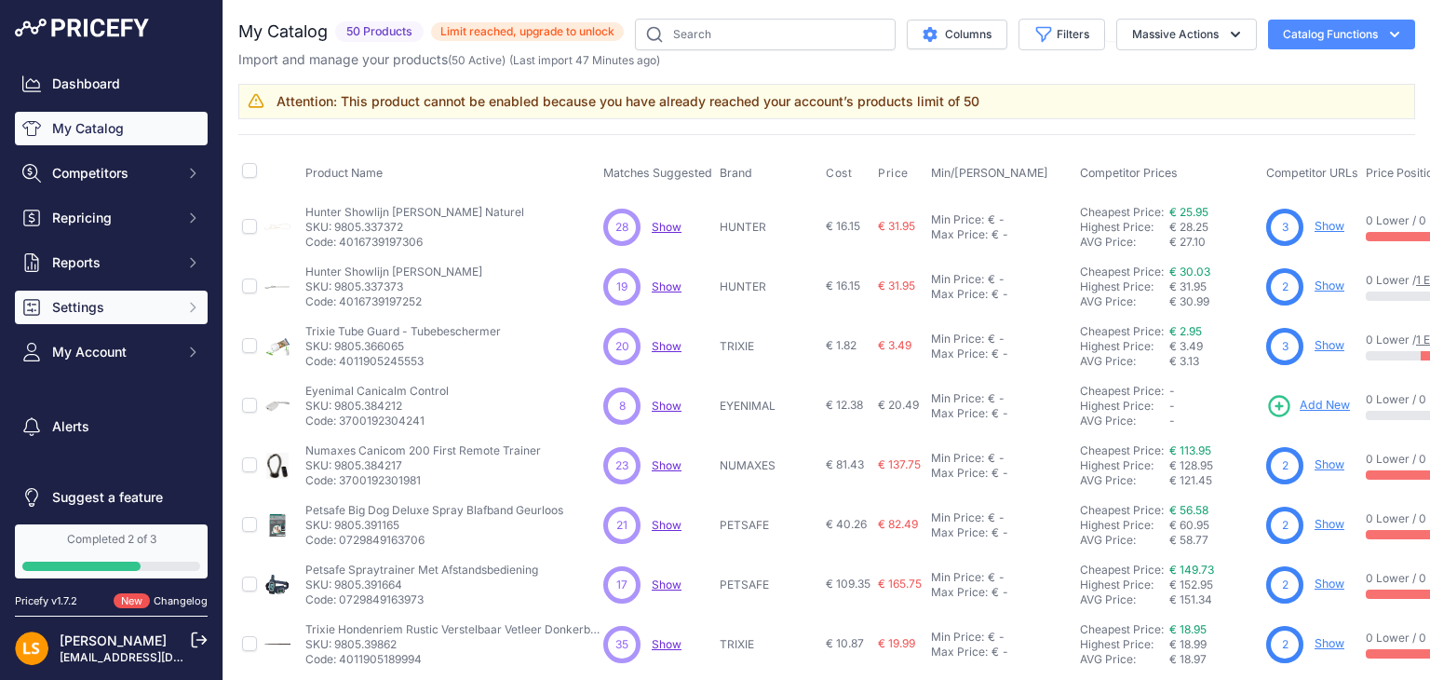
click at [185, 314] on icon "Sidebar" at bounding box center [192, 307] width 15 height 15
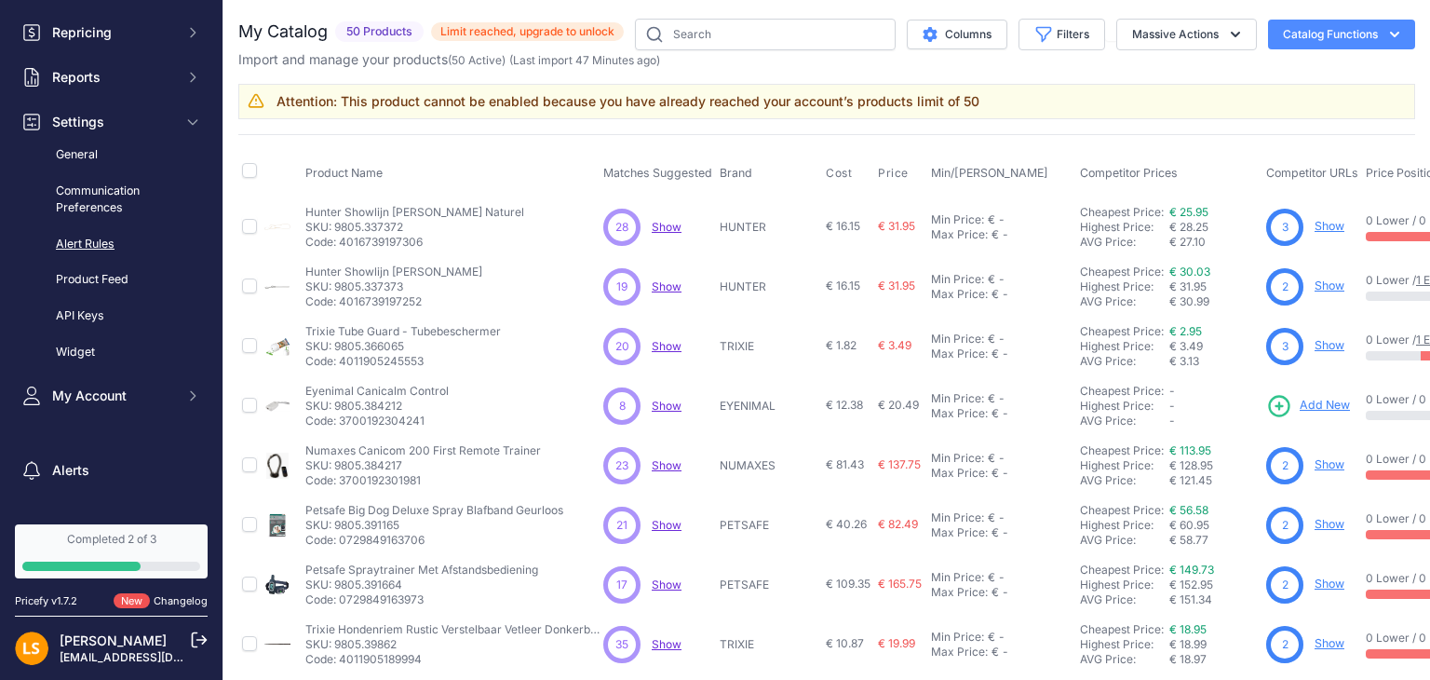
scroll to position [186, 0]
click at [85, 352] on link "Widget" at bounding box center [111, 351] width 193 height 33
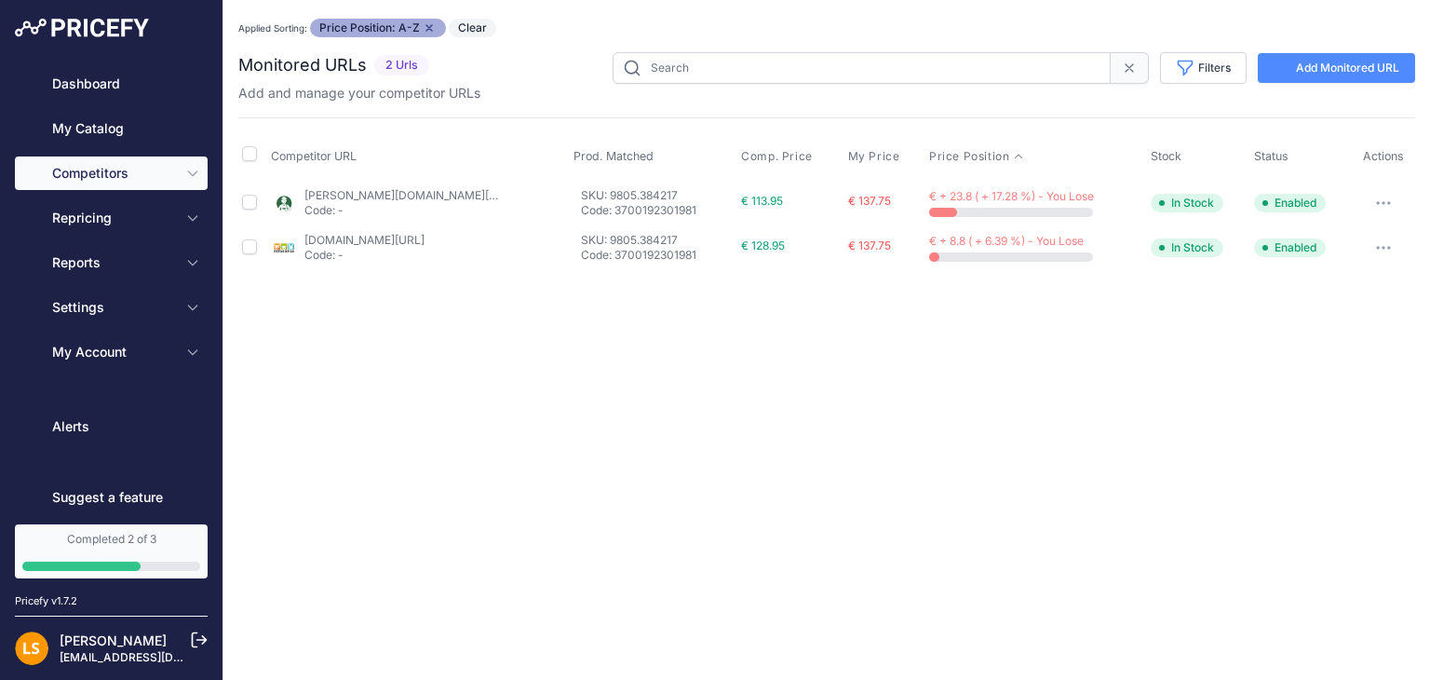
type input "9805.384217"
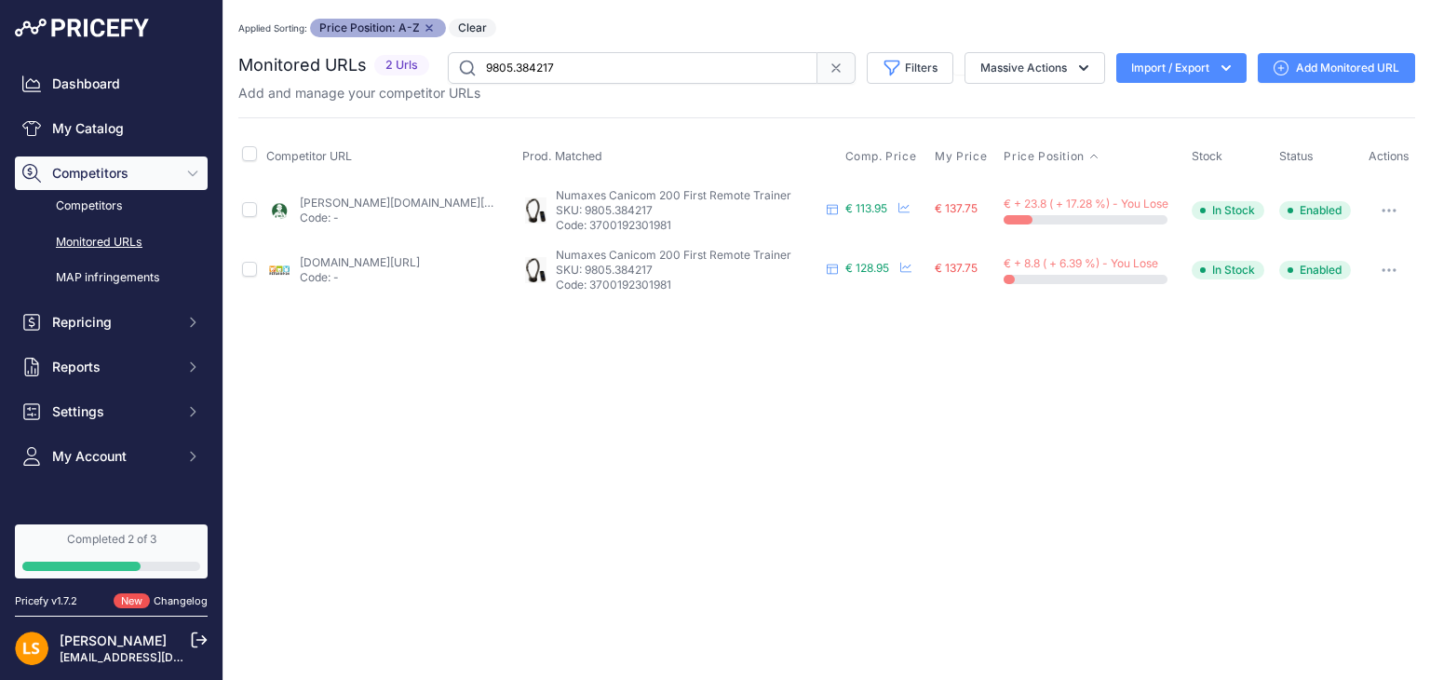
click at [1385, 210] on icon "button" at bounding box center [1389, 211] width 15 height 4
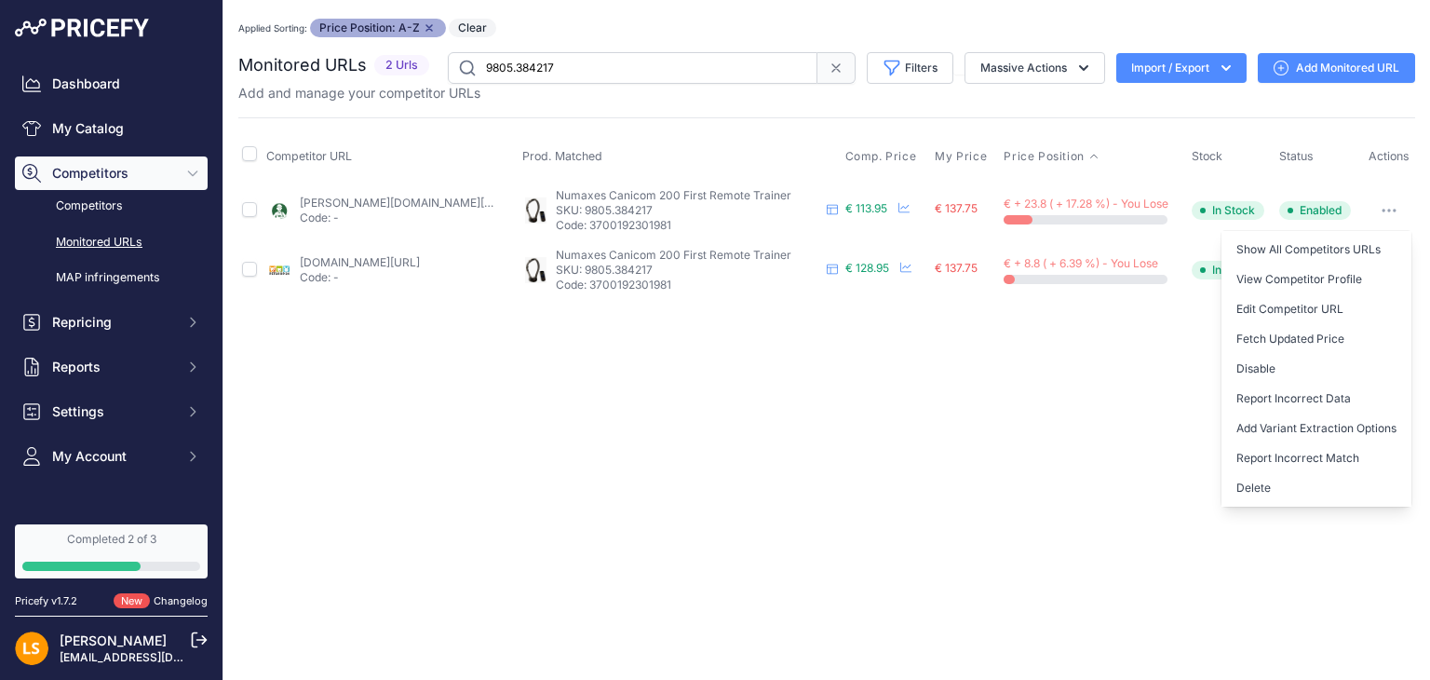
click at [901, 454] on div "Close You are not connected to the internet. Applied Sorting: Price Position: A…" at bounding box center [827, 340] width 1207 height 680
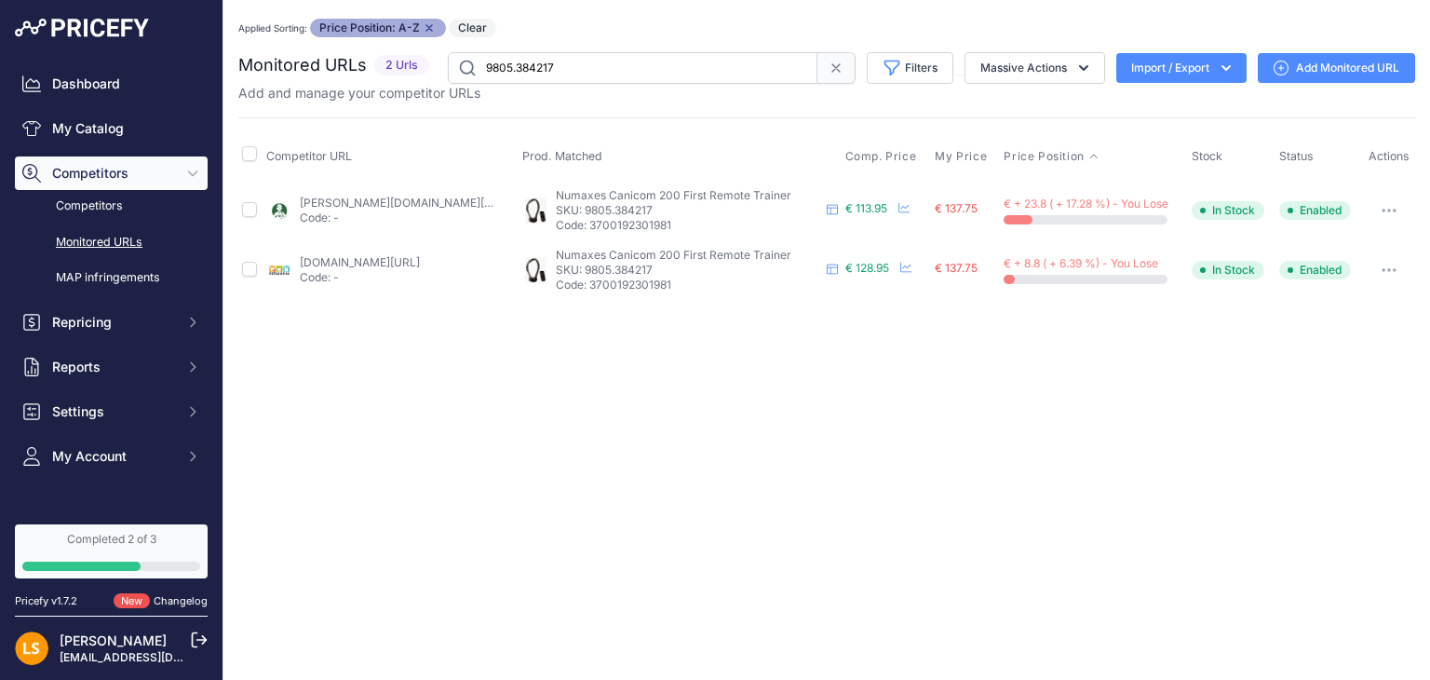
click at [1229, 65] on icon "button" at bounding box center [1226, 68] width 9 height 6
click at [702, 359] on div "Close You are not connected to the internet. Applied Sorting: Price Position: A…" at bounding box center [827, 340] width 1207 height 680
click at [93, 115] on link "My Catalog" at bounding box center [111, 129] width 193 height 34
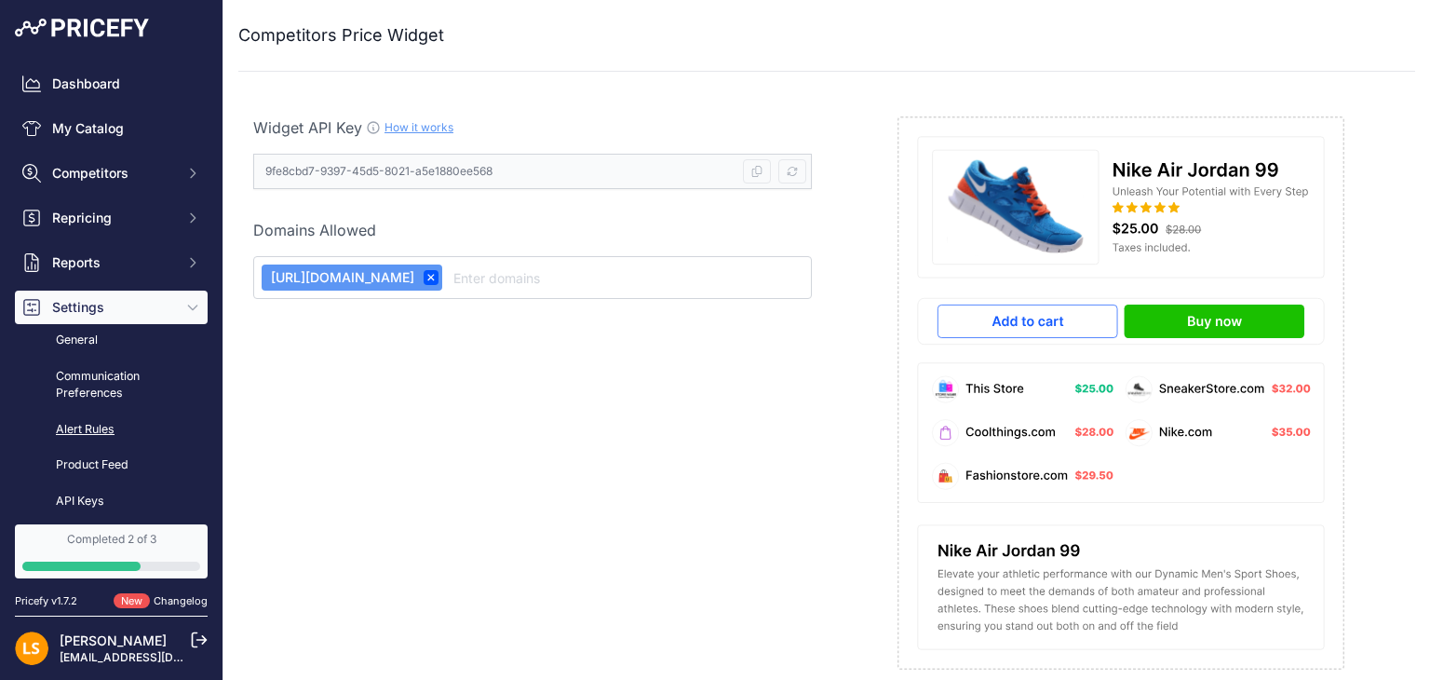
click at [97, 425] on link "Alert Rules" at bounding box center [111, 429] width 193 height 33
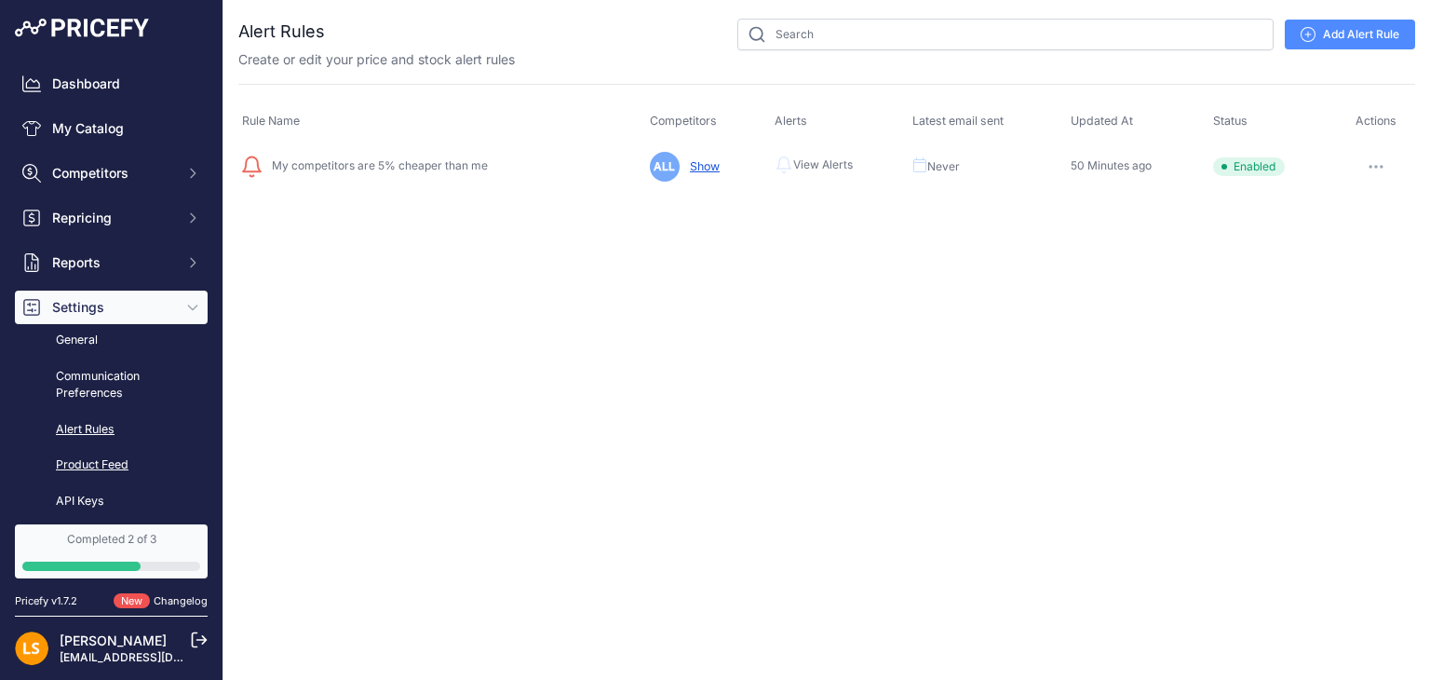
click at [99, 470] on link "Product Feed" at bounding box center [111, 465] width 193 height 33
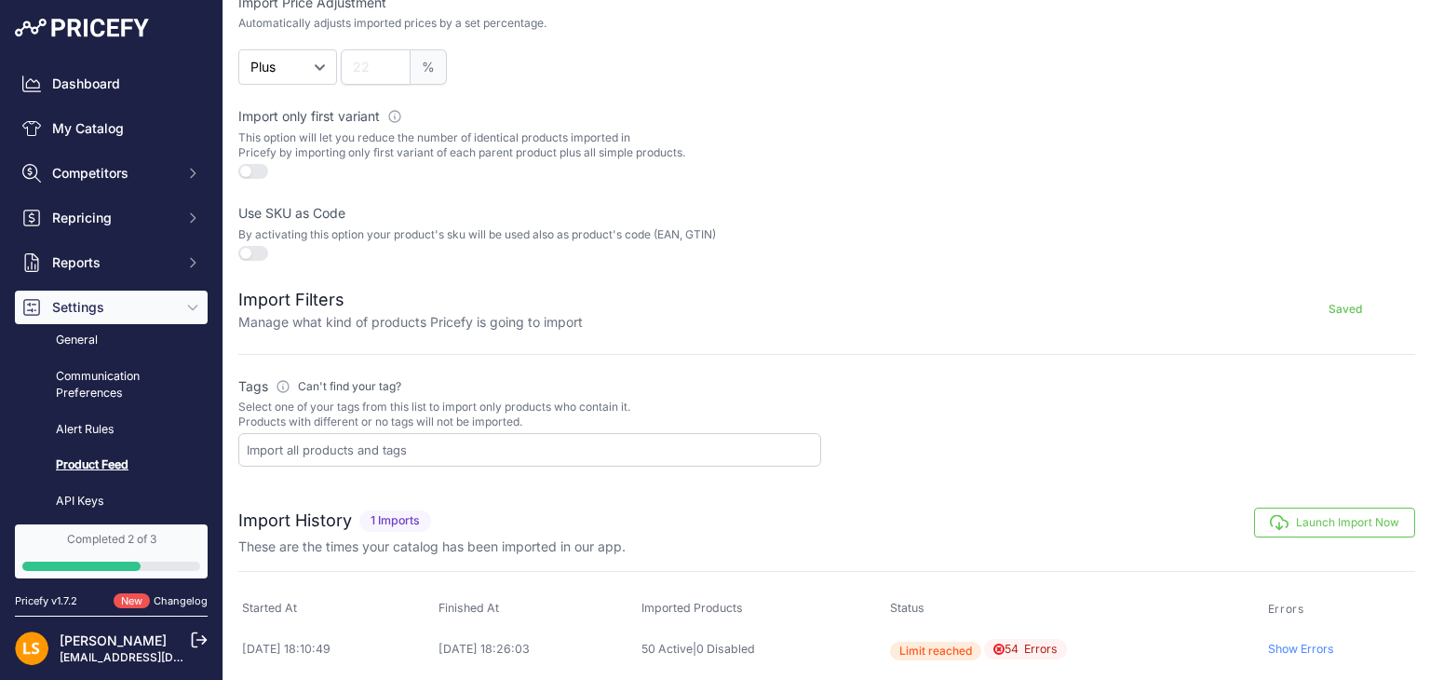
scroll to position [471, 0]
click at [1326, 645] on link "Show Errors" at bounding box center [1301, 648] width 66 height 14
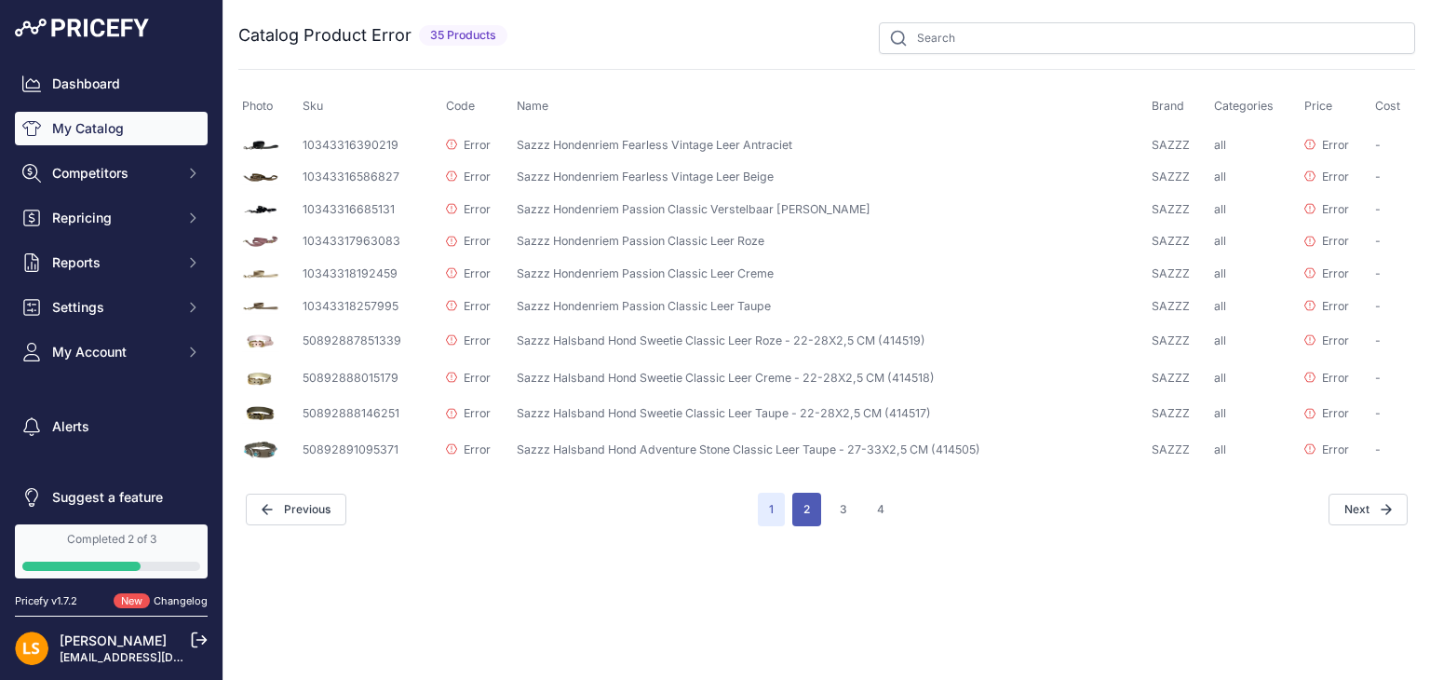
click at [808, 504] on button "2" at bounding box center [807, 510] width 29 height 34
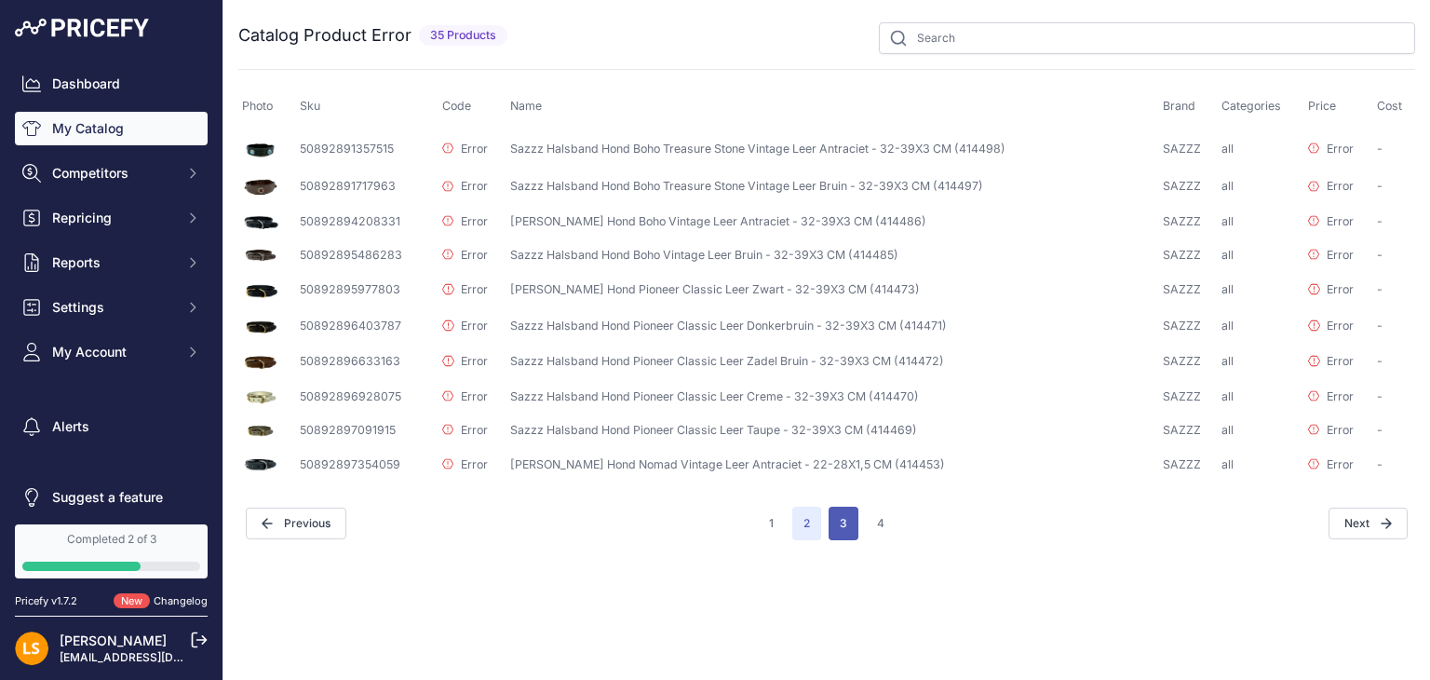
click at [849, 518] on button "3" at bounding box center [844, 524] width 30 height 34
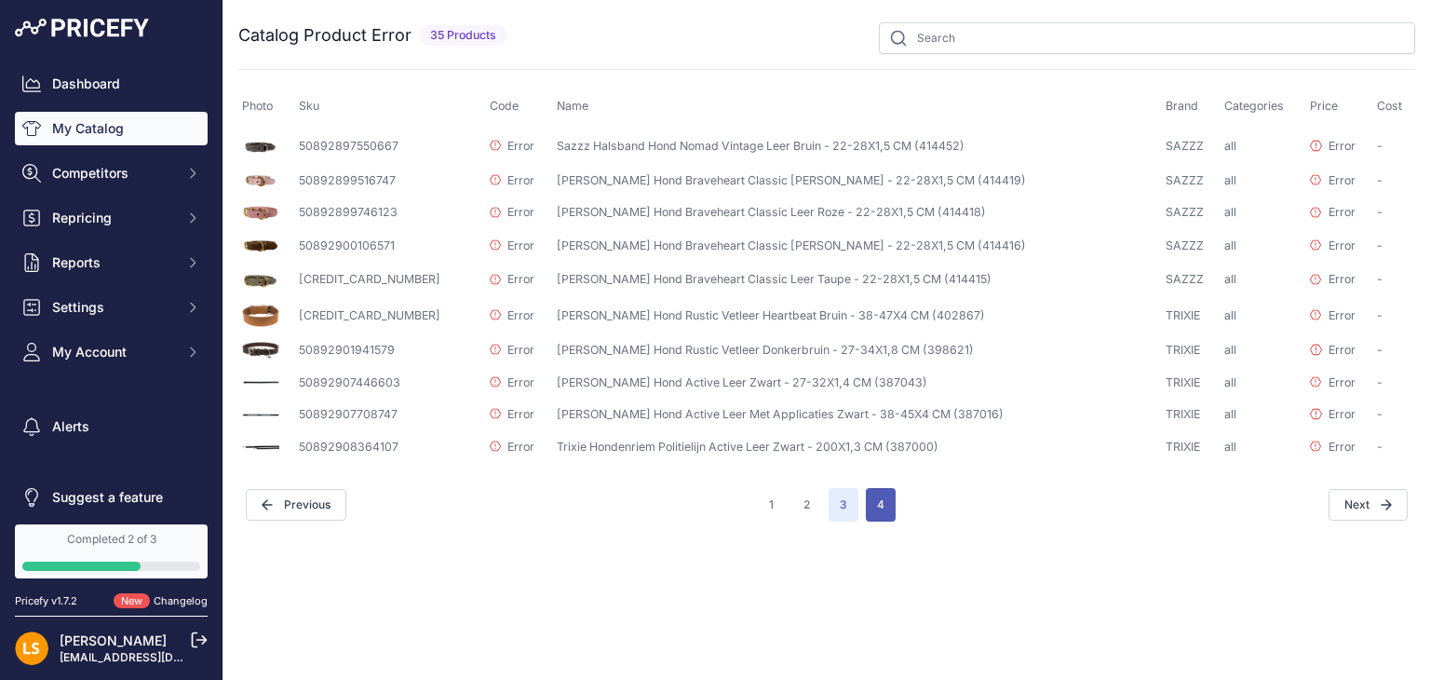
click at [880, 509] on button "4" at bounding box center [881, 505] width 30 height 34
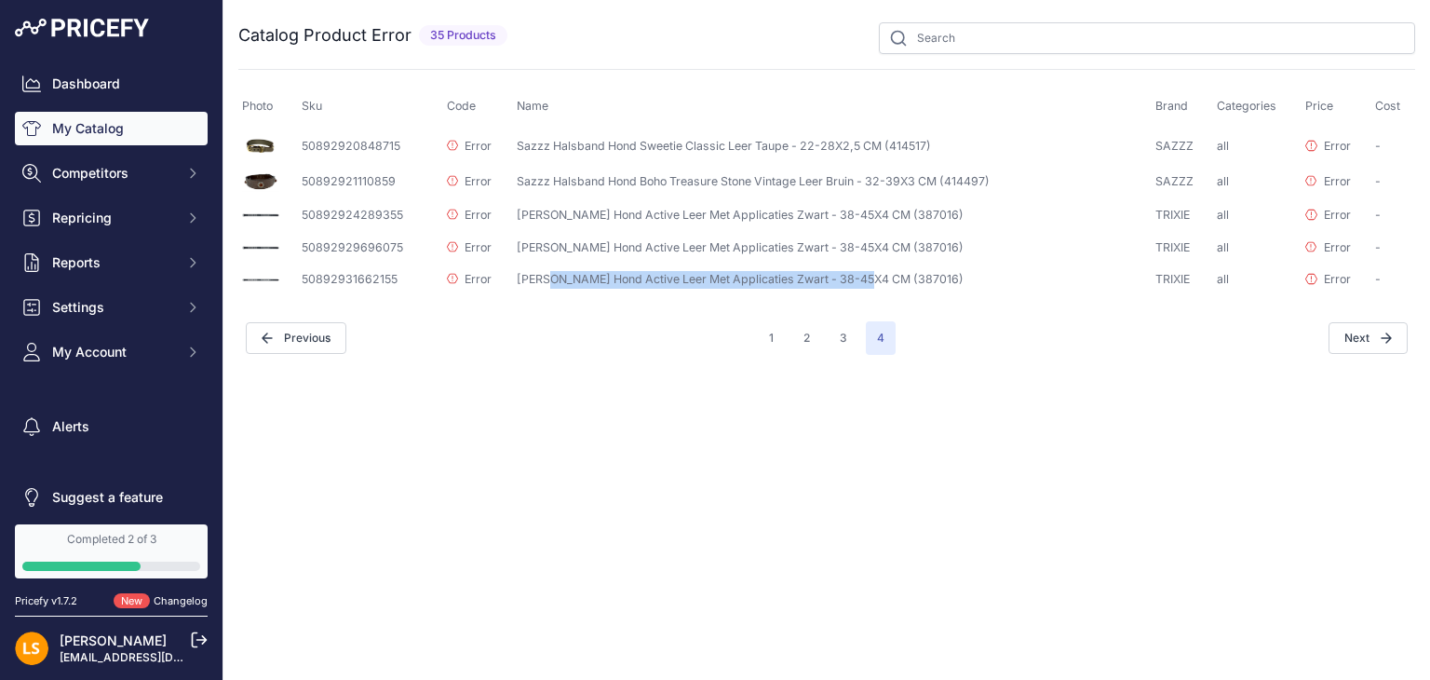
drag, startPoint x: 515, startPoint y: 273, endPoint x: 823, endPoint y: 286, distance: 308.5
click at [823, 286] on td "Trixie Halsband Hond Active Leer Met Applicaties Zwart - 38-45X4 CM (387016)" at bounding box center [833, 280] width 640 height 33
copy td "Trixie Halsband Hond Active Leer Met Applicaties Zwart"
click at [112, 178] on span "Competitors" at bounding box center [113, 173] width 122 height 19
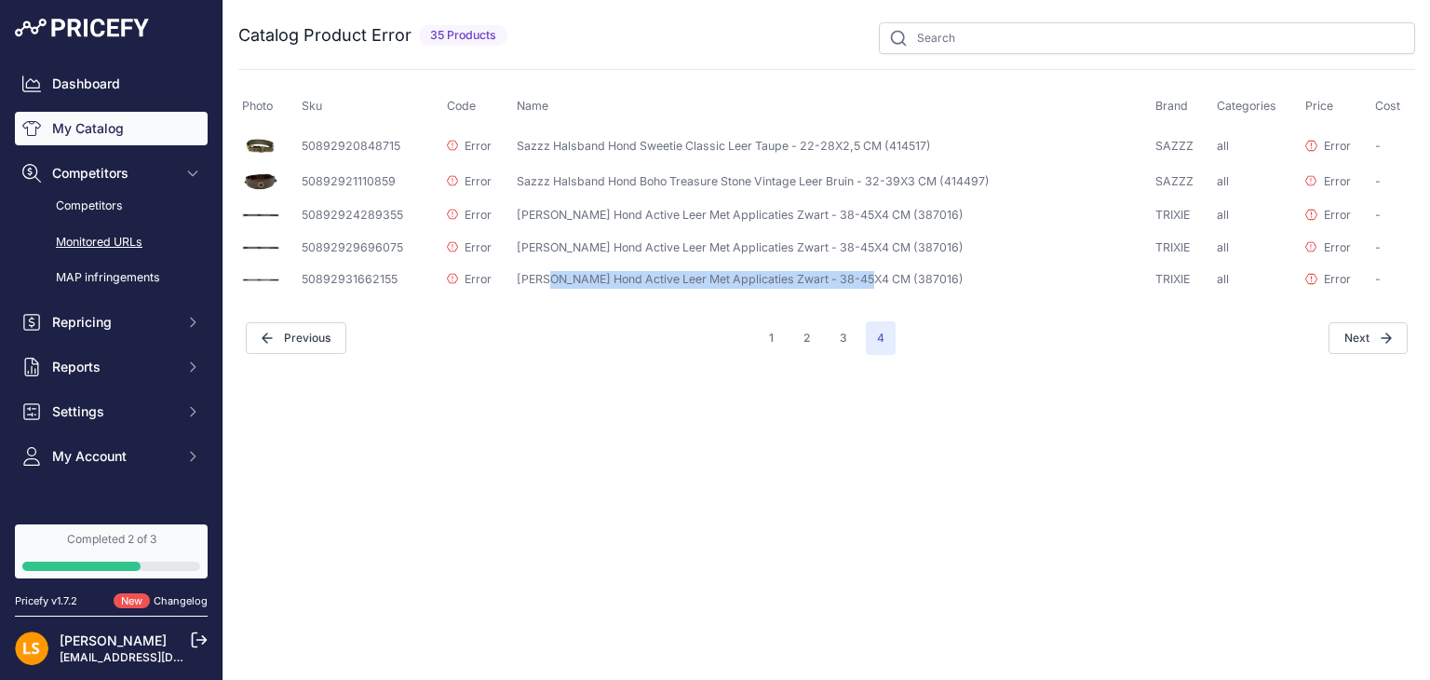
click at [101, 248] on link "Monitored URLs" at bounding box center [111, 242] width 193 height 33
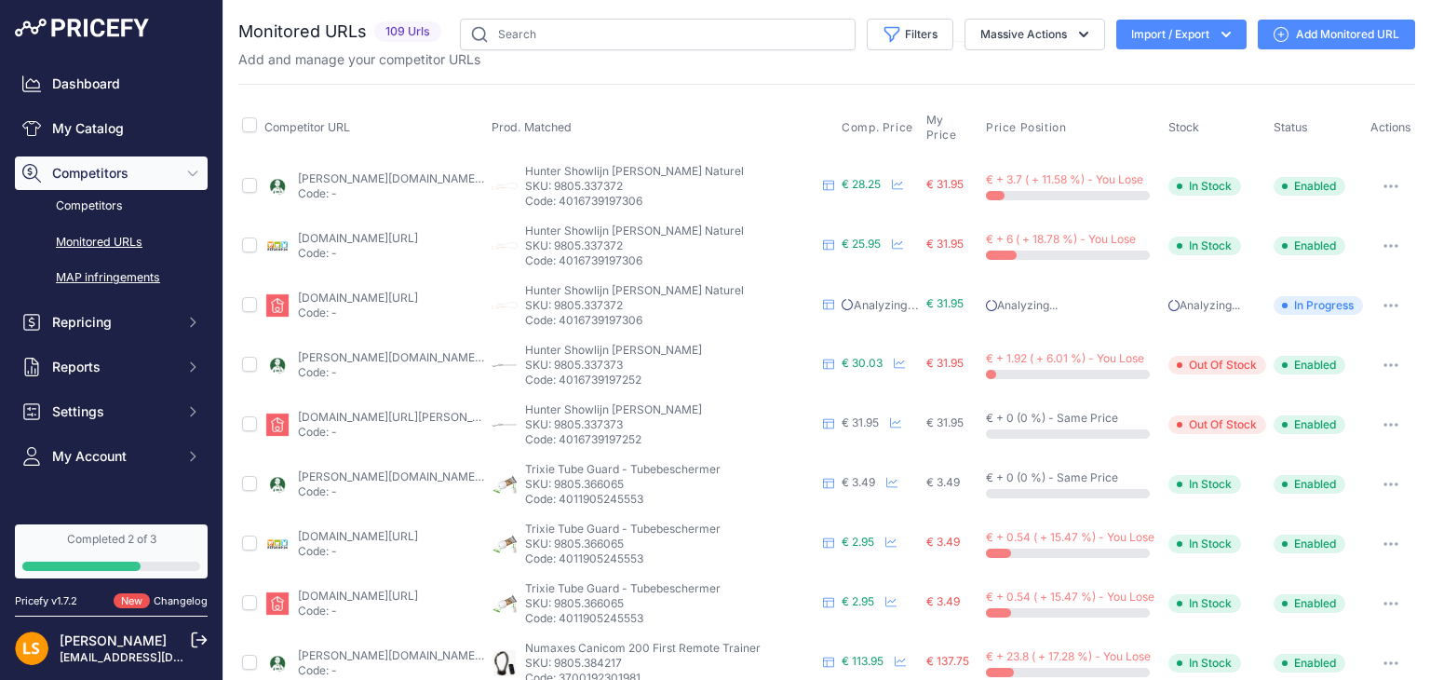
click at [95, 274] on link "MAP infringements" at bounding box center [111, 278] width 193 height 33
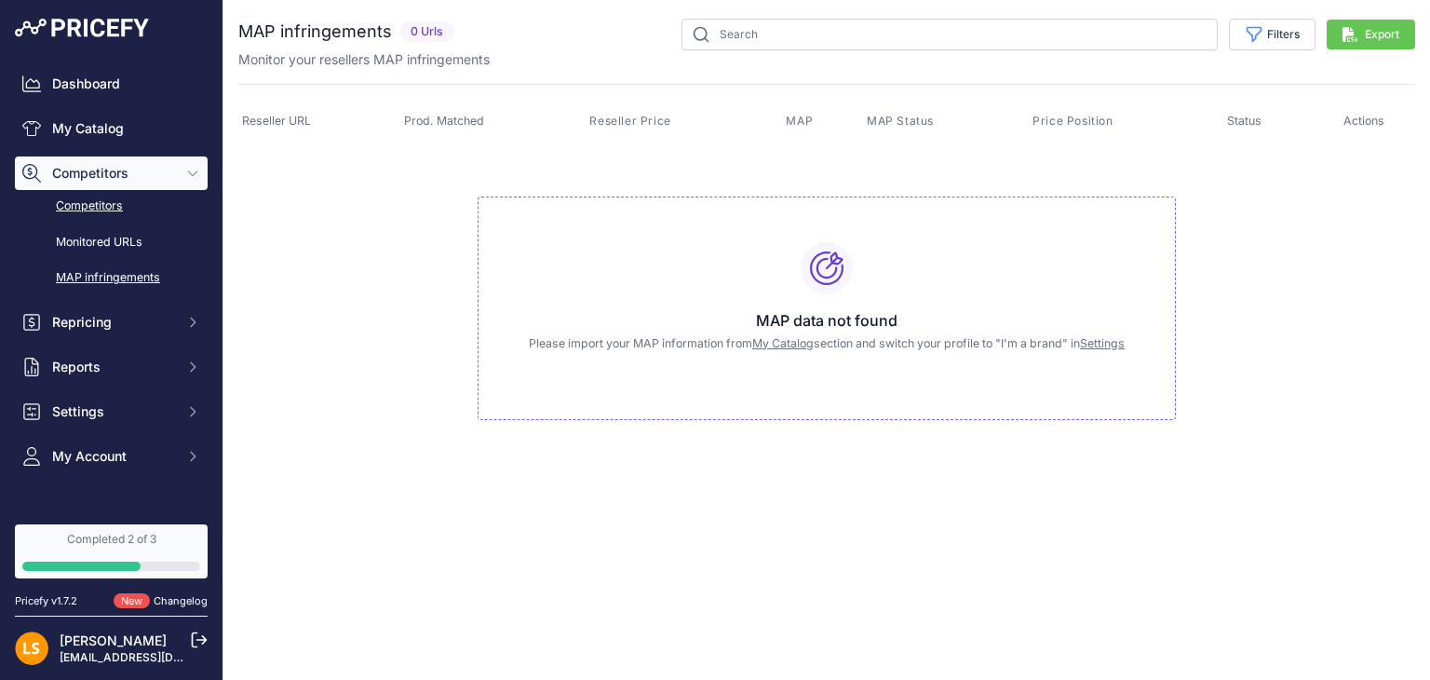
click at [73, 202] on link "Competitors" at bounding box center [111, 206] width 193 height 33
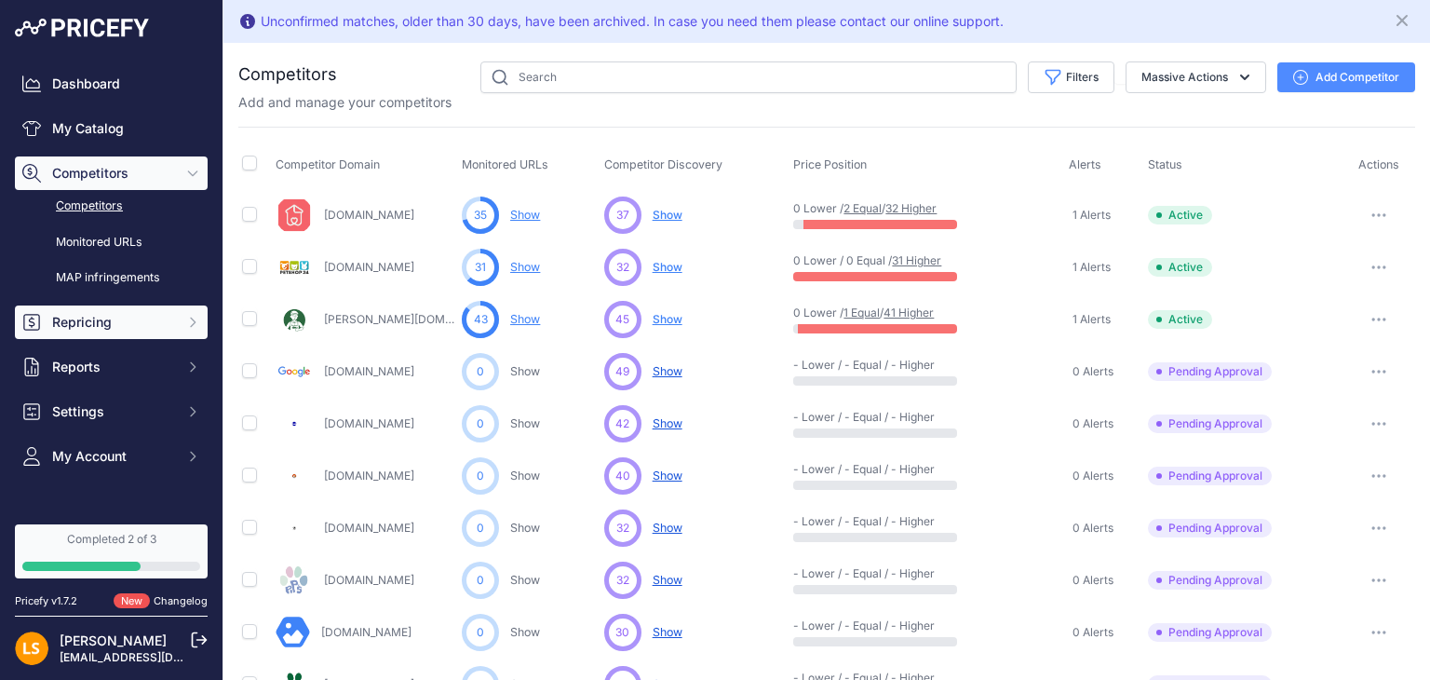
click at [155, 324] on span "Repricing" at bounding box center [113, 322] width 122 height 19
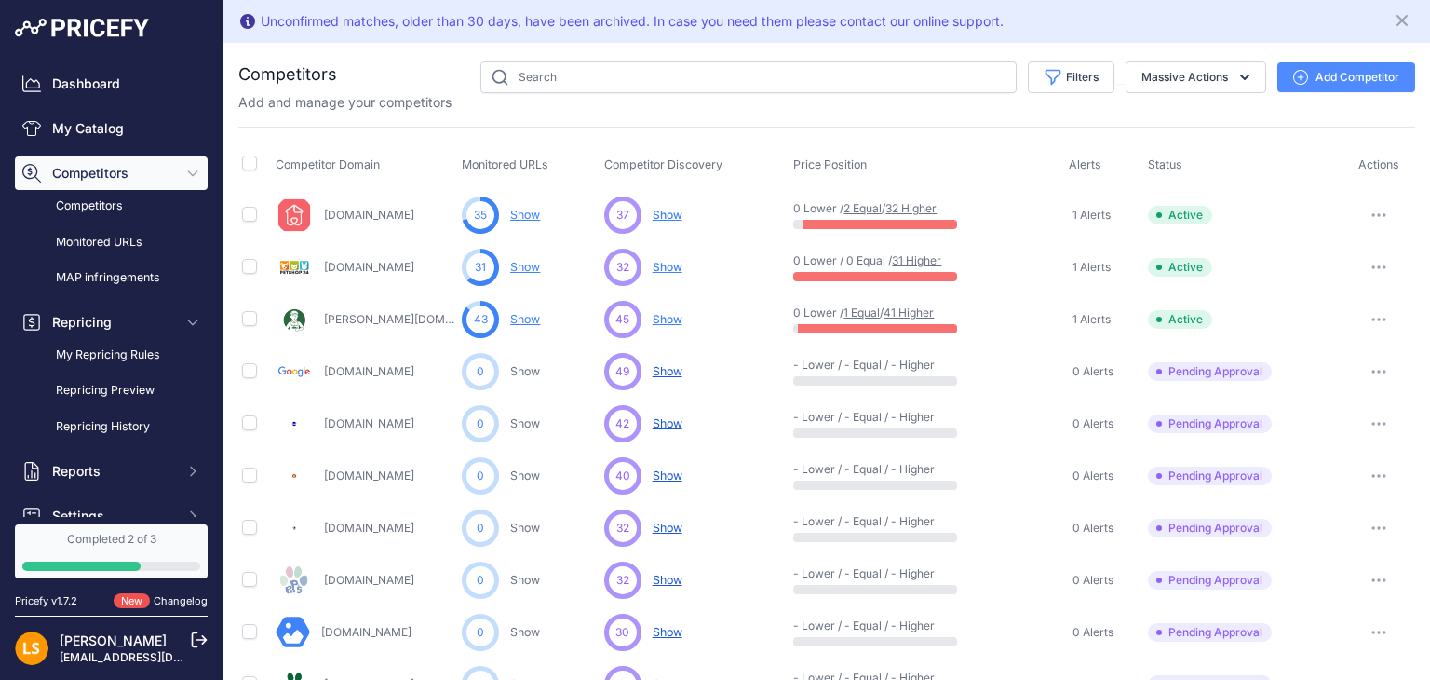
click at [131, 345] on link "My Repricing Rules" at bounding box center [111, 355] width 193 height 33
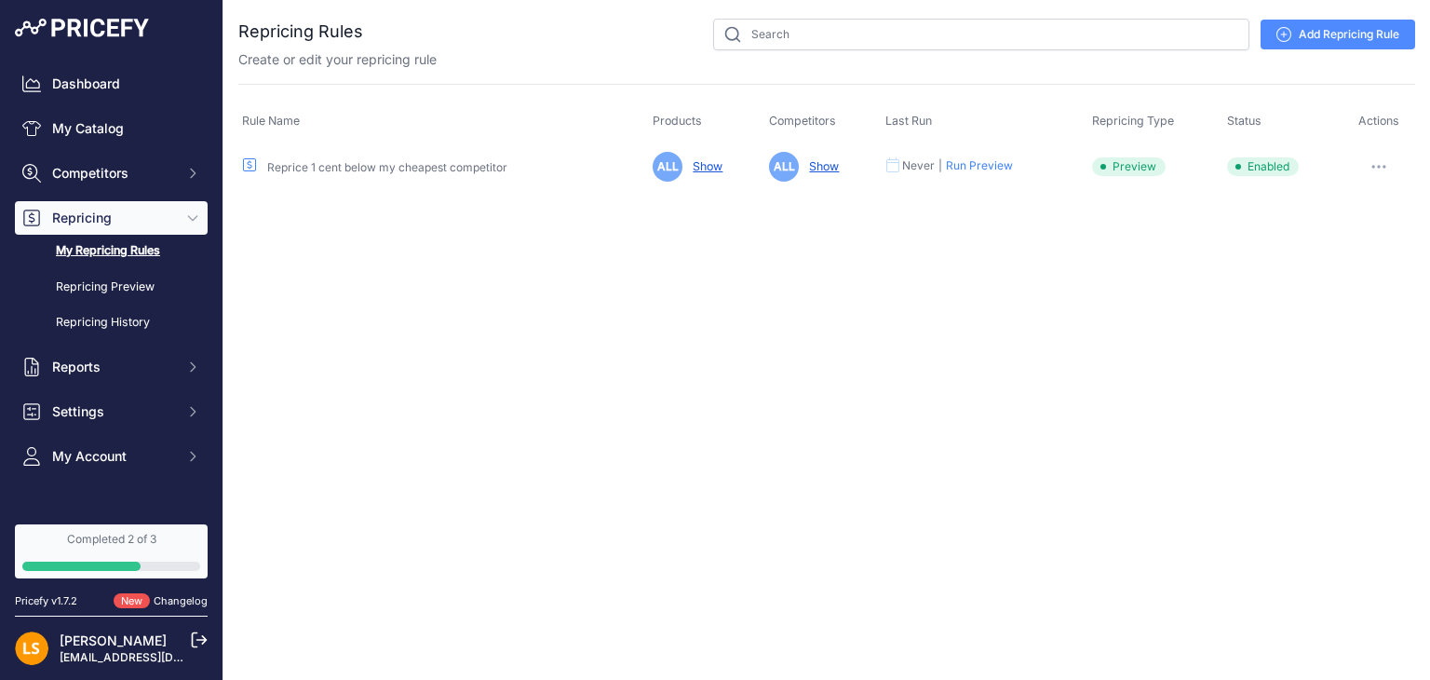
click at [988, 165] on button "Run Preview" at bounding box center [979, 165] width 67 height 15
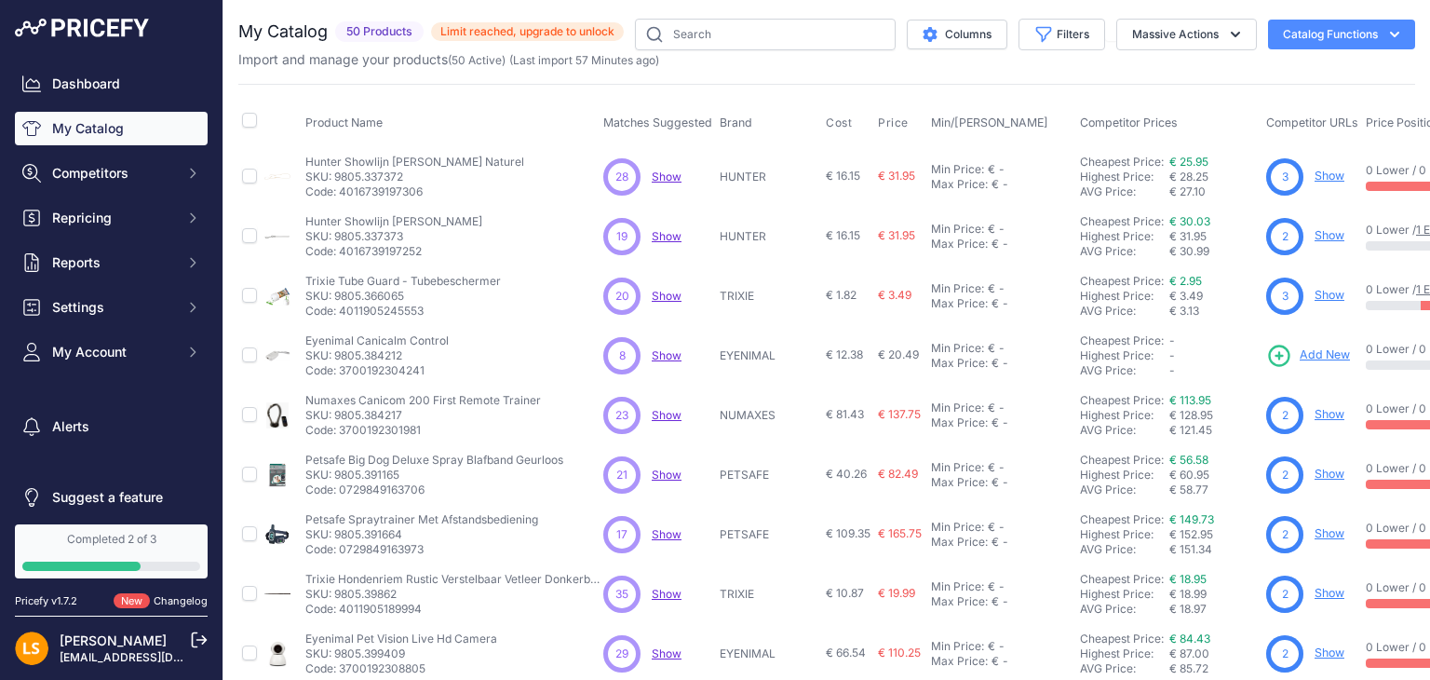
click at [661, 172] on span "Show" at bounding box center [667, 176] width 30 height 14
click at [1199, 162] on link "€ 25.95" at bounding box center [1189, 162] width 39 height 14
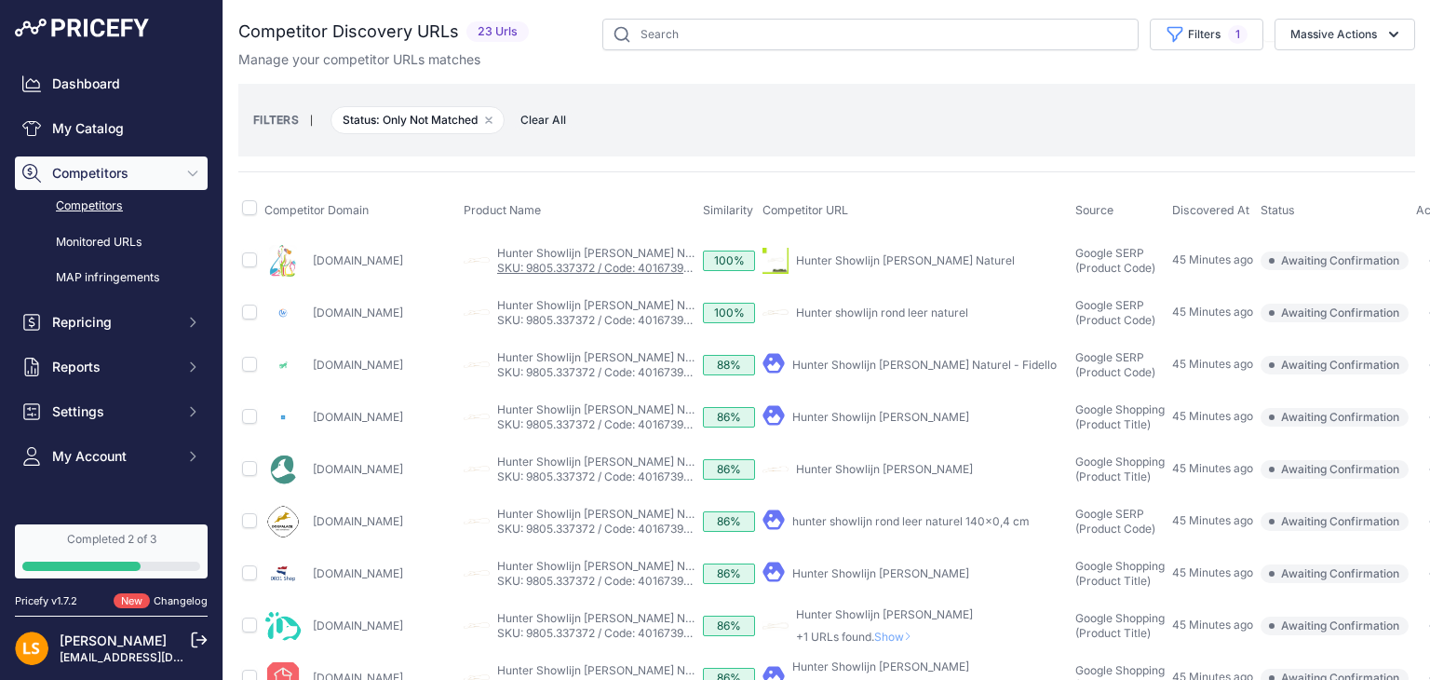
click at [559, 261] on link "SKU: 9805.337372 / Code: 4016739197306" at bounding box center [609, 268] width 224 height 14
click at [78, 89] on link "Dashboard" at bounding box center [111, 84] width 193 height 34
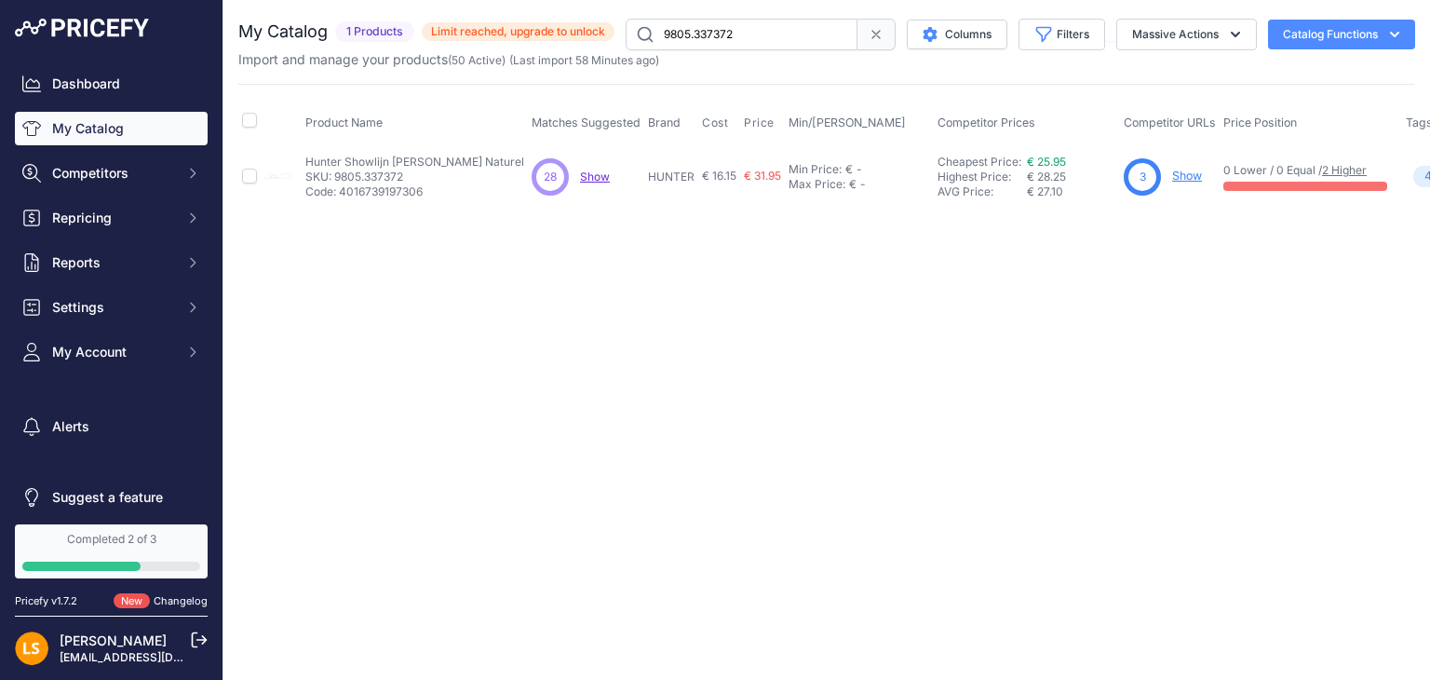
click at [1172, 177] on link "Show" at bounding box center [1187, 176] width 30 height 14
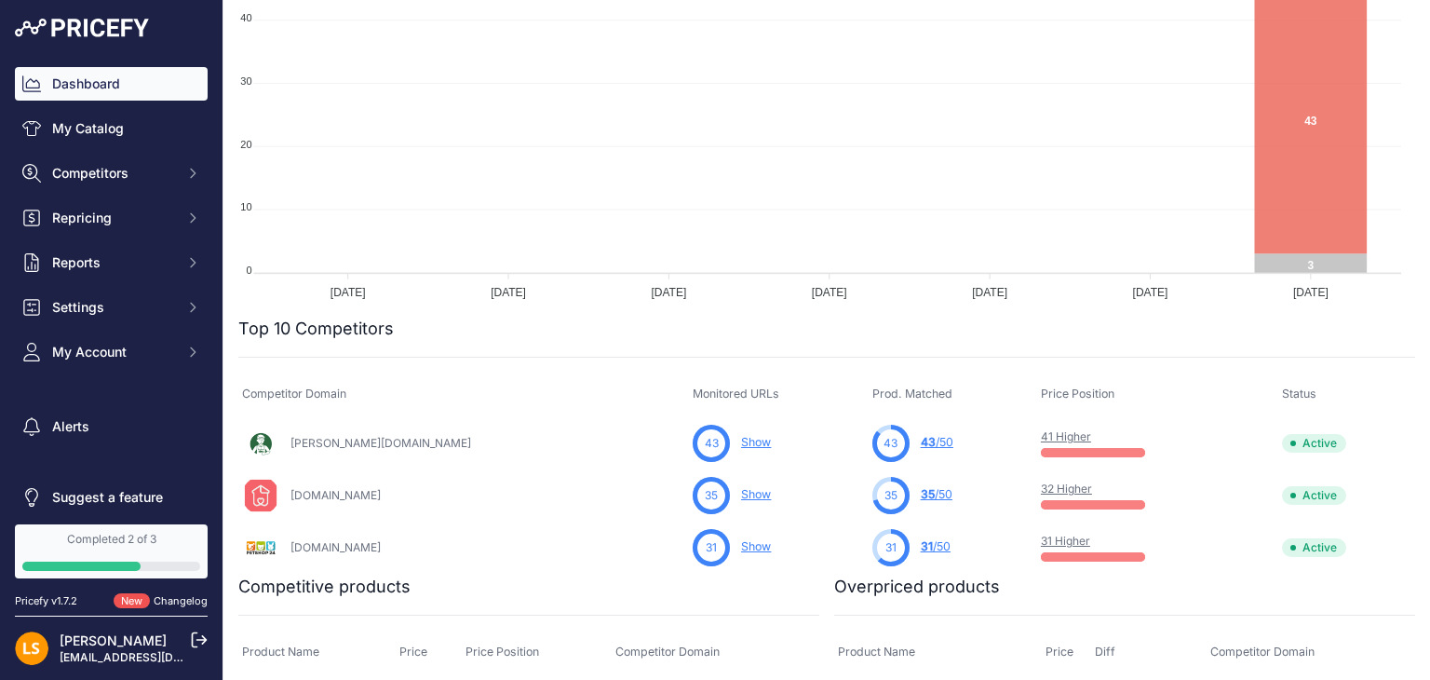
scroll to position [186, 0]
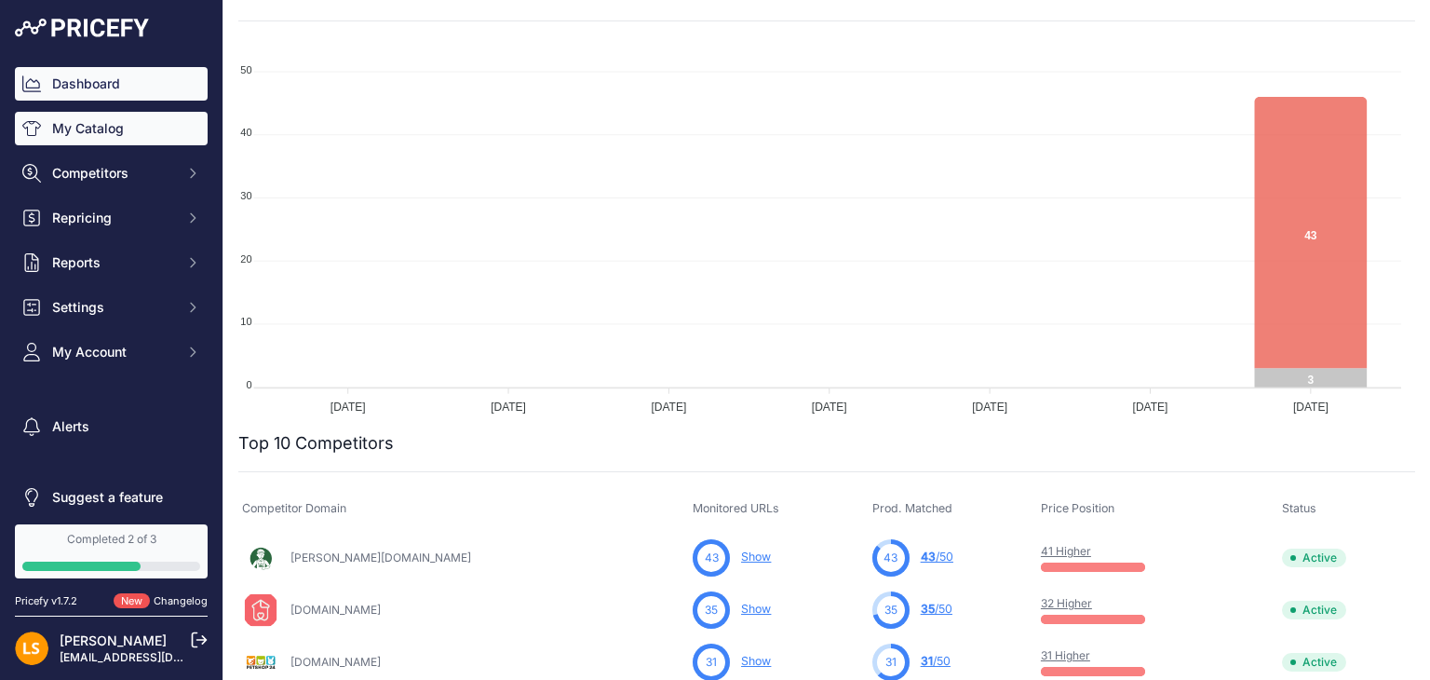
click at [91, 129] on link "My Catalog" at bounding box center [111, 129] width 193 height 34
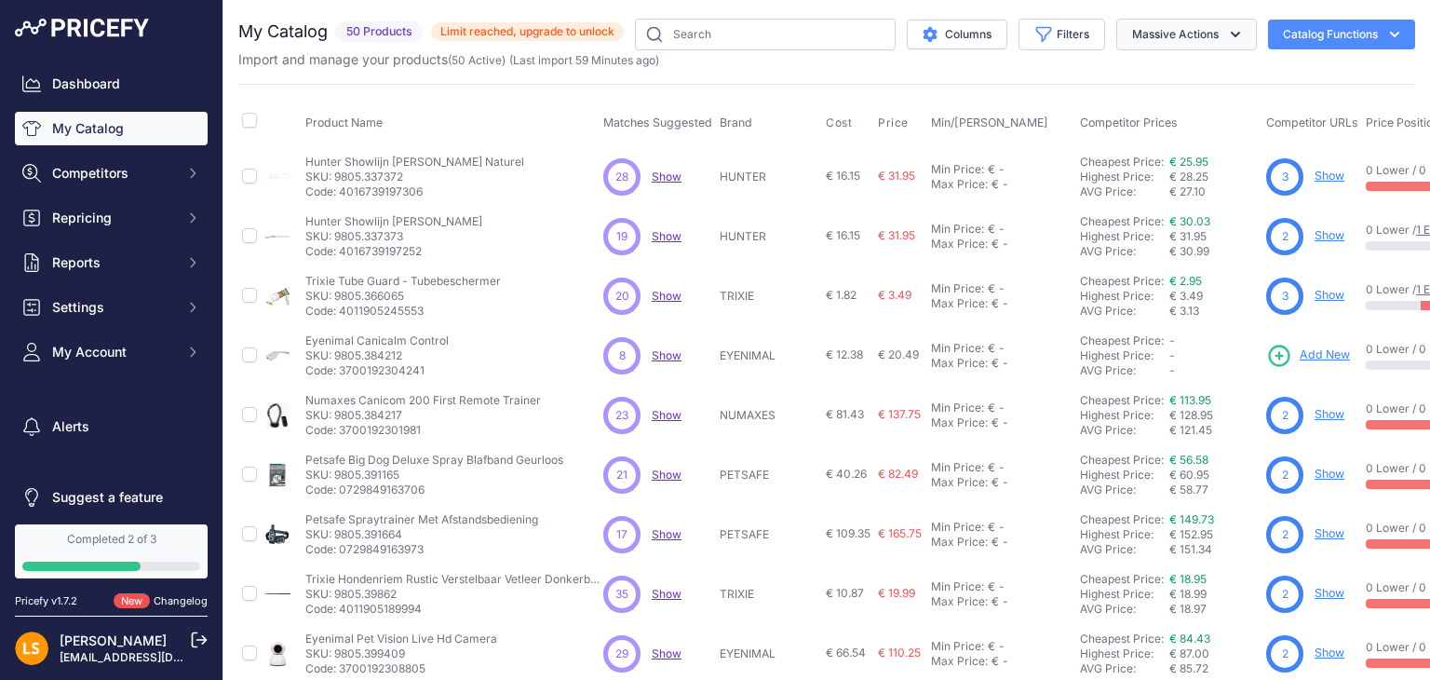
click at [1226, 41] on icon "button" at bounding box center [1235, 34] width 19 height 19
click at [1231, 34] on icon "button" at bounding box center [1235, 35] width 9 height 6
click at [89, 215] on span "Repricing" at bounding box center [113, 218] width 122 height 19
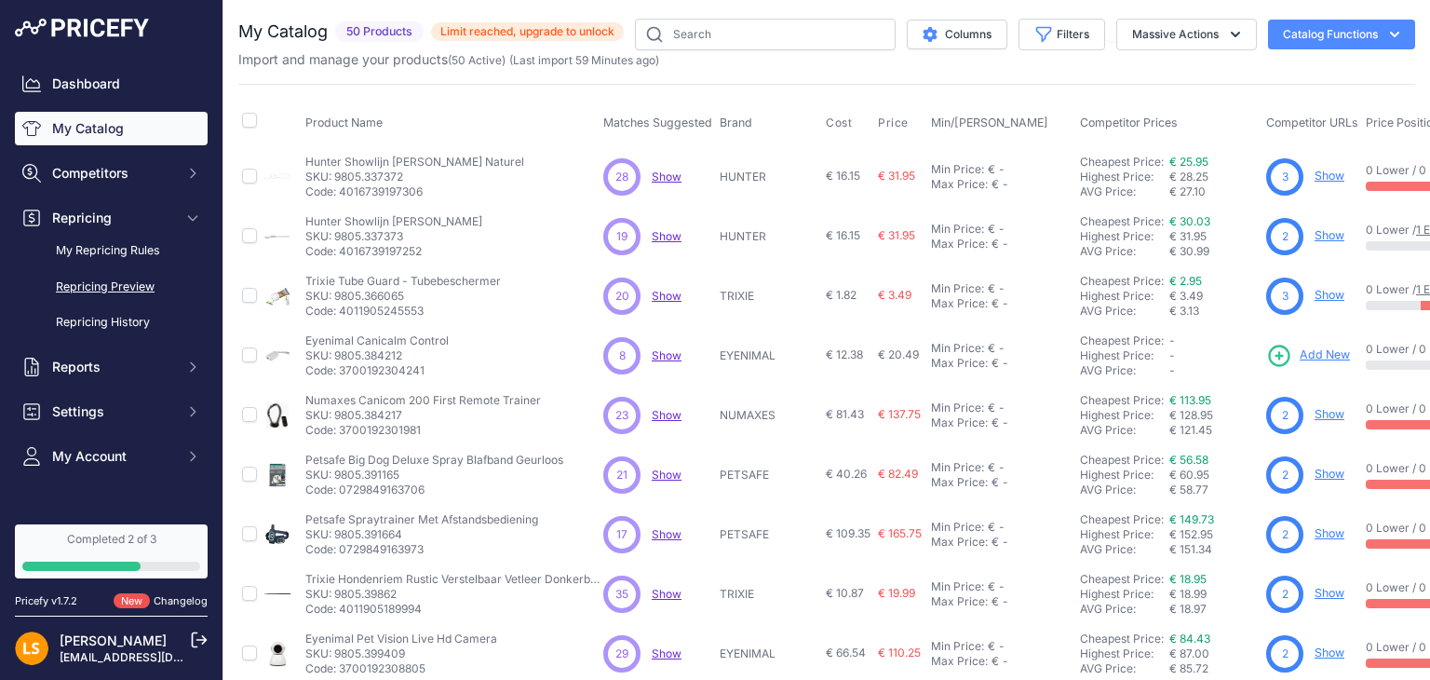
click at [127, 284] on link "Repricing Preview" at bounding box center [111, 287] width 193 height 33
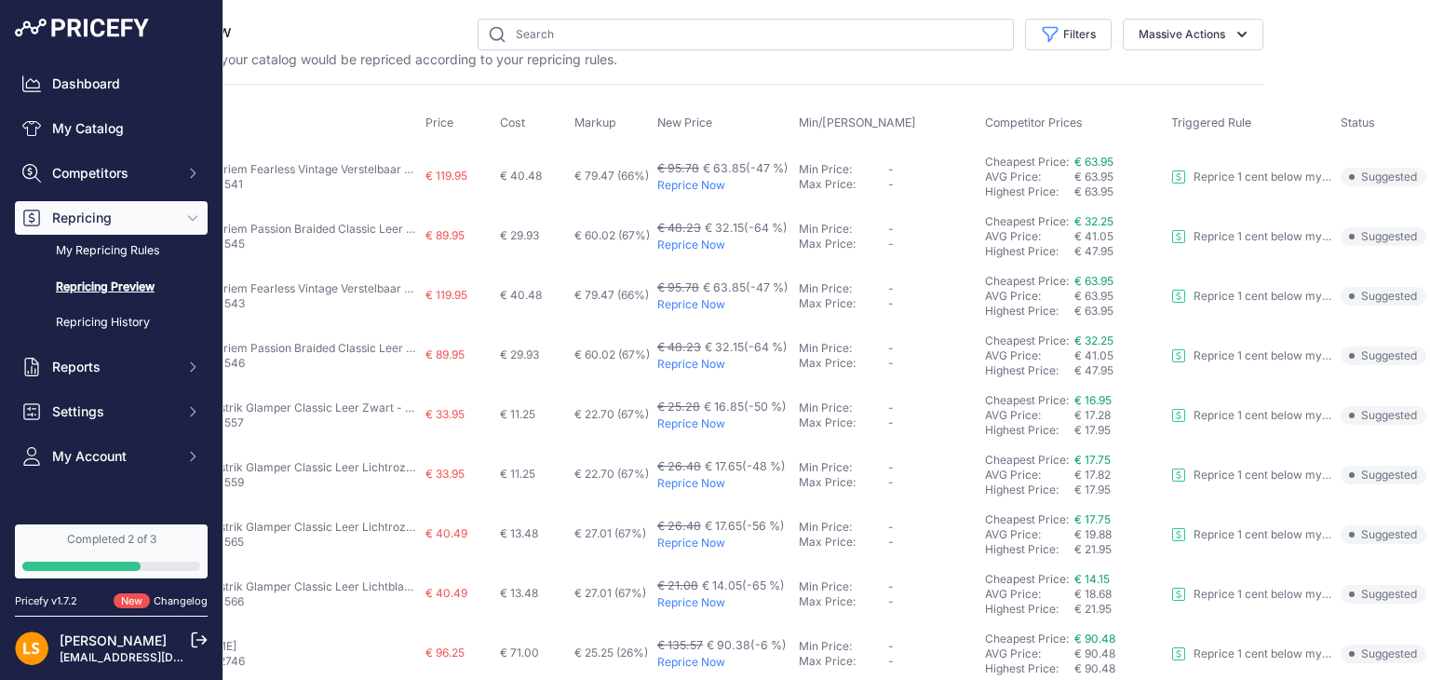
scroll to position [0, 169]
click at [1233, 31] on icon "button" at bounding box center [1242, 34] width 19 height 19
click at [1313, 57] on main "Close You are not connected to the internet." at bounding box center [827, 340] width 1207 height 680
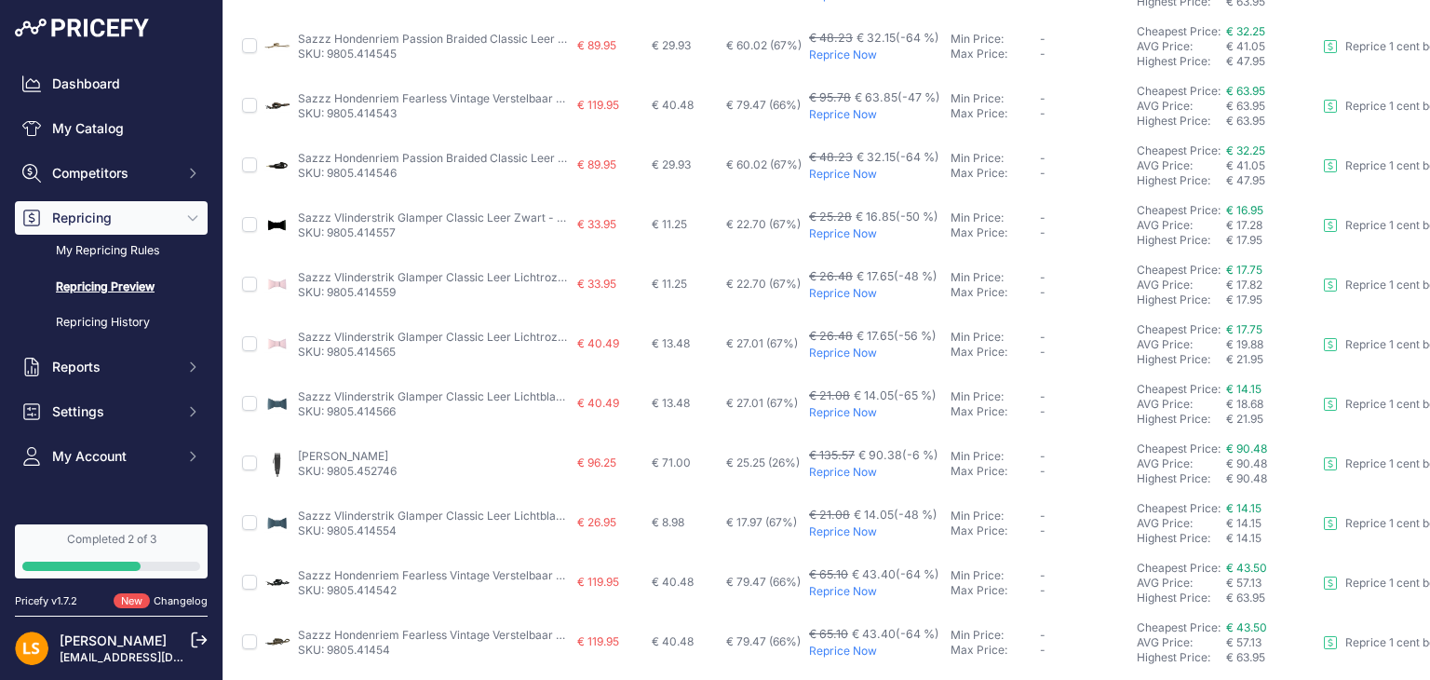
scroll to position [0, 0]
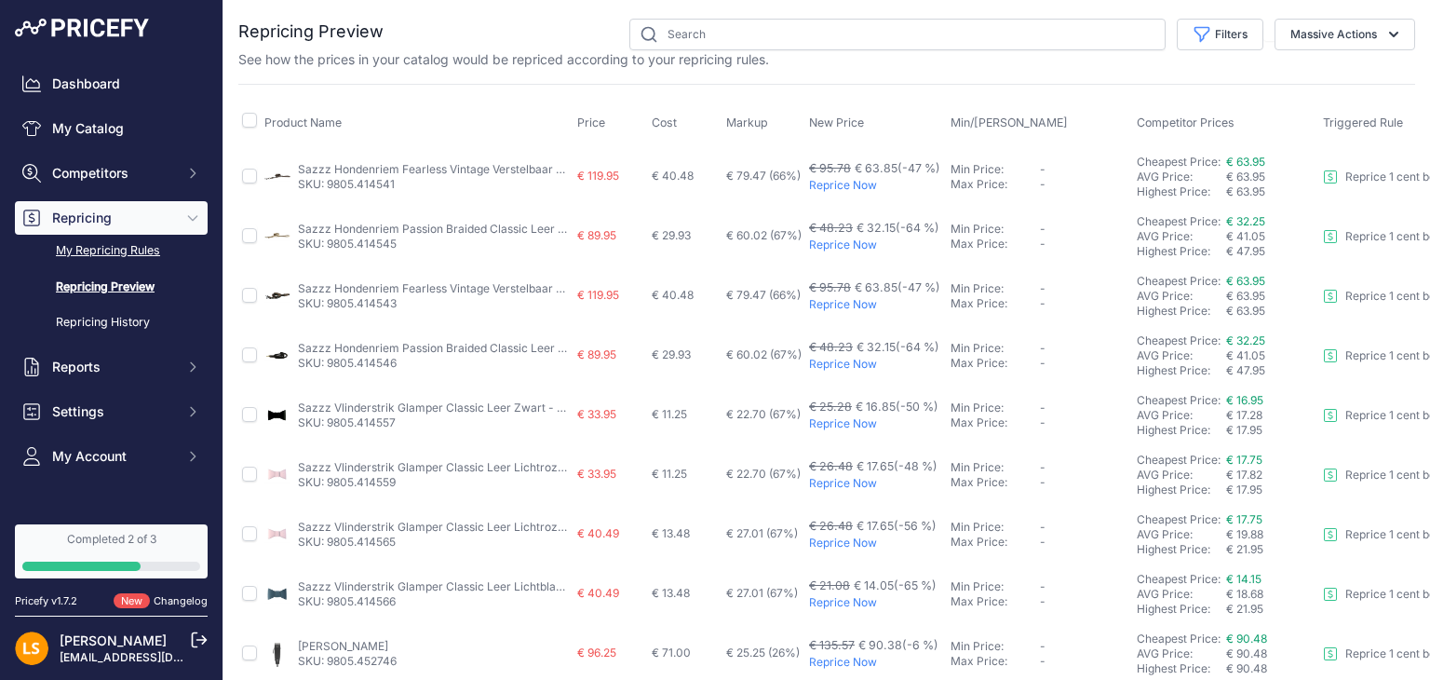
click at [106, 254] on link "My Repricing Rules" at bounding box center [111, 251] width 193 height 33
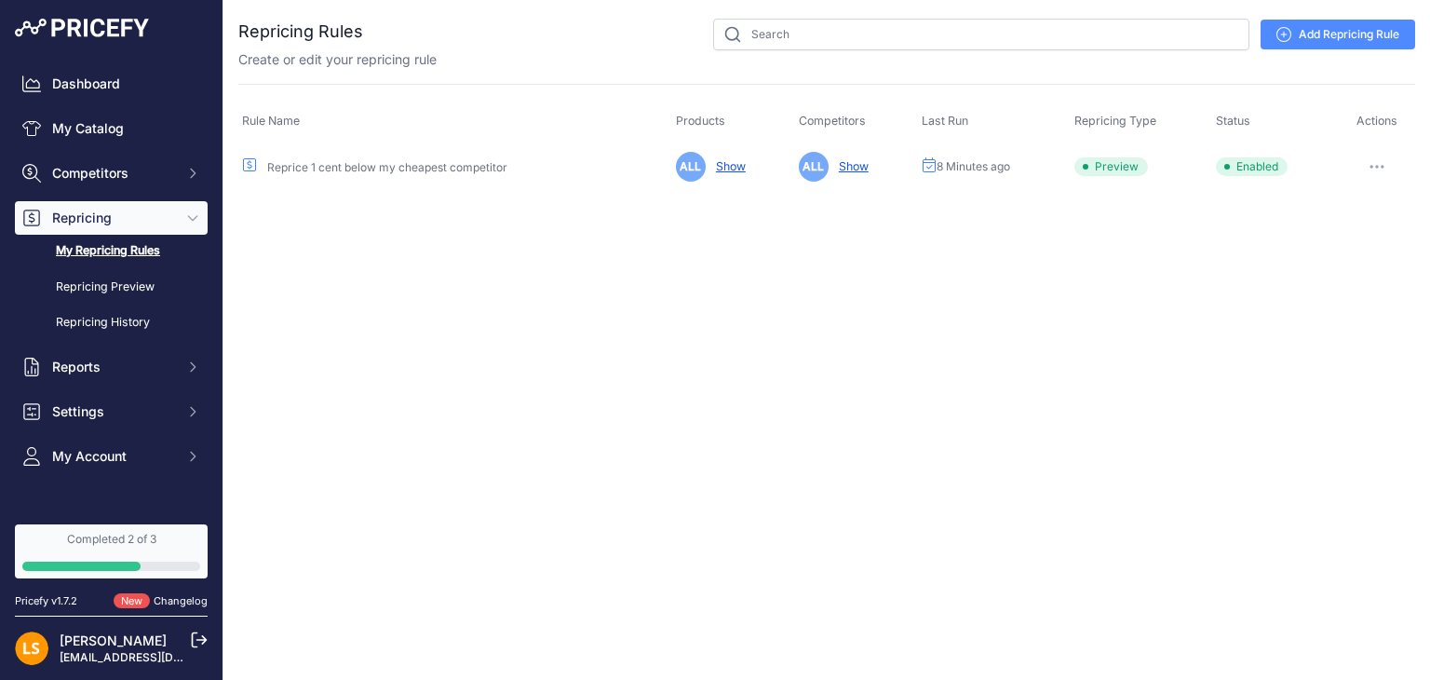
click at [1379, 161] on button "button" at bounding box center [1377, 167] width 37 height 26
click at [1339, 206] on link "Edit" at bounding box center [1352, 206] width 119 height 30
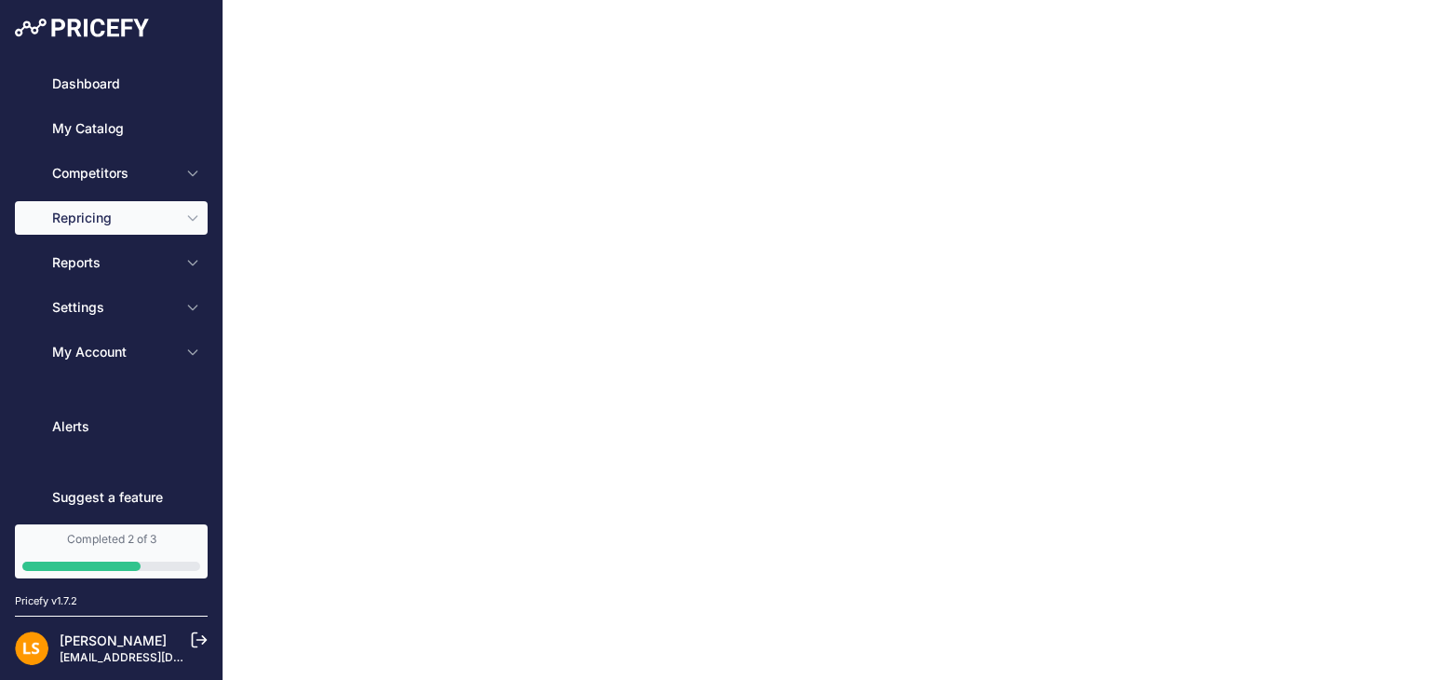
select select "7"
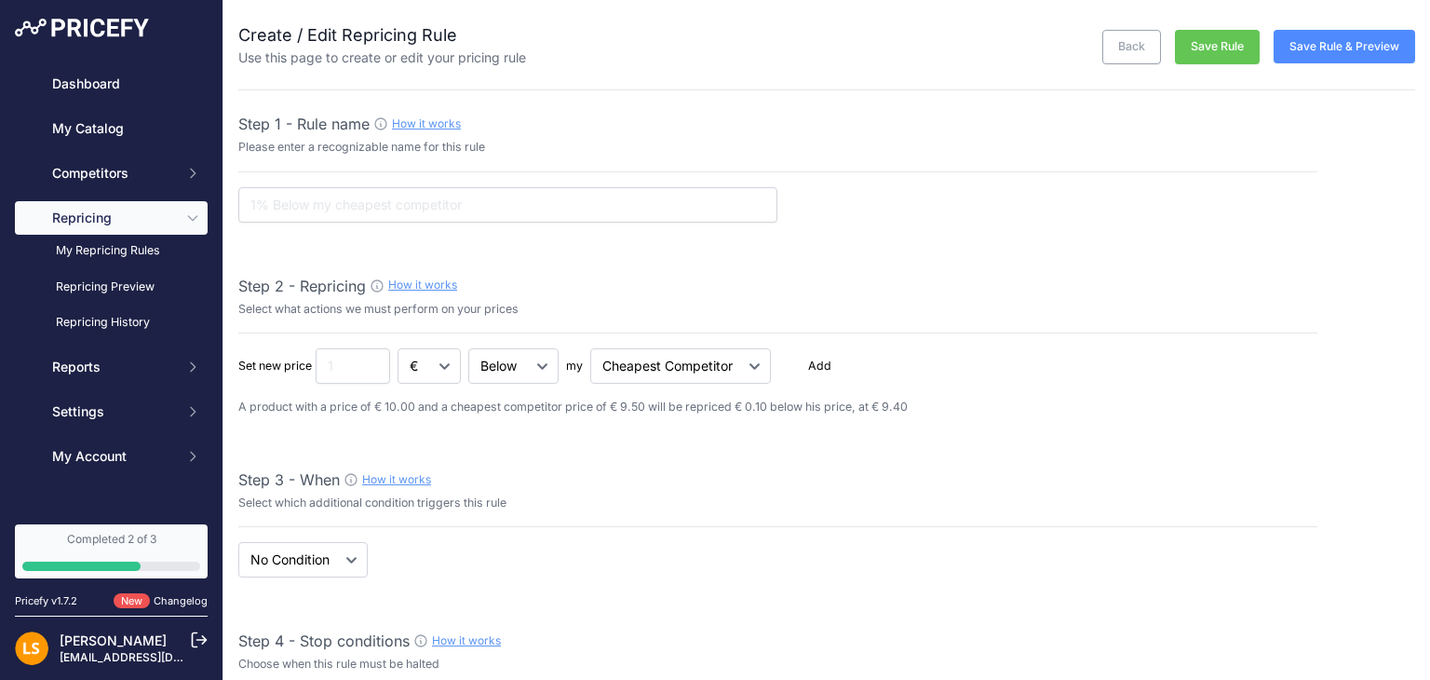
type input "Reprice 1 cent below my cheapest competitor"
type input "0.1"
select select "none"
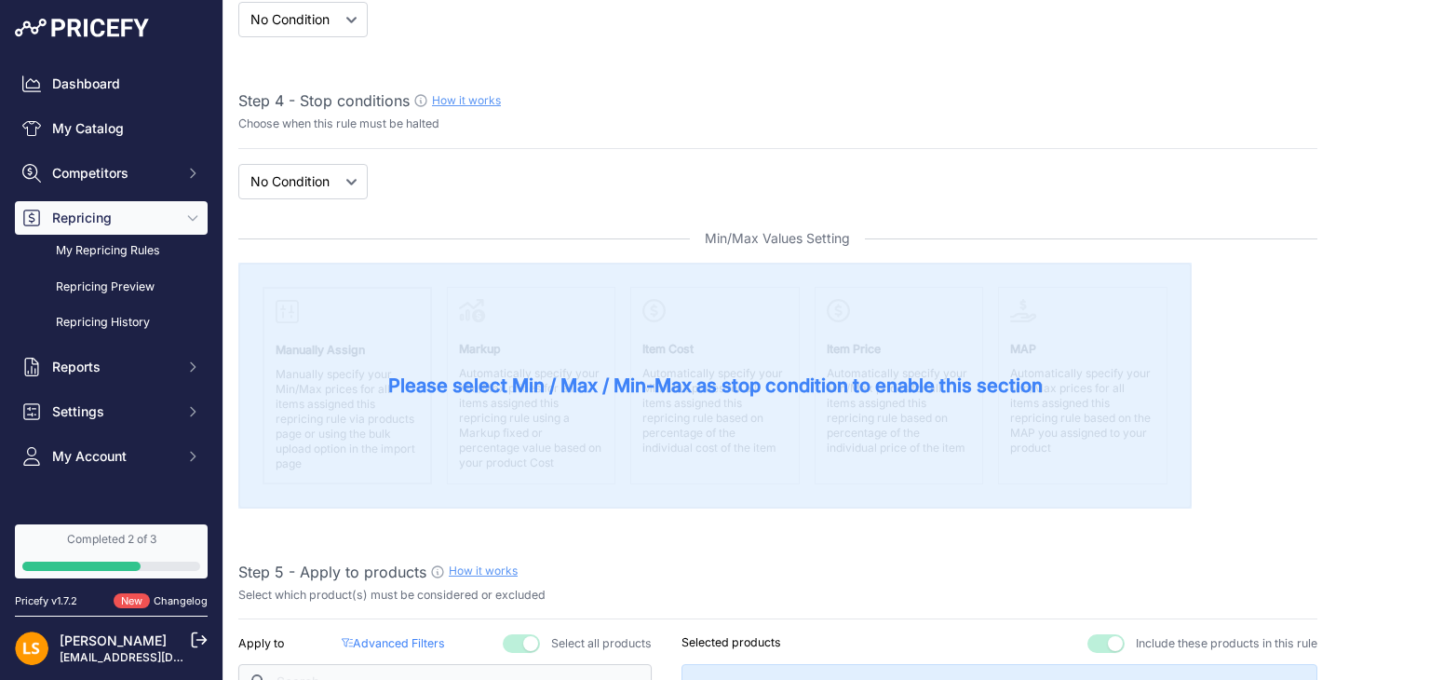
scroll to position [268, 0]
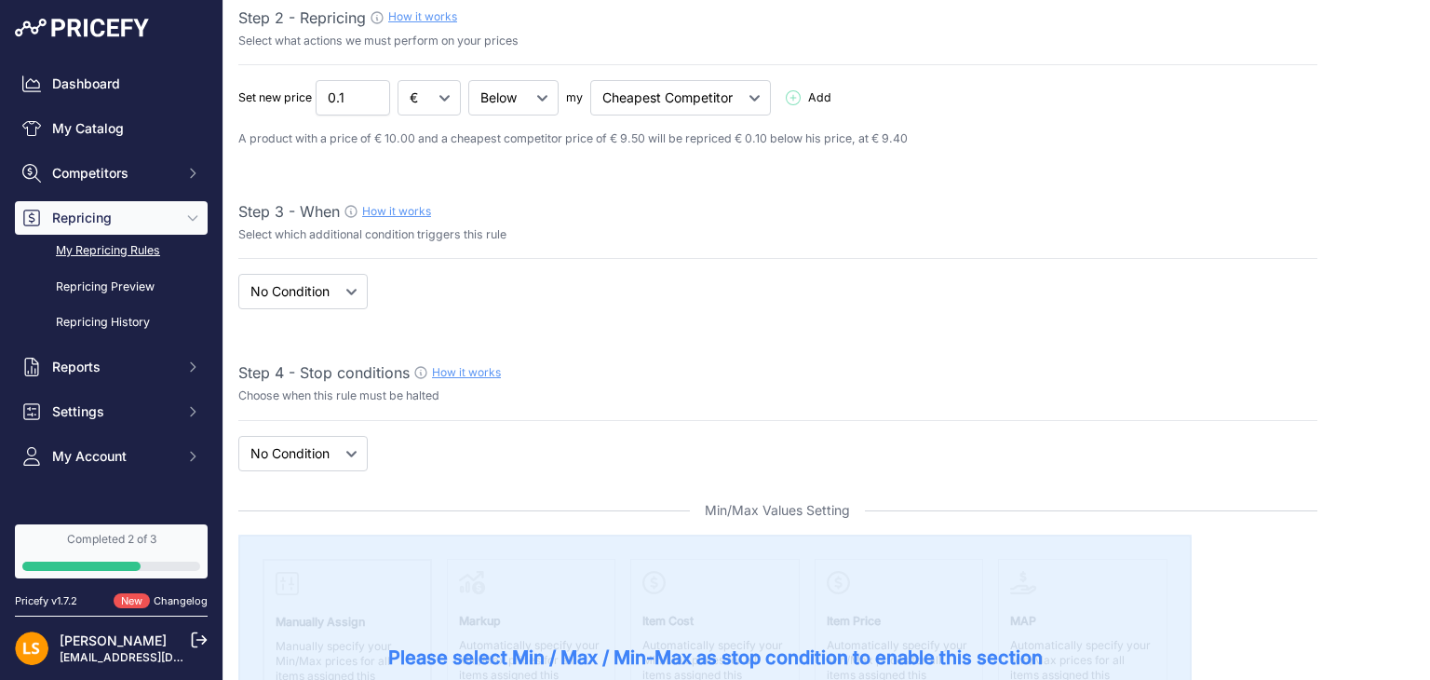
click at [143, 250] on link "My Repricing Rules" at bounding box center [111, 251] width 193 height 33
click at [120, 286] on link "Repricing Preview" at bounding box center [111, 287] width 193 height 33
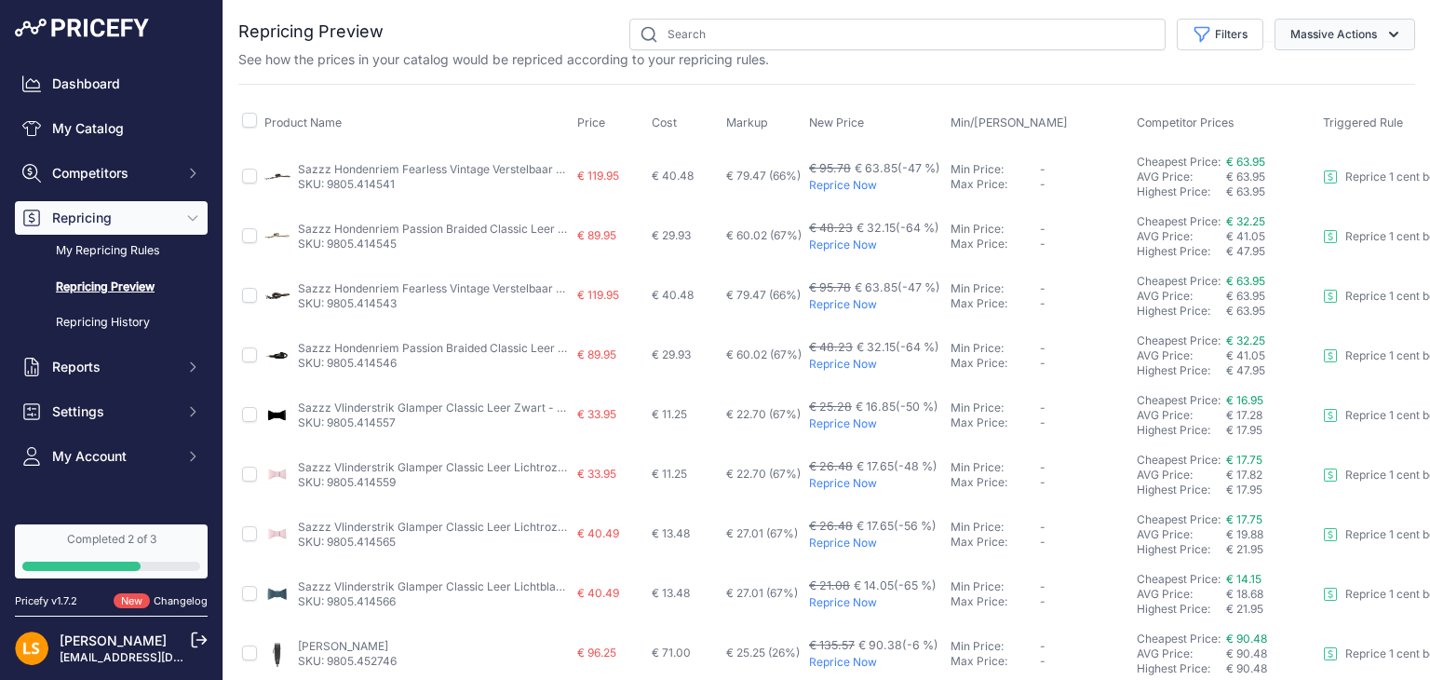
click at [1385, 36] on icon "button" at bounding box center [1394, 34] width 19 height 19
click at [1309, 75] on span "Reprice Now" at bounding box center [1320, 78] width 78 height 16
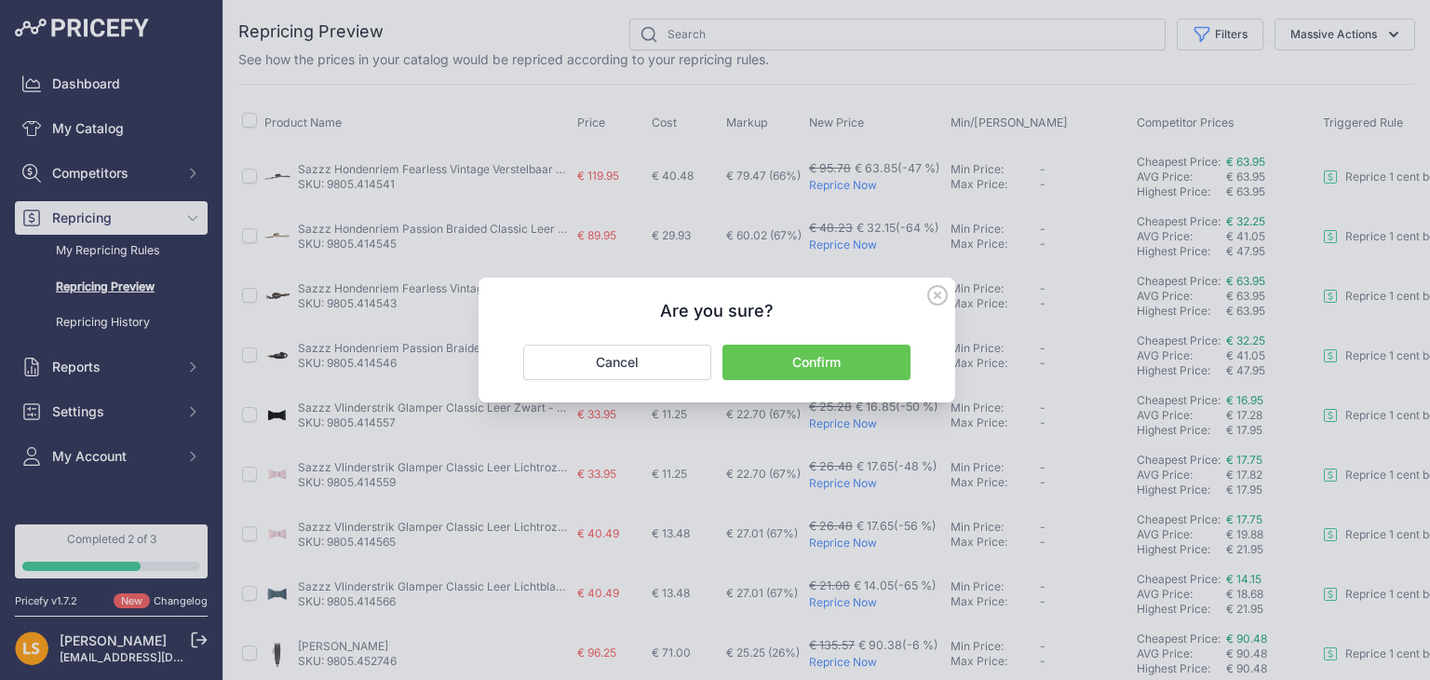
click at [847, 362] on button "Confirm" at bounding box center [817, 362] width 188 height 35
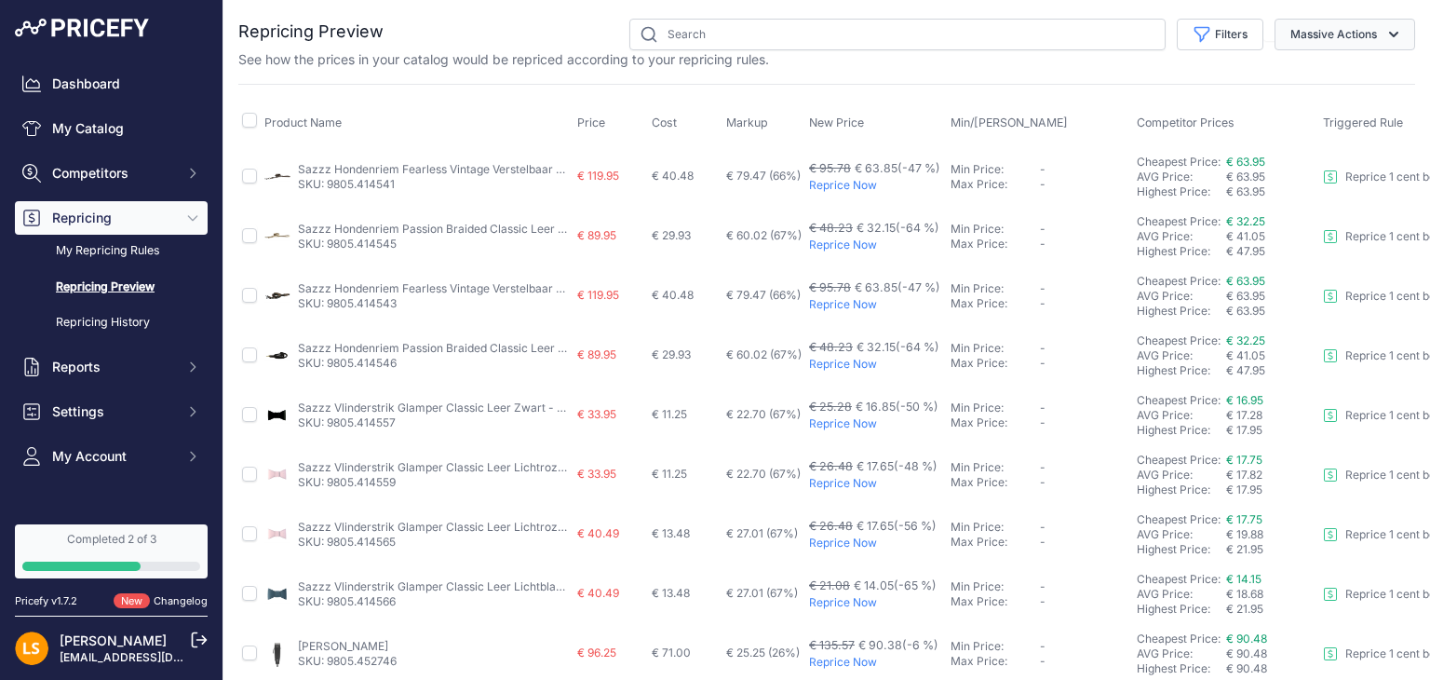
click at [1385, 36] on icon "button" at bounding box center [1394, 34] width 19 height 19
click at [1307, 75] on span "Reprice Now" at bounding box center [1320, 78] width 78 height 16
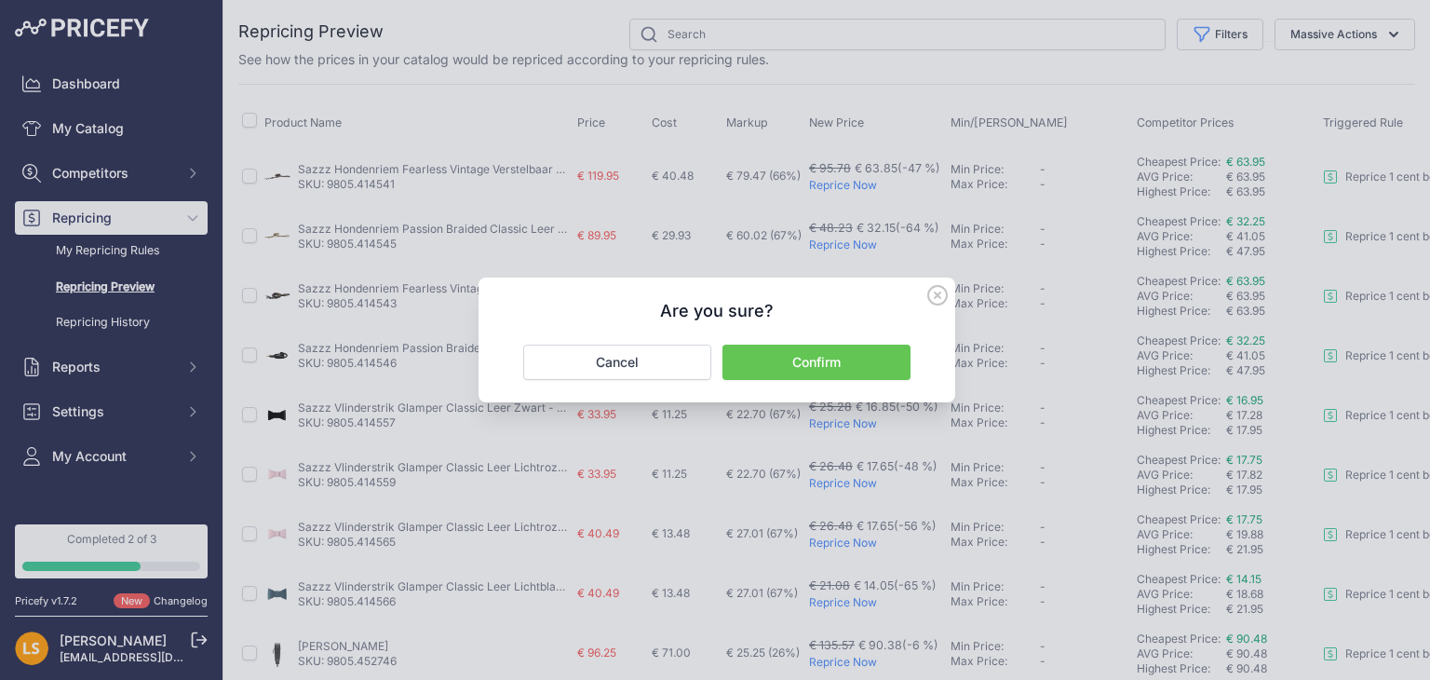
click at [840, 365] on button "Confirm" at bounding box center [817, 362] width 188 height 35
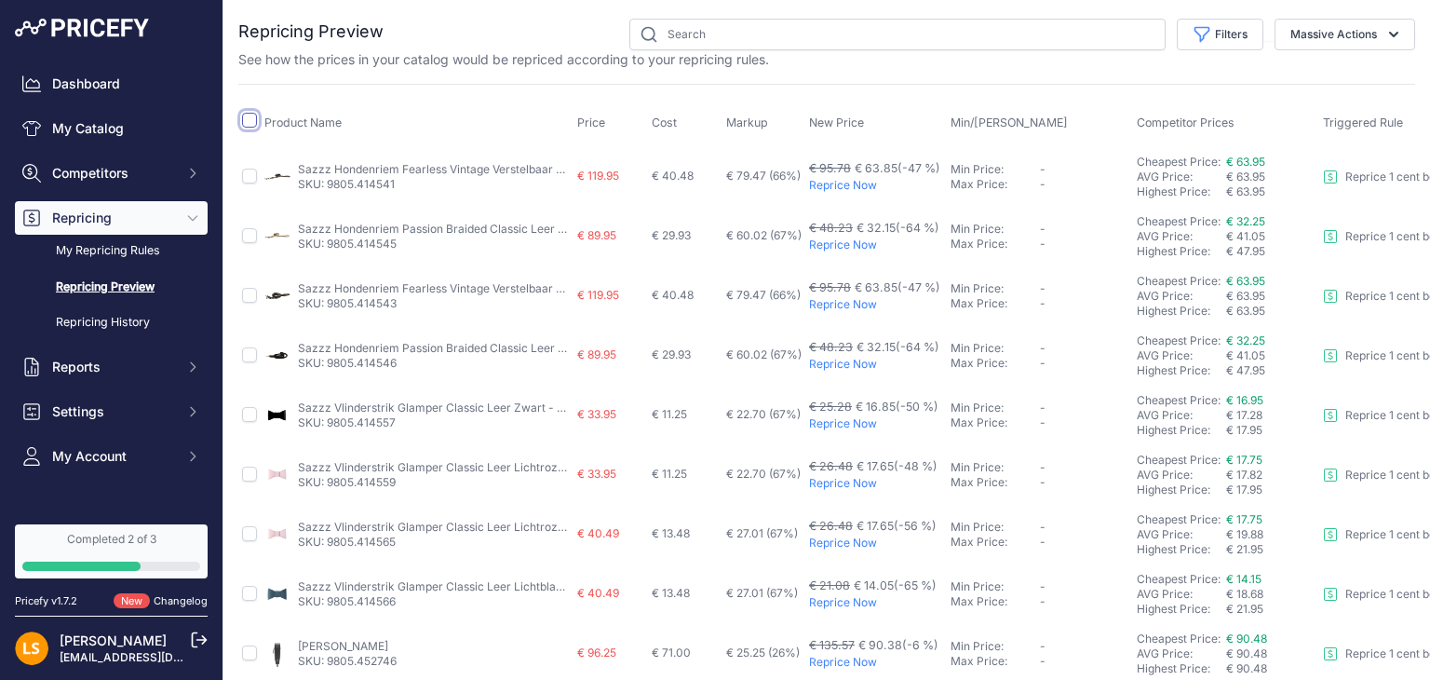
click at [253, 116] on input "checkbox" at bounding box center [249, 120] width 15 height 15
checkbox input "true"
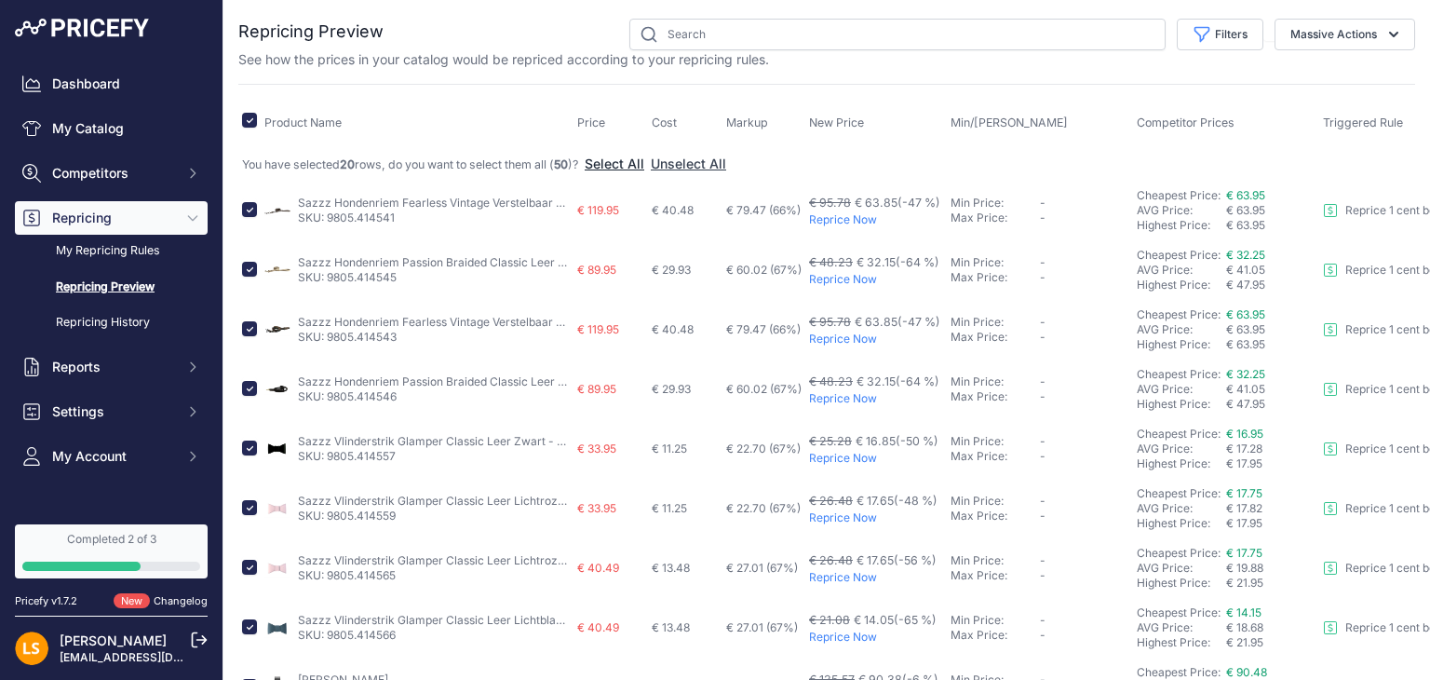
click at [628, 161] on button "Select All" at bounding box center [615, 164] width 60 height 19
click at [1385, 37] on icon "button" at bounding box center [1394, 34] width 19 height 19
click at [1315, 78] on span "Reprice Now" at bounding box center [1320, 78] width 78 height 16
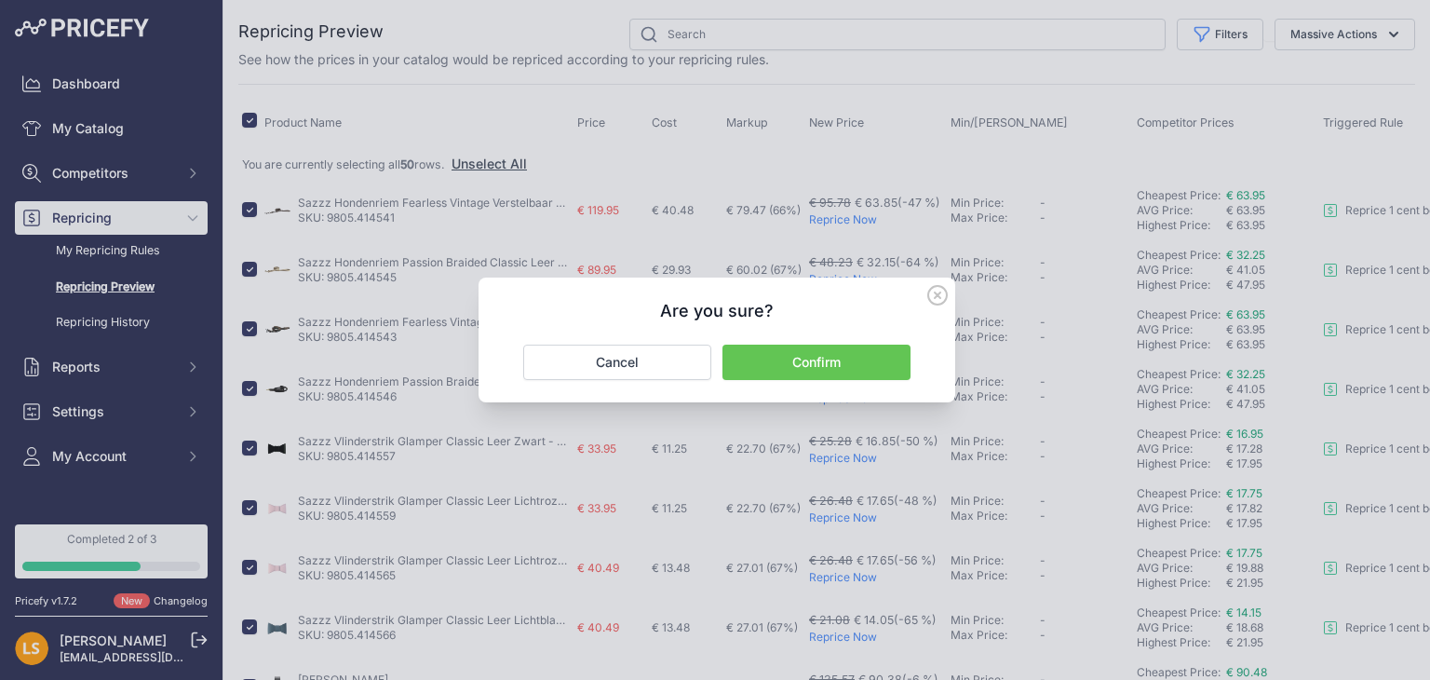
click at [856, 359] on button "Confirm" at bounding box center [817, 362] width 188 height 35
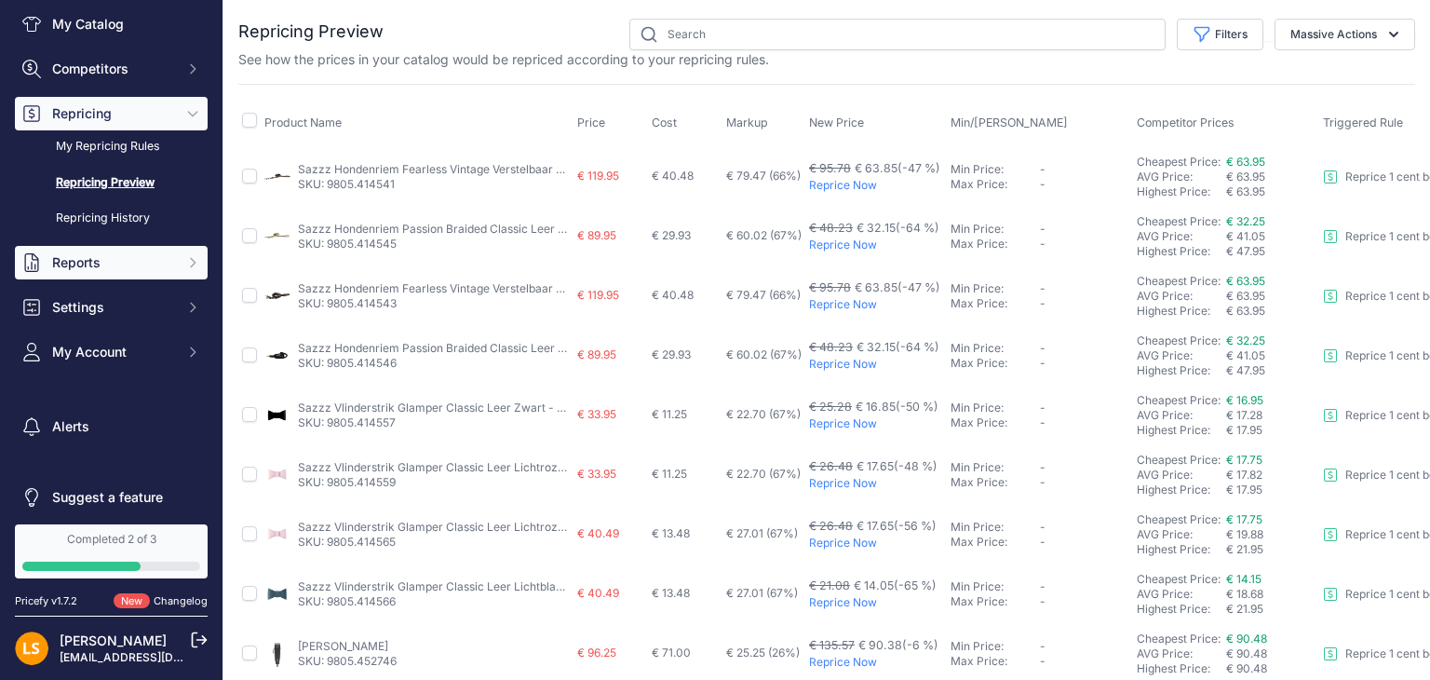
scroll to position [116, 0]
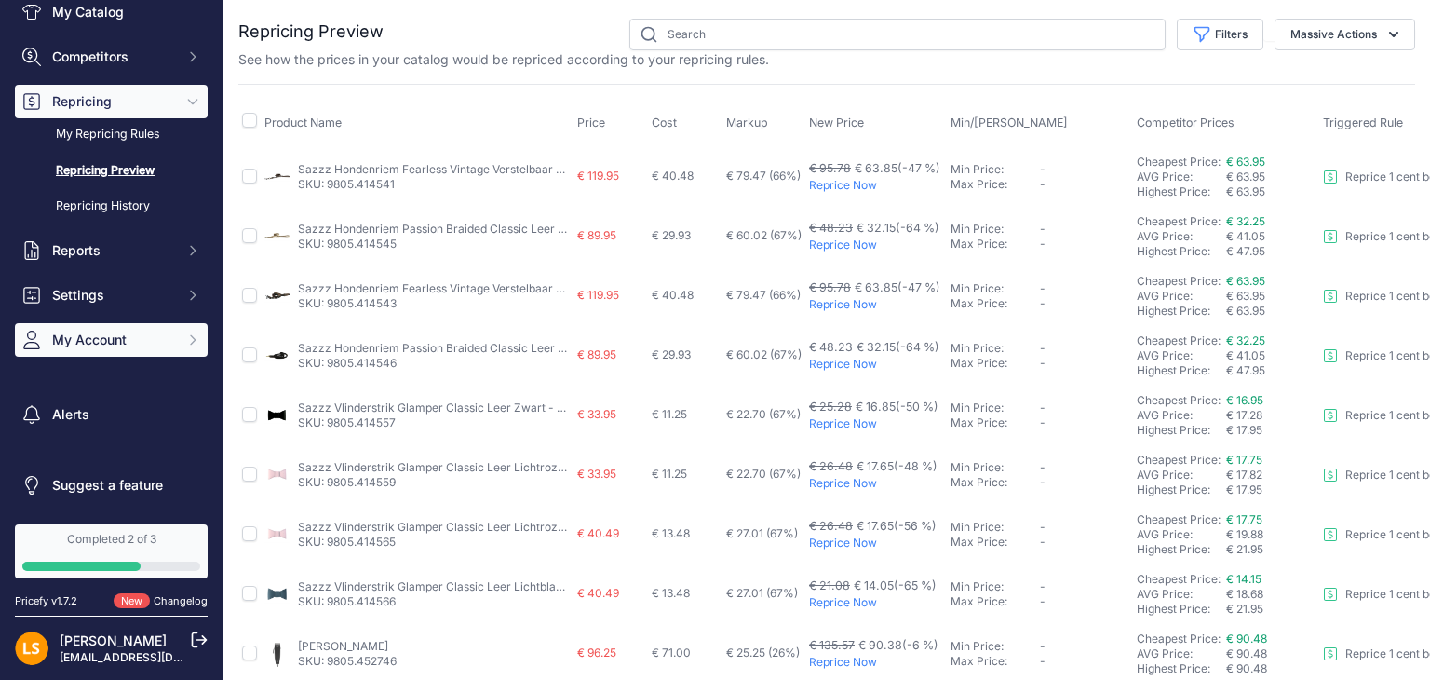
click at [111, 339] on span "My Account" at bounding box center [113, 340] width 122 height 19
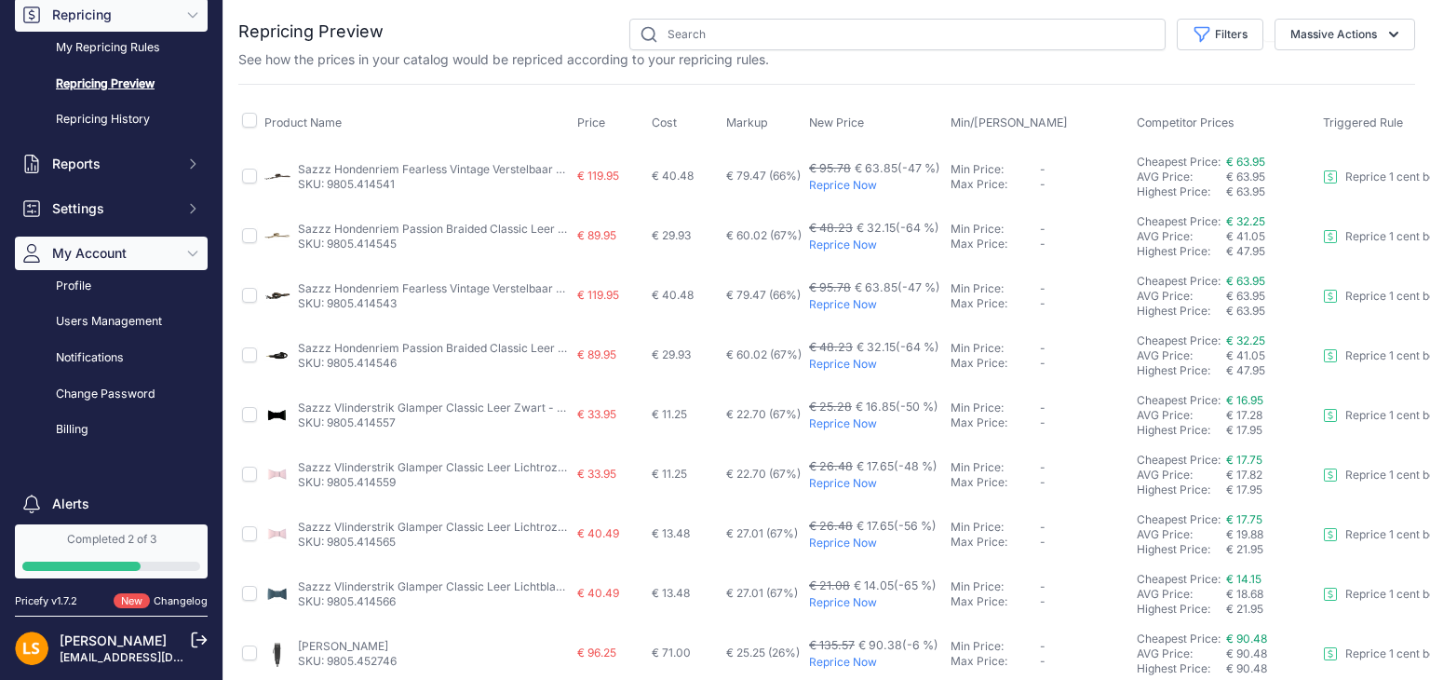
scroll to position [292, 0]
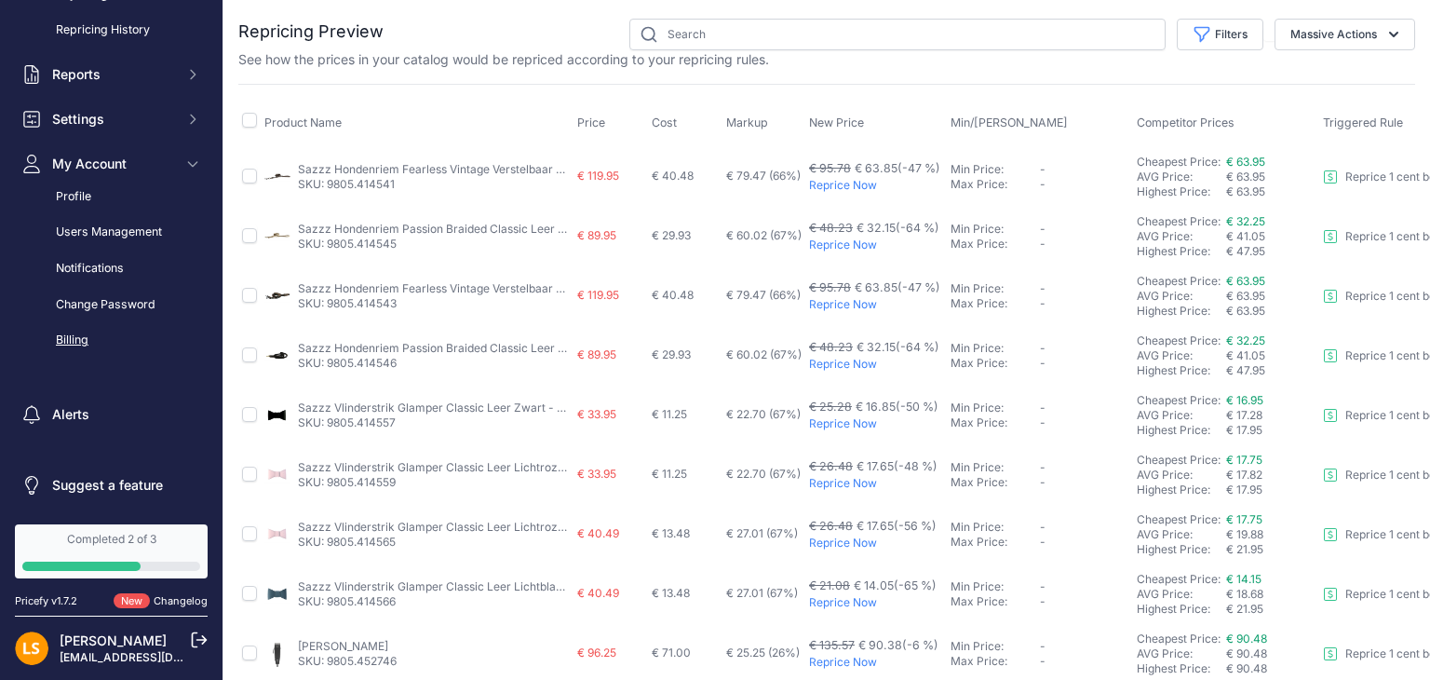
click at [68, 336] on link "Billing" at bounding box center [111, 340] width 193 height 33
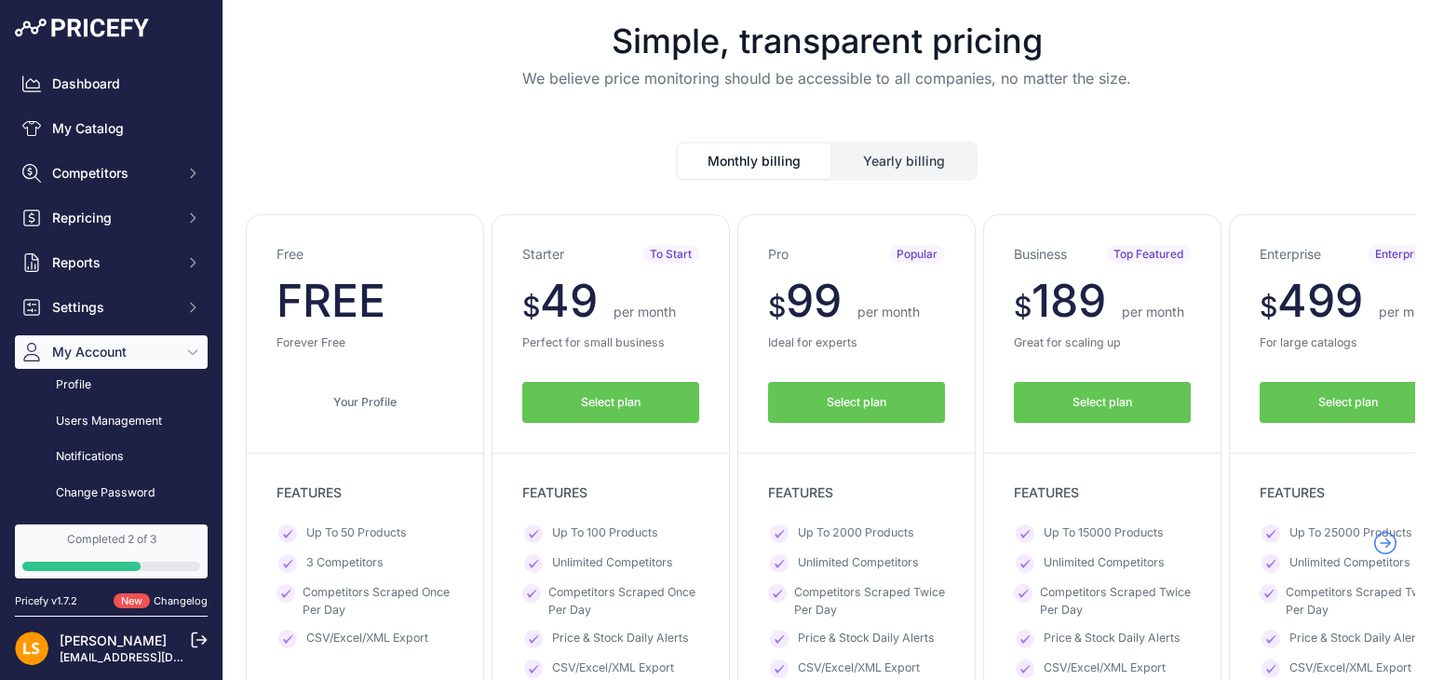
click at [885, 157] on button "Yearly billing" at bounding box center [904, 160] width 143 height 35
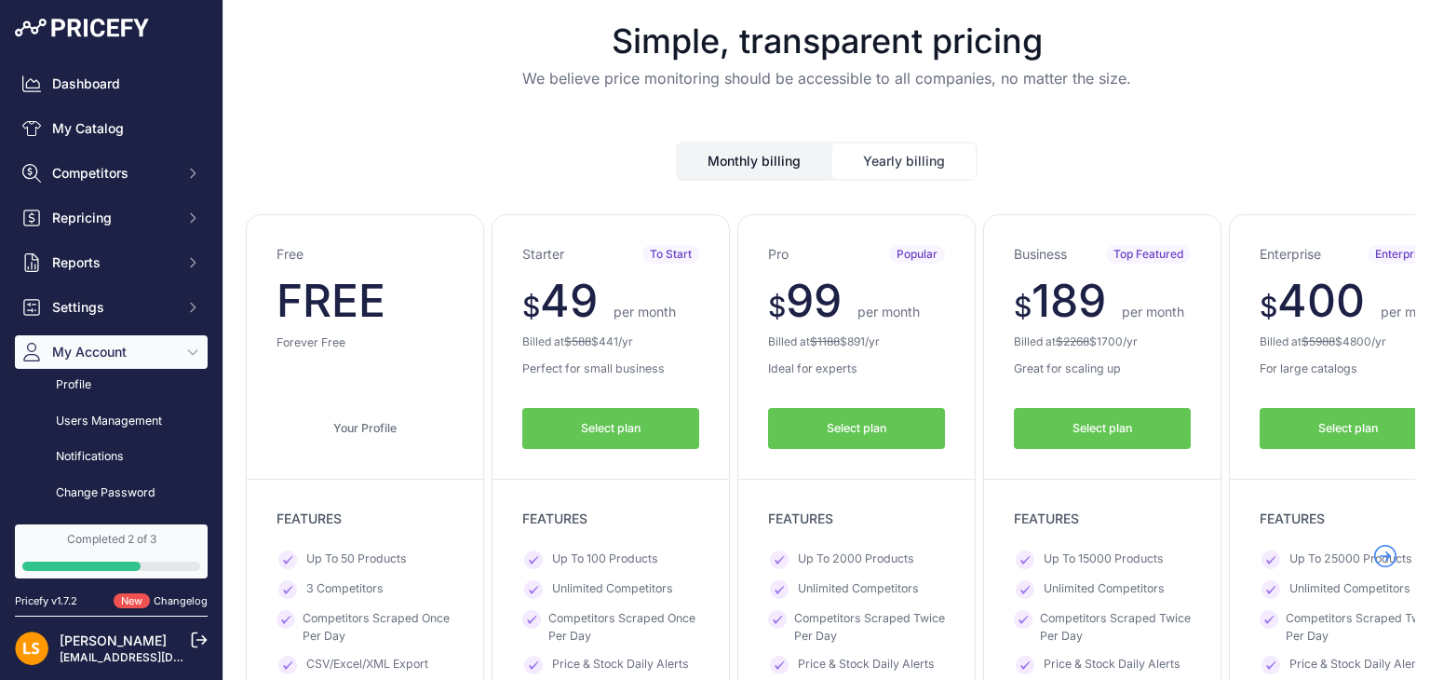
click at [730, 157] on button "Monthly billing" at bounding box center [754, 160] width 153 height 35
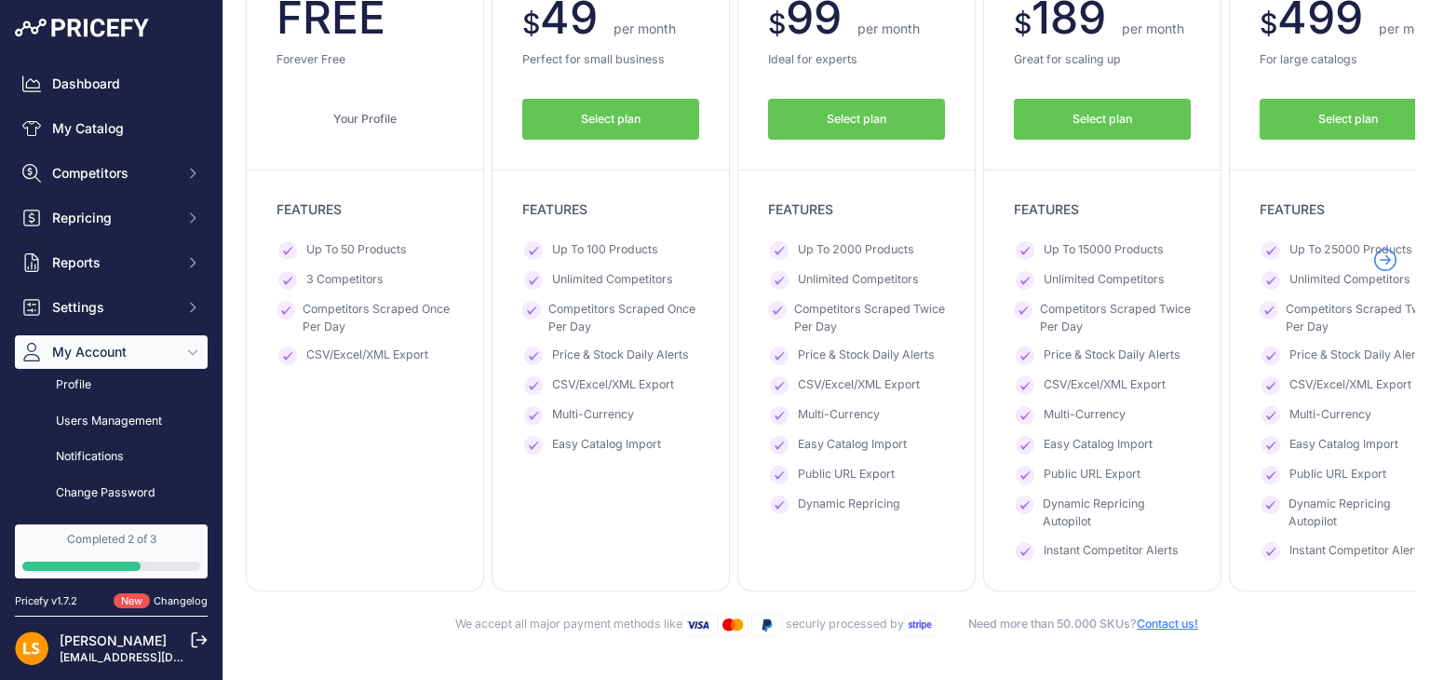
scroll to position [186, 0]
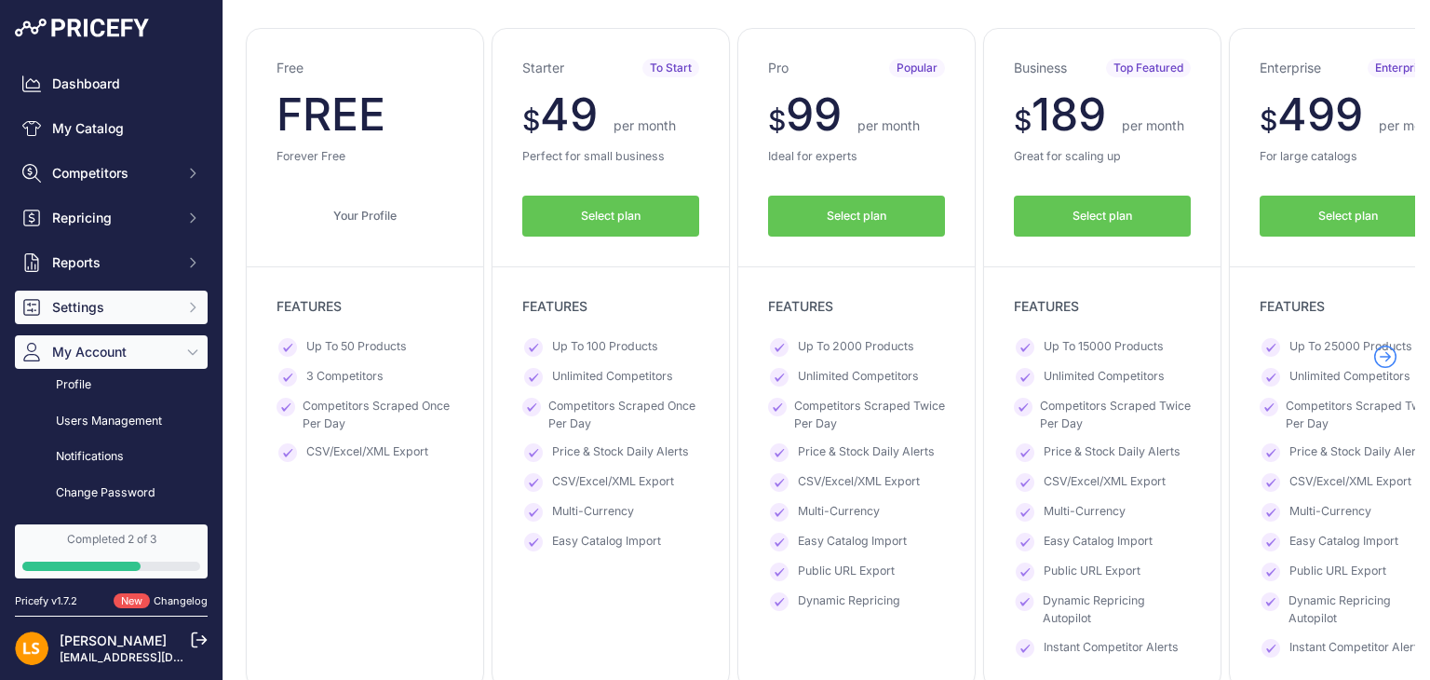
click at [164, 309] on button "Settings" at bounding box center [111, 308] width 193 height 34
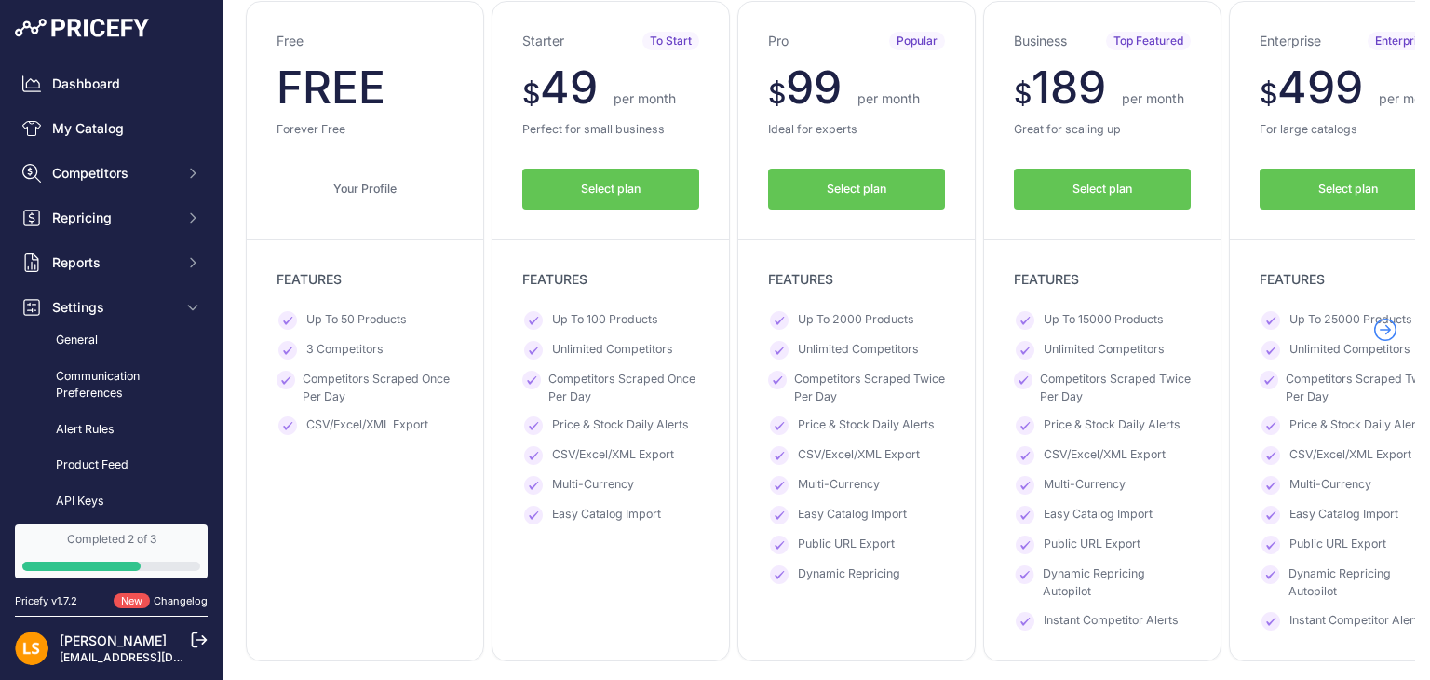
scroll to position [279, 0]
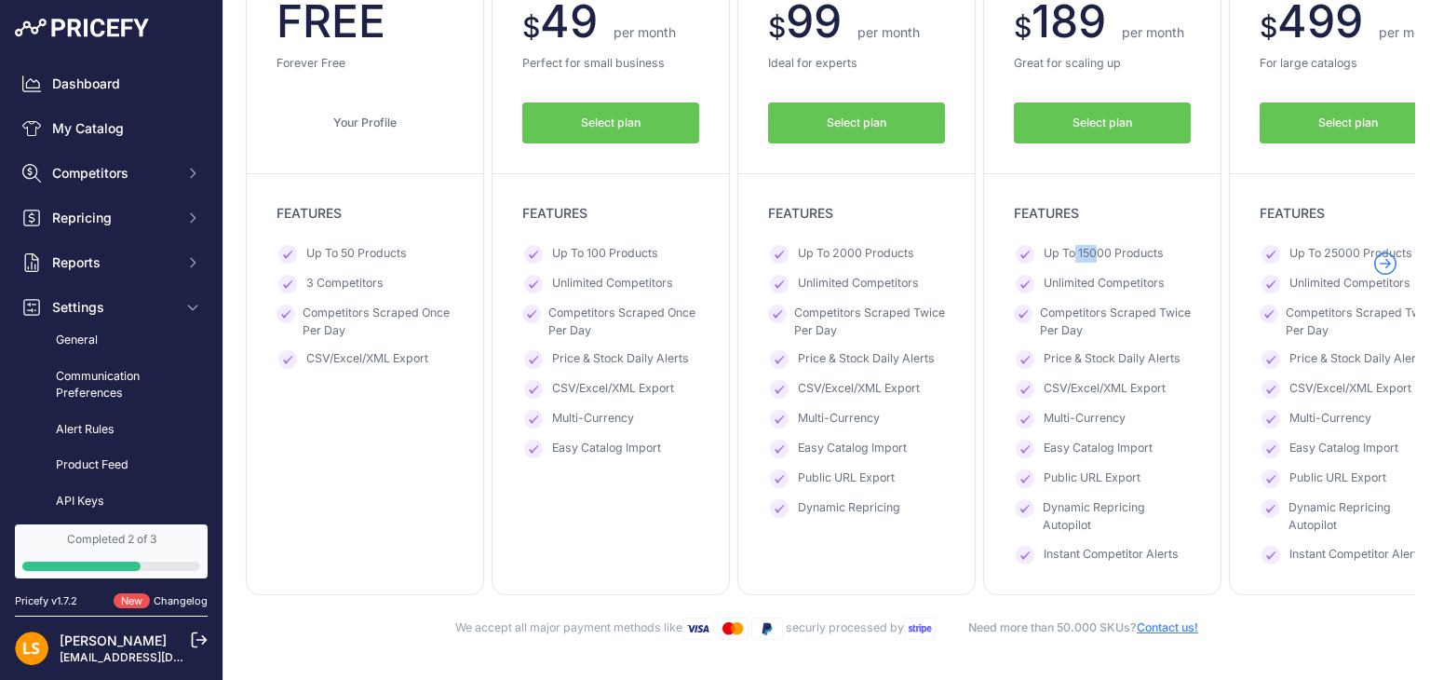
drag, startPoint x: 1077, startPoint y: 252, endPoint x: 1096, endPoint y: 248, distance: 20.1
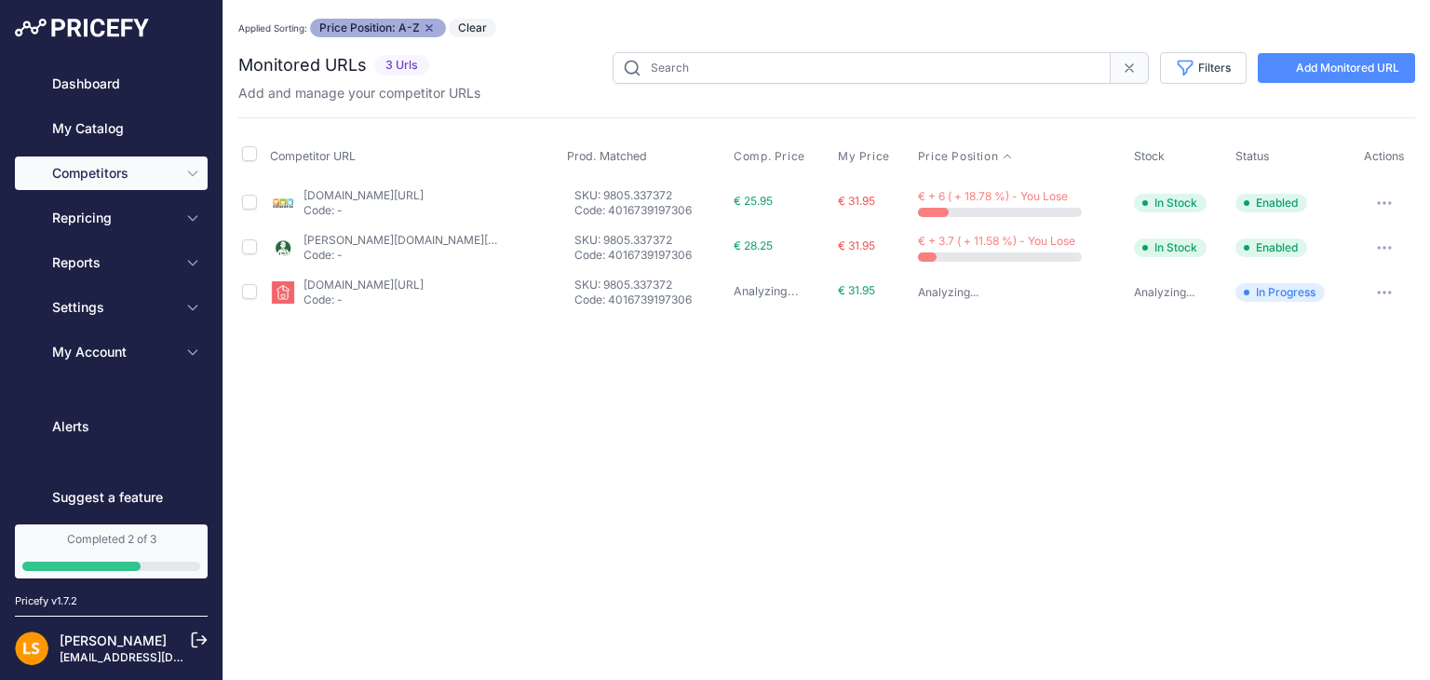
type input "9805.337372"
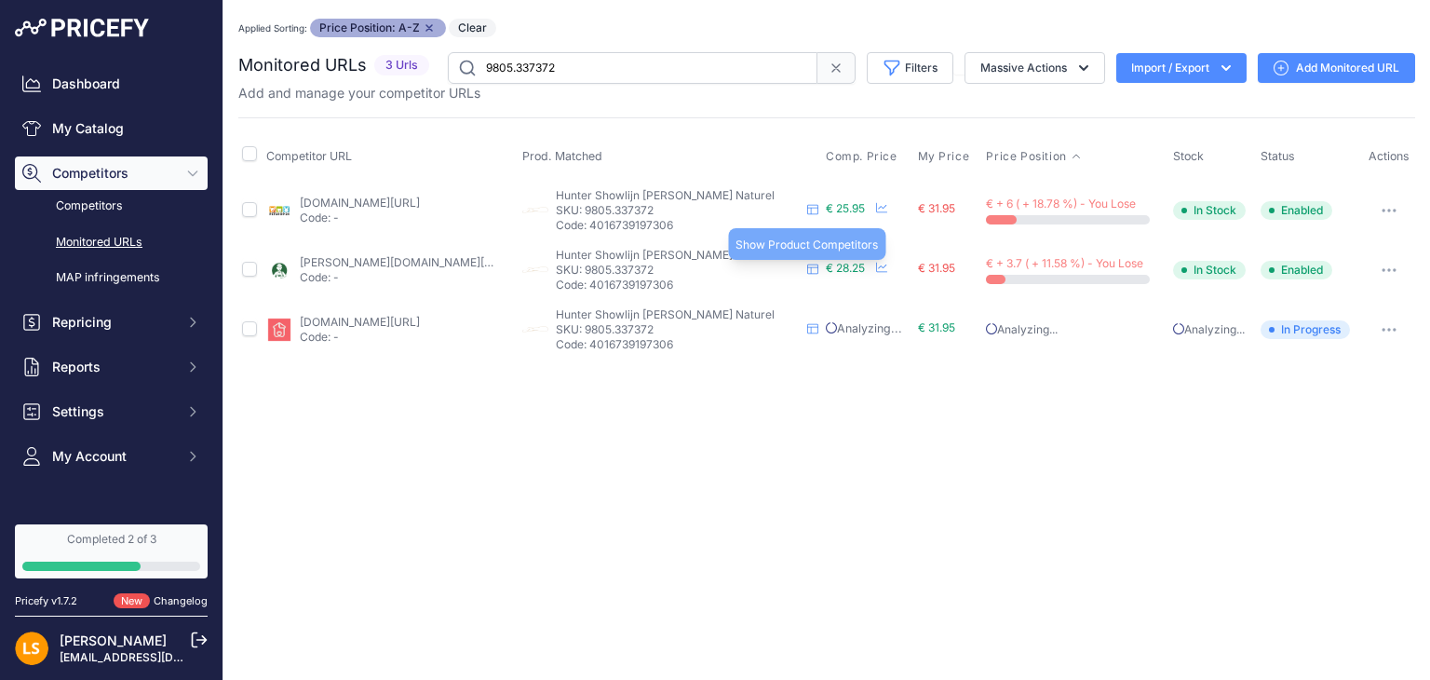
click at [807, 271] on icon at bounding box center [812, 269] width 11 height 10
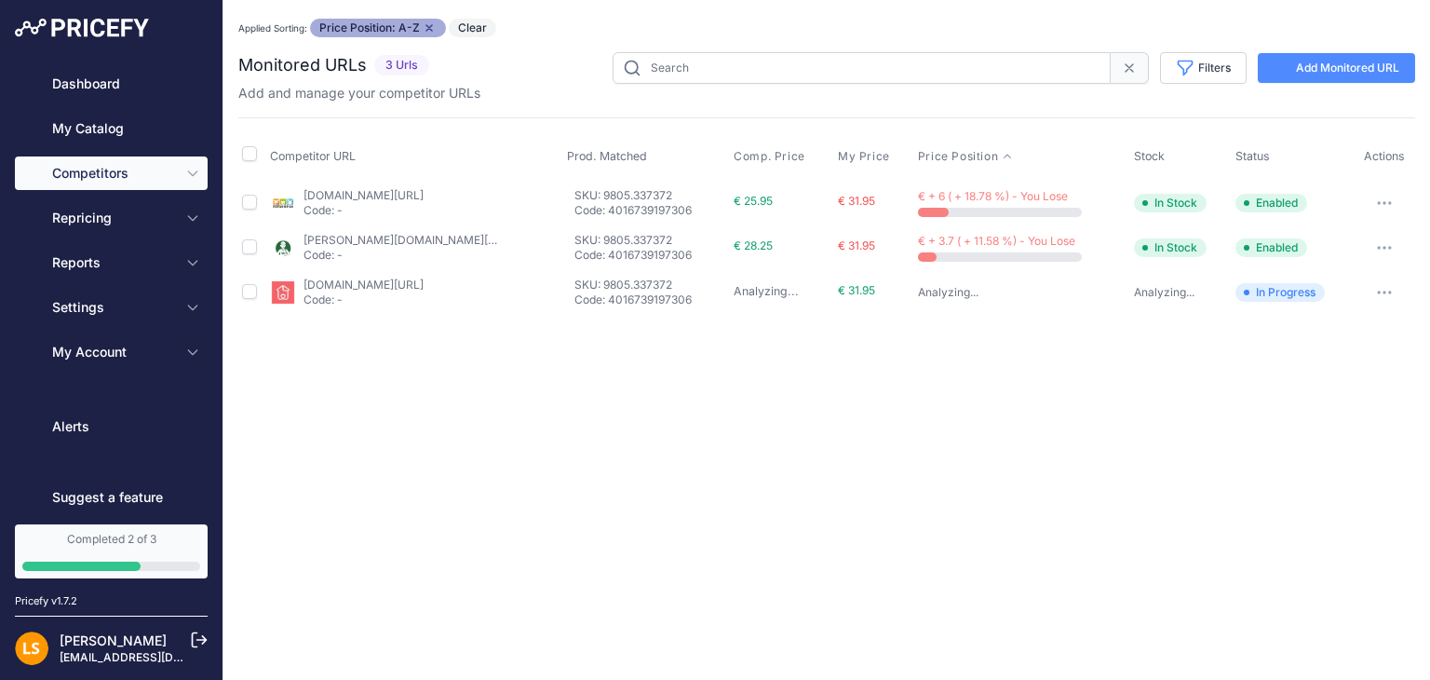
type input "9805.337372"
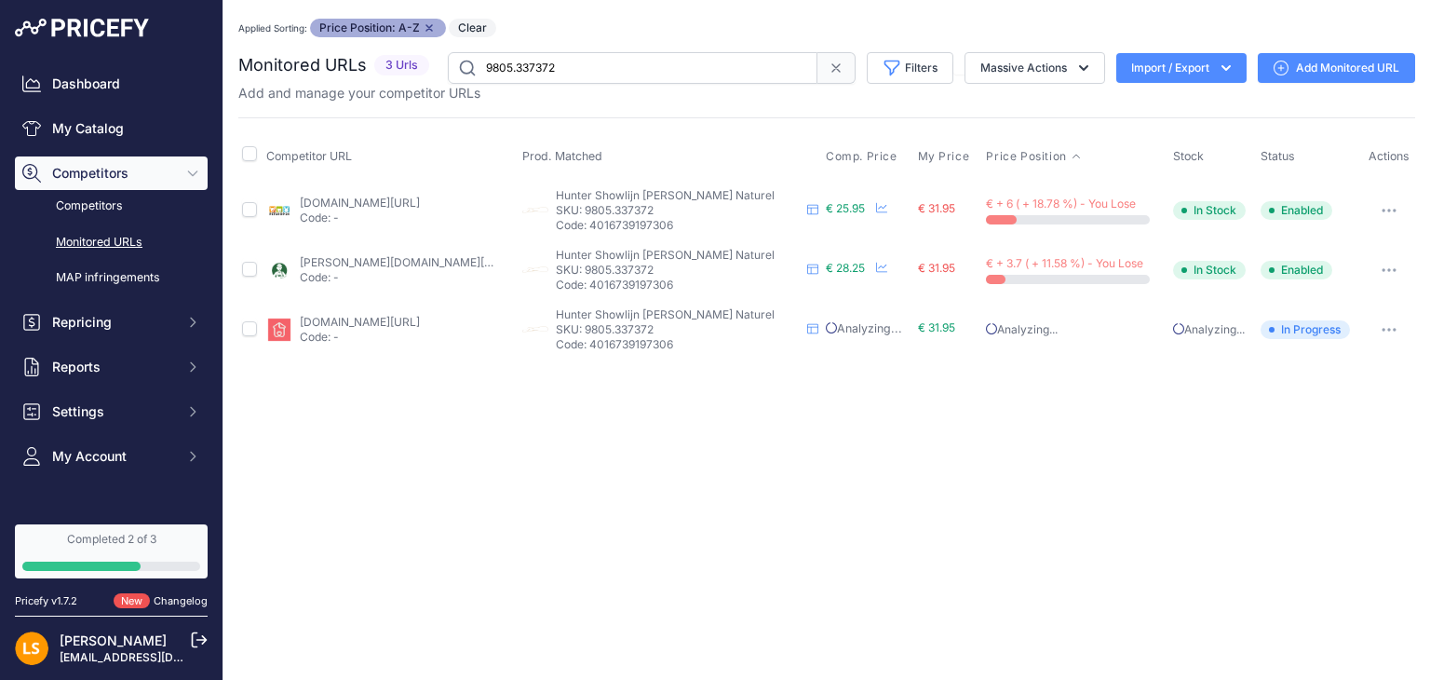
click at [336, 265] on link "[PERSON_NAME][DOMAIN_NAME][URL][PERSON_NAME]" at bounding box center [450, 262] width 301 height 14
